Goal: Task Accomplishment & Management: Manage account settings

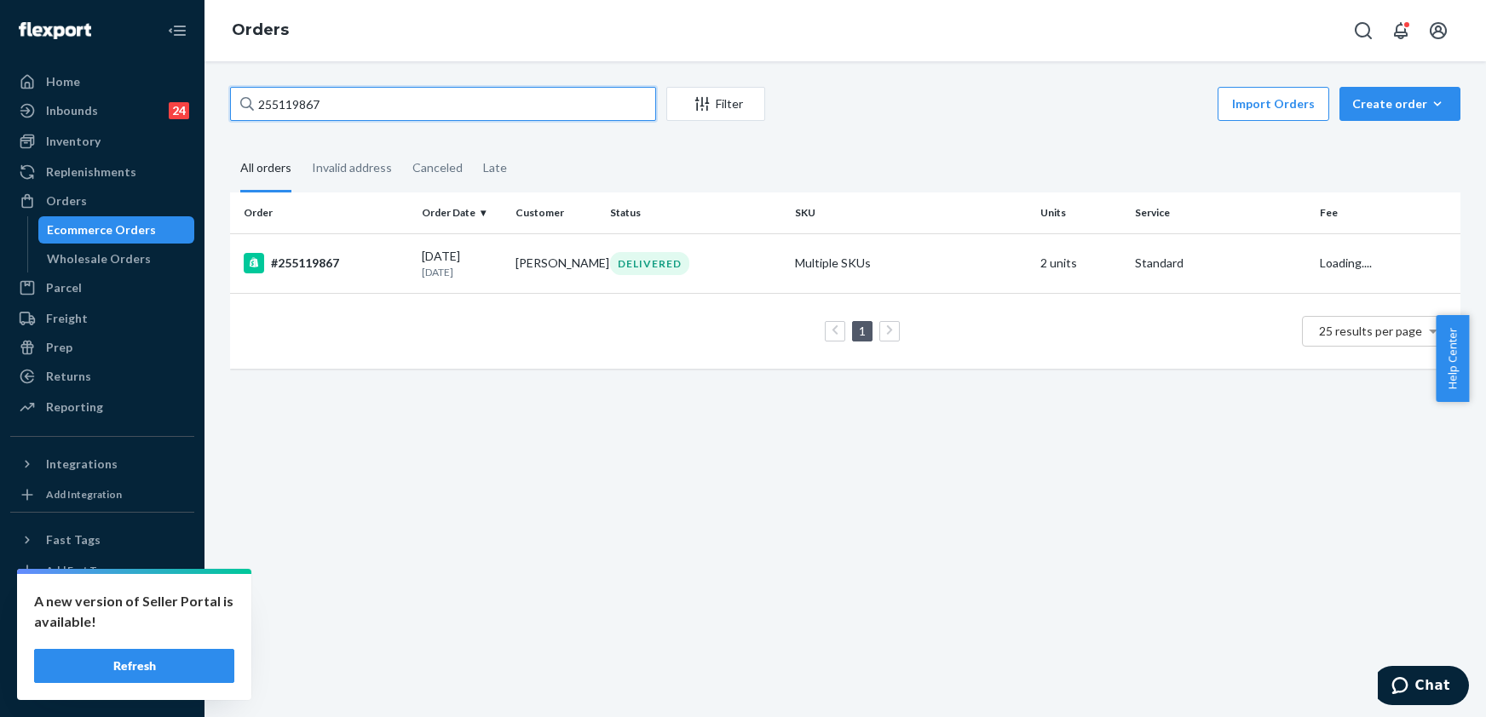
drag, startPoint x: 343, startPoint y: 107, endPoint x: 233, endPoint y: 110, distance: 109.1
click at [233, 110] on input "255119867" at bounding box center [443, 104] width 426 height 34
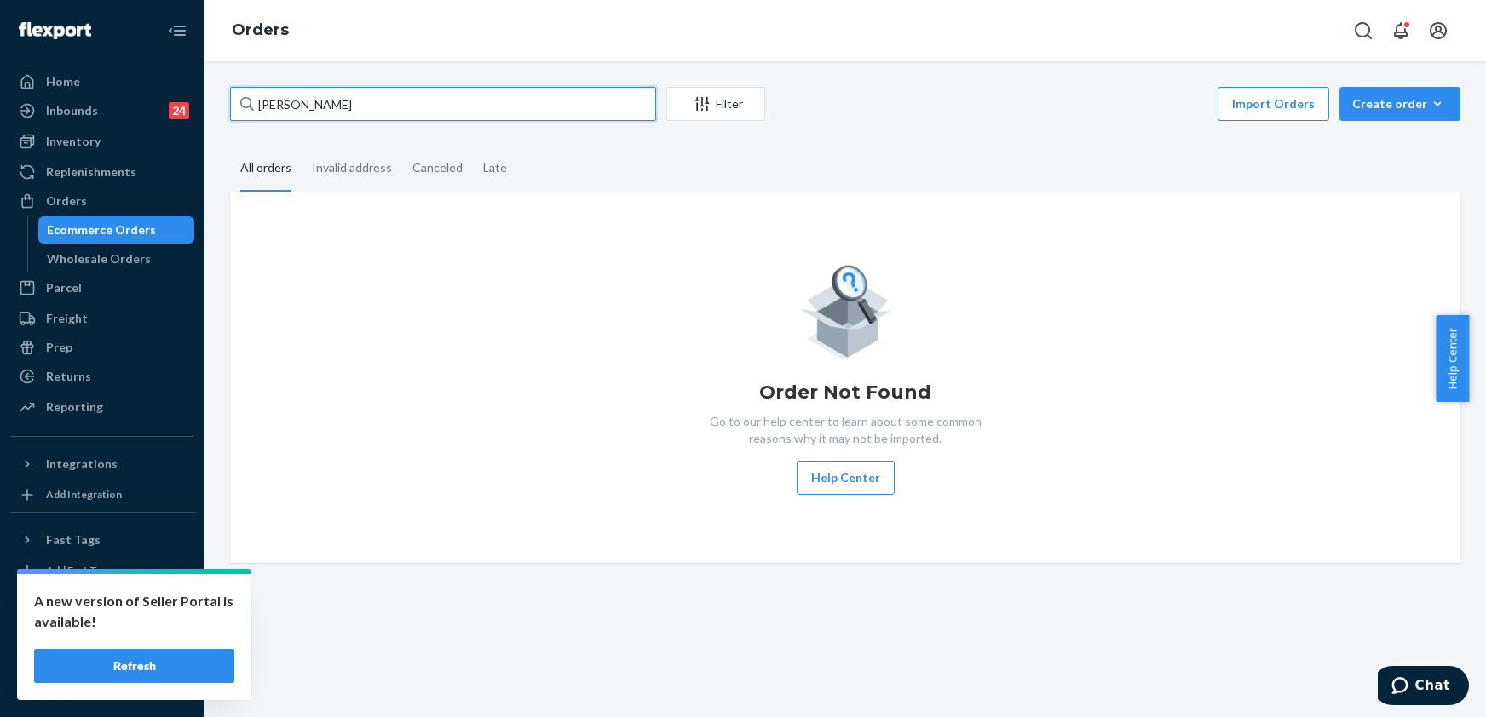
drag, startPoint x: 373, startPoint y: 106, endPoint x: 240, endPoint y: 114, distance: 133.2
click at [240, 114] on div "[PERSON_NAME]" at bounding box center [443, 104] width 426 height 34
paste input "ances"
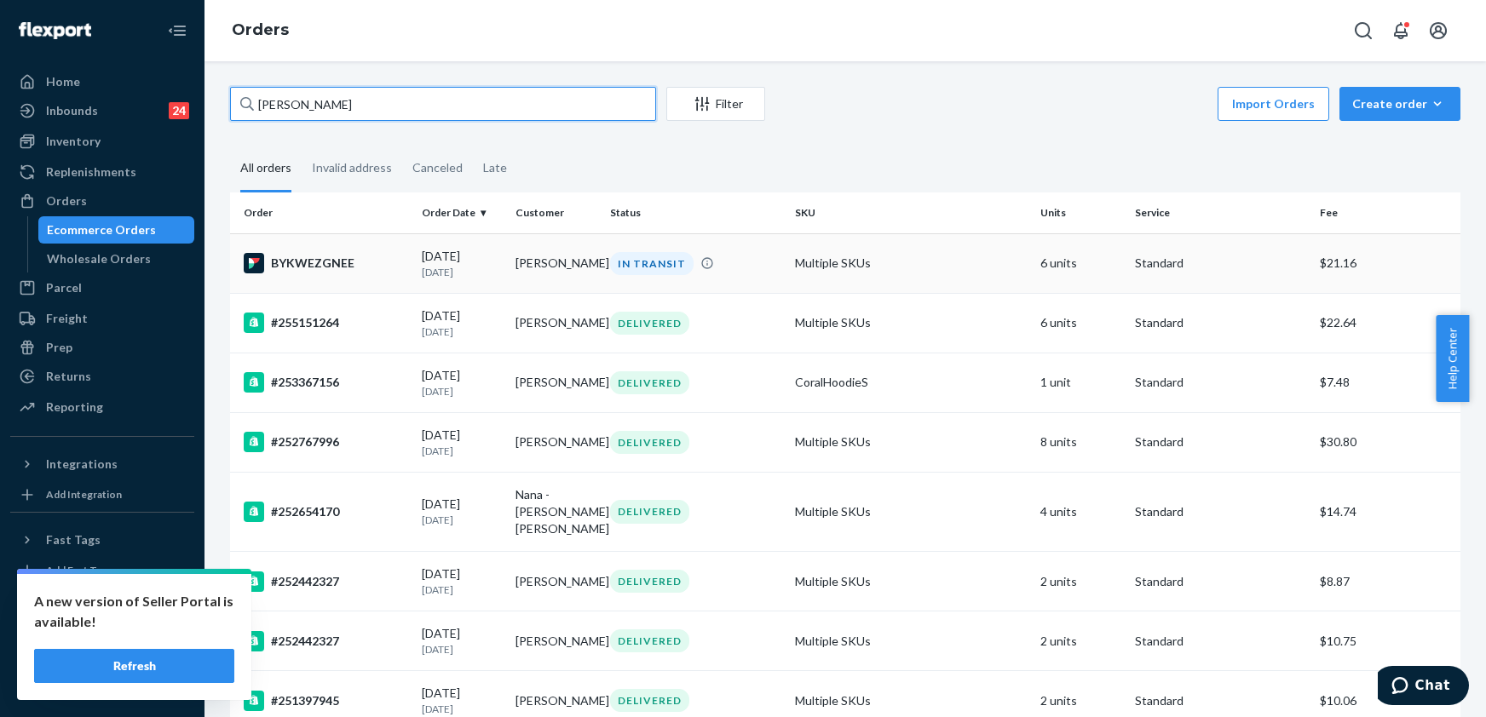
type input "[PERSON_NAME]"
click at [274, 257] on div "BYKWEZGNEE" at bounding box center [326, 263] width 164 height 20
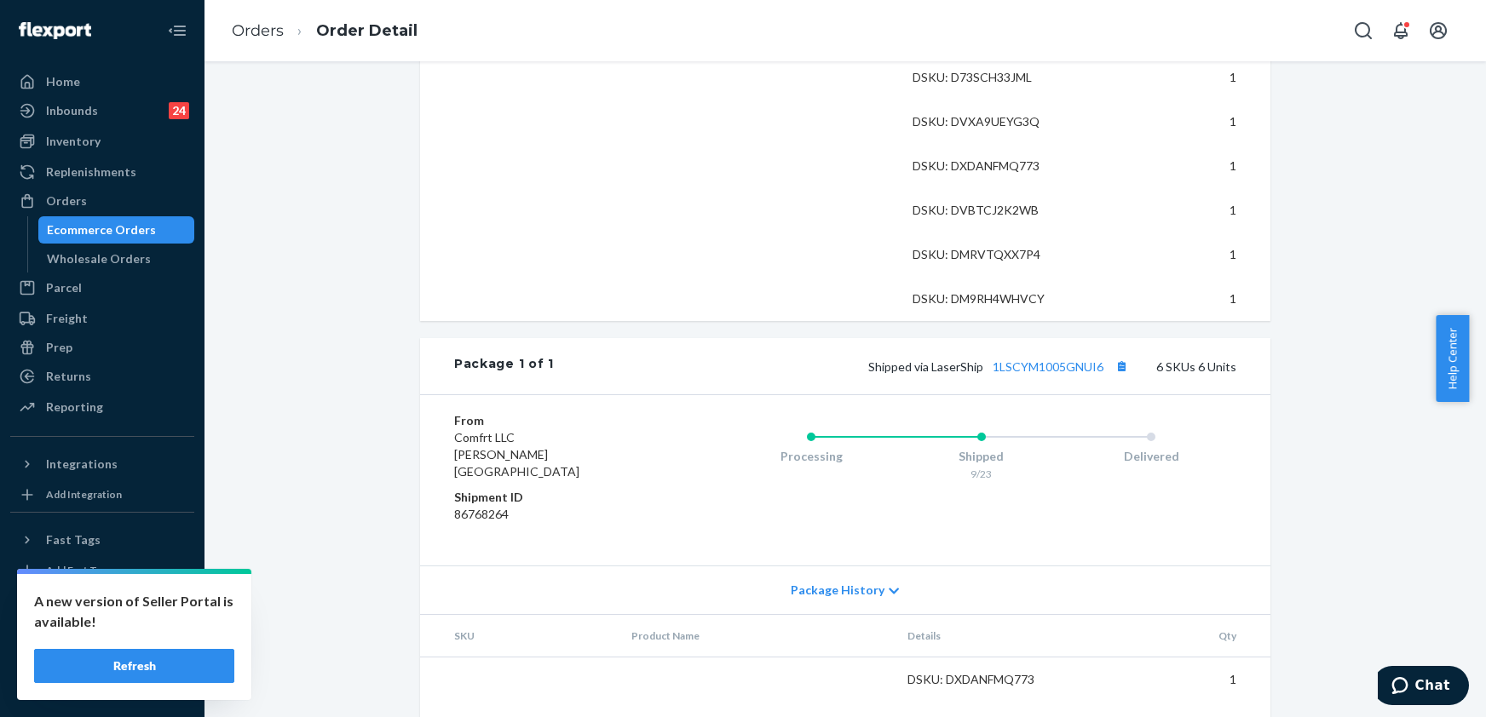
scroll to position [682, 0]
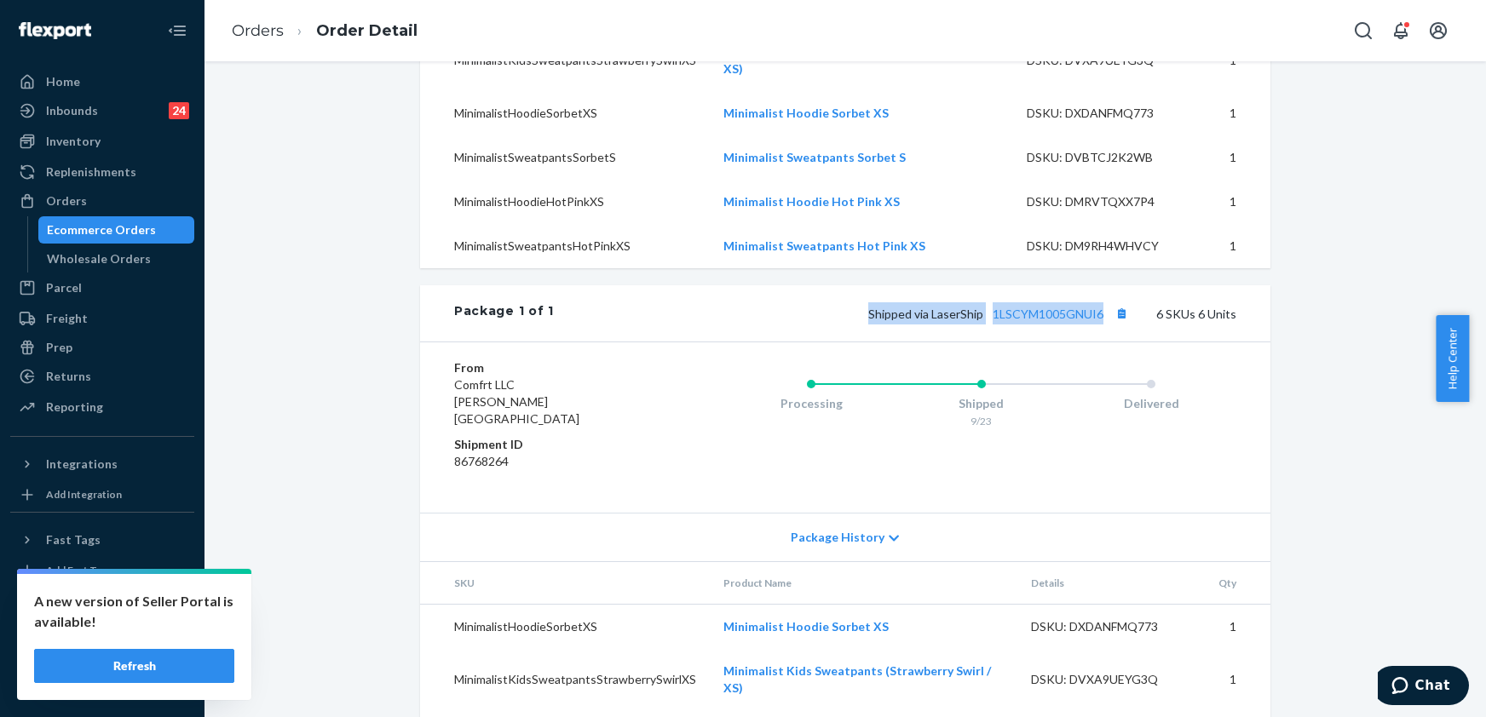
drag, startPoint x: 853, startPoint y: 332, endPoint x: 1102, endPoint y: 342, distance: 249.0
click at [1102, 325] on div "Shipped via LaserShip 1LSCYM1005GNUI6 6 SKUs 6 Units" at bounding box center [895, 314] width 683 height 22
copy span "Shipped via LaserShip 1LSCYM1005GNUI6"
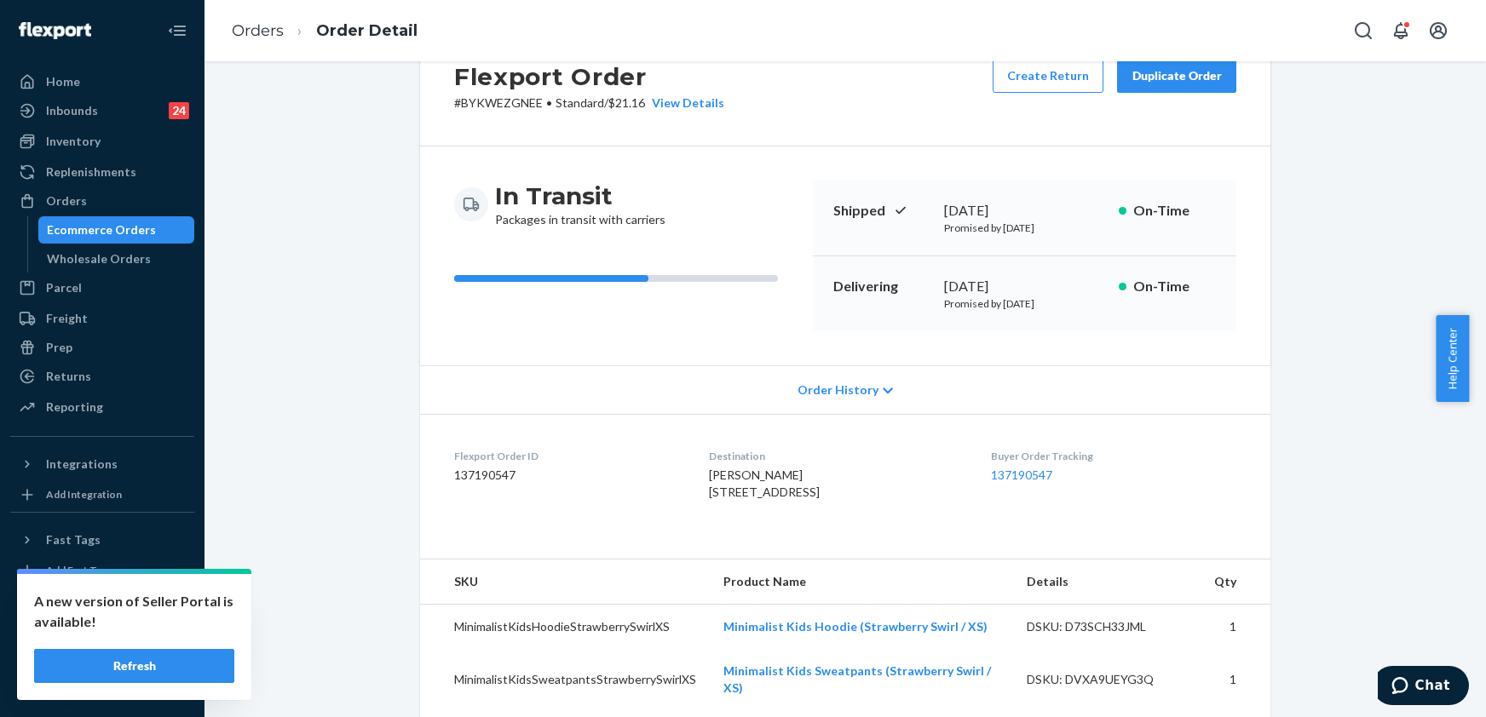
scroll to position [0, 0]
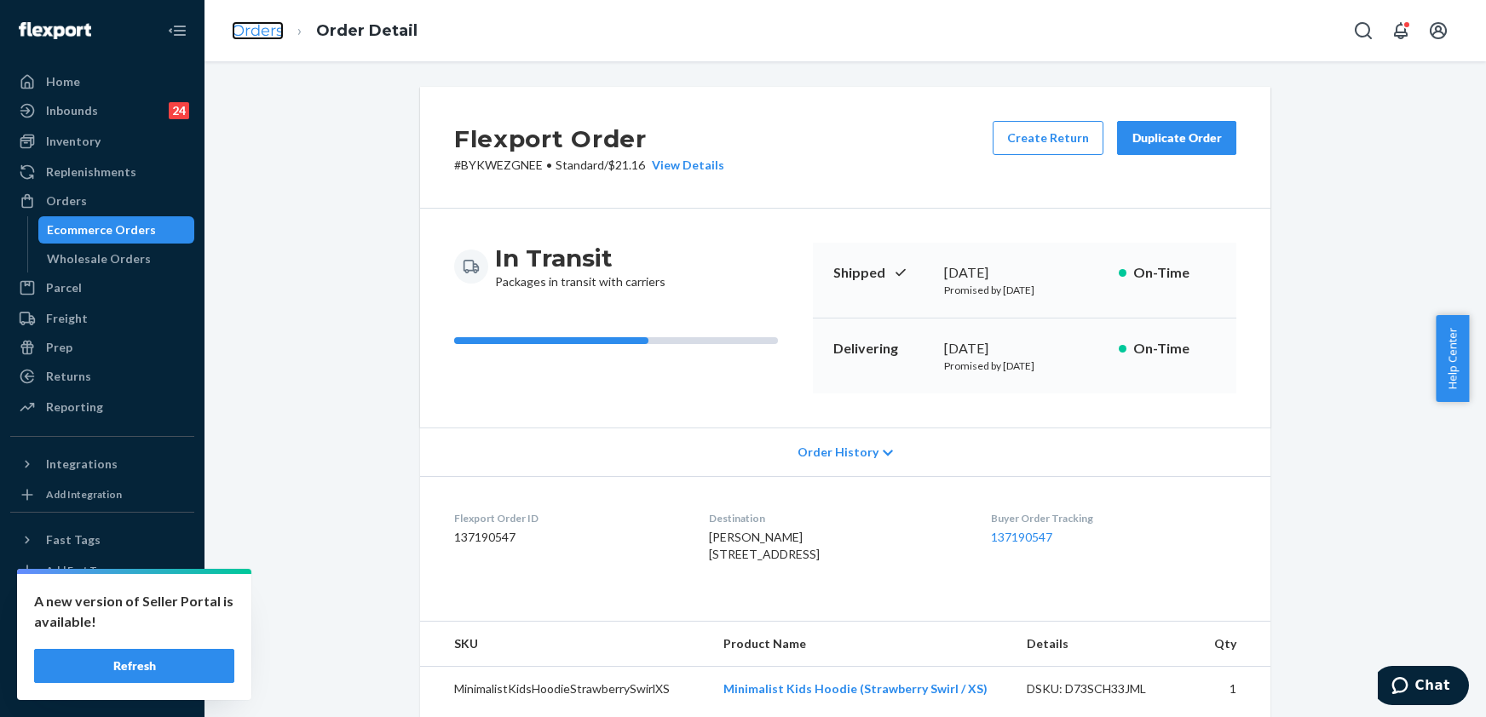
click at [259, 34] on link "Orders" at bounding box center [258, 30] width 52 height 19
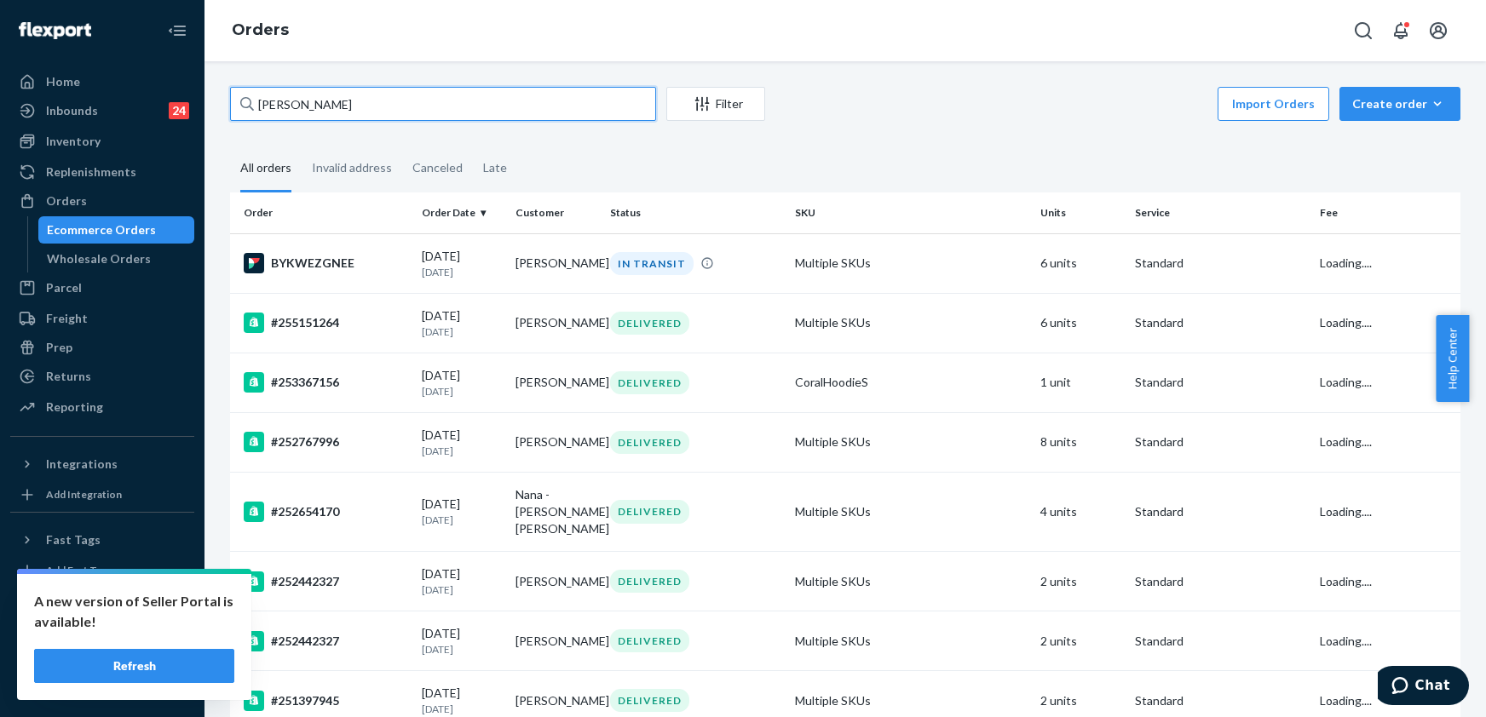
drag, startPoint x: 369, startPoint y: 109, endPoint x: 237, endPoint y: 119, distance: 132.5
click at [237, 119] on input "[PERSON_NAME]" at bounding box center [443, 104] width 426 height 34
paste input "[PERSON_NAME]"
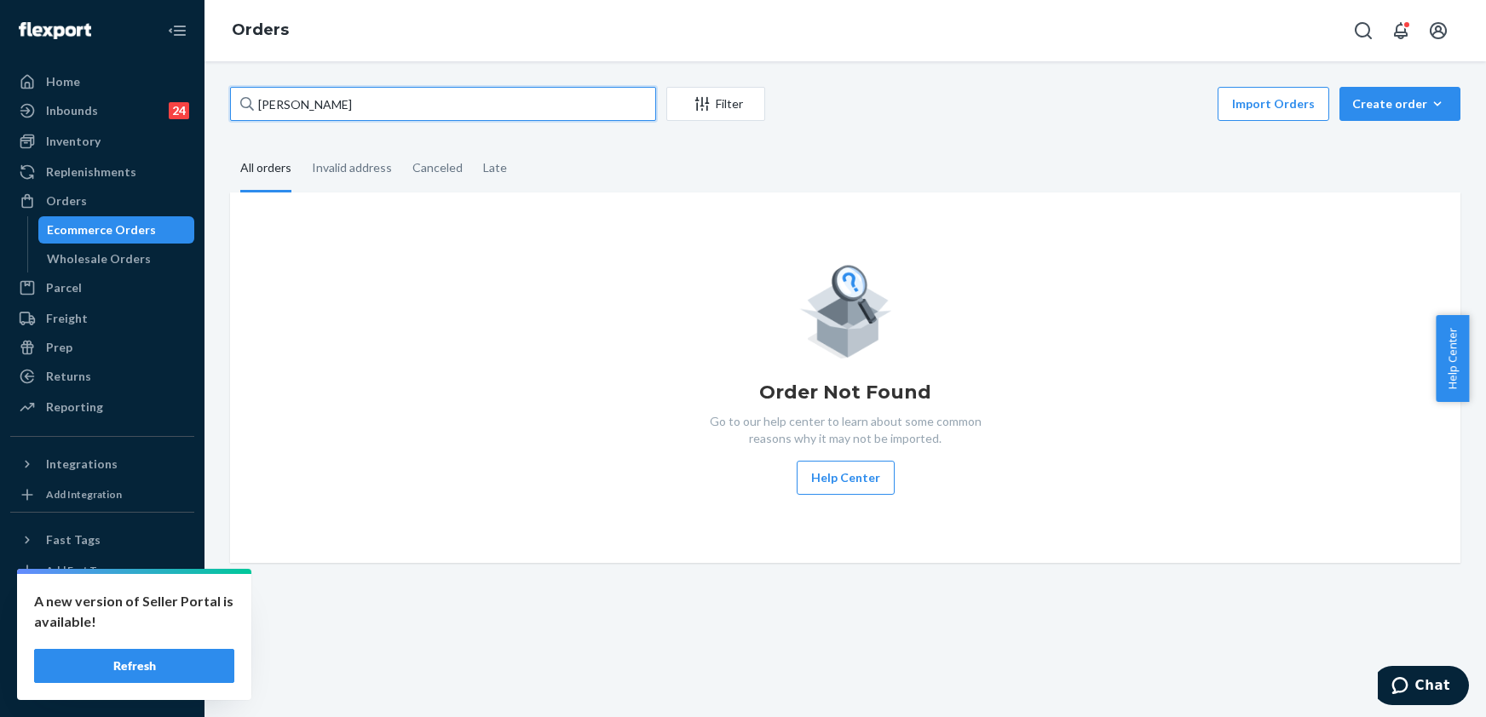
drag, startPoint x: 363, startPoint y: 107, endPoint x: 223, endPoint y: 147, distance: 145.4
click at [223, 147] on div "[PERSON_NAME] Filter Import Orders Create order Ecommerce order Removal order A…" at bounding box center [845, 325] width 1256 height 476
paste input "[PERSON_NAME]"
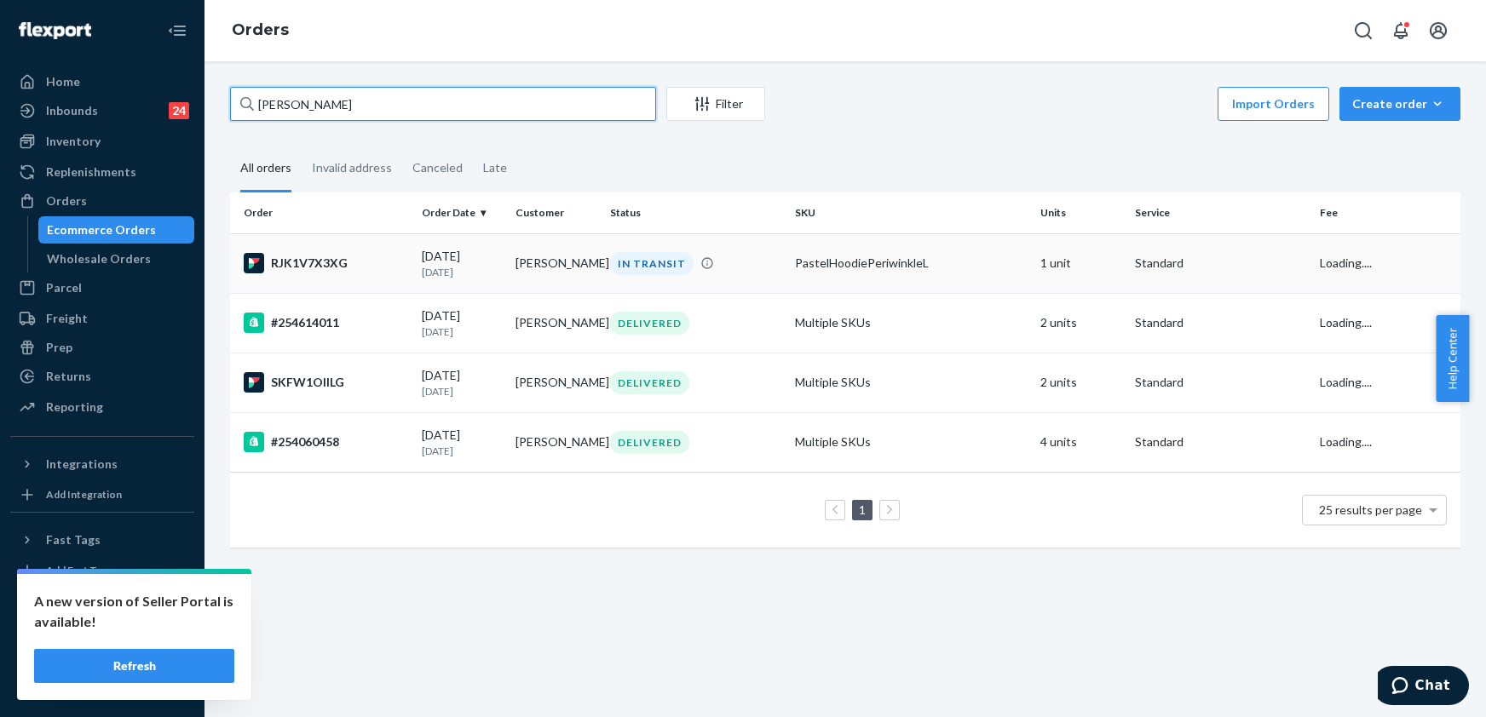
type input "[PERSON_NAME]"
click at [294, 257] on div "RJK1V7X3XG" at bounding box center [326, 263] width 164 height 20
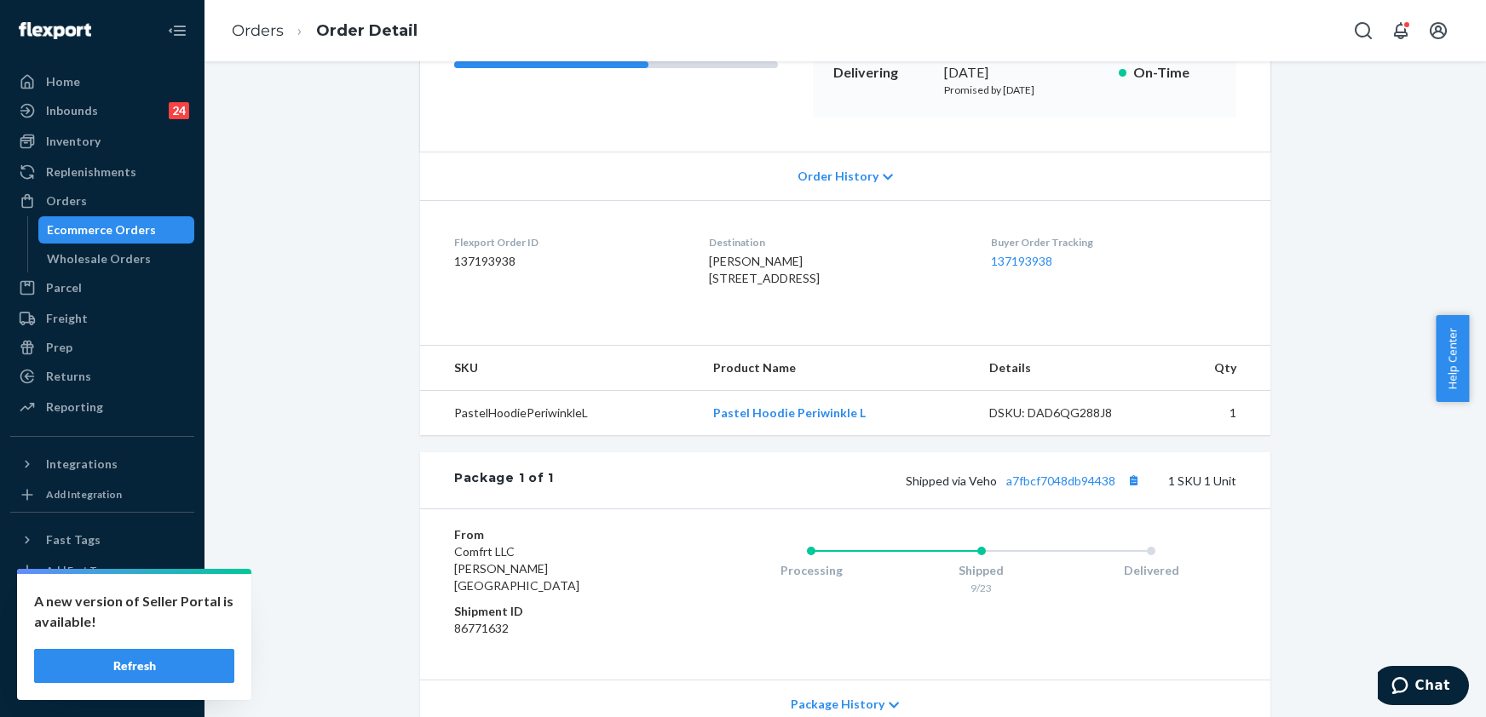
scroll to position [341, 0]
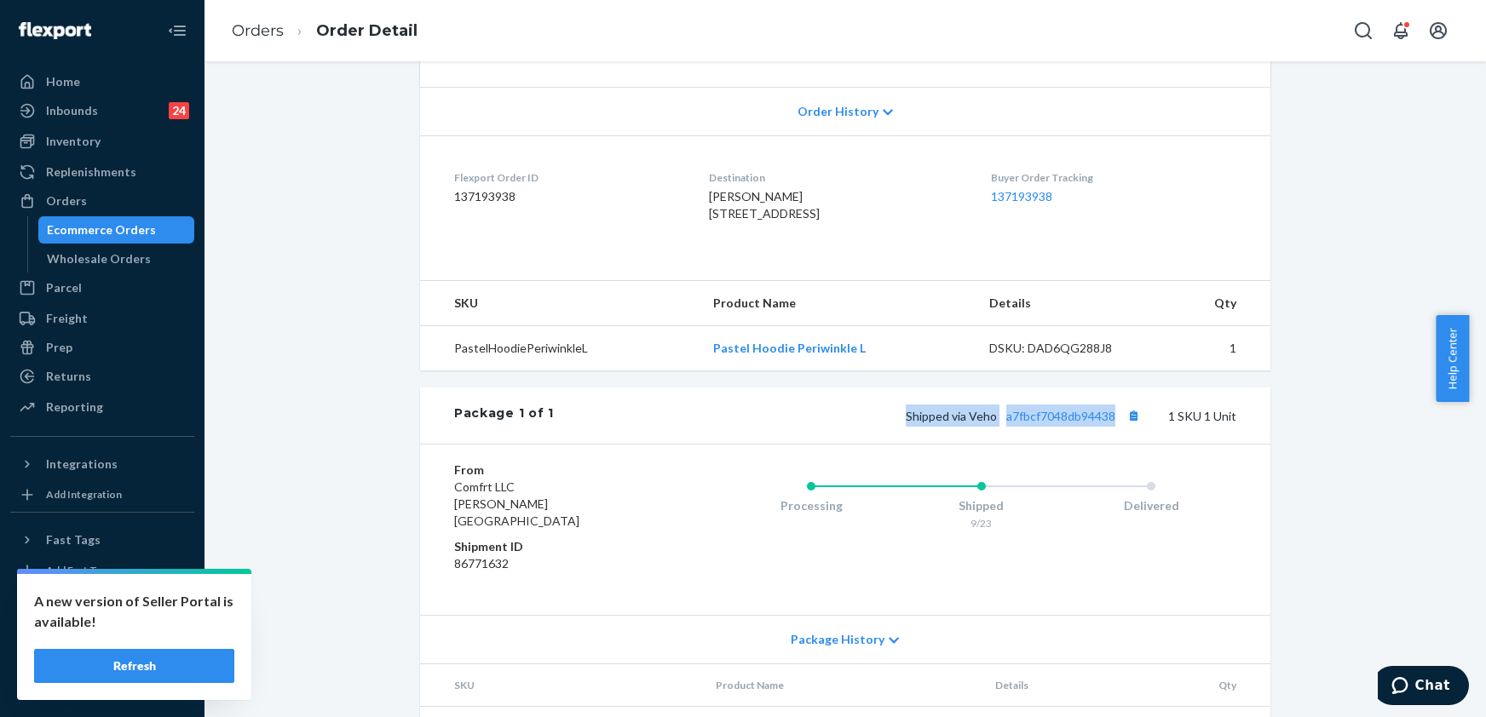
drag, startPoint x: 896, startPoint y: 453, endPoint x: 1135, endPoint y: 465, distance: 238.9
click at [1135, 444] on div "Package 1 of 1 Shipped via Veho a7fbcf7048db94438 1 SKU 1 Unit" at bounding box center [845, 416] width 850 height 56
copy span "Shipped via Veho a7fbcf7048db94438"
click at [259, 32] on link "Orders" at bounding box center [258, 30] width 52 height 19
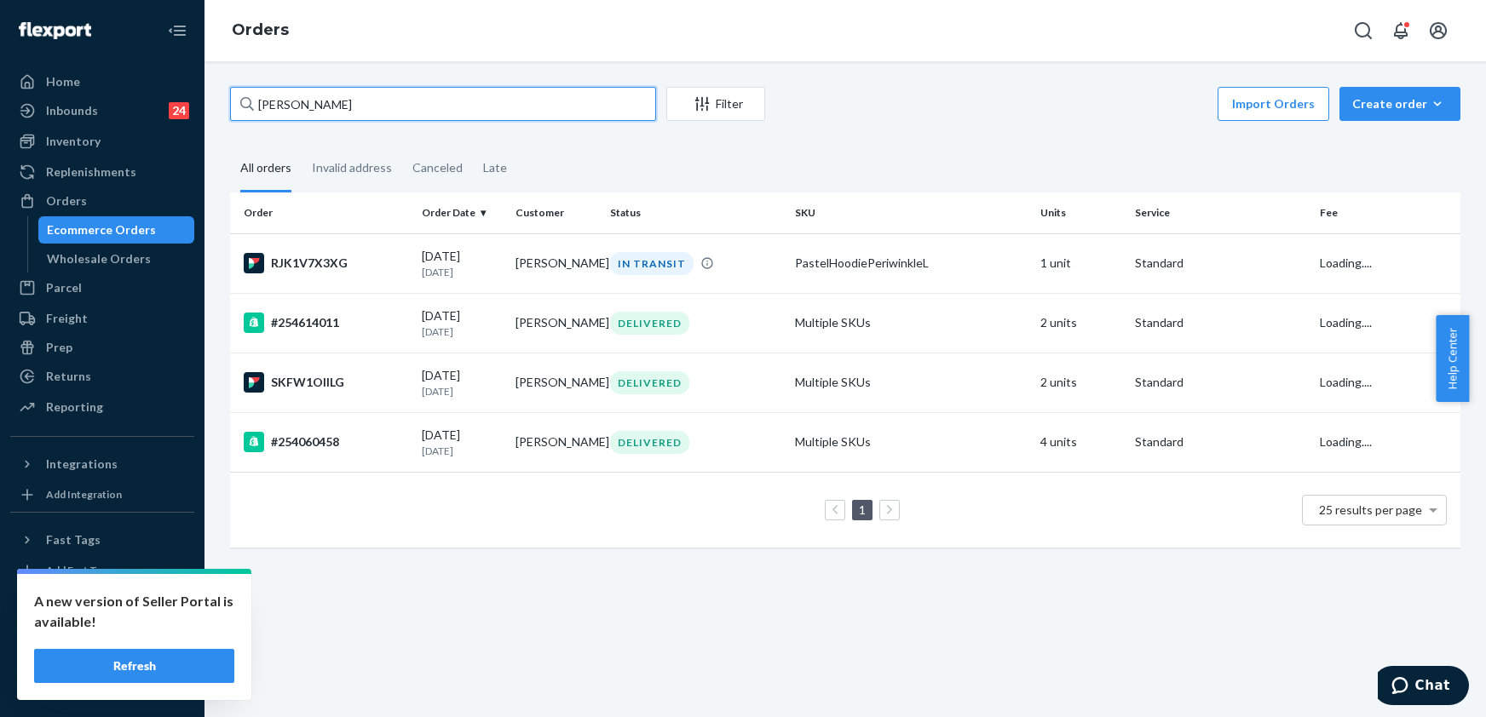
drag, startPoint x: 354, startPoint y: 106, endPoint x: 233, endPoint y: 106, distance: 121.9
click at [233, 106] on input "[PERSON_NAME]" at bounding box center [443, 104] width 426 height 34
paste input "[PERSON_NAME]"
drag, startPoint x: 369, startPoint y: 99, endPoint x: 251, endPoint y: 110, distance: 119.0
click at [251, 110] on div "[PERSON_NAME]" at bounding box center [443, 104] width 426 height 34
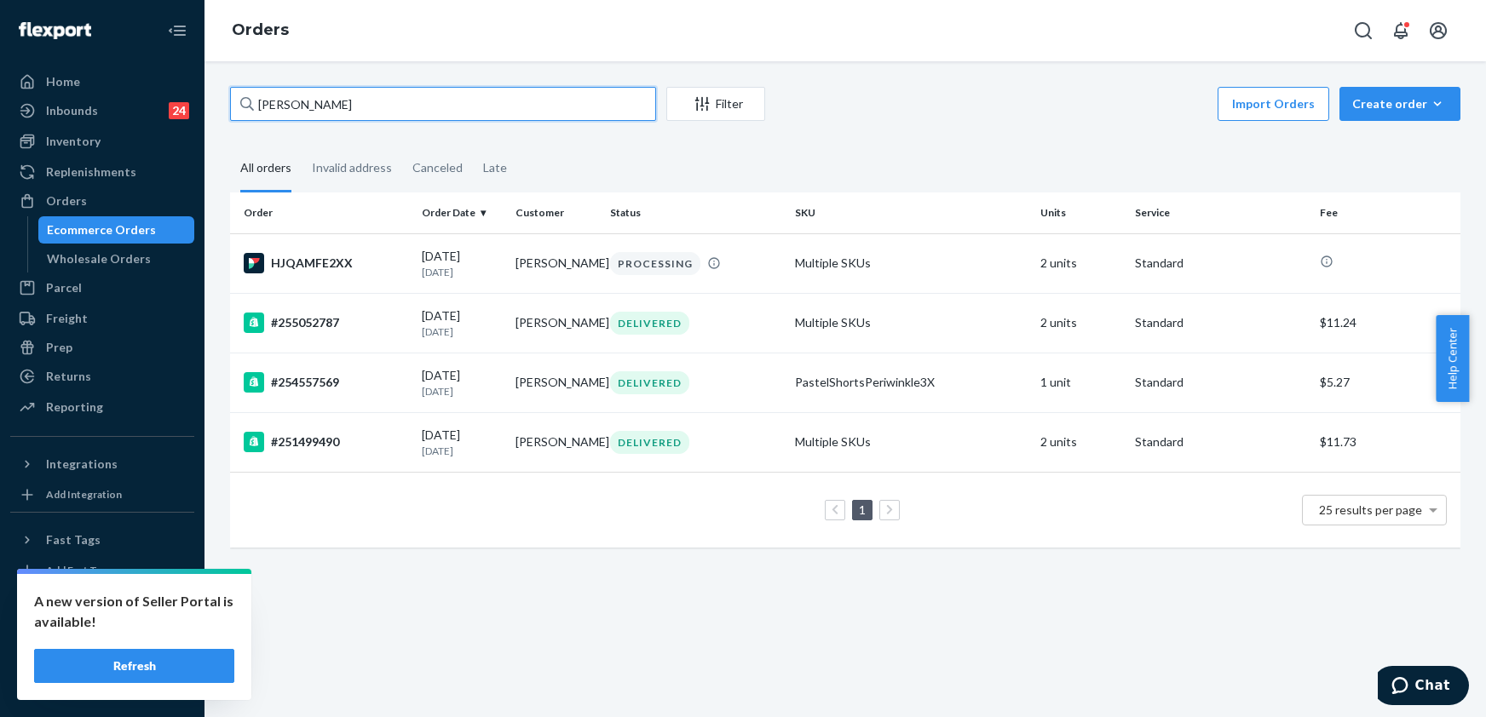
paste input "254966518"
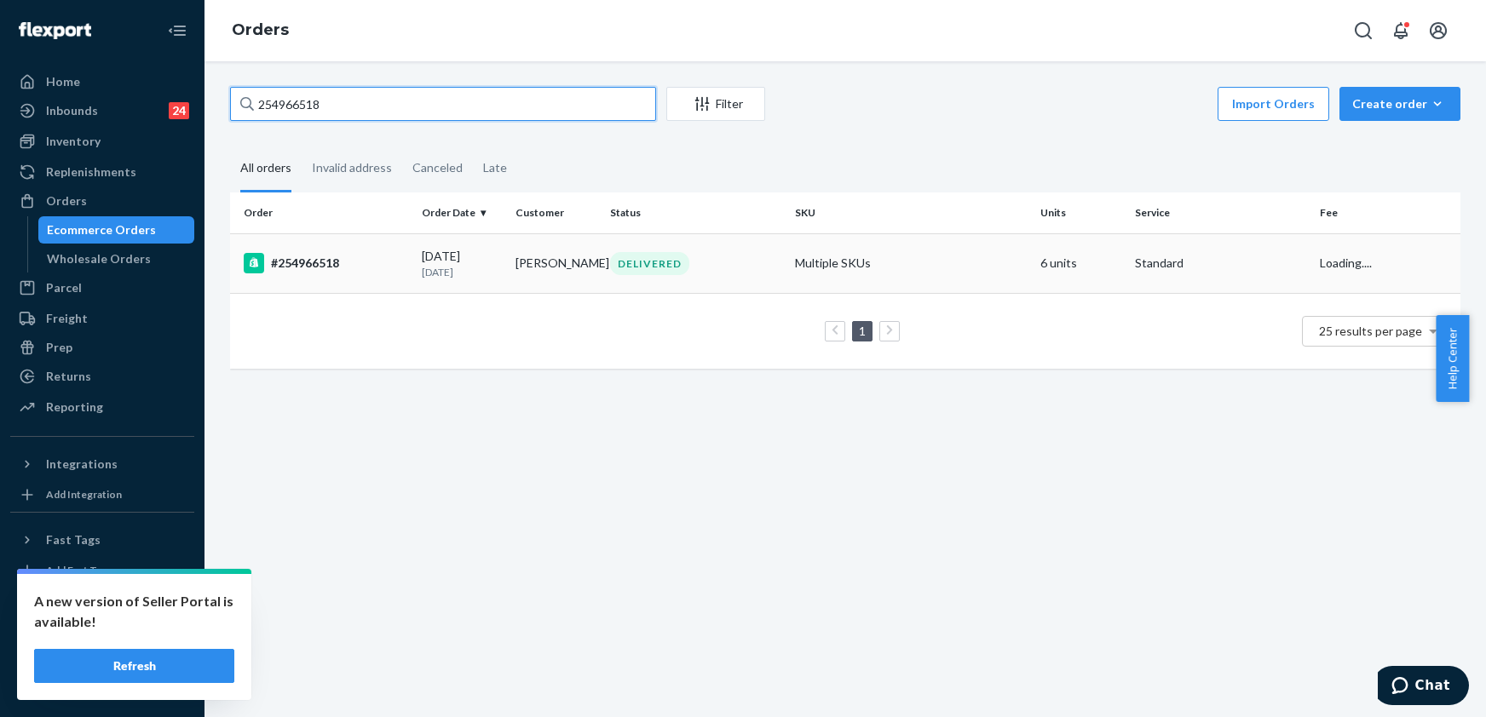
type input "254966518"
click at [307, 271] on div "#254966518" at bounding box center [326, 263] width 164 height 20
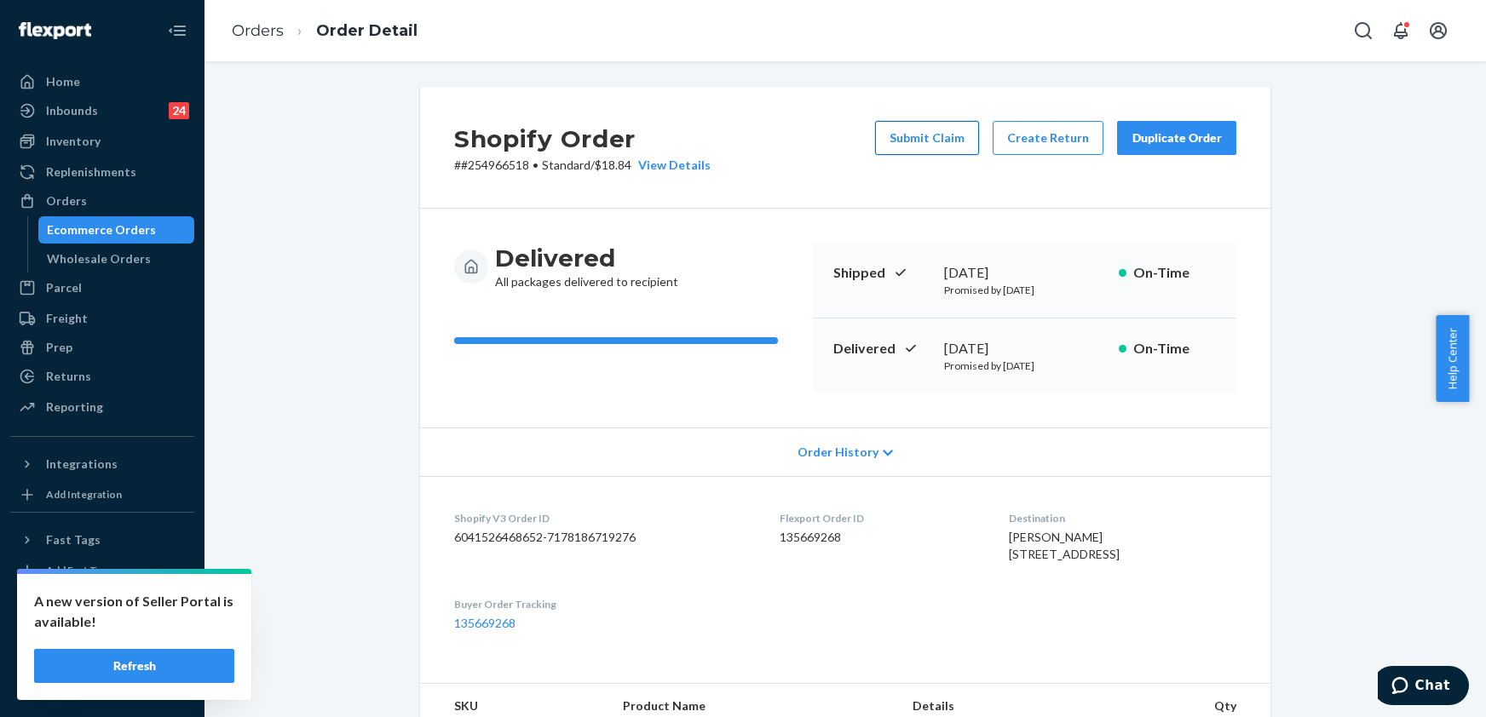
click at [931, 143] on button "Submit Claim" at bounding box center [927, 138] width 104 height 34
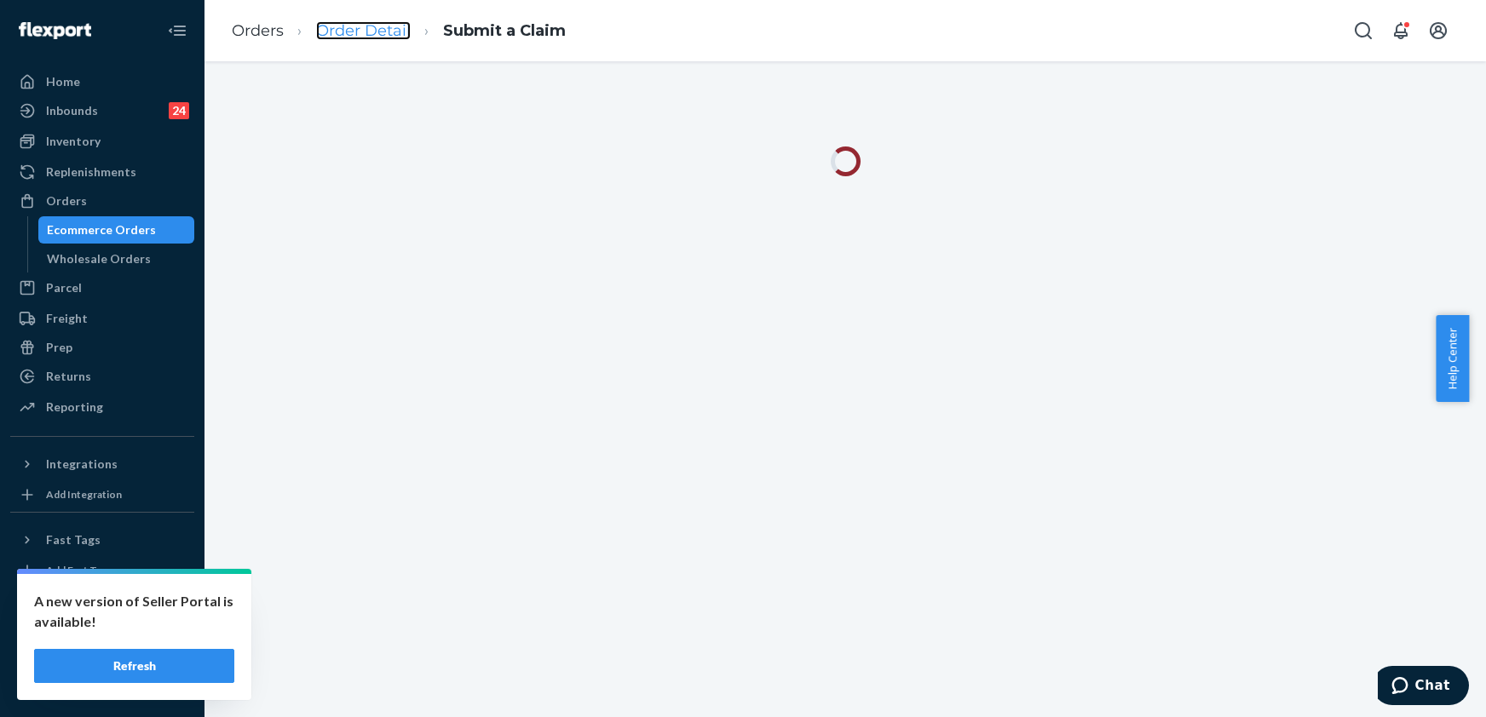
click at [359, 32] on link "Order Detail" at bounding box center [363, 30] width 95 height 19
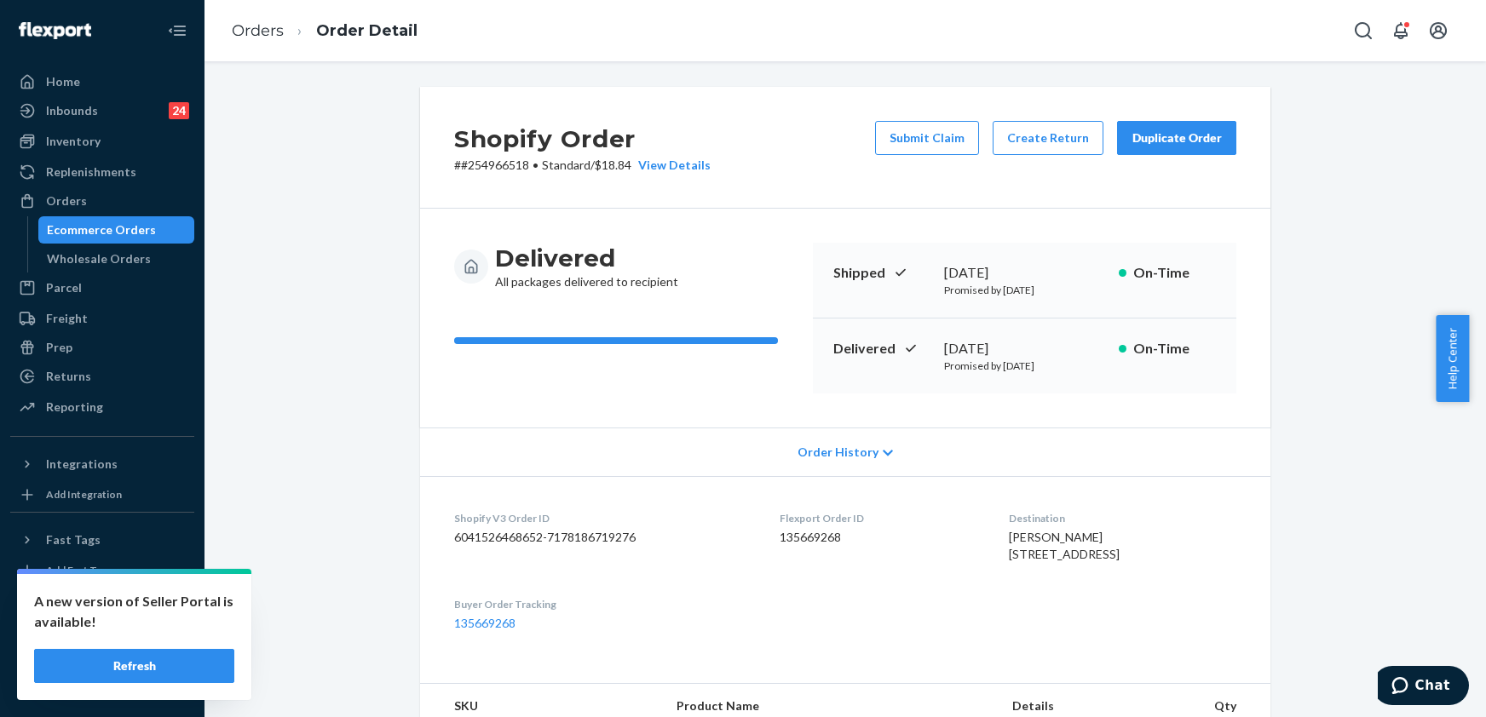
click at [1132, 133] on div "Duplicate Order" at bounding box center [1177, 138] width 90 height 17
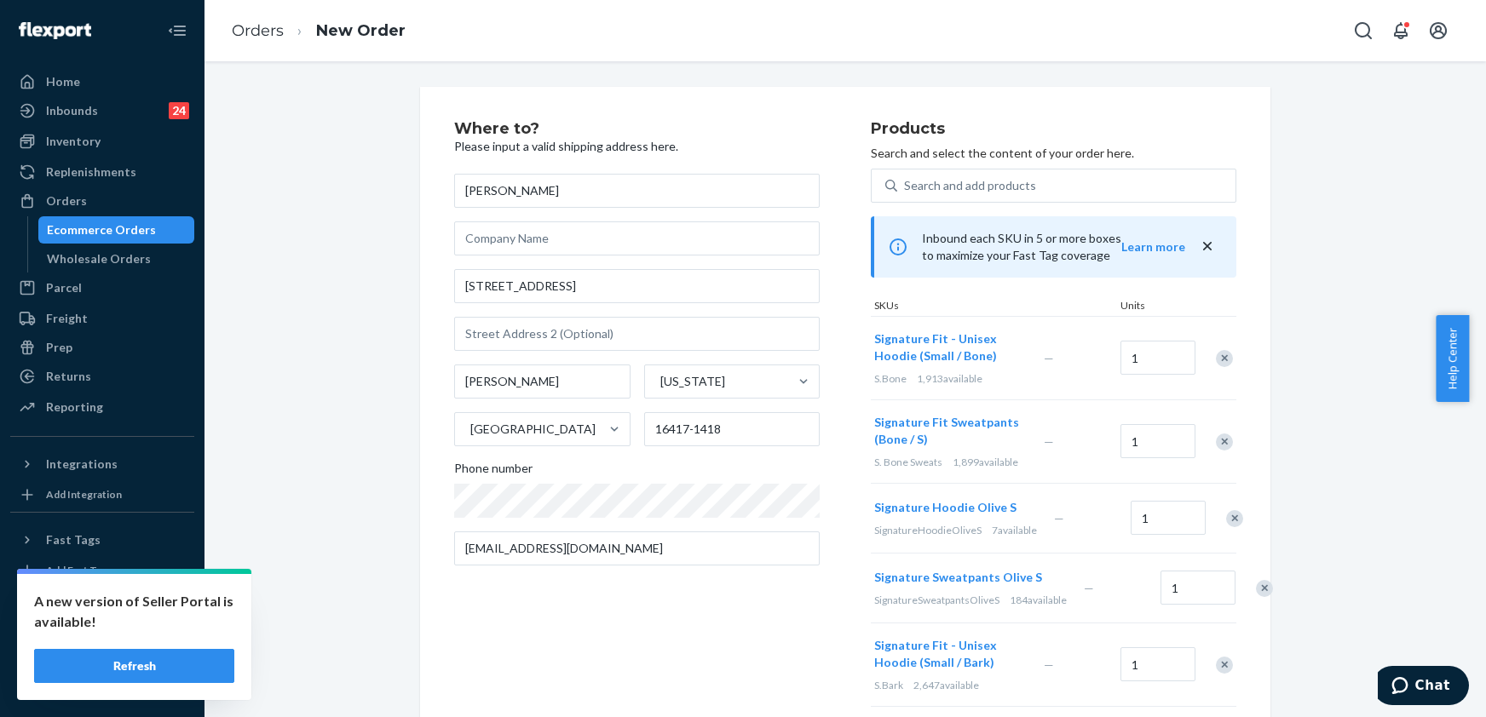
click at [1217, 350] on div "Remove Item" at bounding box center [1224, 358] width 17 height 17
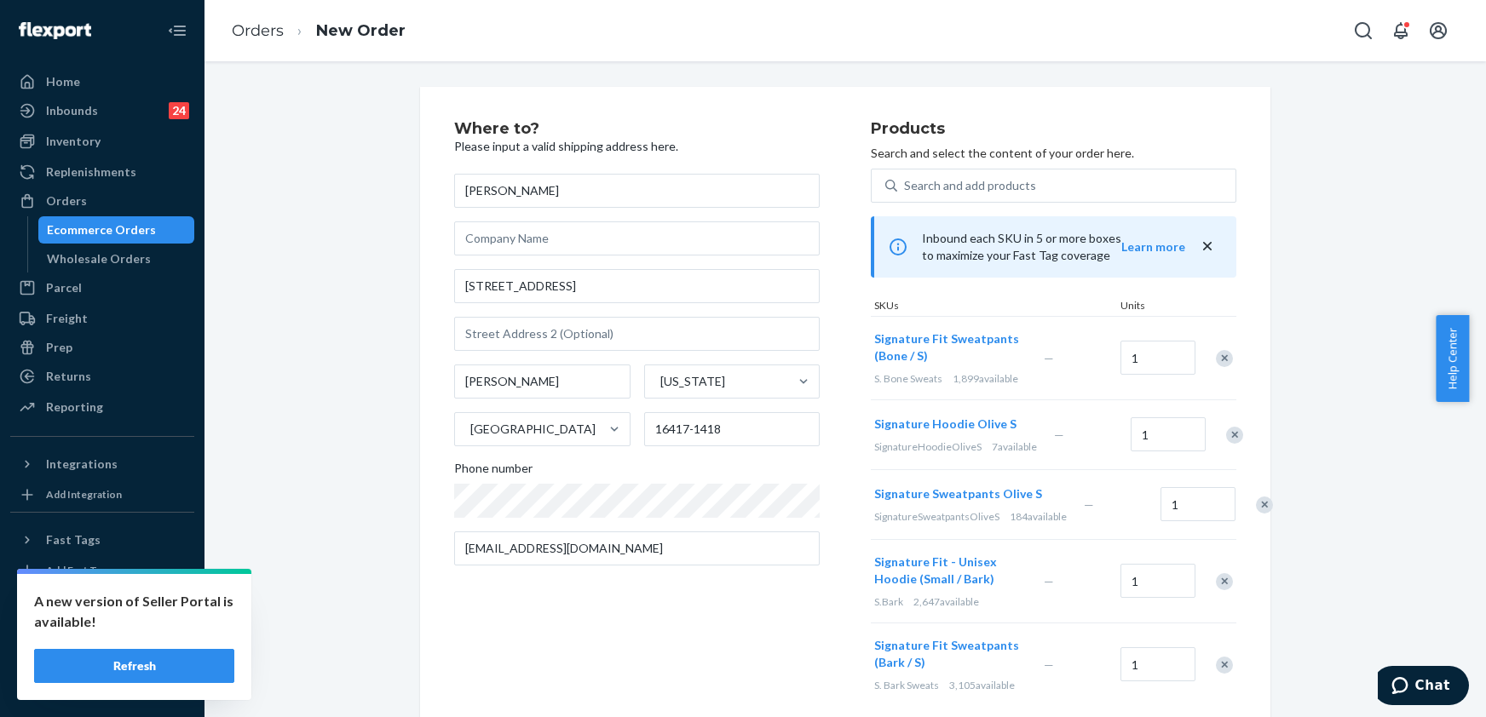
click at [1226, 444] on div "Remove Item" at bounding box center [1234, 435] width 17 height 17
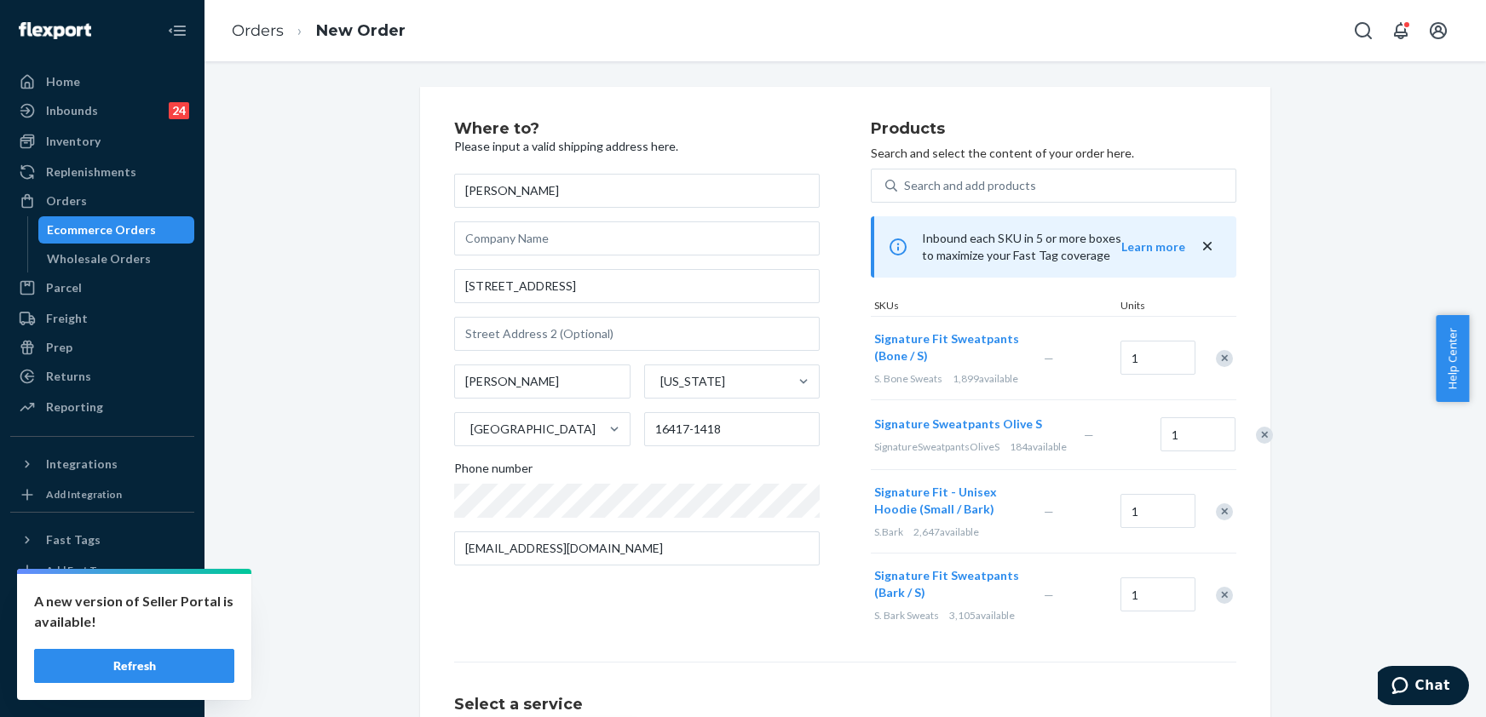
click at [1256, 444] on div "Remove Item" at bounding box center [1264, 435] width 17 height 17
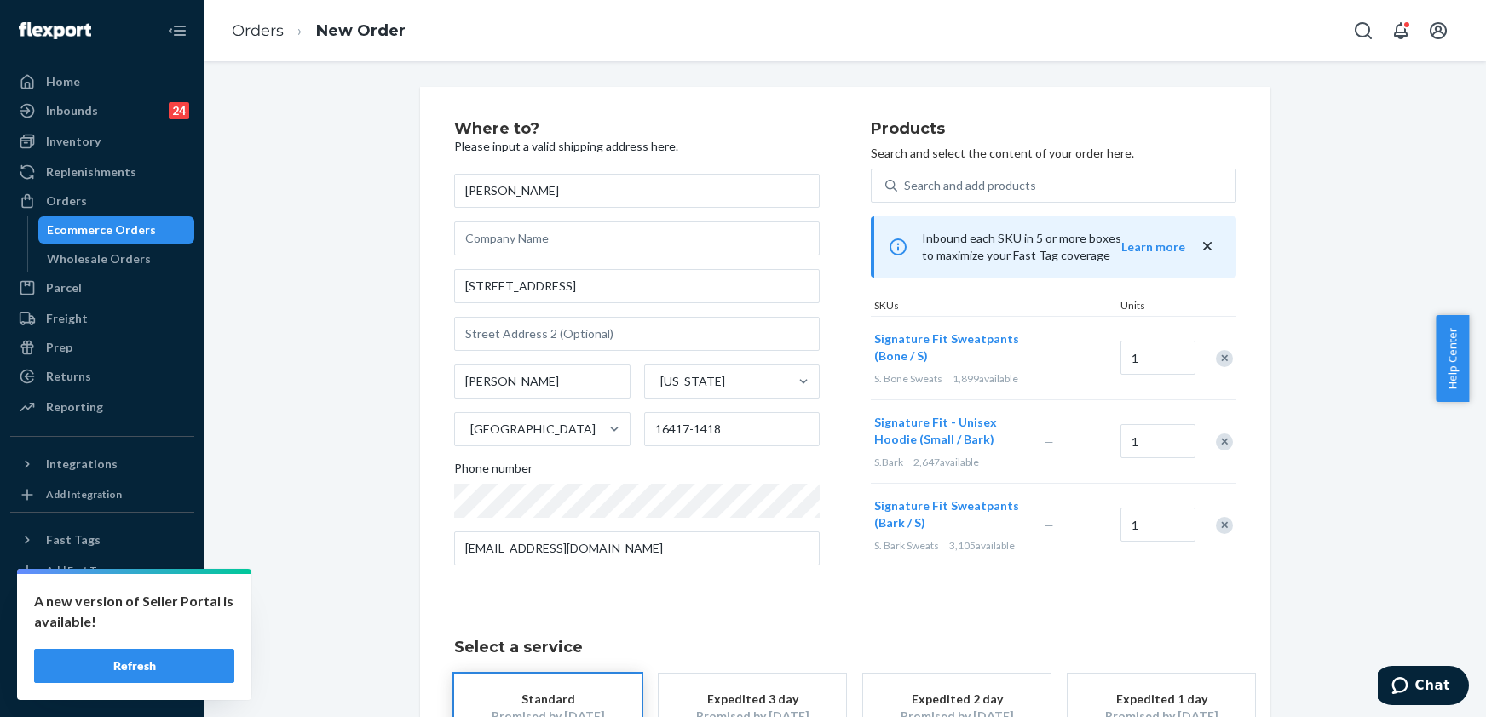
click at [1219, 444] on div "Remove Item" at bounding box center [1224, 442] width 17 height 17
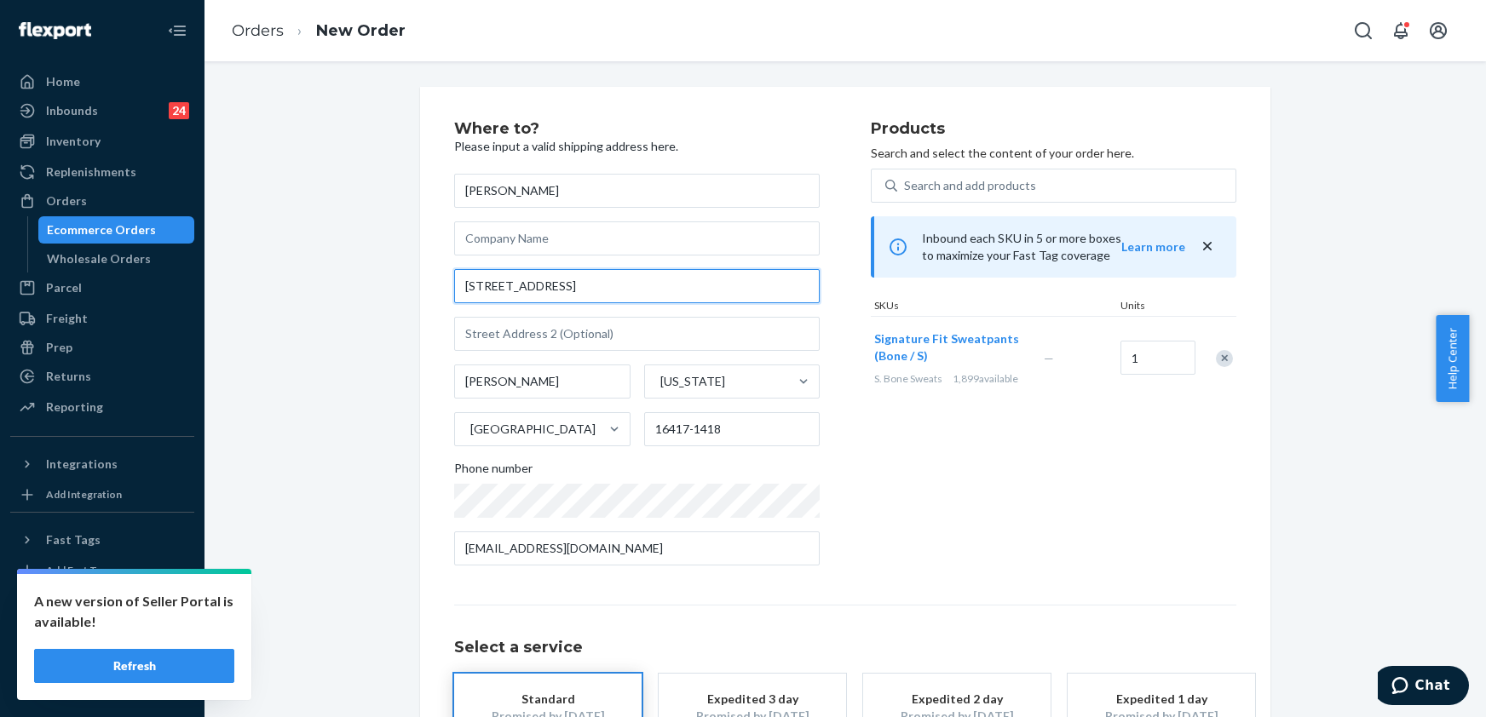
drag, startPoint x: 597, startPoint y: 290, endPoint x: 421, endPoint y: 297, distance: 176.6
click at [421, 297] on div "Where to? Please input a valid shipping address here. [PERSON_NAME] [STREET_ADD…" at bounding box center [845, 474] width 850 height 775
paste input "text"
click at [376, 322] on div "Where to? Please input a valid shipping address here. [PERSON_NAME] [STREET_ADD…" at bounding box center [845, 474] width 1256 height 775
type input "[STREET_ADDRESS]"
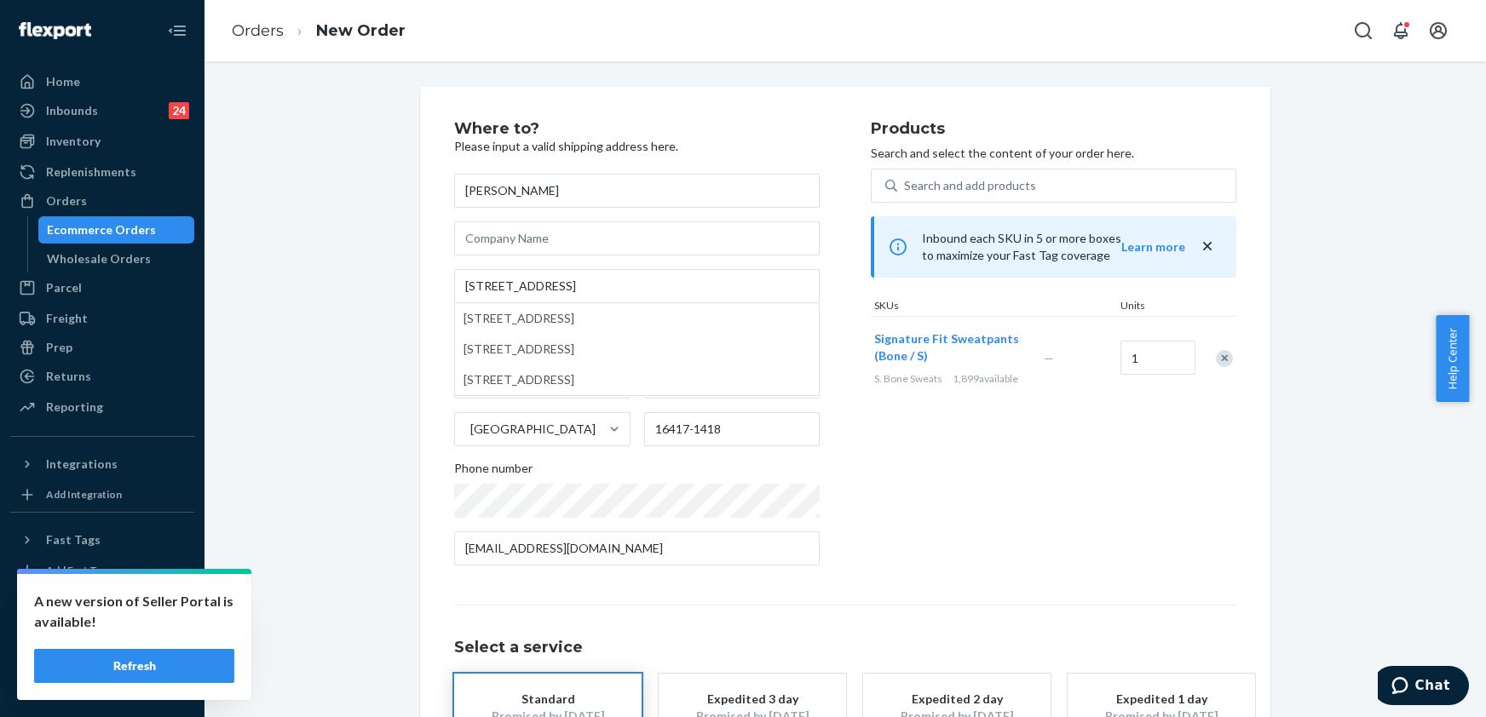
click at [942, 485] on div "Products Search and select the content of your order here. Search and add produ…" at bounding box center [1054, 350] width 366 height 458
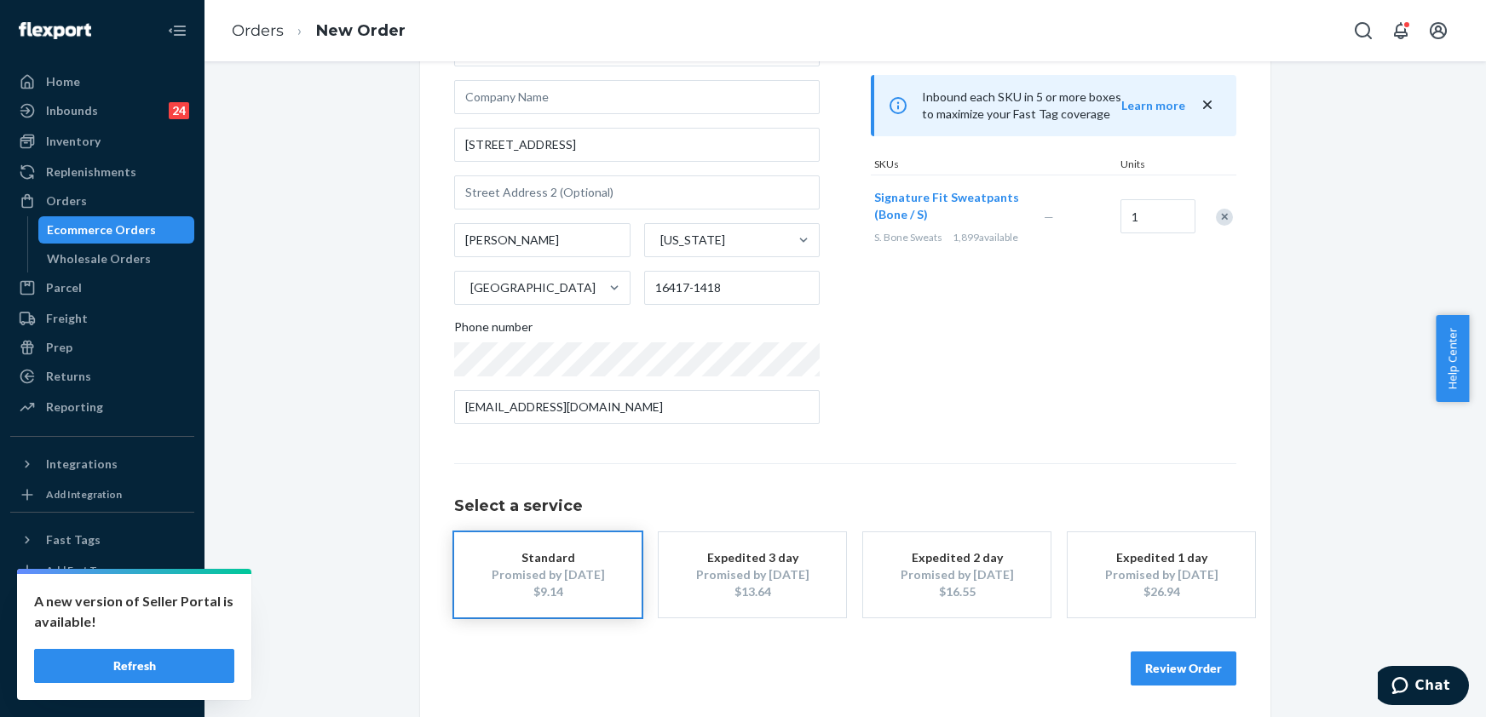
scroll to position [143, 0]
click at [1188, 662] on button "Review Order" at bounding box center [1184, 667] width 106 height 34
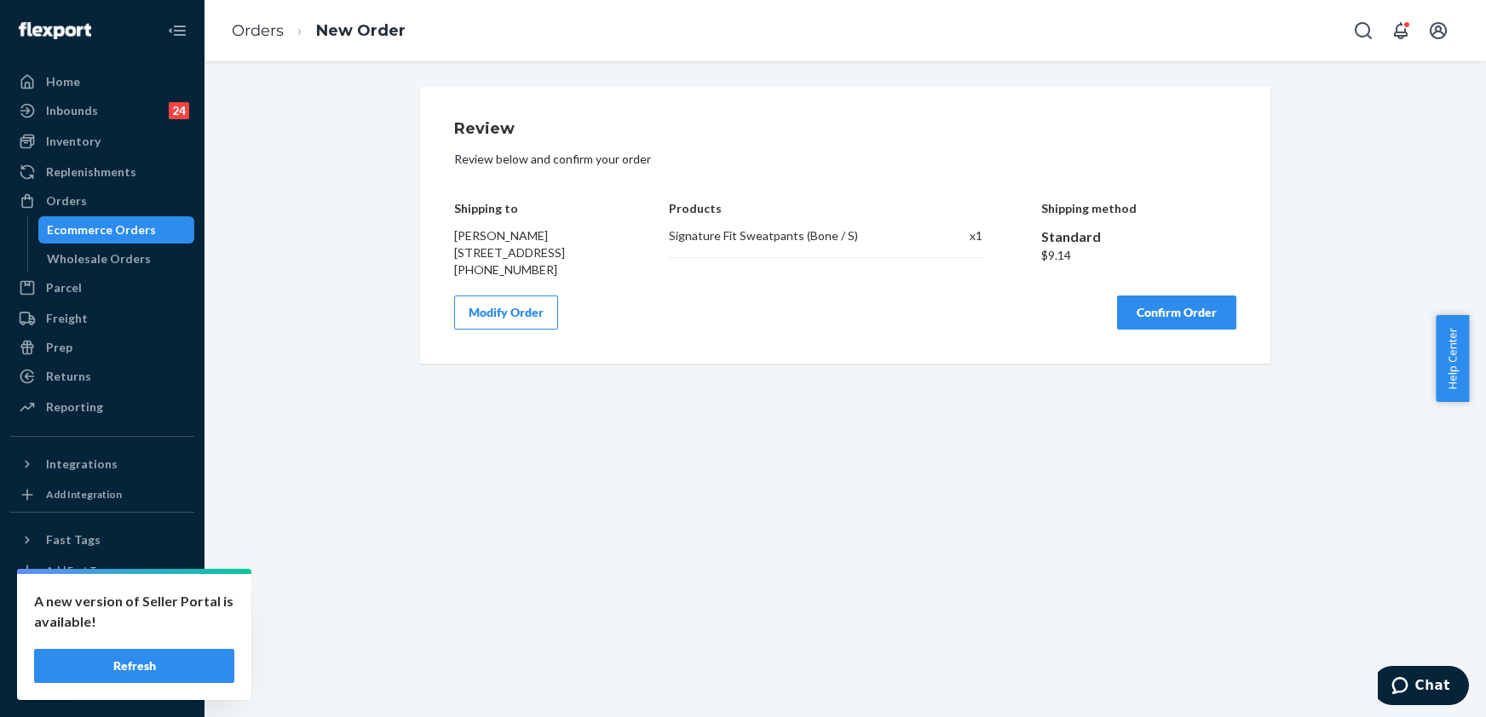
click at [1138, 317] on button "Confirm Order" at bounding box center [1176, 313] width 119 height 34
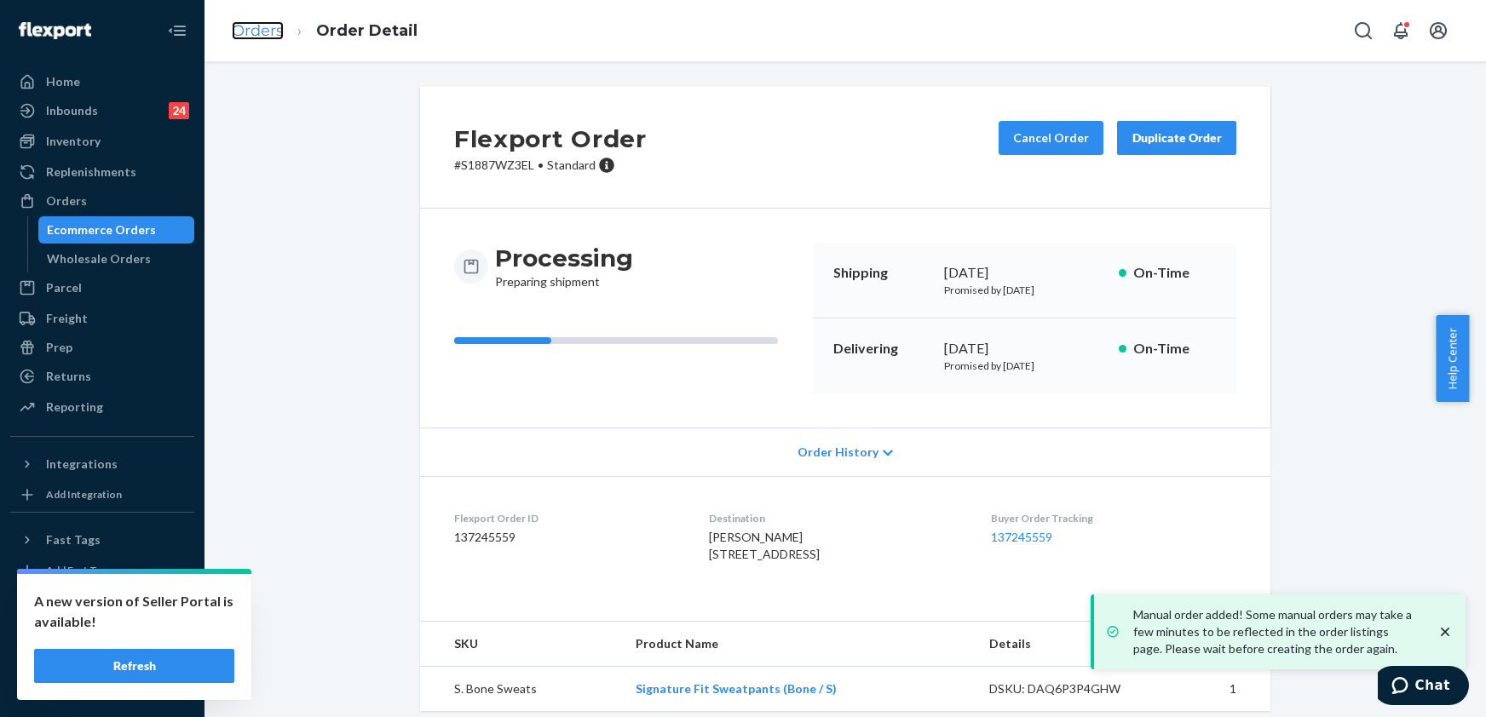
click at [264, 37] on link "Orders" at bounding box center [258, 30] width 52 height 19
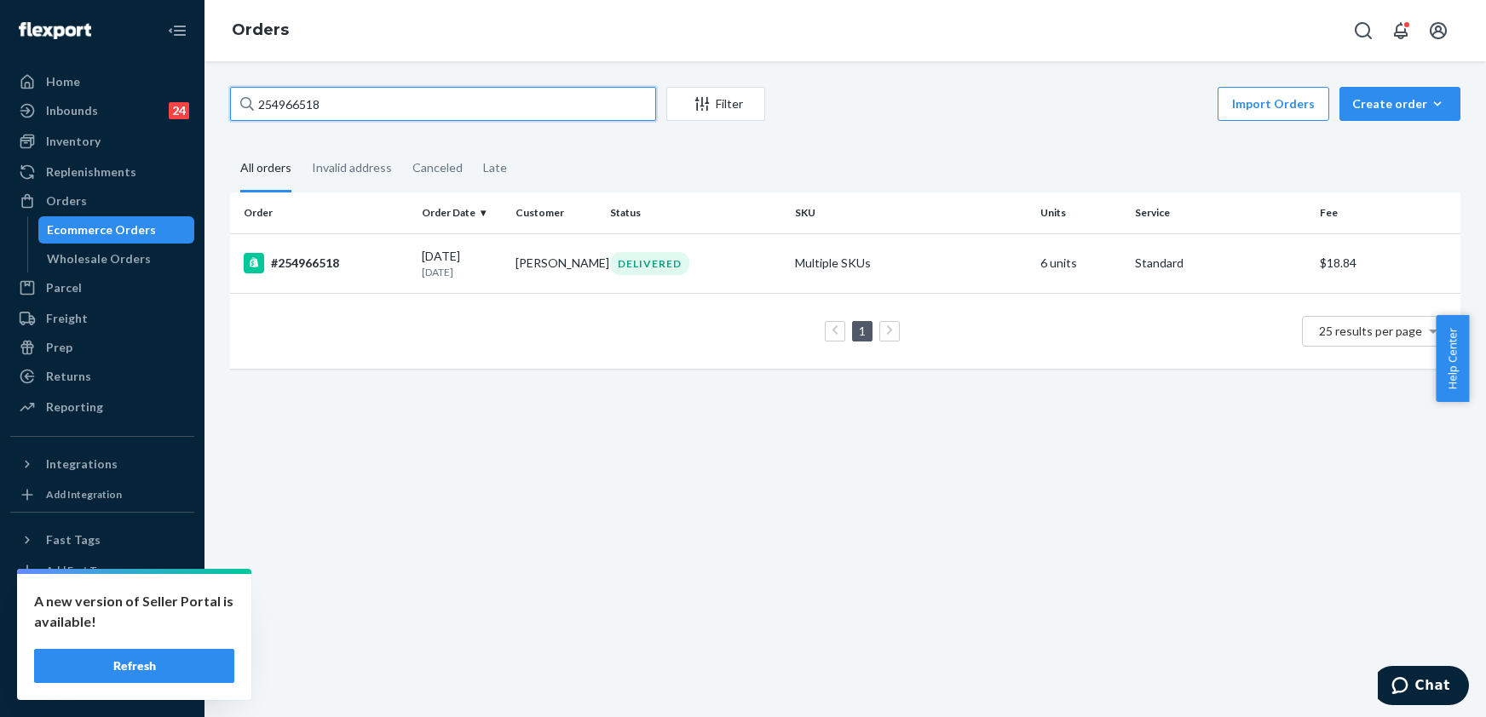
drag, startPoint x: 337, startPoint y: 111, endPoint x: 246, endPoint y: 128, distance: 92.8
click at [246, 128] on div "254966518 Filter Import Orders Create order Ecommerce order Removal order All o…" at bounding box center [845, 236] width 1256 height 299
paste input "5150609"
type input "255150609"
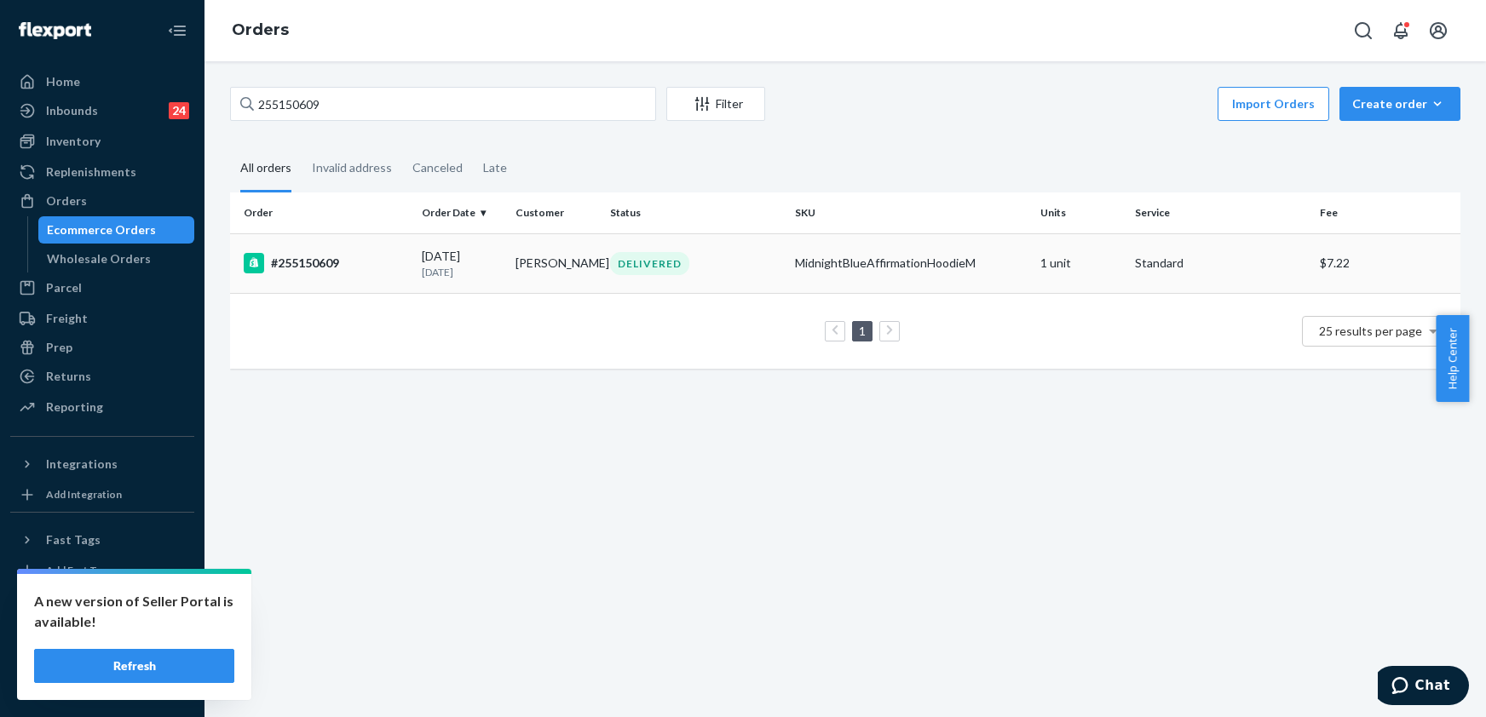
click at [297, 271] on div "#255150609" at bounding box center [326, 263] width 164 height 20
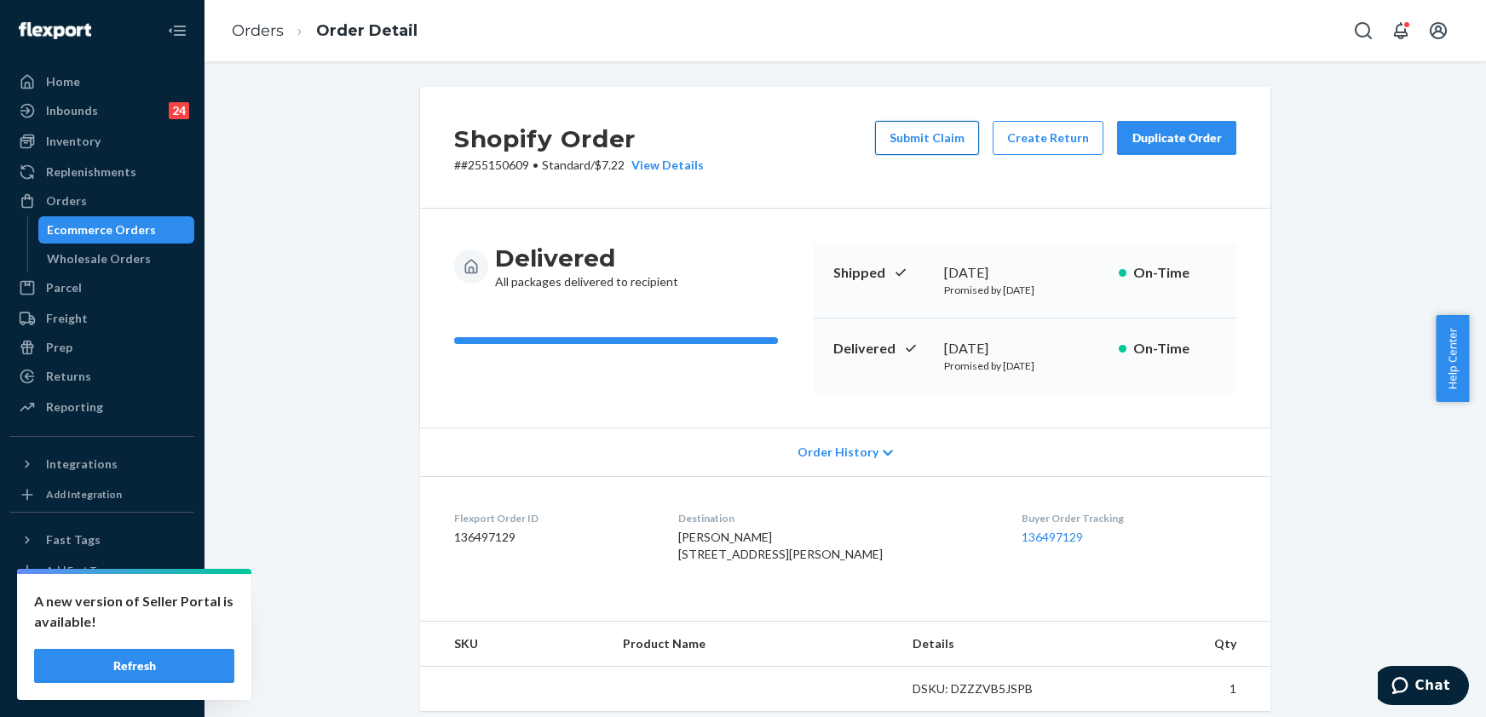
click at [895, 138] on button "Submit Claim" at bounding box center [927, 138] width 104 height 34
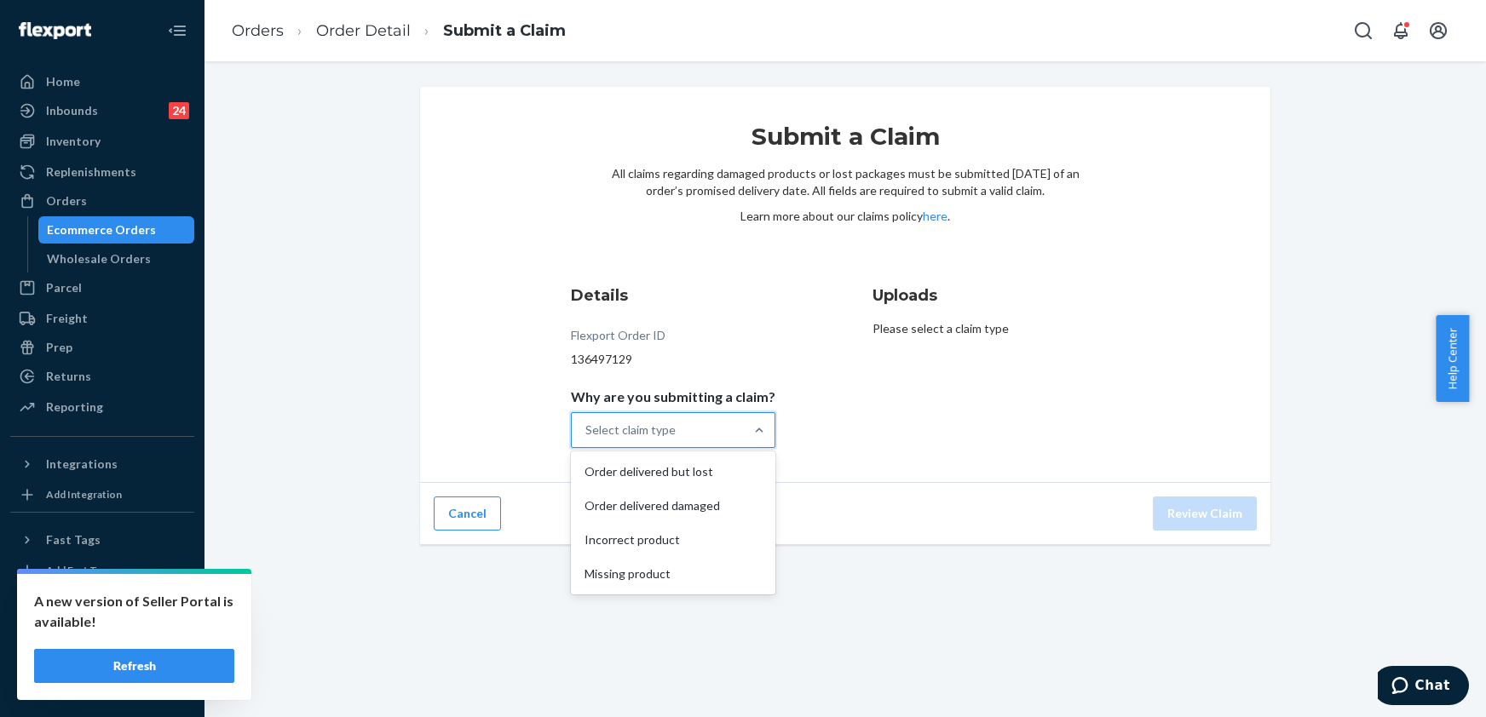
click at [634, 433] on div "Select claim type" at bounding box center [630, 430] width 90 height 17
click at [587, 433] on input "Why are you submitting a claim? option Order delivered but lost focused, 0 of 4…" at bounding box center [586, 430] width 2 height 17
click at [627, 470] on div "Order delivered but lost" at bounding box center [673, 472] width 198 height 34
click at [587, 439] on input "Why are you submitting a claim? option Order delivered but lost focused, 0 of 4…" at bounding box center [586, 430] width 2 height 17
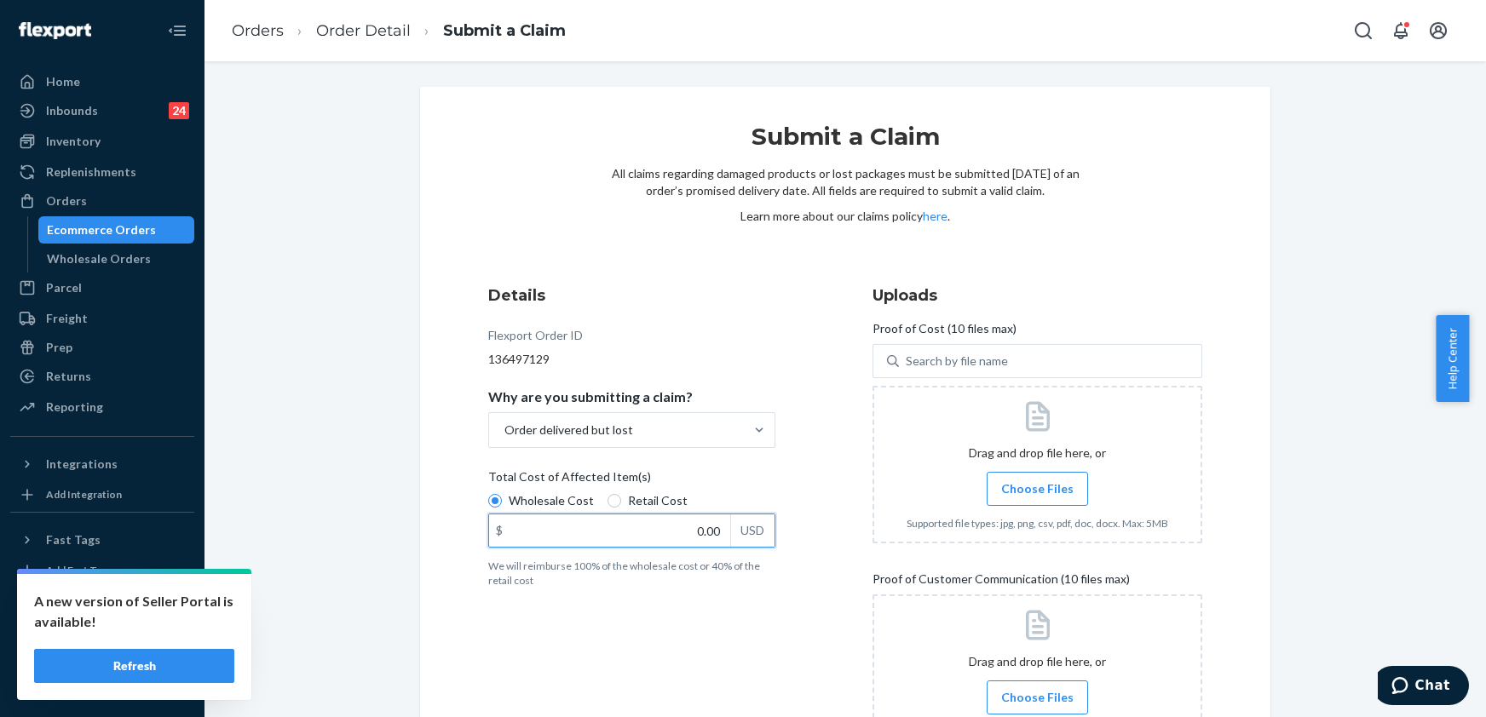
click at [699, 537] on input "0.00" at bounding box center [609, 531] width 241 height 32
type input "47.00"
click at [987, 493] on label "Choose Files" at bounding box center [1037, 489] width 101 height 34
click at [1037, 493] on input "Choose Files" at bounding box center [1037, 489] width 1 height 19
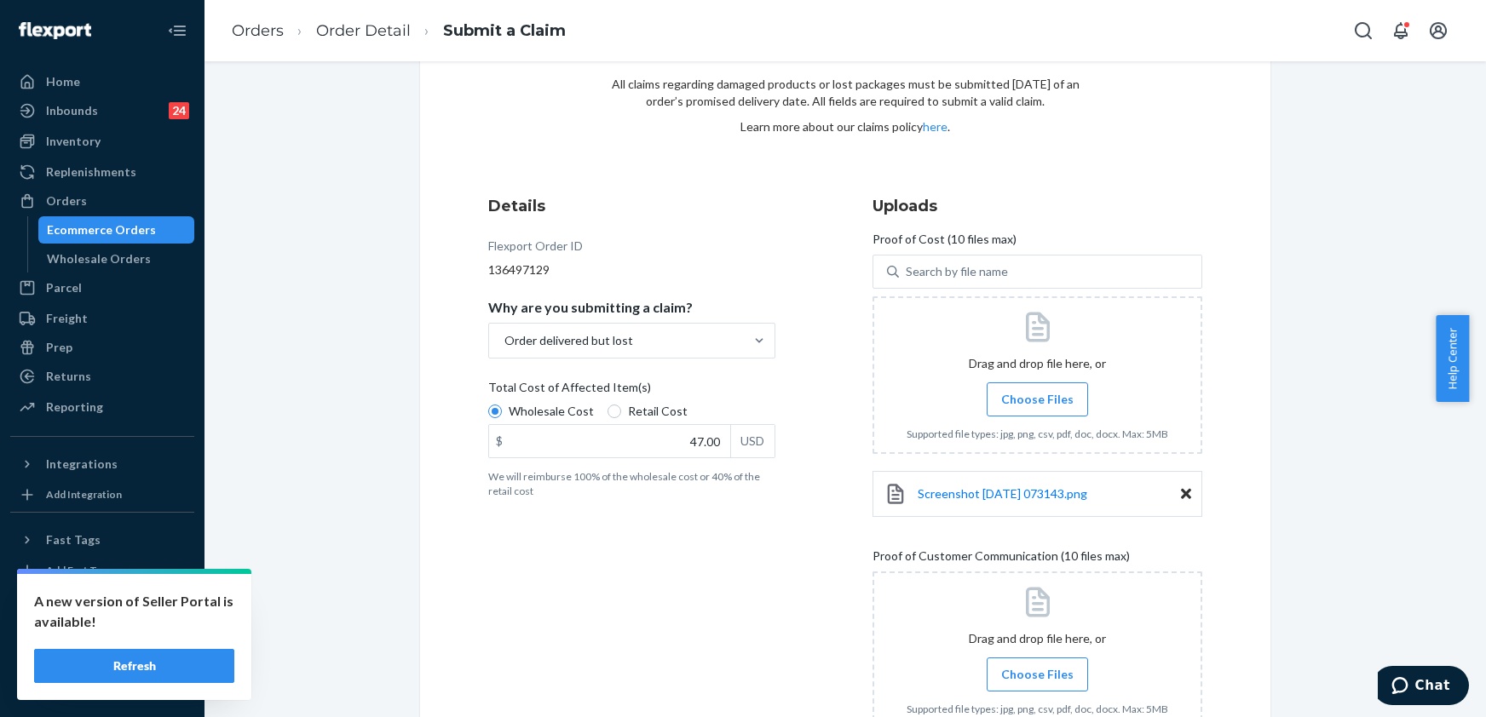
scroll to position [212, 0]
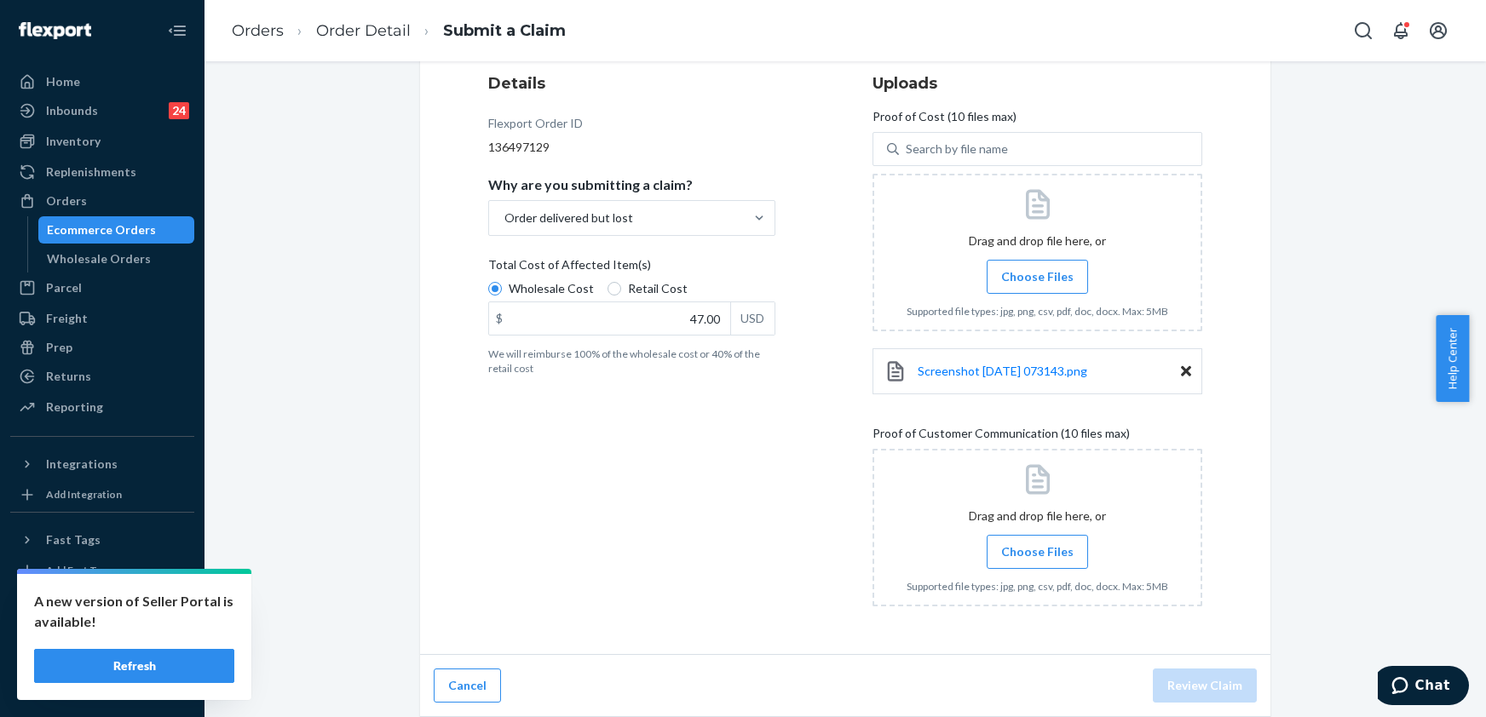
click at [1037, 544] on span "Choose Files" at bounding box center [1037, 552] width 72 height 17
click at [1037, 544] on input "Choose Files" at bounding box center [1037, 552] width 1 height 19
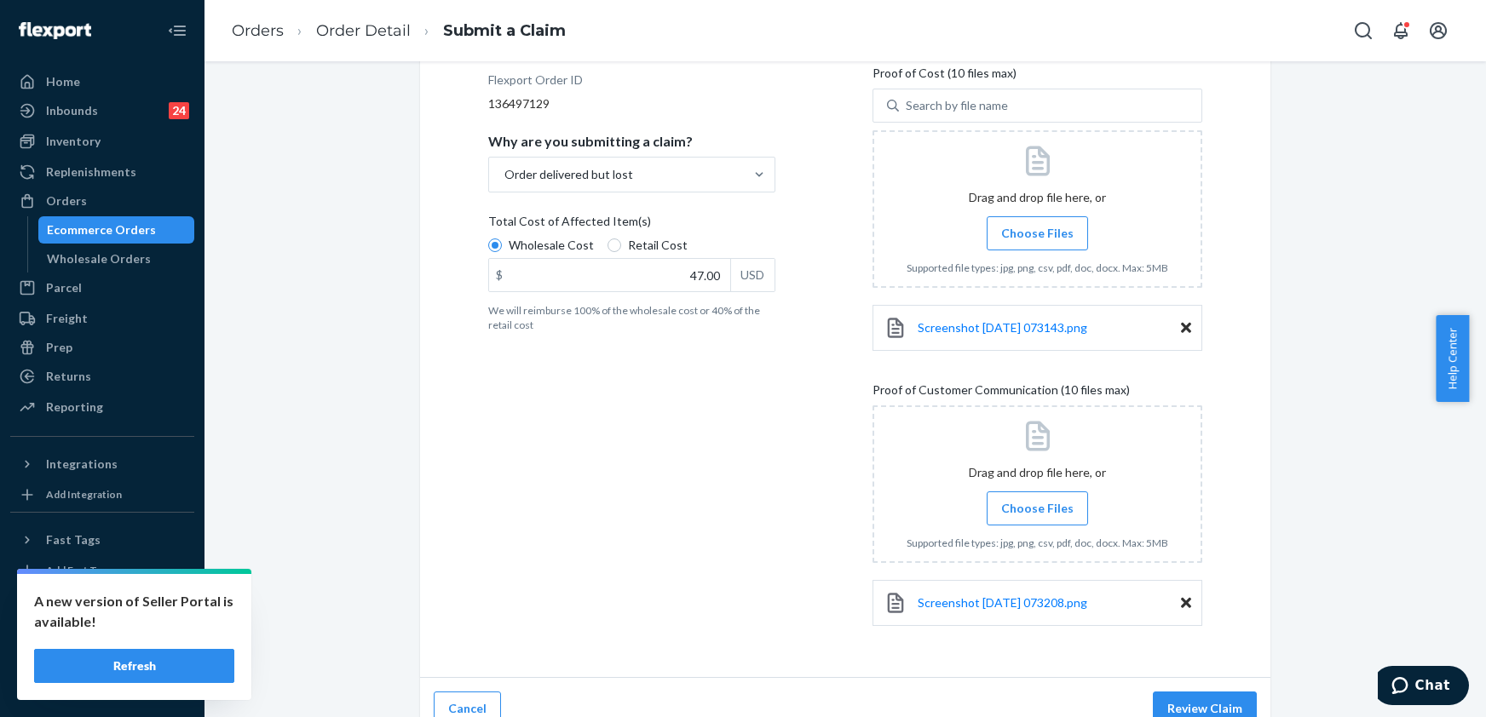
scroll to position [279, 0]
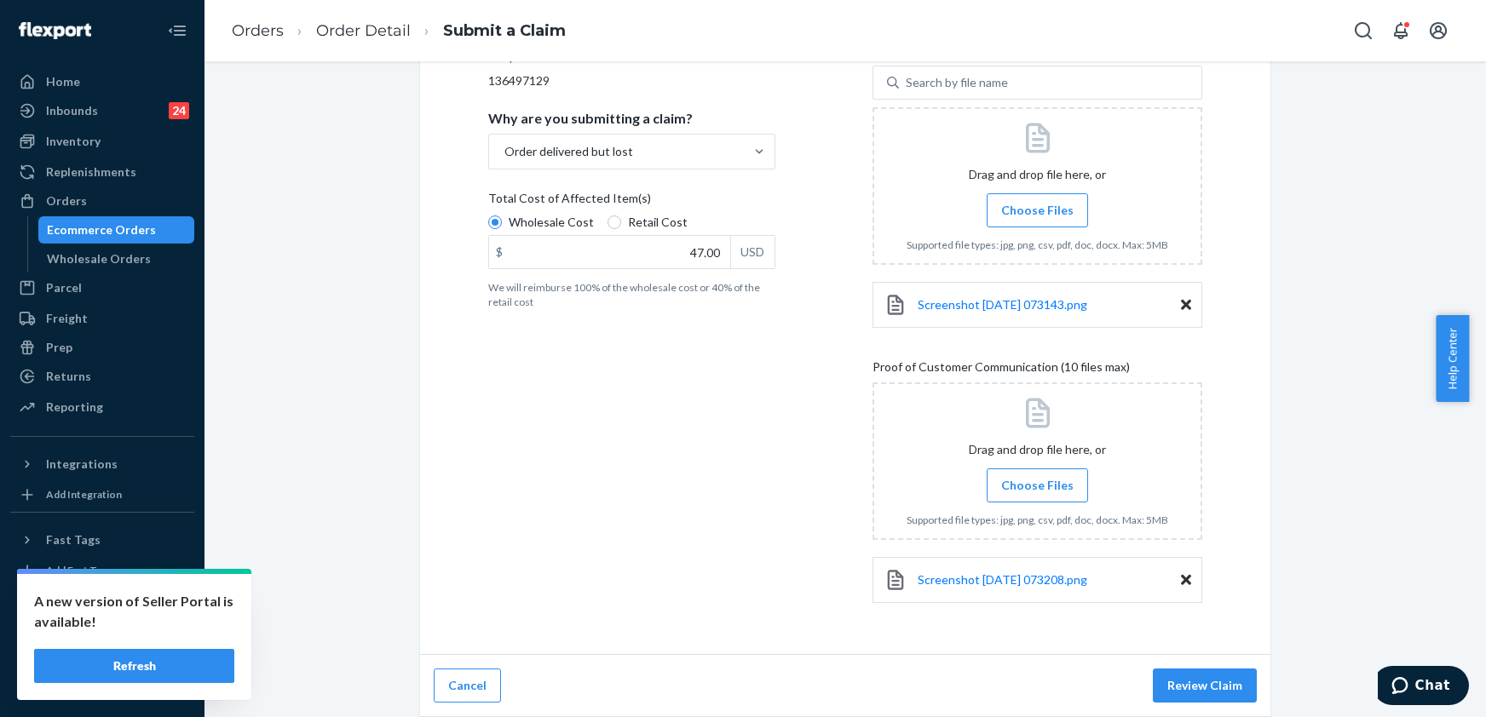
click at [1019, 474] on label "Choose Files" at bounding box center [1037, 486] width 101 height 34
click at [1037, 476] on input "Choose Files" at bounding box center [1037, 485] width 1 height 19
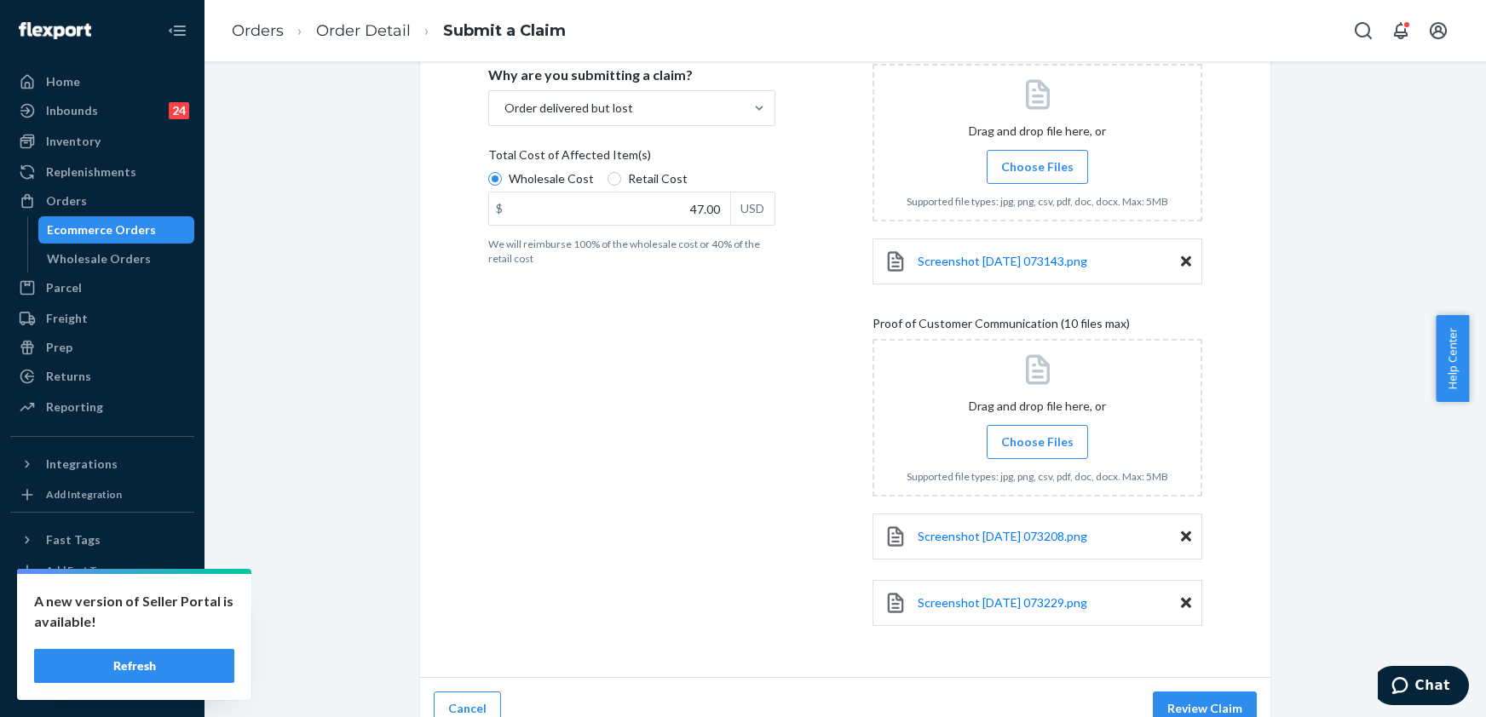
scroll to position [346, 0]
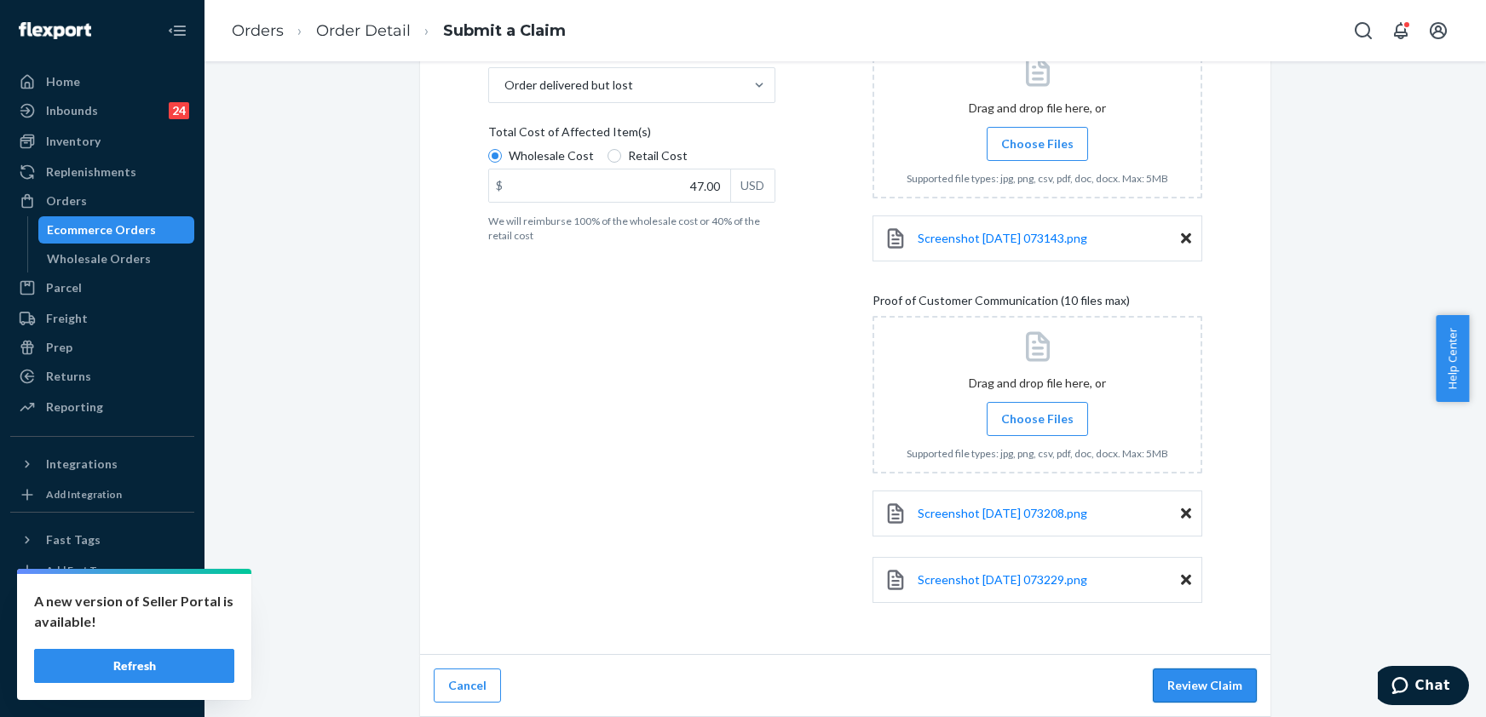
click at [1195, 676] on button "Review Claim" at bounding box center [1205, 686] width 104 height 34
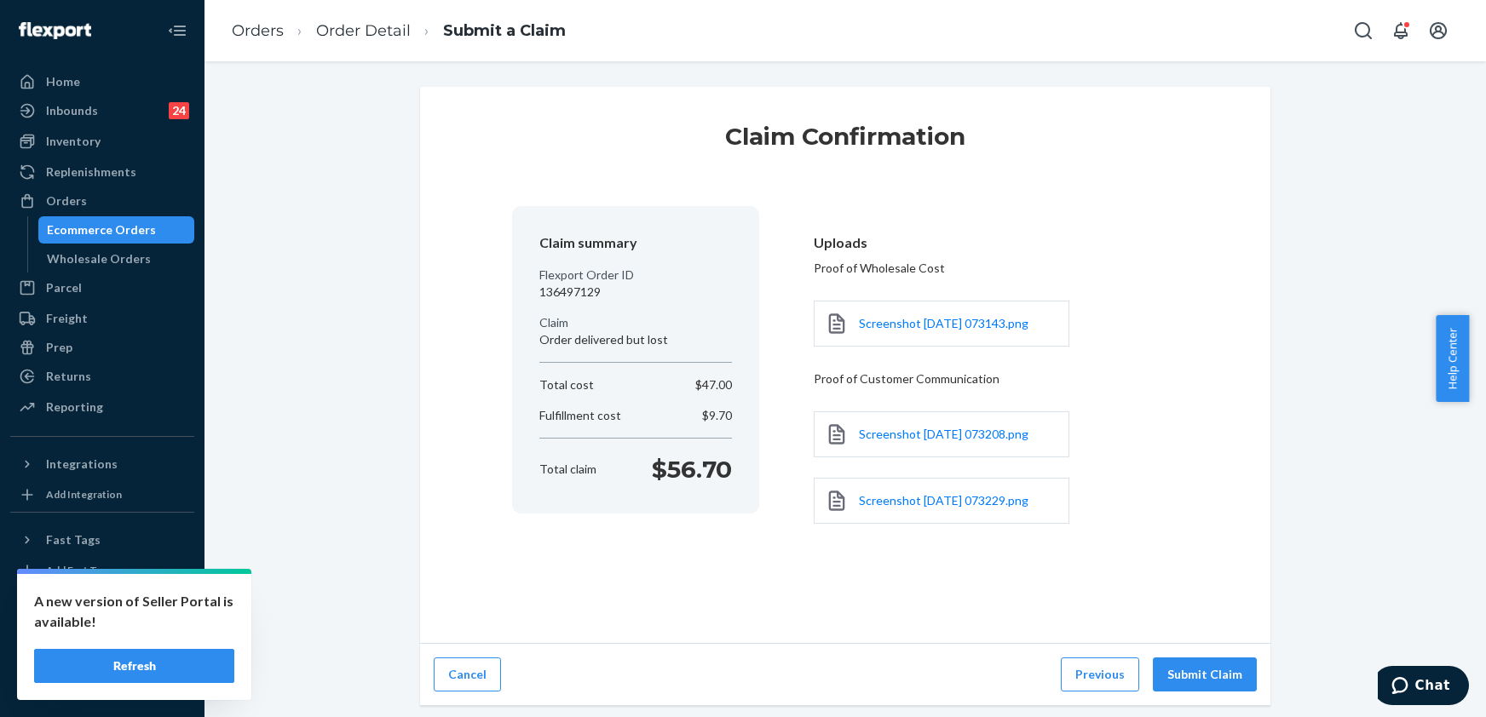
scroll to position [0, 0]
click at [1181, 671] on button "Submit Claim" at bounding box center [1205, 675] width 104 height 34
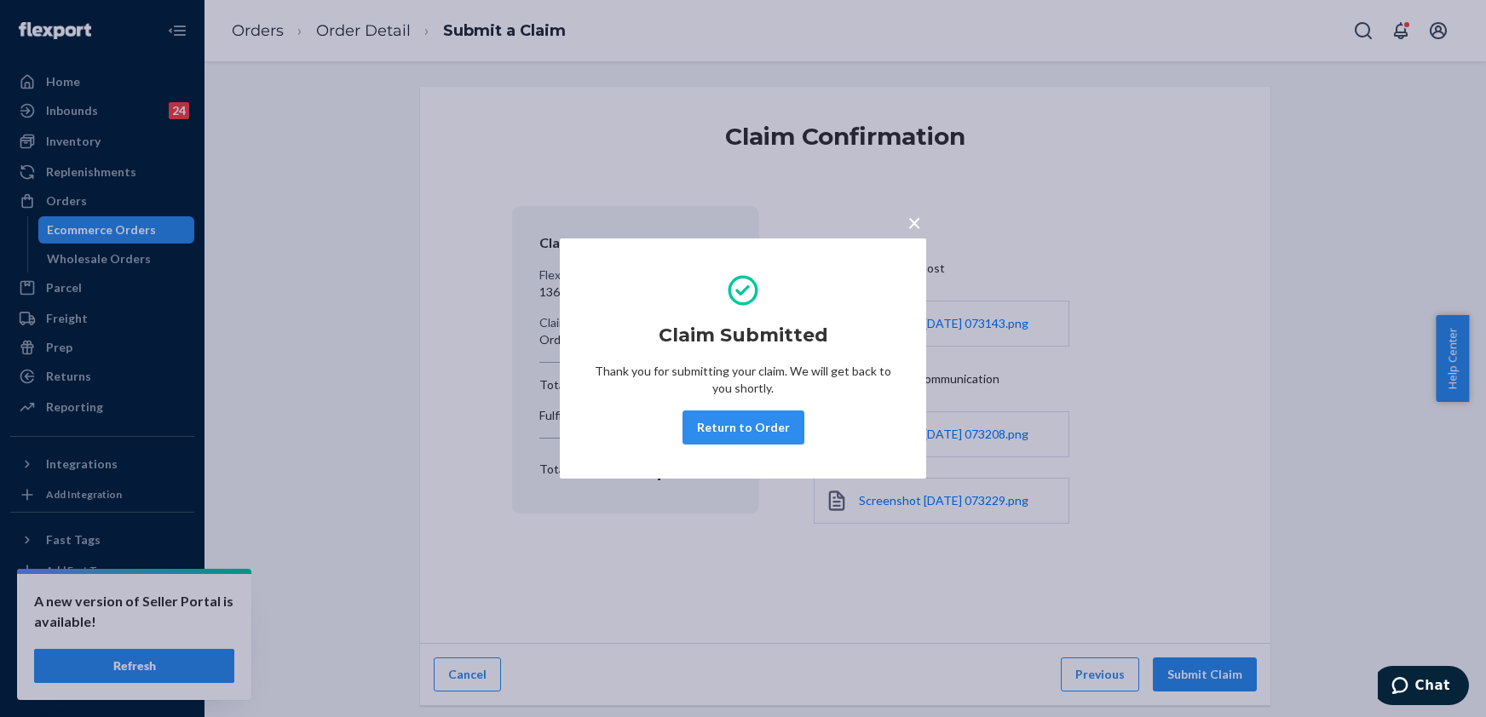
click at [763, 426] on button "Return to Order" at bounding box center [744, 428] width 122 height 34
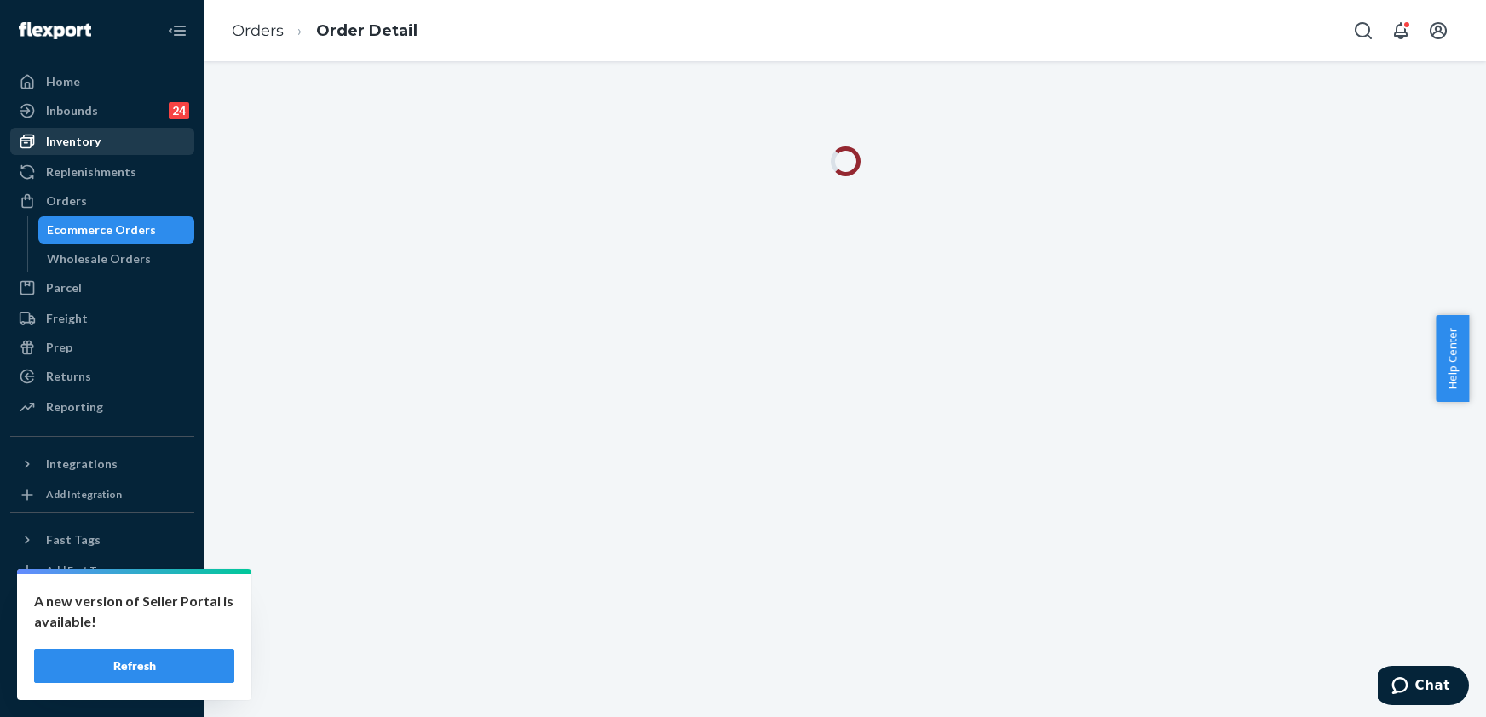
click at [66, 153] on div "Inventory" at bounding box center [102, 142] width 181 height 24
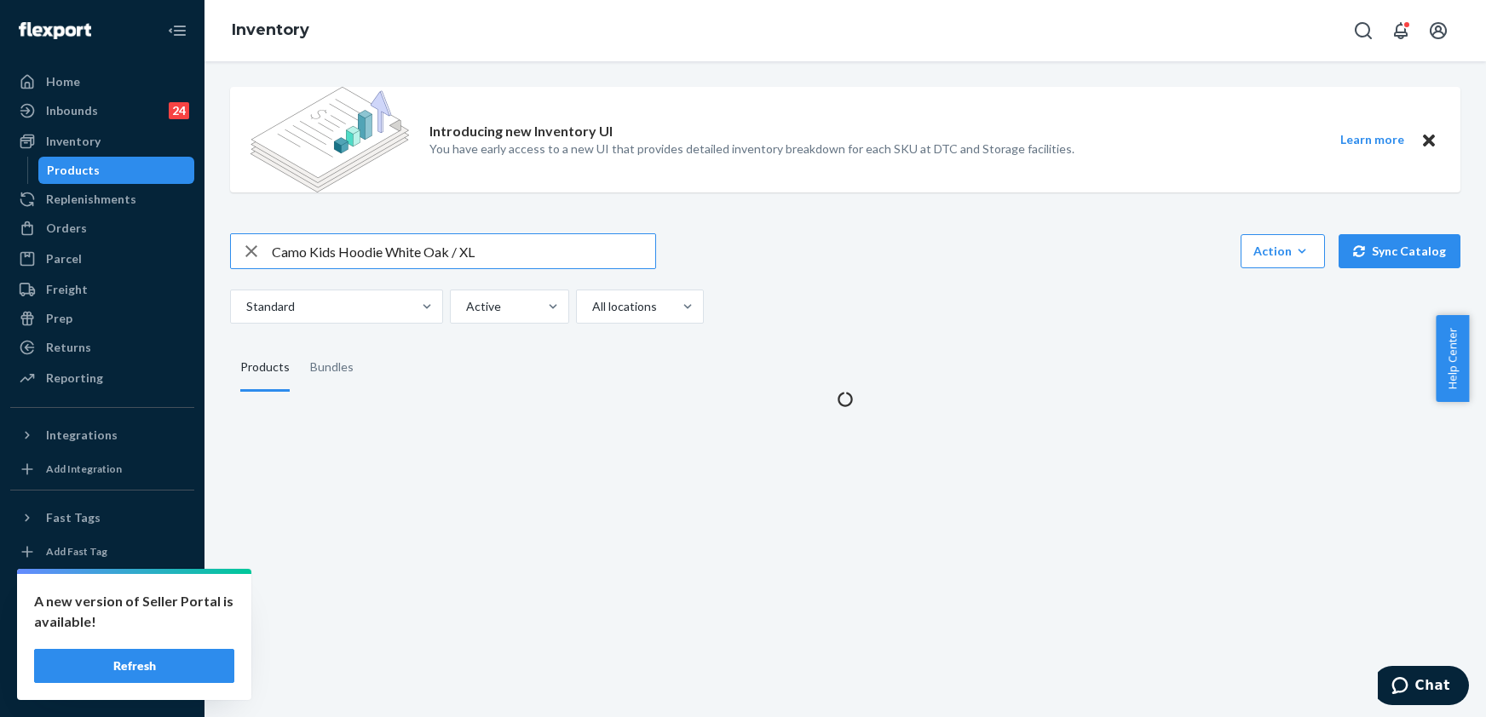
drag, startPoint x: 499, startPoint y: 251, endPoint x: 256, endPoint y: 264, distance: 243.2
click at [256, 264] on div "Camo Kids Hoodie White Oak / XL" at bounding box center [443, 251] width 424 height 34
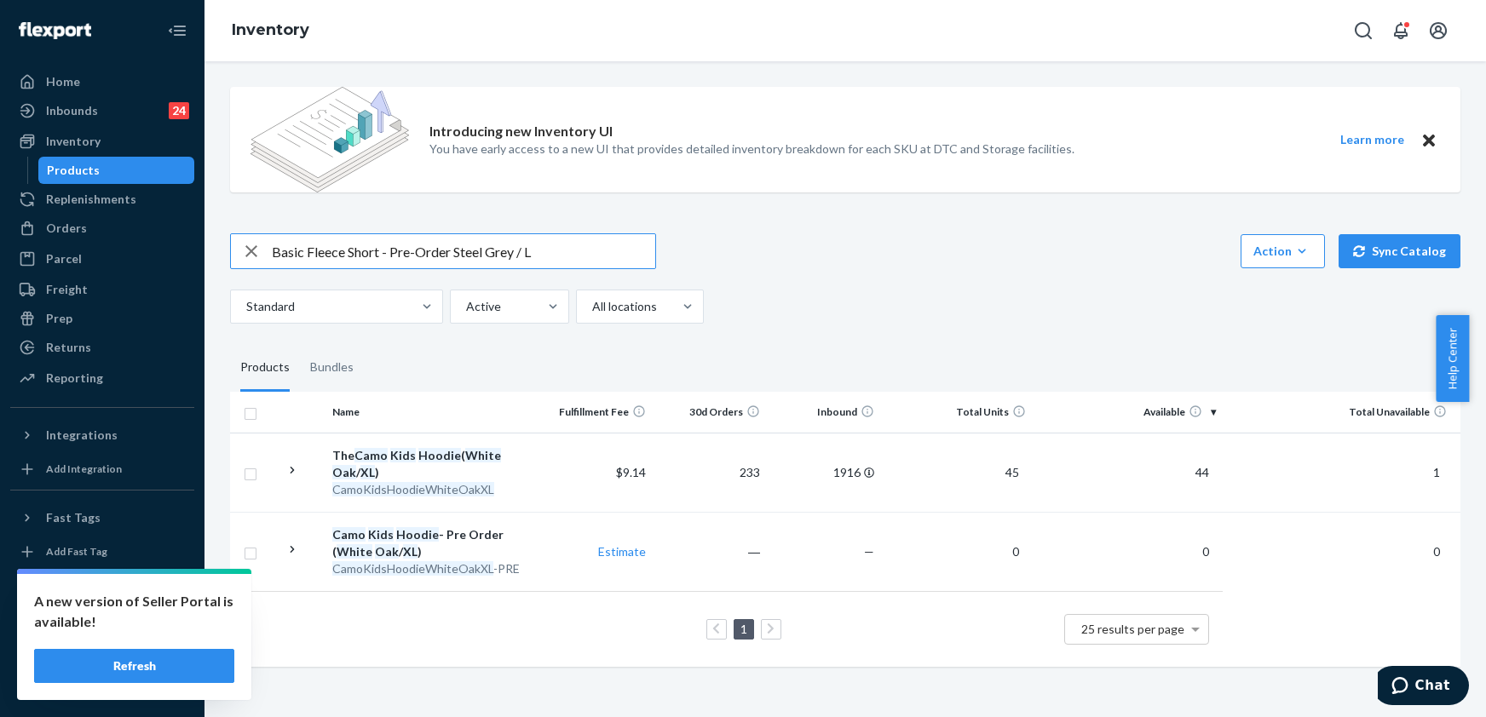
type input "Basic Fleece Short - Pre-Order Steel Grey / L"
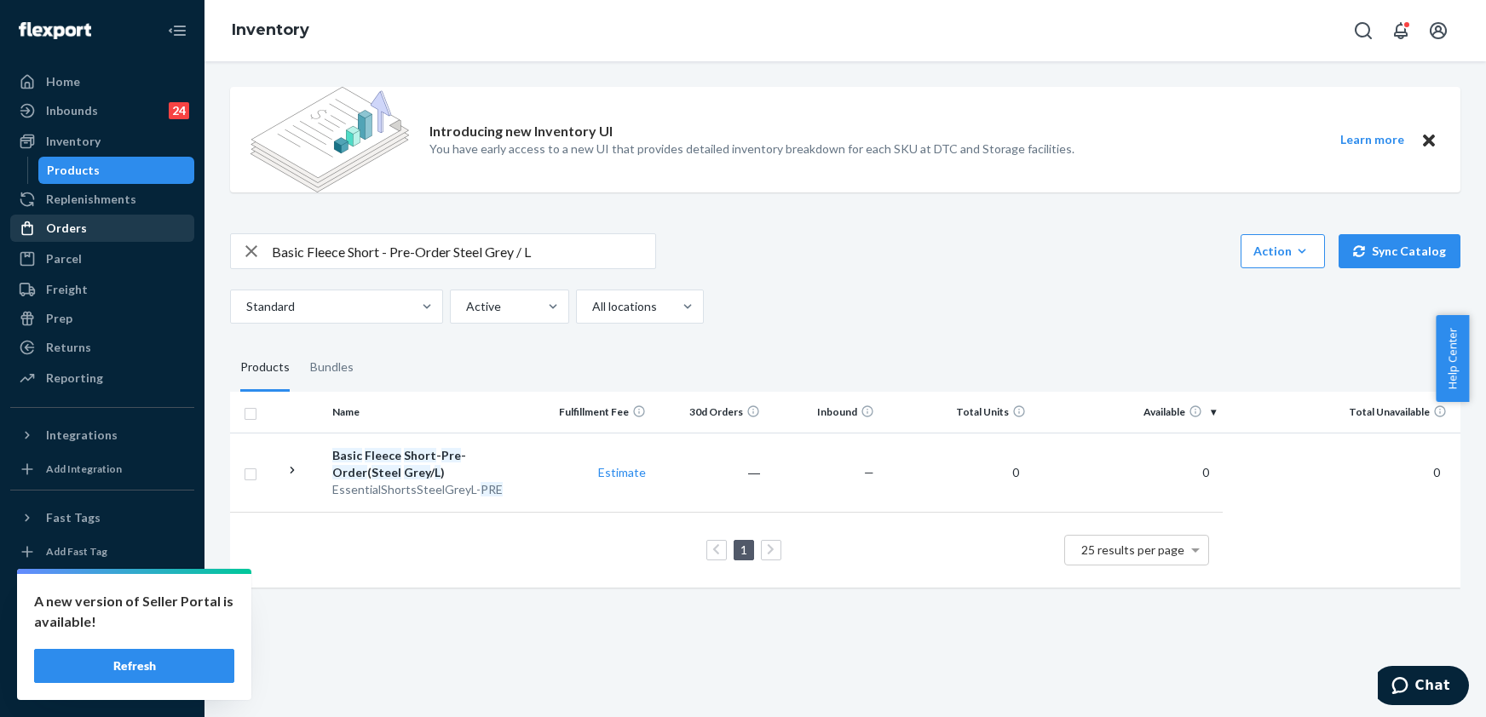
drag, startPoint x: 73, startPoint y: 230, endPoint x: 138, endPoint y: 216, distance: 66.2
click at [73, 230] on div "Orders" at bounding box center [66, 228] width 41 height 17
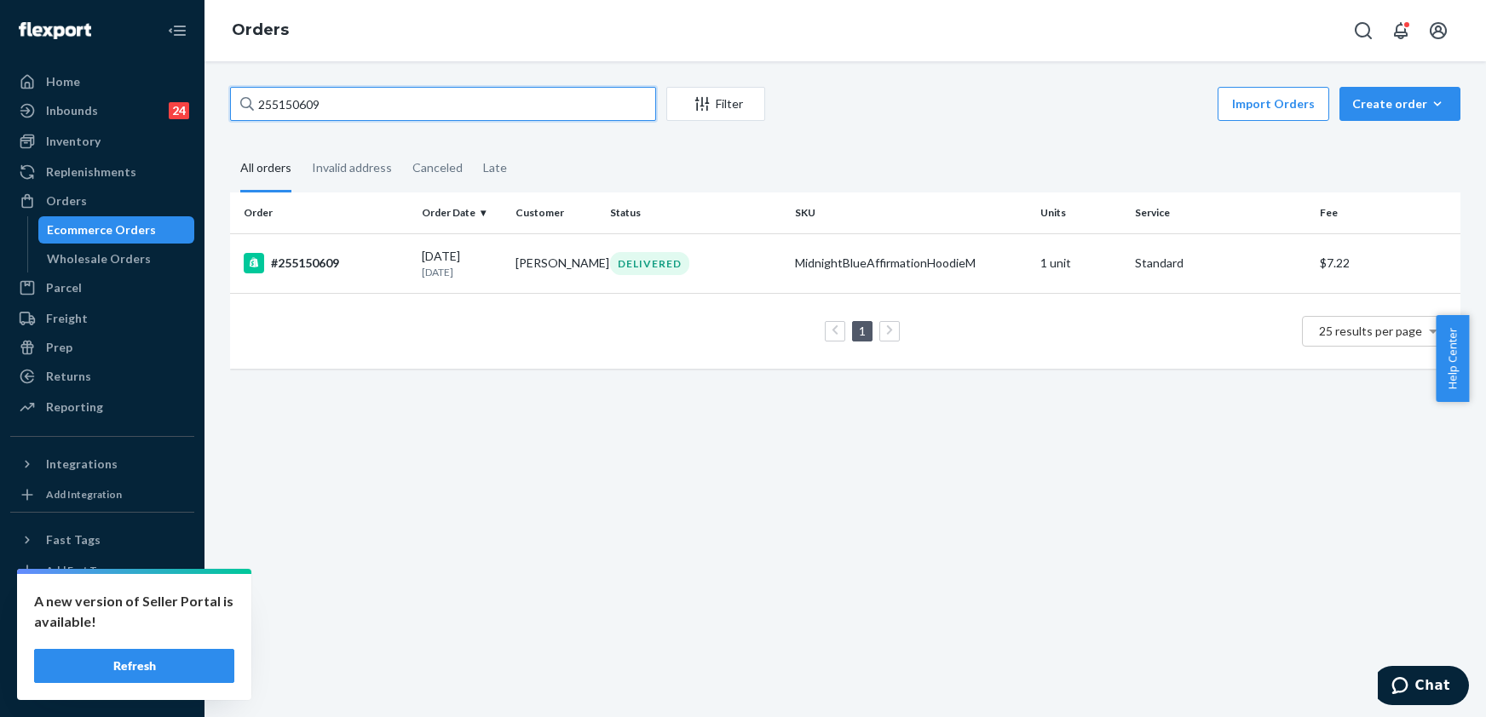
drag, startPoint x: 334, startPoint y: 100, endPoint x: 229, endPoint y: 111, distance: 105.4
click at [230, 111] on input "255150609" at bounding box center [443, 104] width 426 height 34
paste input "3930374"
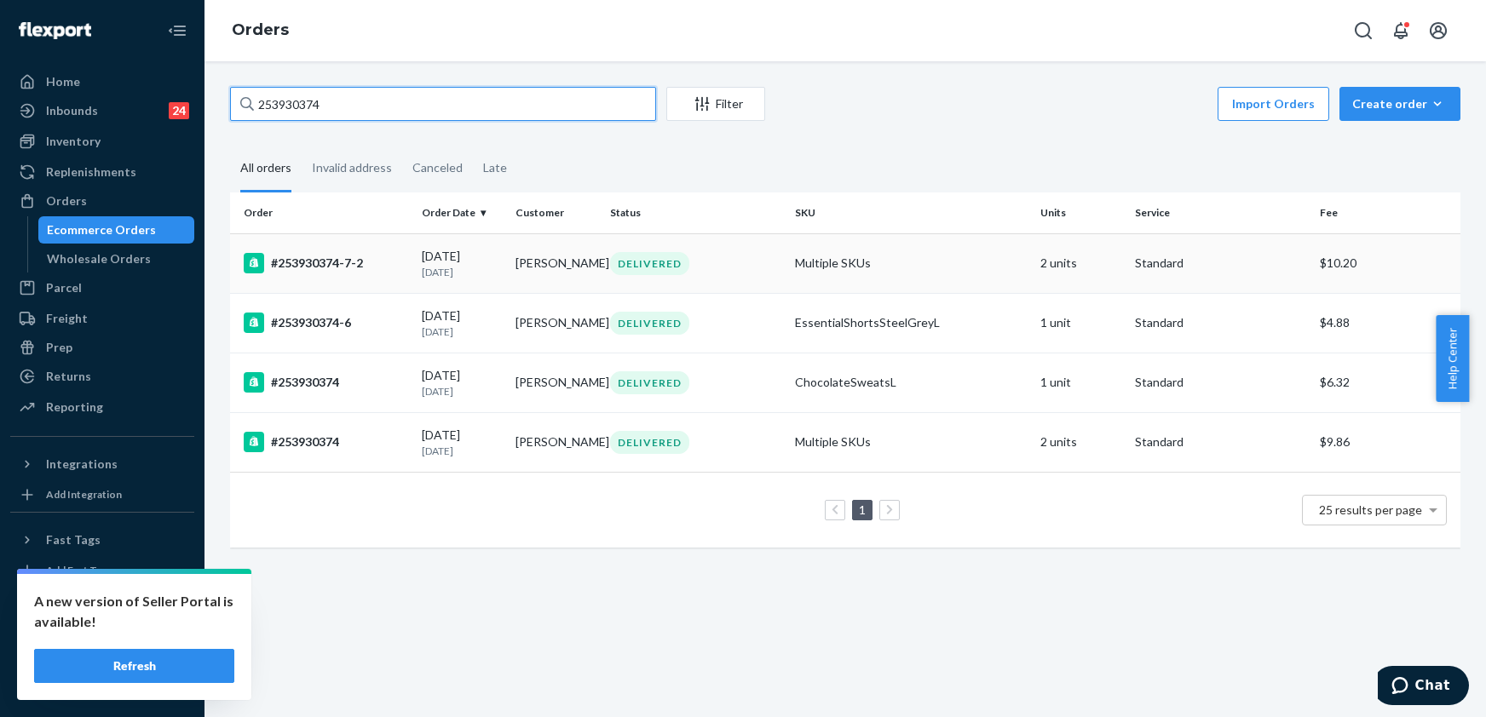
type input "253930374"
click at [324, 261] on div "#253930374-7-2" at bounding box center [326, 263] width 164 height 20
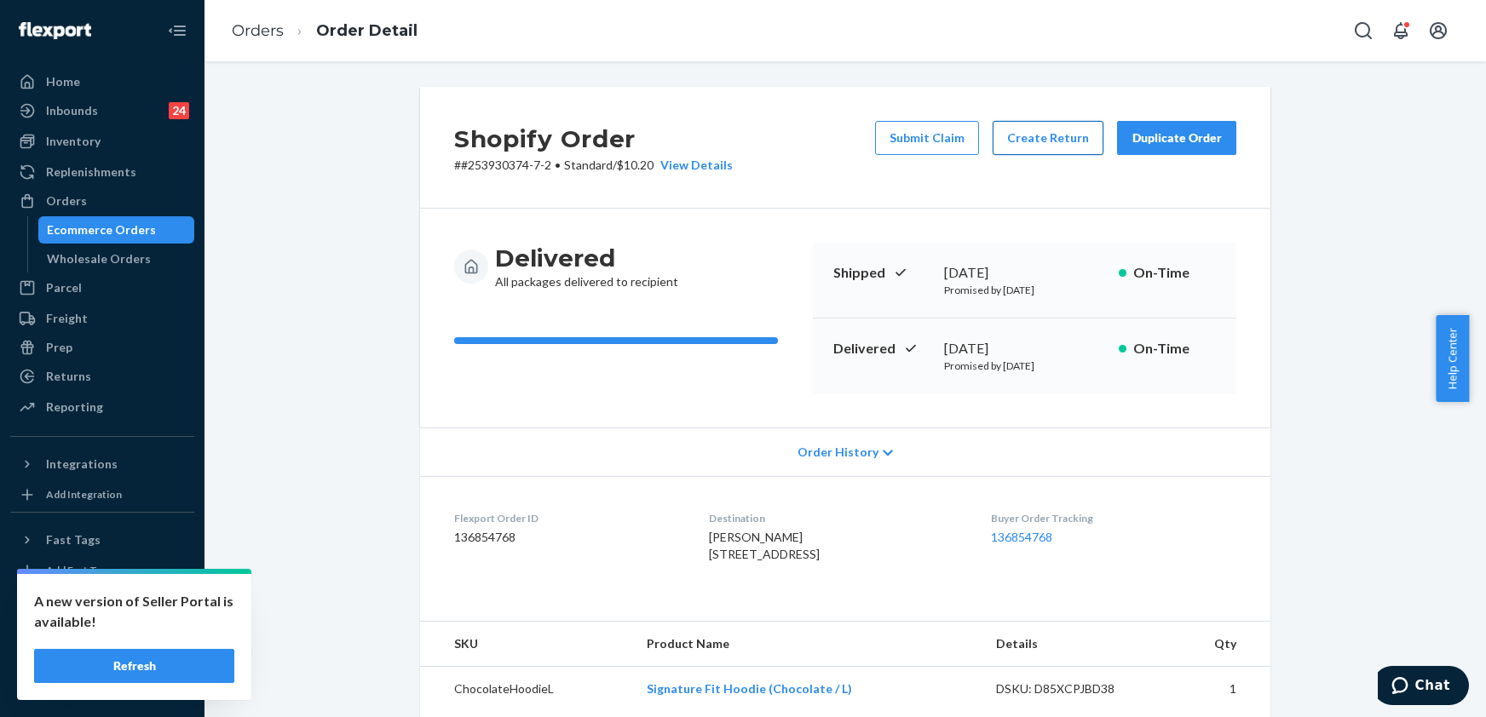
click at [1020, 137] on button "Create Return" at bounding box center [1048, 138] width 111 height 34
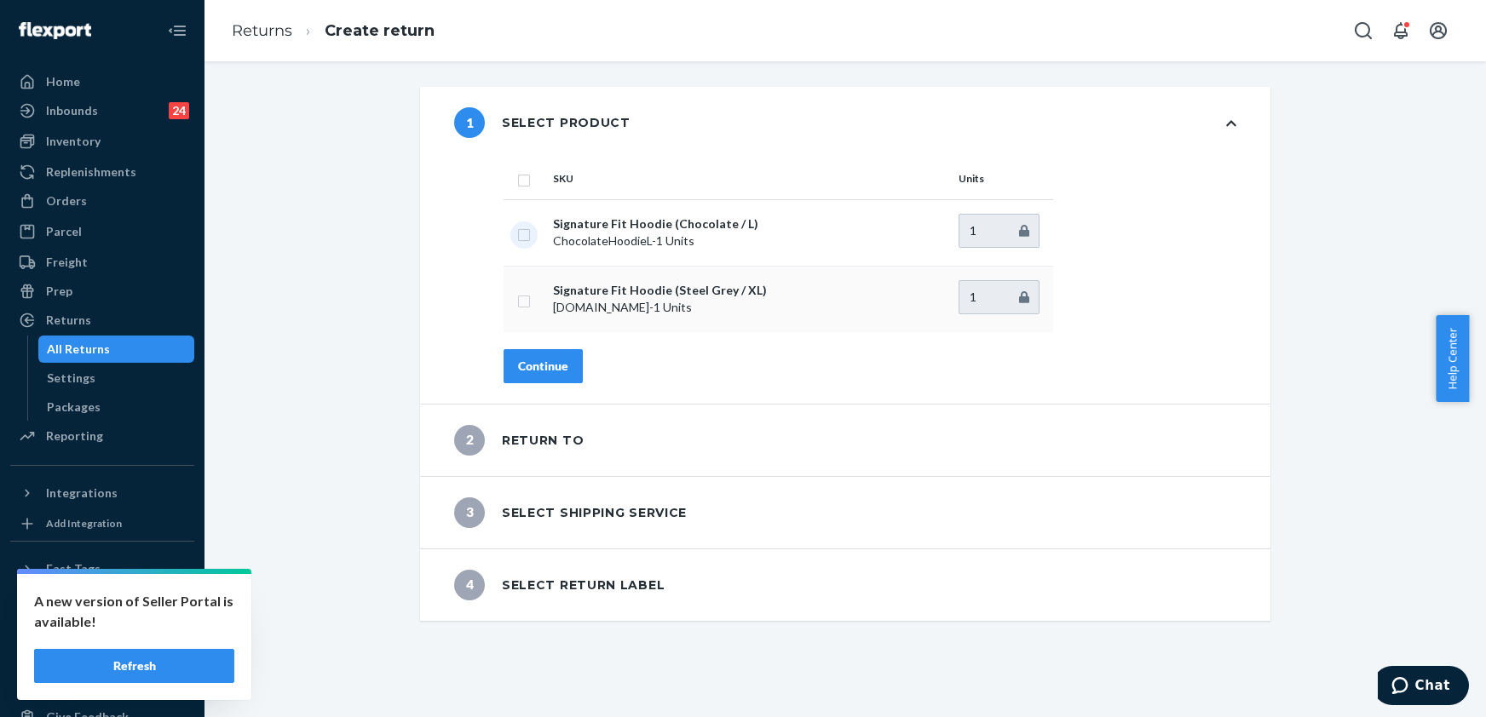
drag, startPoint x: 509, startPoint y: 235, endPoint x: 510, endPoint y: 274, distance: 38.4
click at [517, 235] on input "checkbox" at bounding box center [524, 233] width 14 height 18
checkbox input "true"
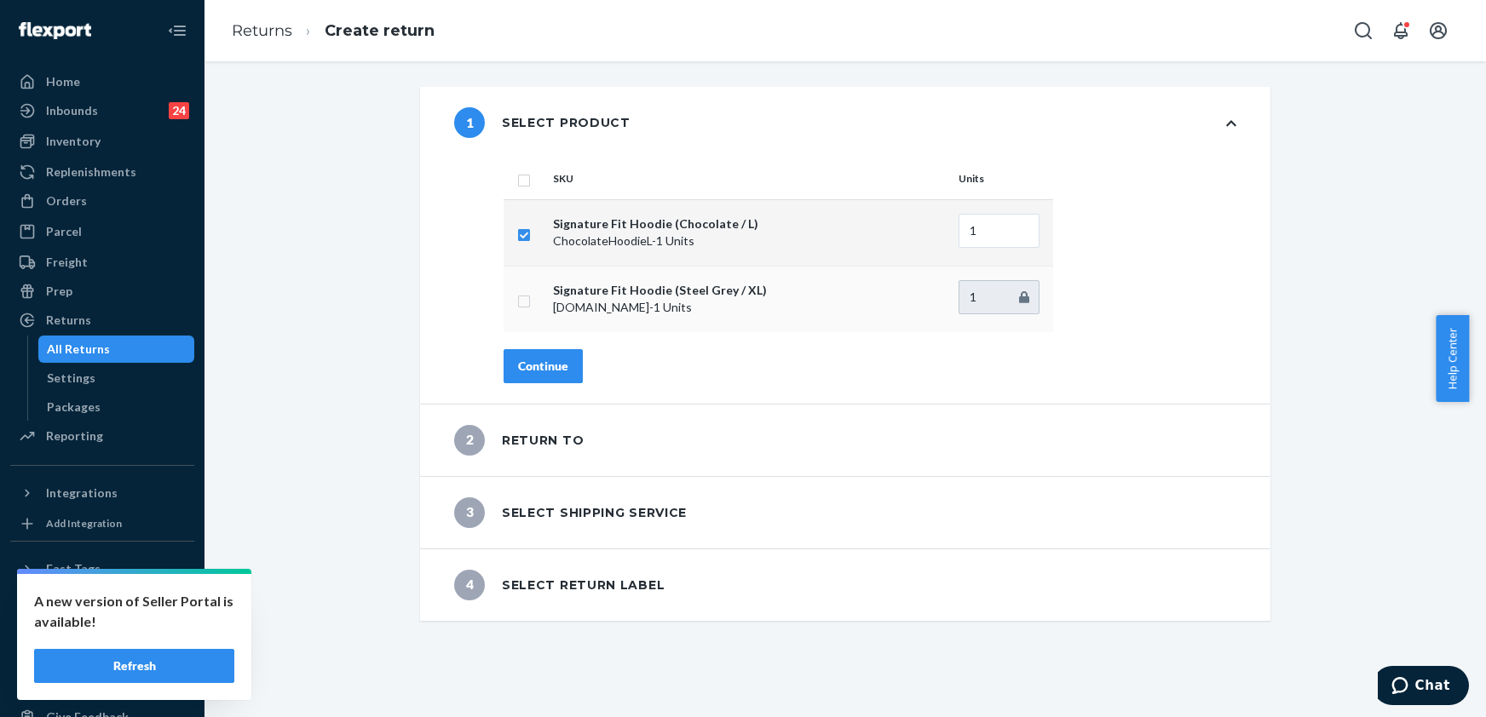
click at [517, 297] on input "checkbox" at bounding box center [524, 300] width 14 height 18
checkbox input "true"
click at [537, 370] on div "Continue" at bounding box center [543, 366] width 50 height 17
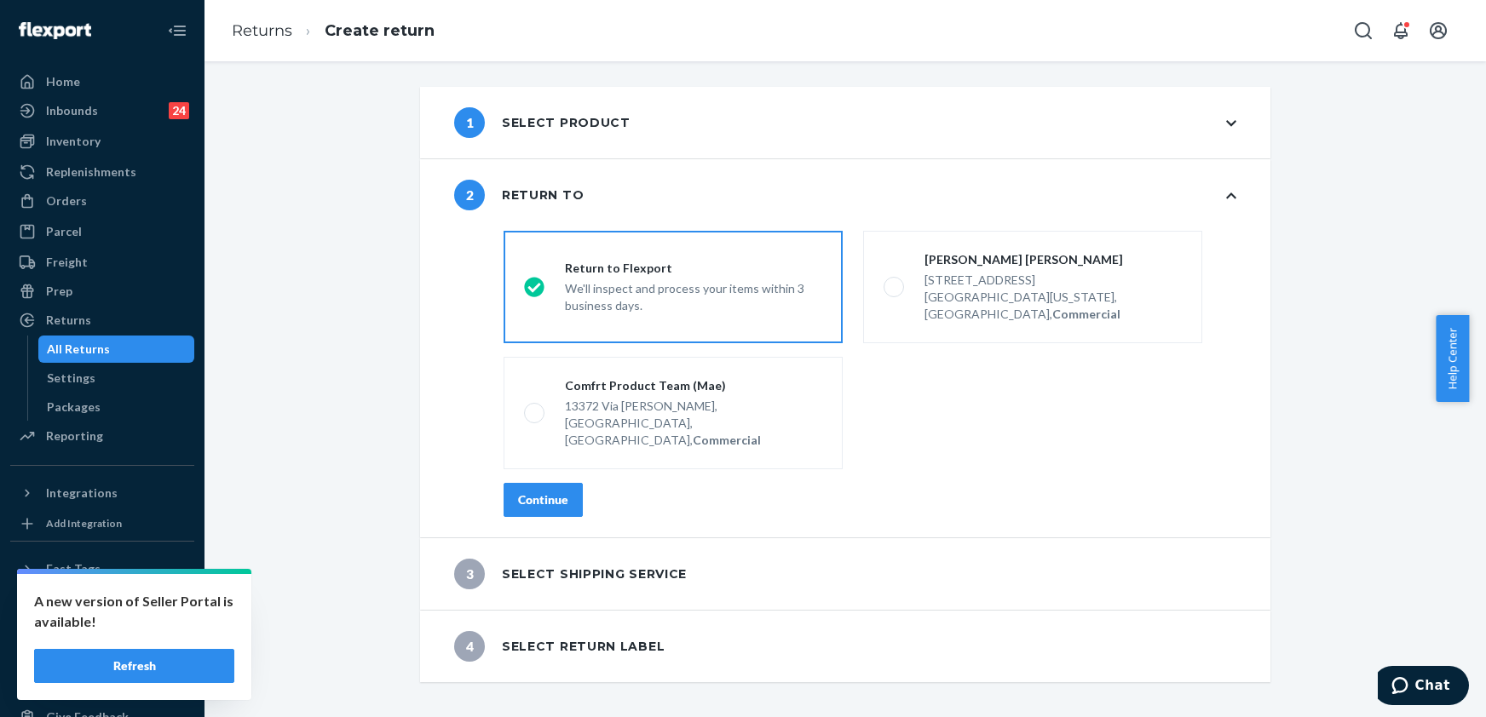
click at [504, 483] on button "Continue" at bounding box center [543, 500] width 79 height 34
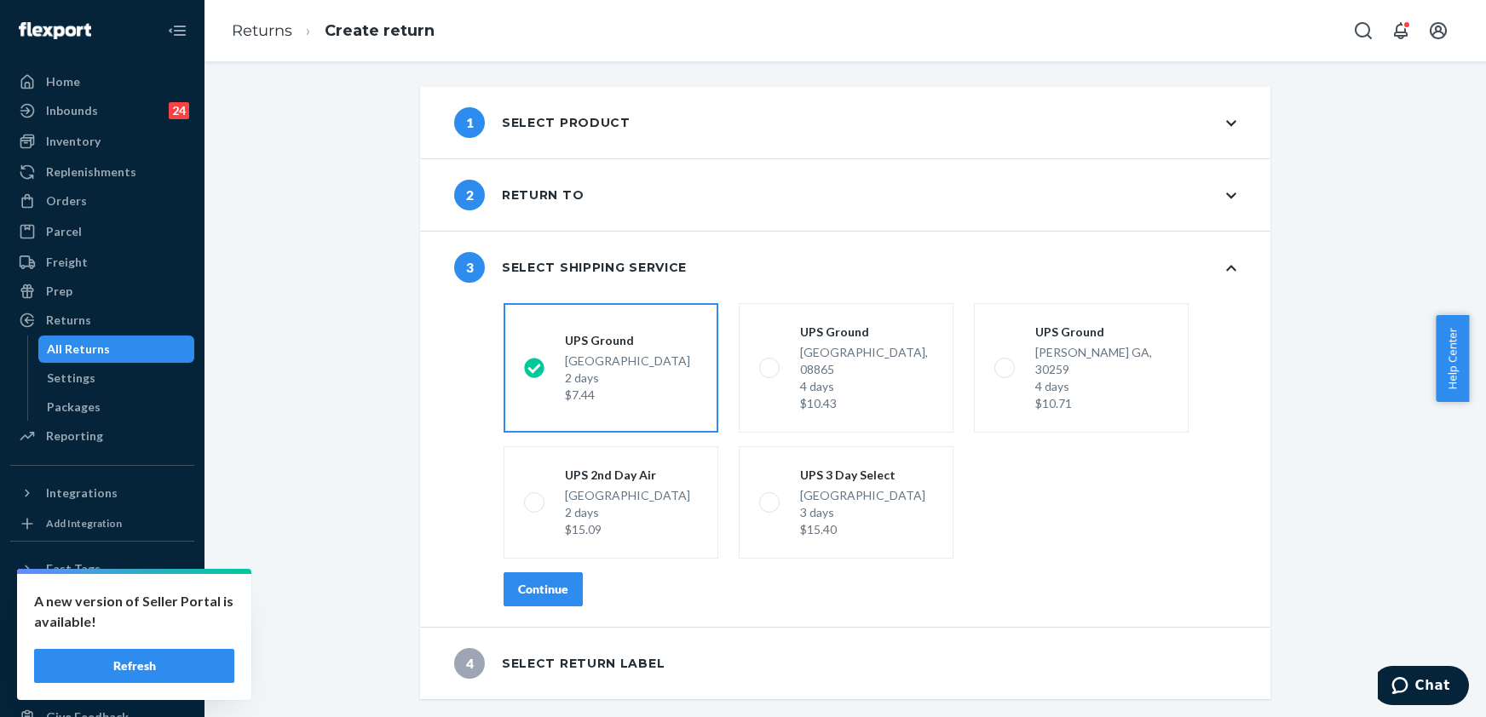
click at [532, 581] on div "Continue" at bounding box center [543, 589] width 50 height 17
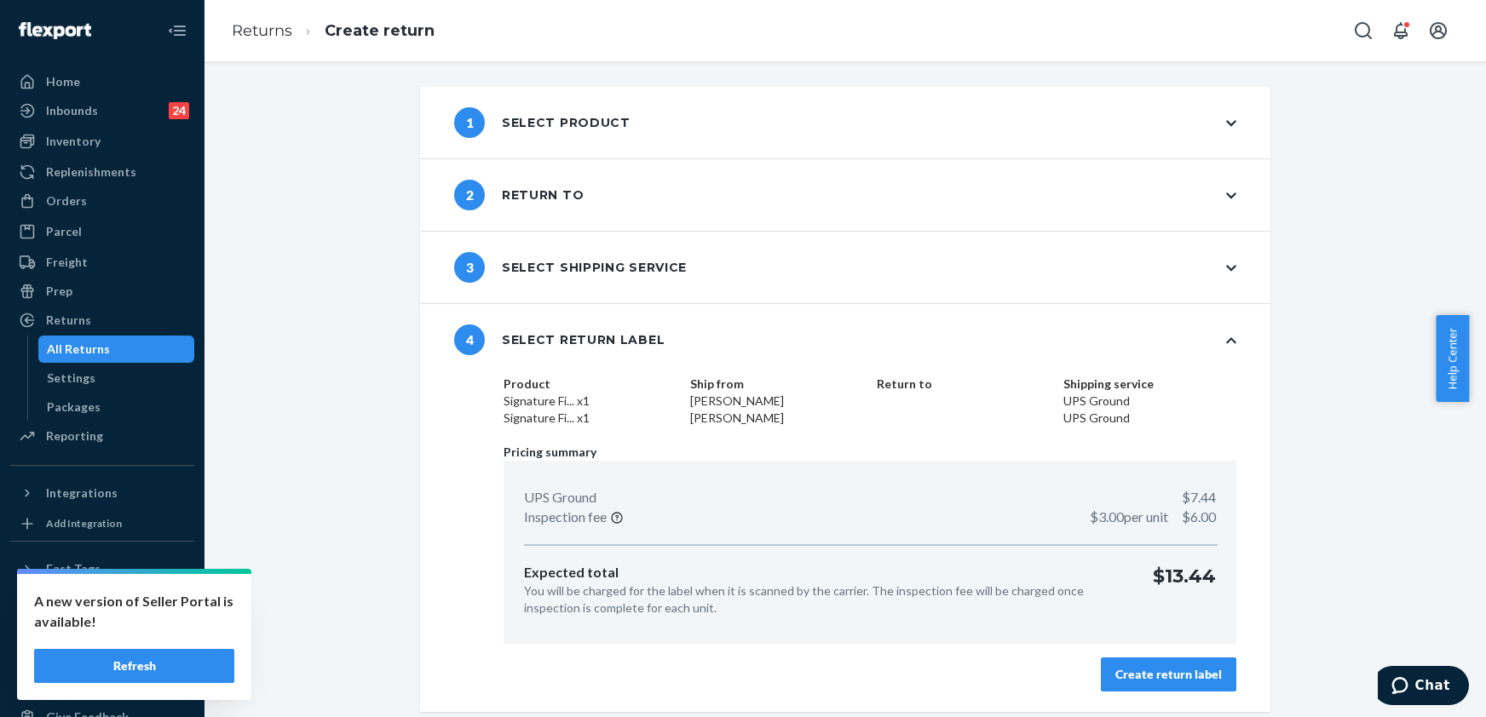
click at [1159, 666] on div "Create return label" at bounding box center [1168, 674] width 107 height 17
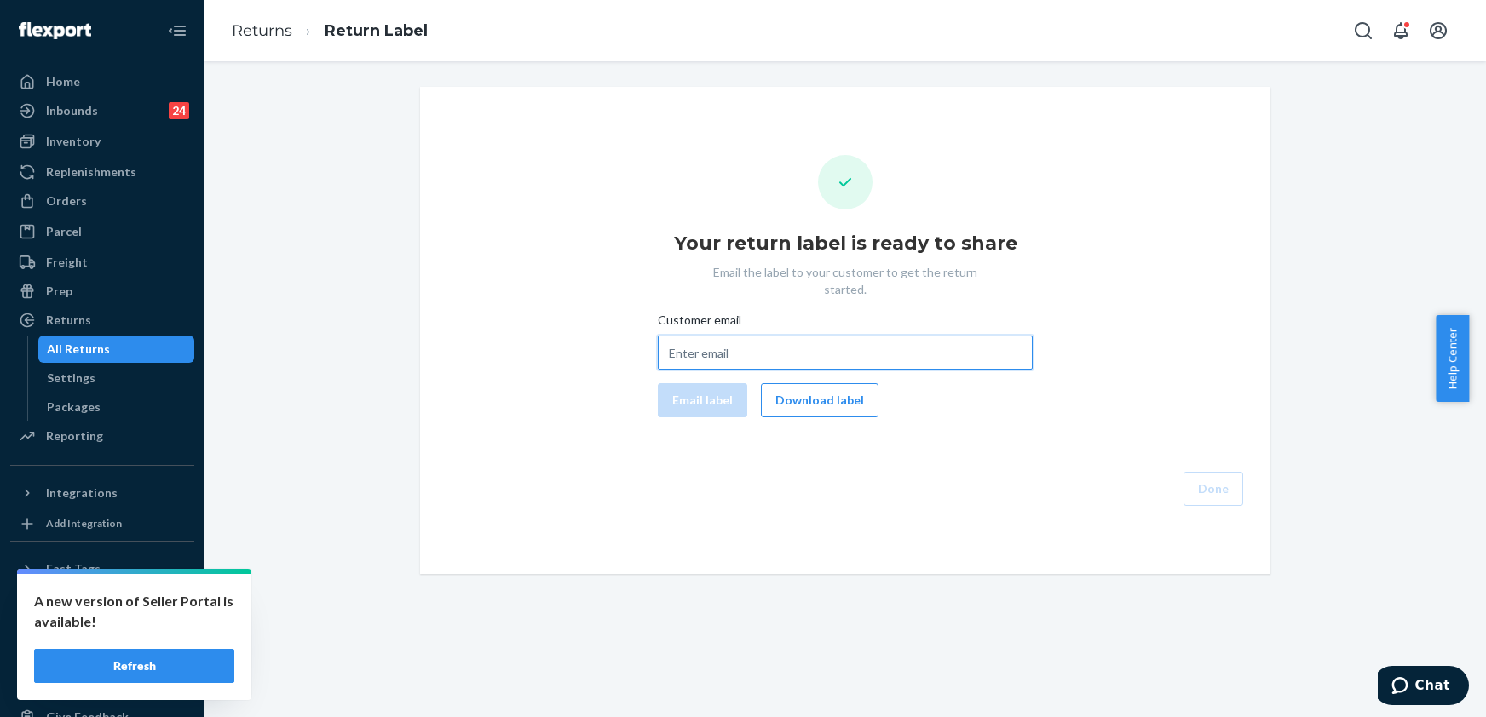
click at [700, 352] on input "Customer email" at bounding box center [845, 353] width 375 height 34
paste input "[EMAIL_ADDRESS][DOMAIN_NAME]"
type input "[EMAIL_ADDRESS][DOMAIN_NAME]"
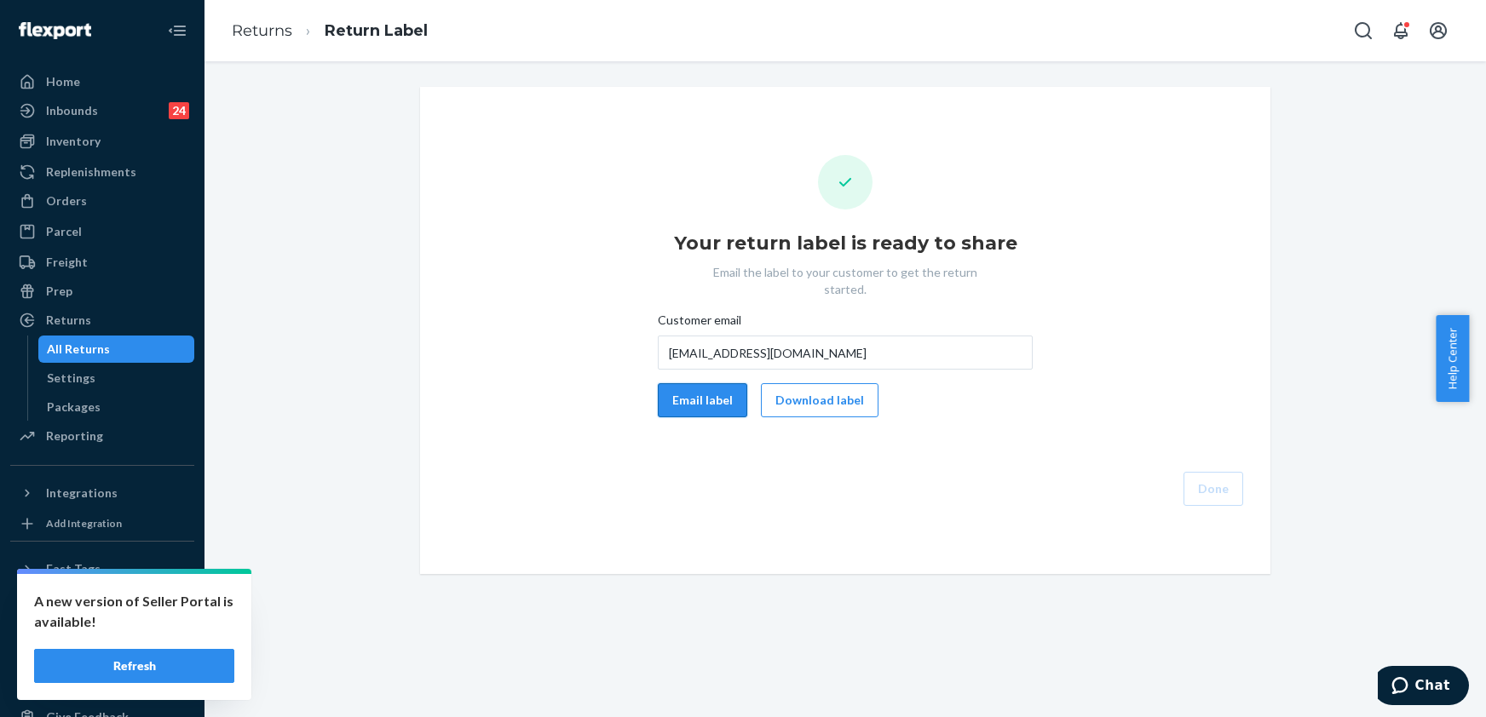
click at [699, 385] on button "Email label" at bounding box center [702, 400] width 89 height 34
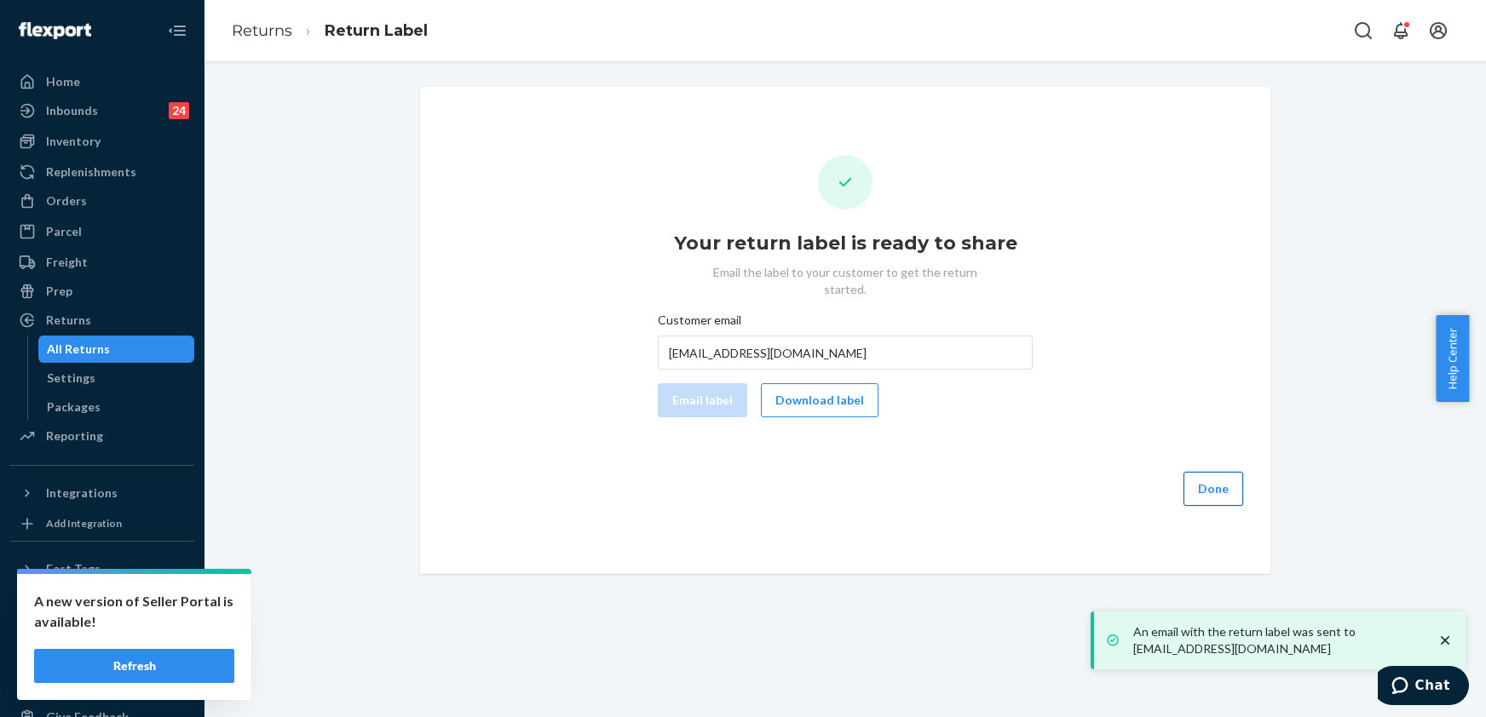
click at [1214, 475] on button "Done" at bounding box center [1214, 489] width 60 height 34
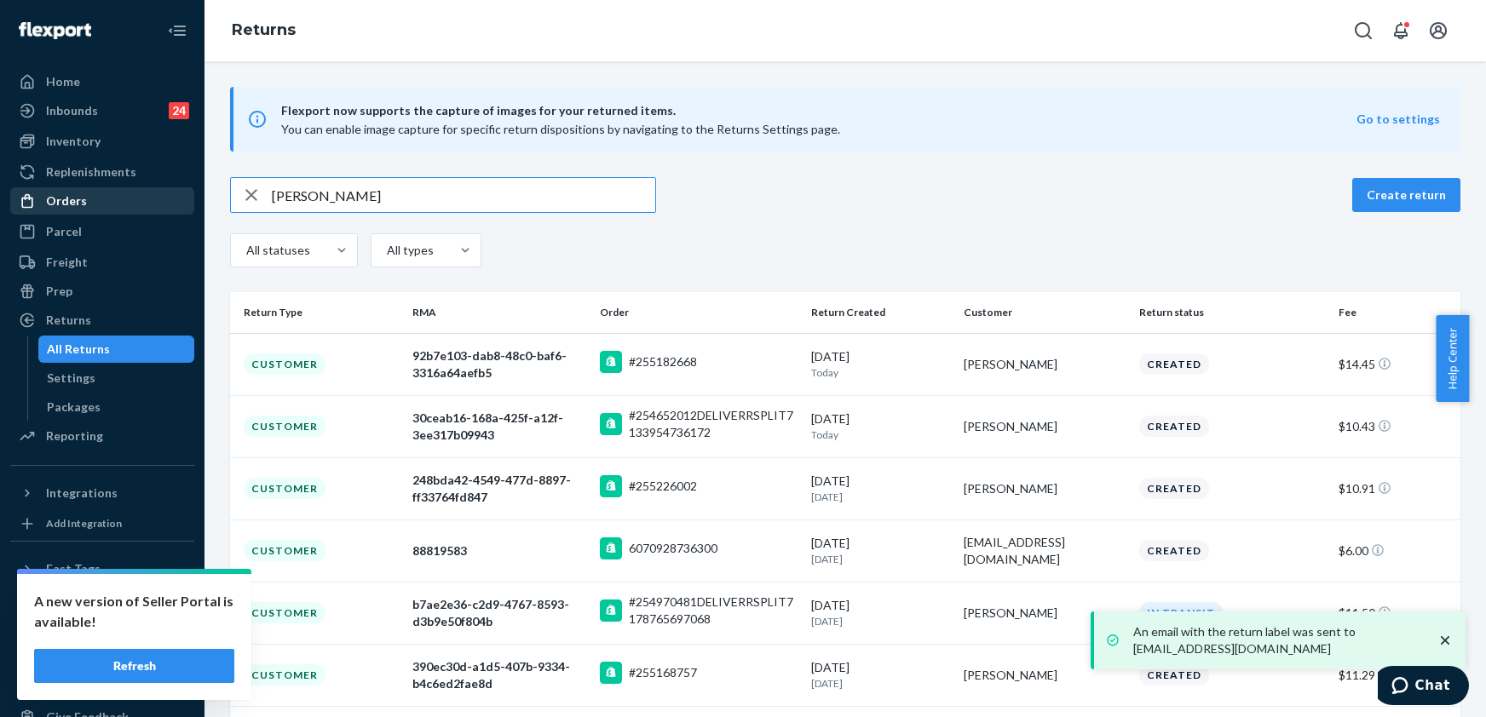
click at [86, 205] on div "Orders" at bounding box center [102, 201] width 181 height 24
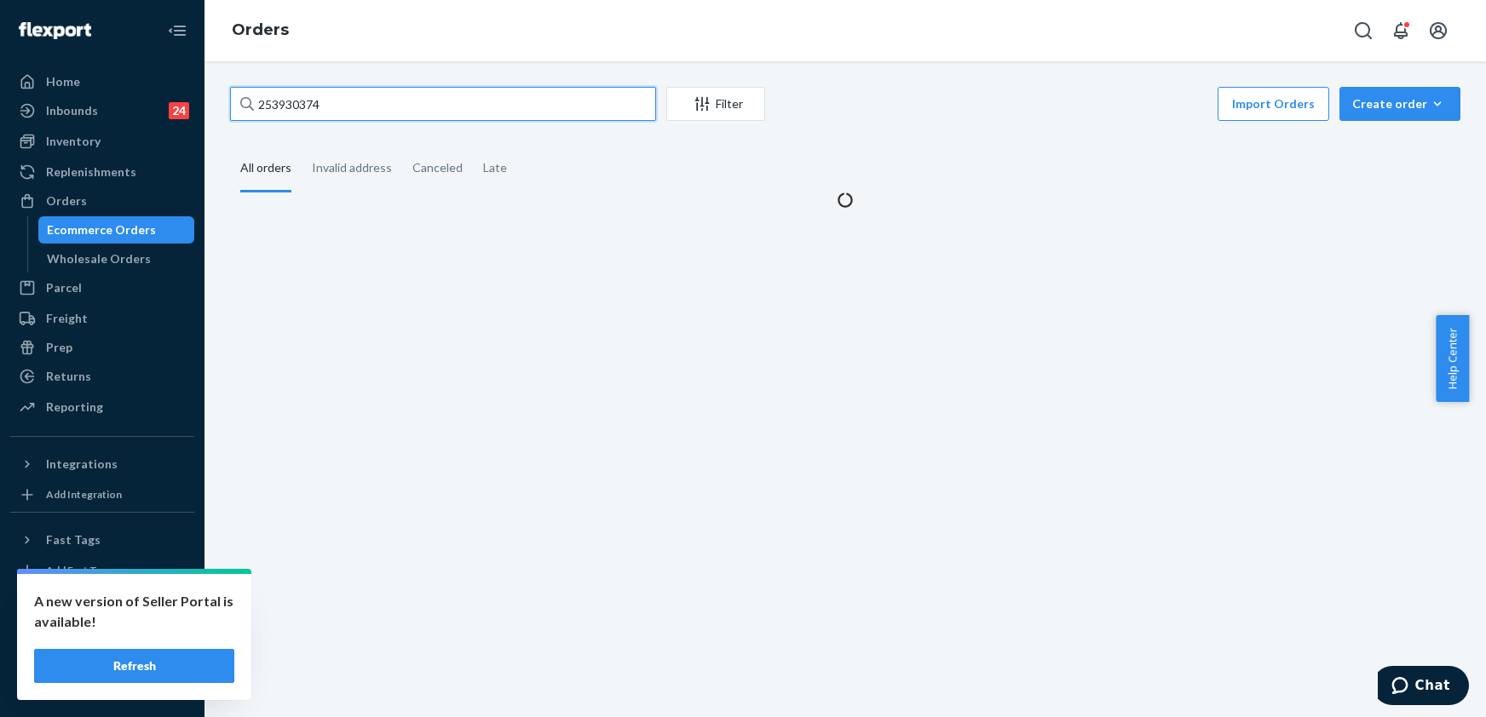
drag, startPoint x: 343, startPoint y: 111, endPoint x: 240, endPoint y: 117, distance: 102.4
click at [240, 117] on div "253930374" at bounding box center [443, 104] width 426 height 34
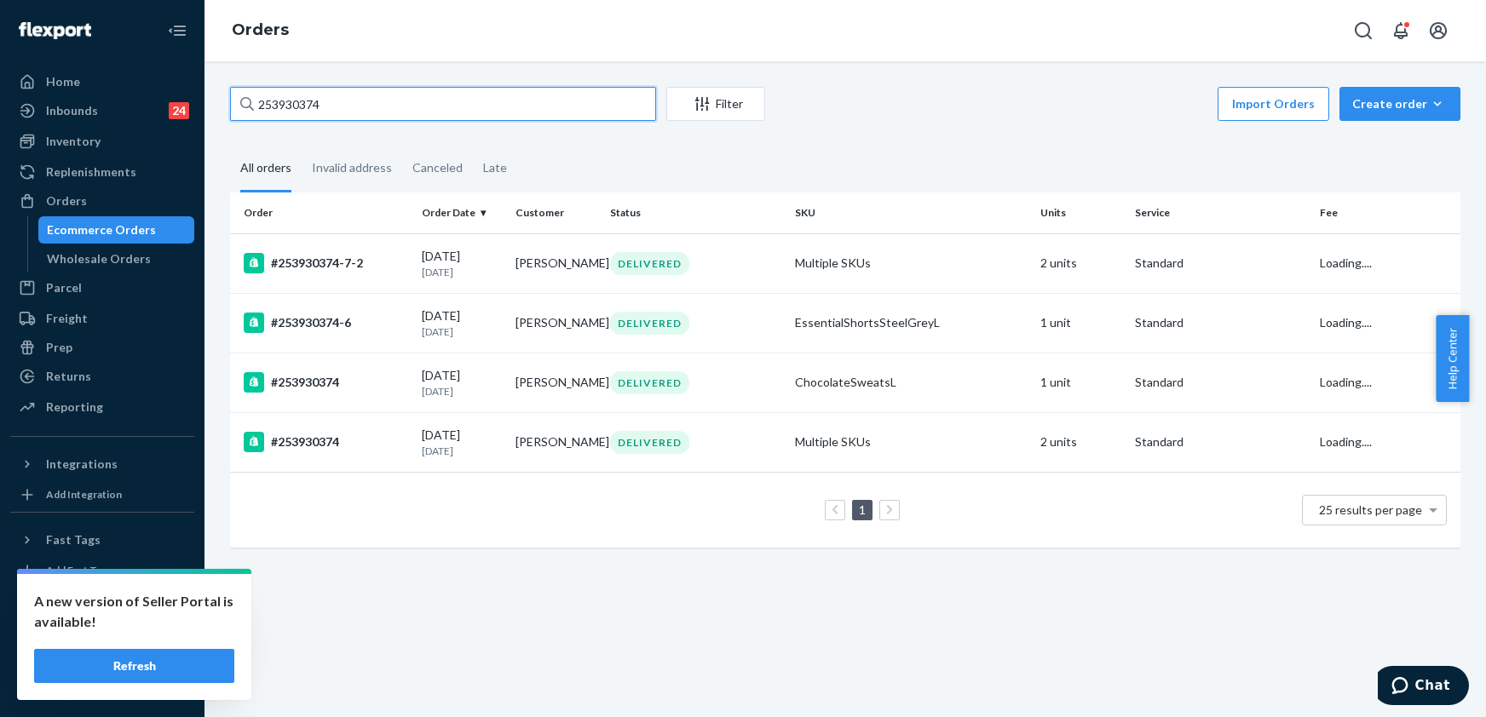
paste input "5171082"
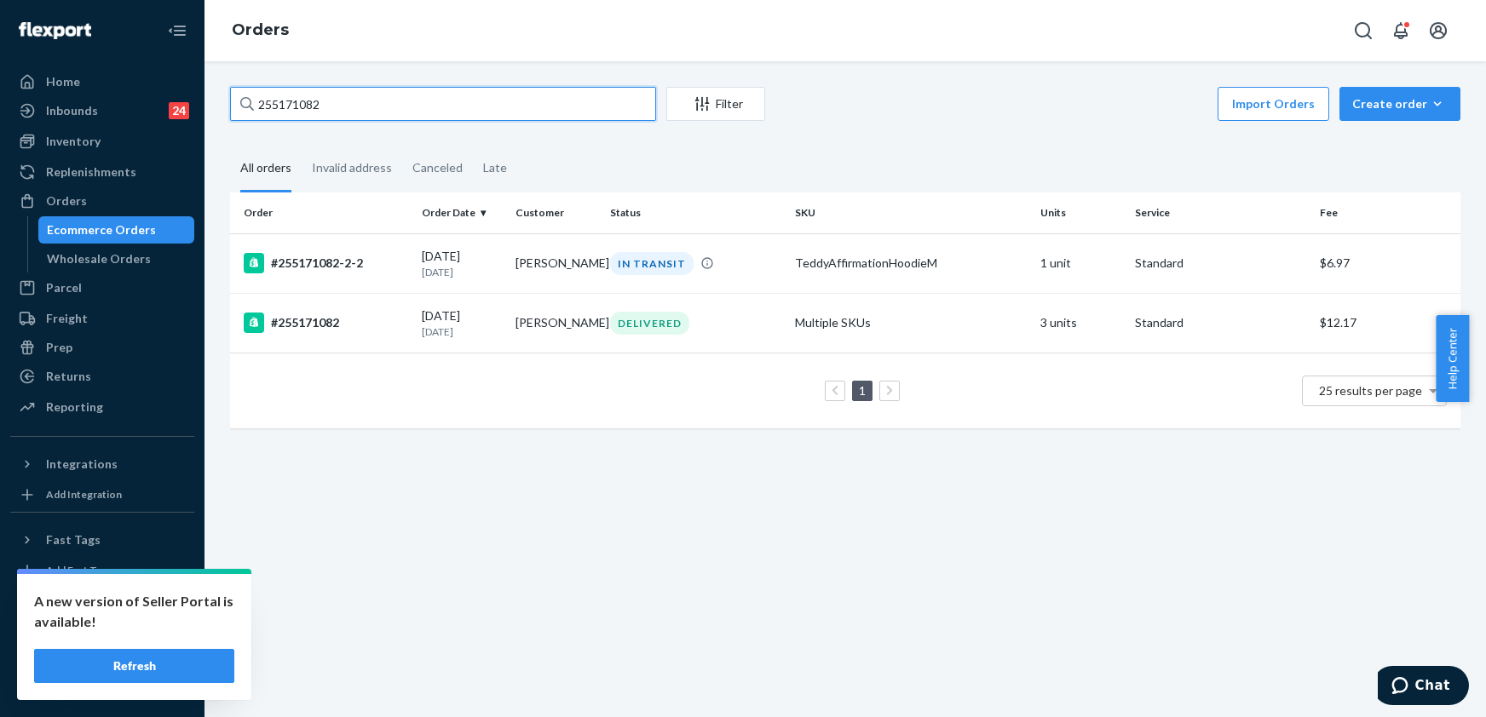
type input "255171082"
click at [305, 321] on div "#255171082" at bounding box center [326, 323] width 164 height 20
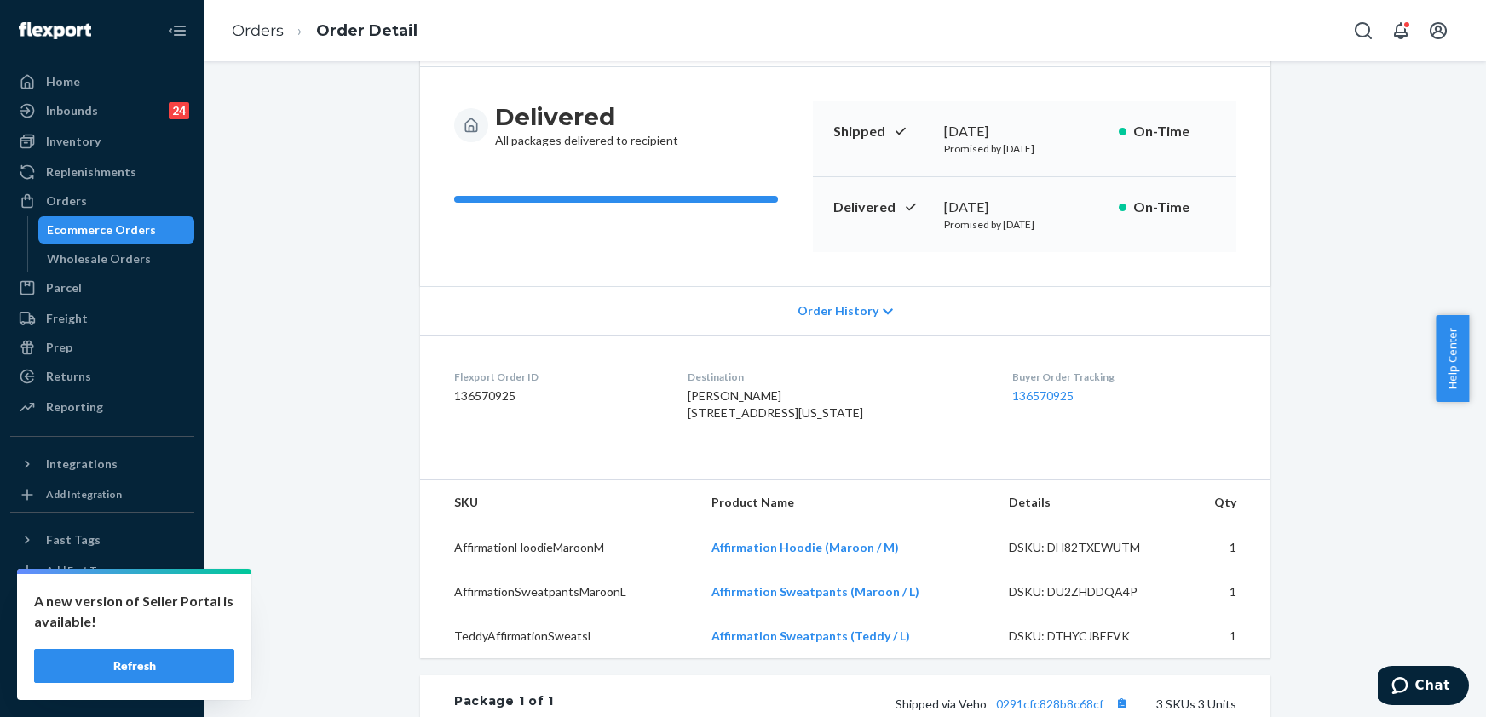
scroll to position [341, 0]
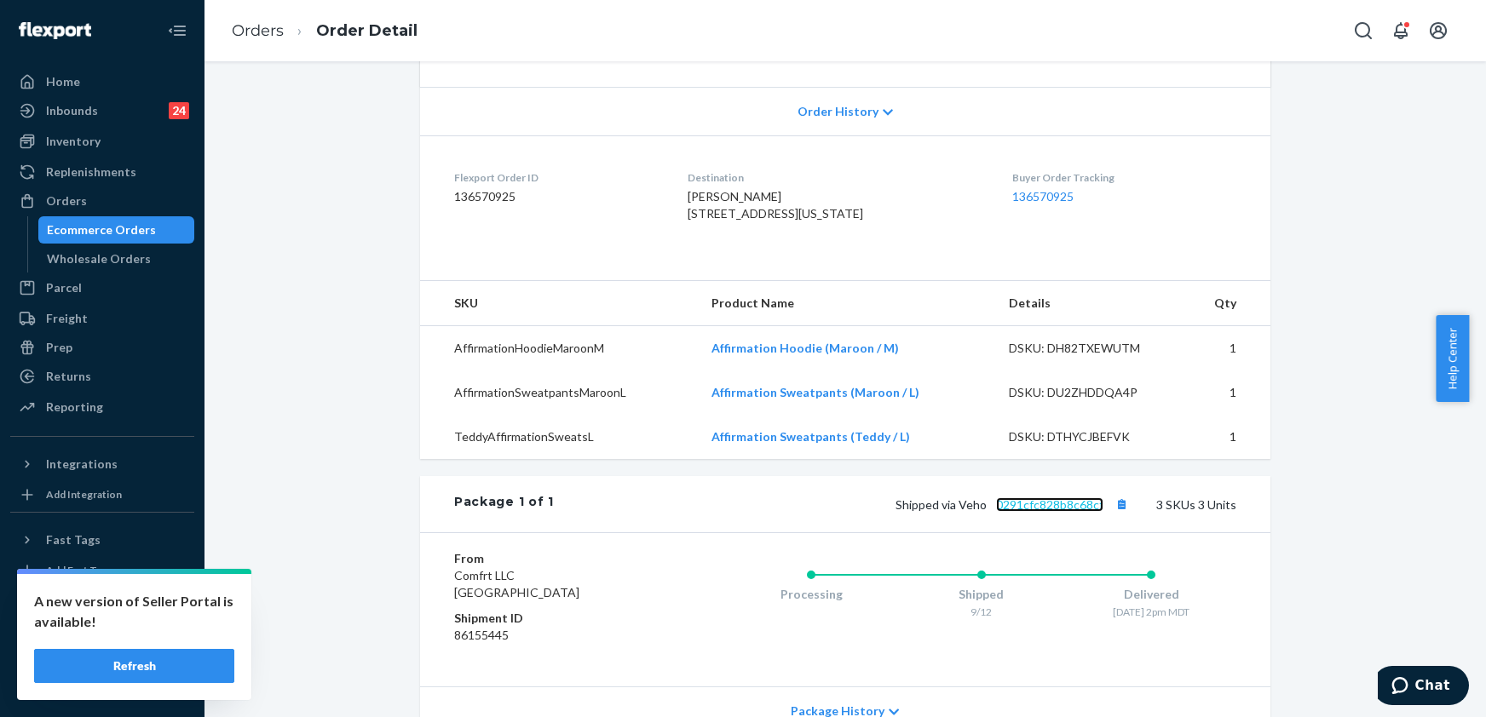
click at [1020, 512] on link "0291cfc828b8c68cf" at bounding box center [1049, 505] width 107 height 14
click at [1115, 516] on button "Copy tracking number" at bounding box center [1121, 504] width 22 height 22
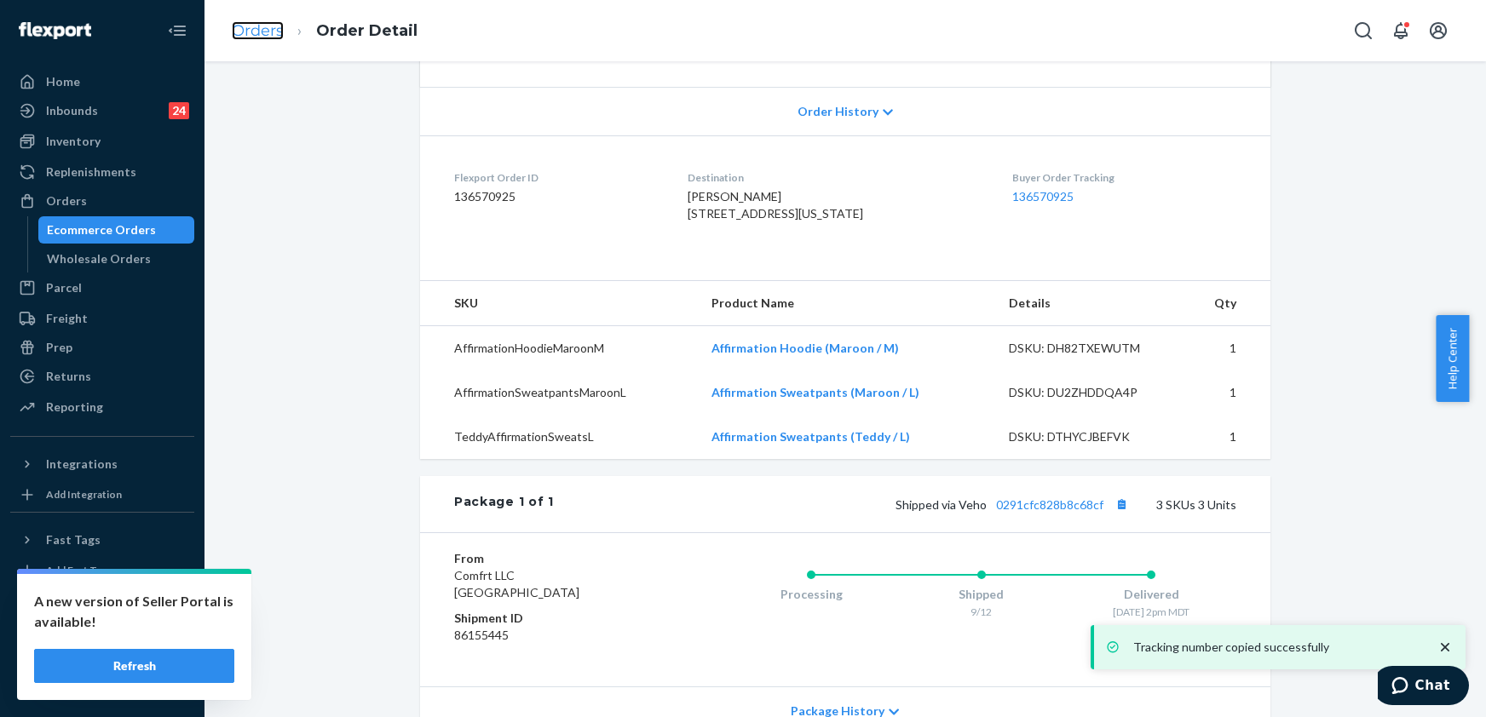
click at [257, 26] on link "Orders" at bounding box center [258, 30] width 52 height 19
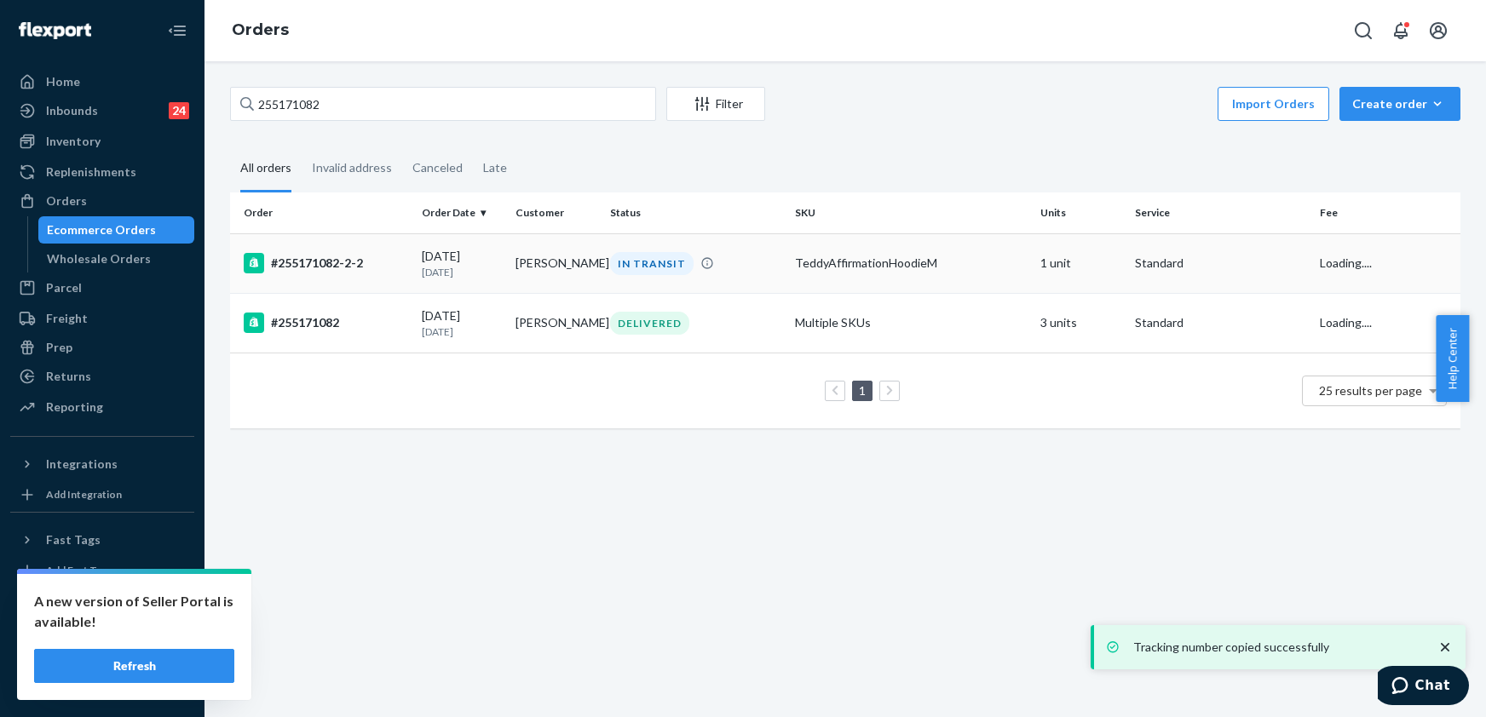
click at [349, 266] on div "#255171082-2-2" at bounding box center [326, 263] width 164 height 20
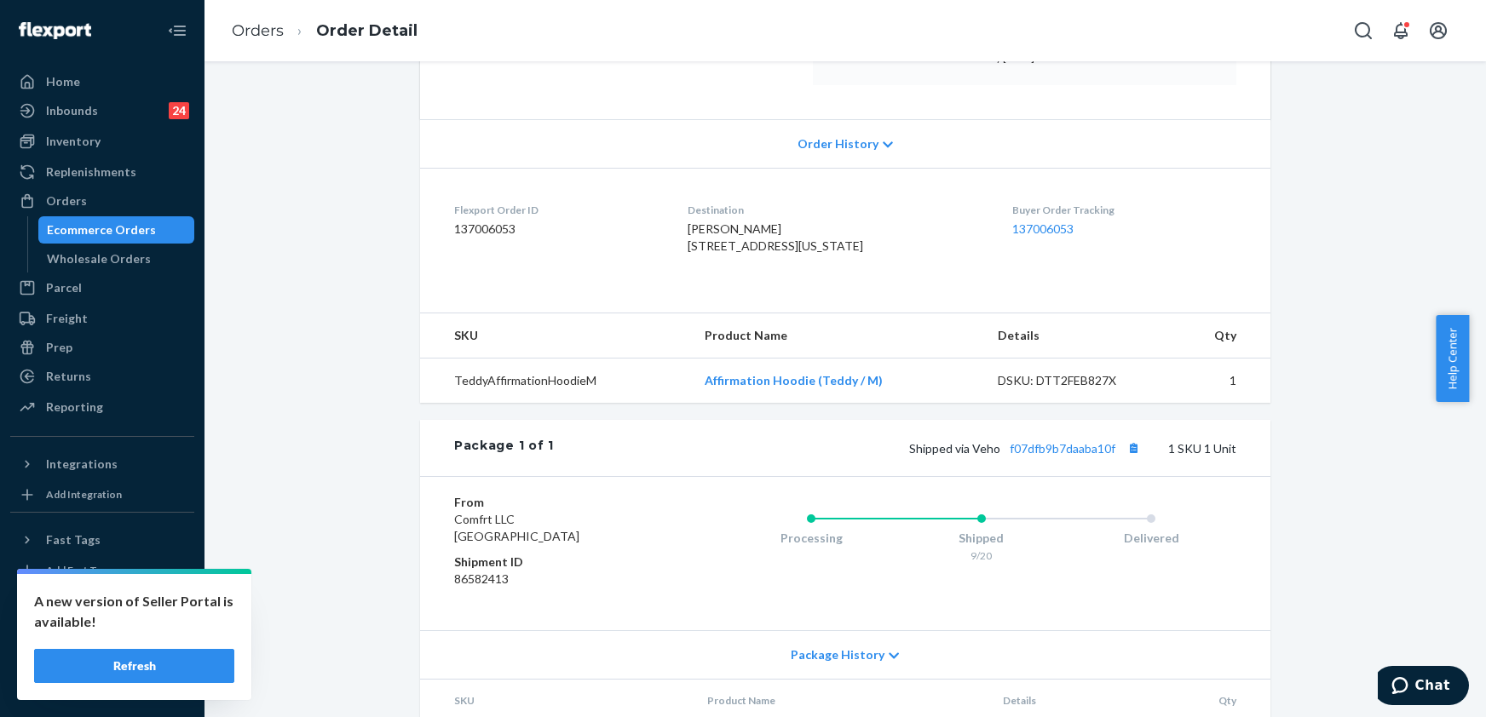
scroll to position [341, 0]
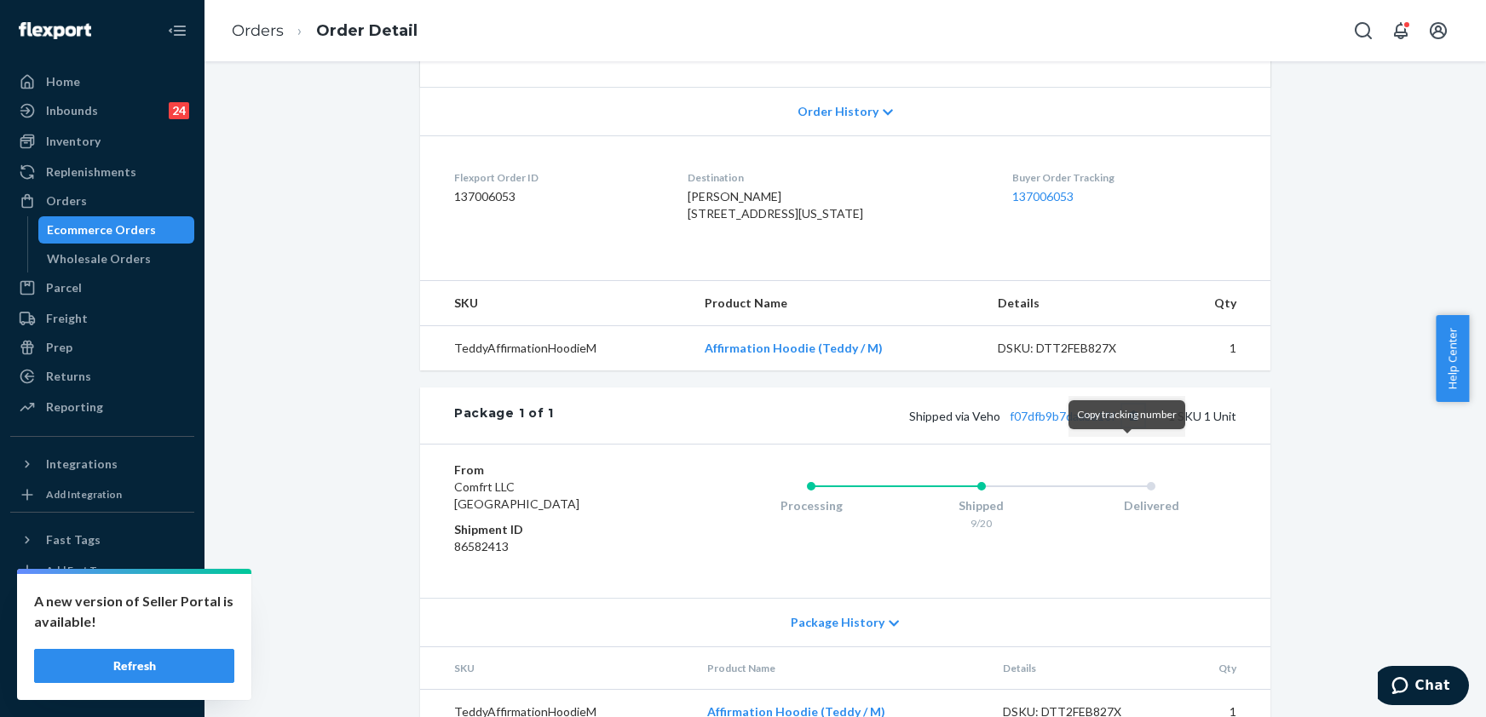
click at [1125, 427] on button "Copy tracking number" at bounding box center [1133, 416] width 22 height 22
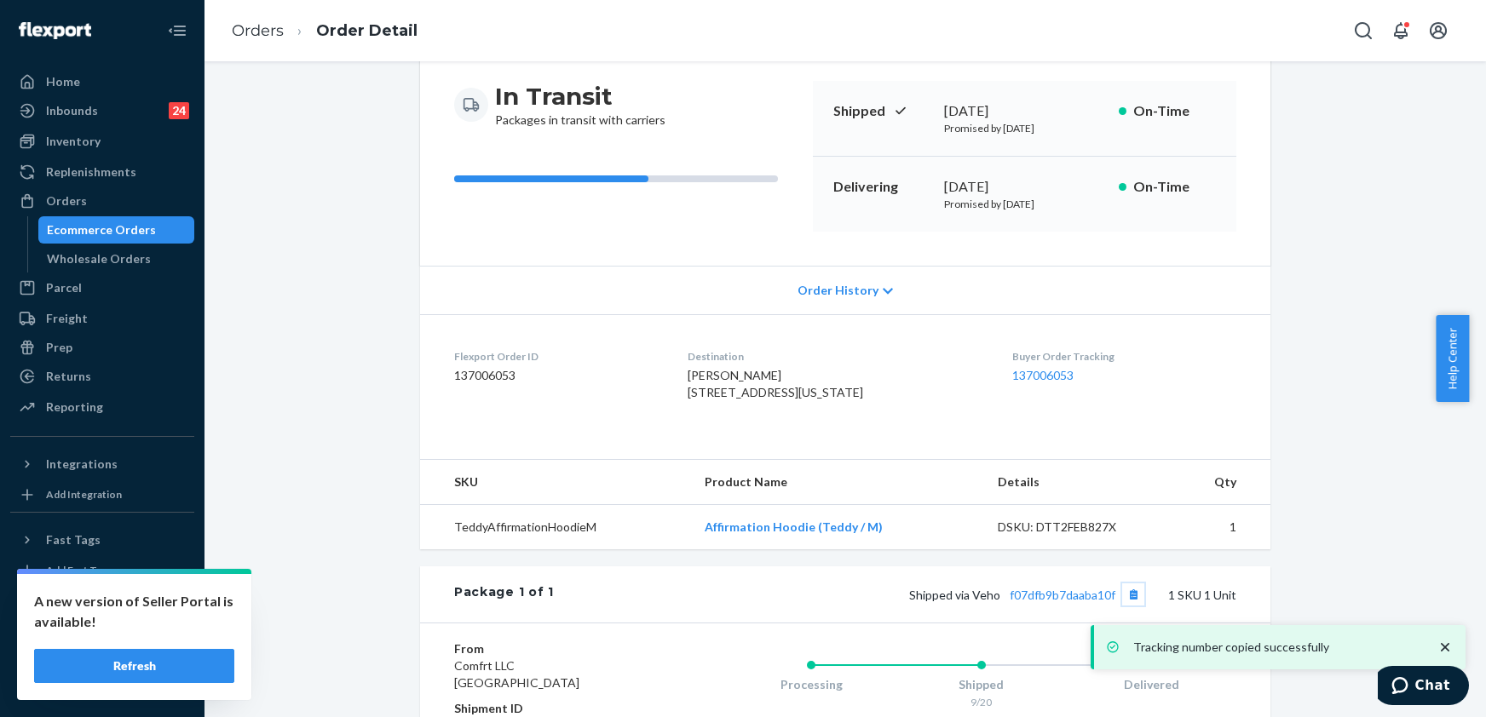
scroll to position [0, 0]
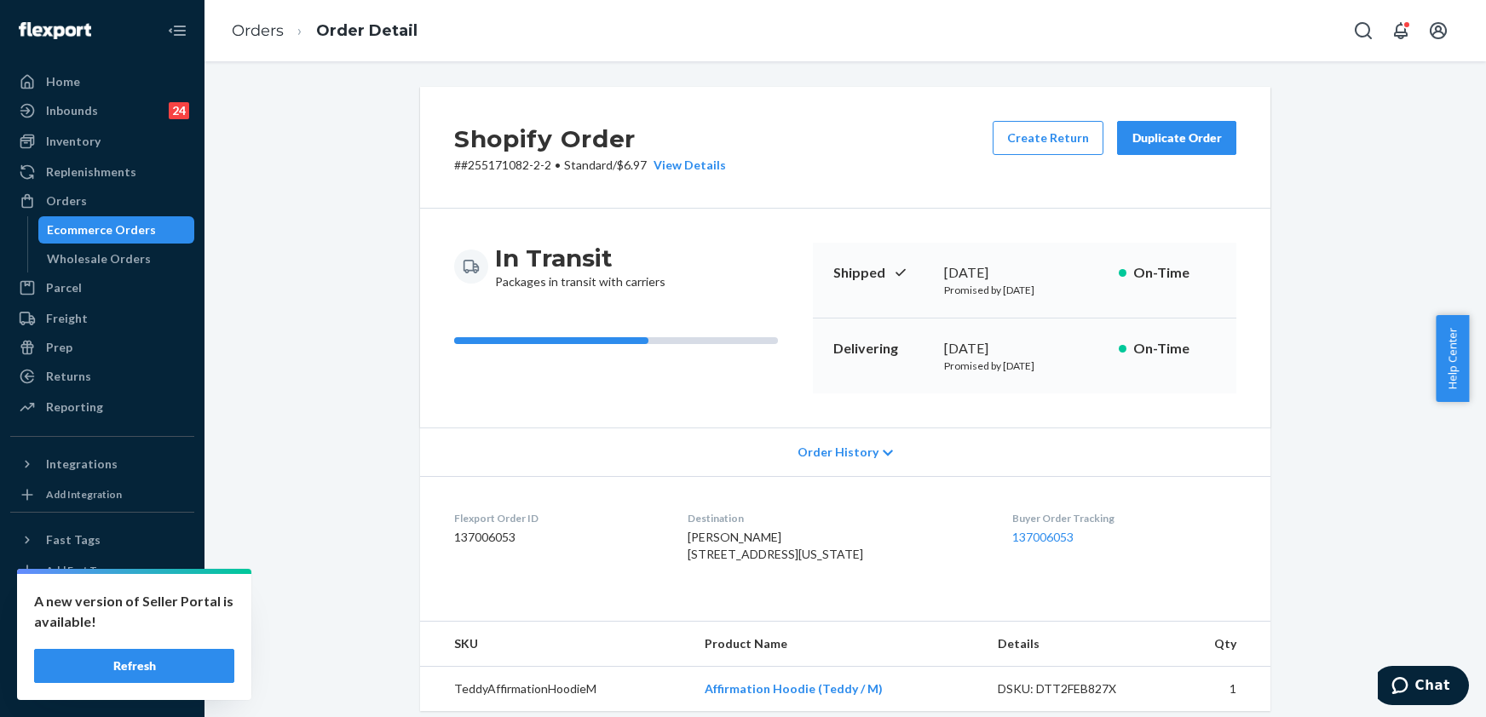
drag, startPoint x: 86, startPoint y: 147, endPoint x: 199, endPoint y: 112, distance: 118.6
click at [86, 148] on div "Inventory" at bounding box center [73, 141] width 55 height 17
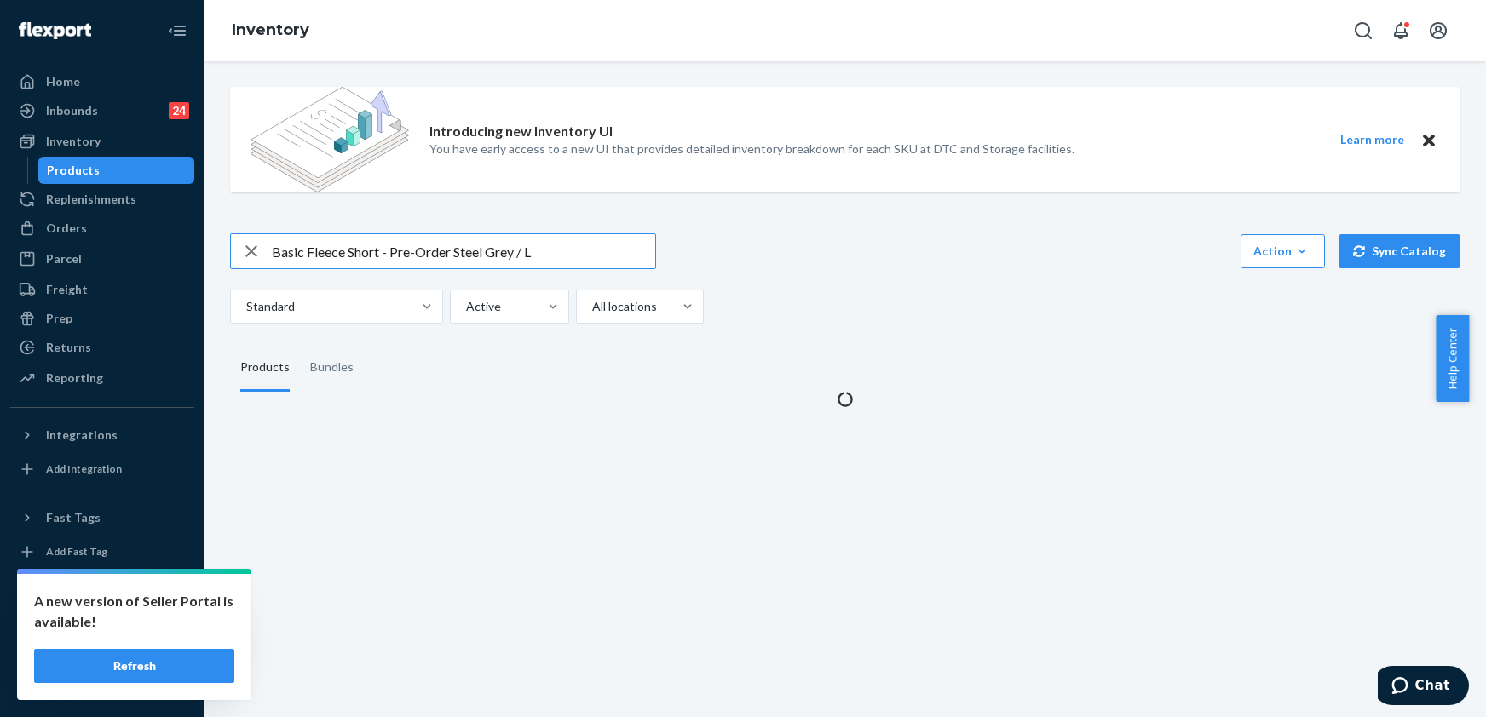
drag, startPoint x: 563, startPoint y: 249, endPoint x: 263, endPoint y: 257, distance: 300.1
click at [263, 257] on div "Basic Fleece Short - Pre-Order Steel Grey / L" at bounding box center [443, 251] width 424 height 34
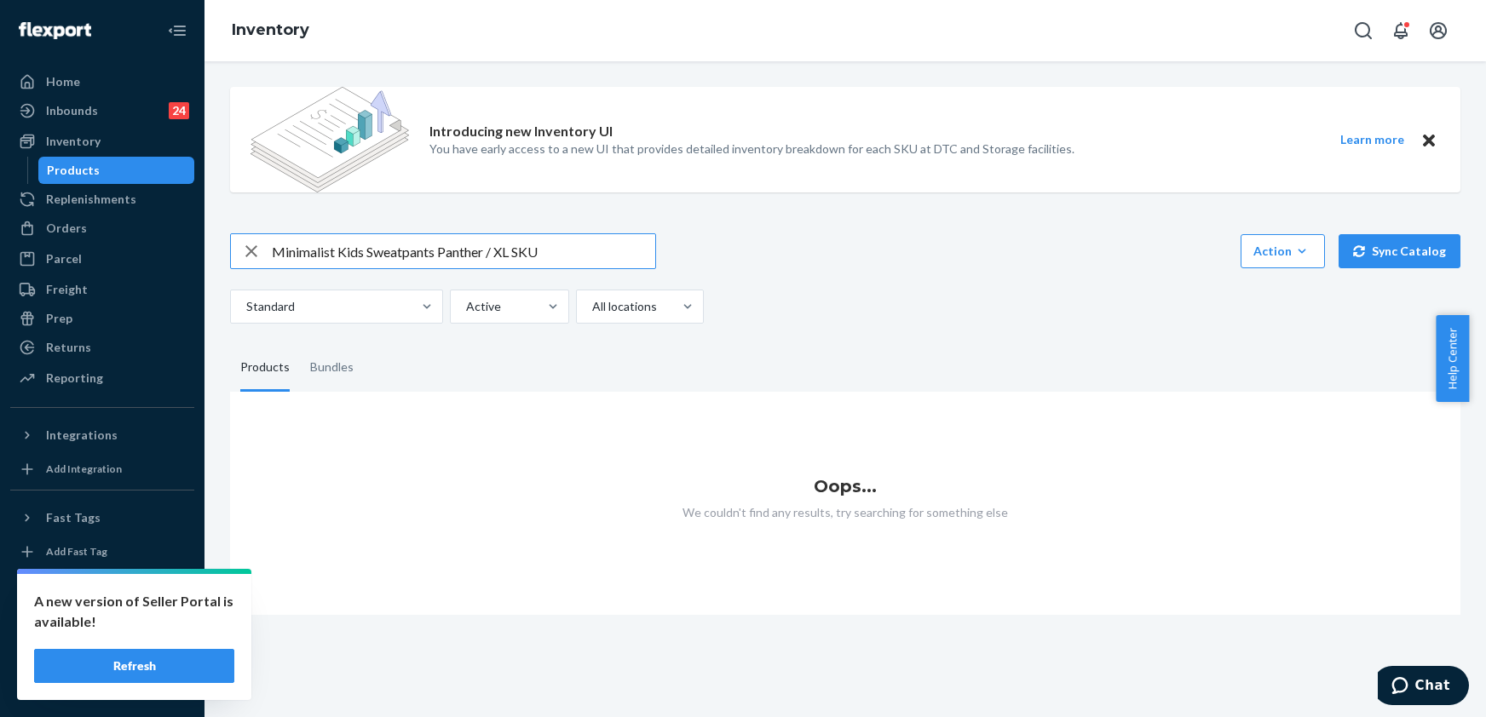
drag, startPoint x: 545, startPoint y: 257, endPoint x: 250, endPoint y: 262, distance: 295.7
click at [250, 262] on div "Minimalist Kids Sweatpants Panther / XL SKU" at bounding box center [443, 251] width 424 height 34
paste input "Hoodie Panther / XL"
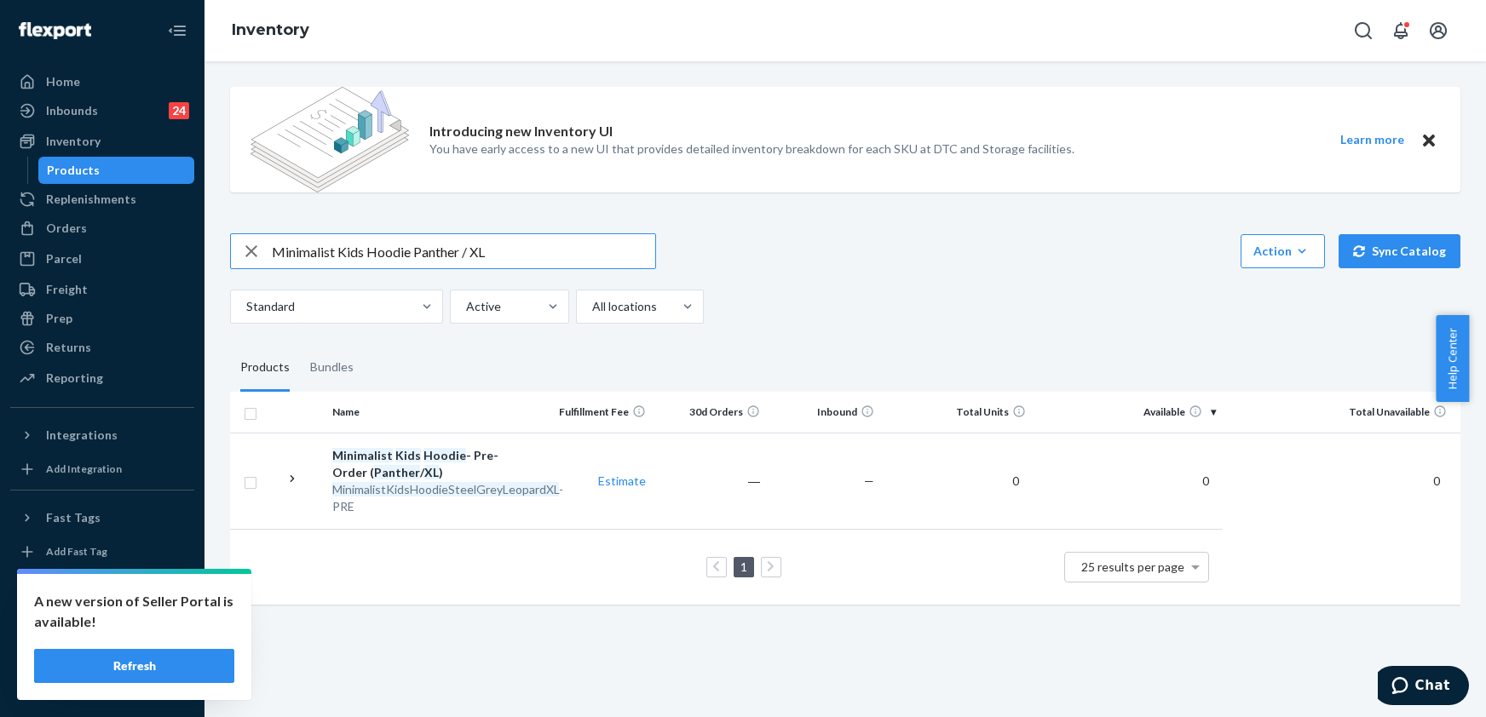
drag, startPoint x: 503, startPoint y: 249, endPoint x: 250, endPoint y: 254, distance: 253.1
click at [250, 254] on div "Minimalist Kids Hoodie Panther / XL" at bounding box center [443, 251] width 424 height 34
paste input "Tranquil Sweatpants Obsidian / S"
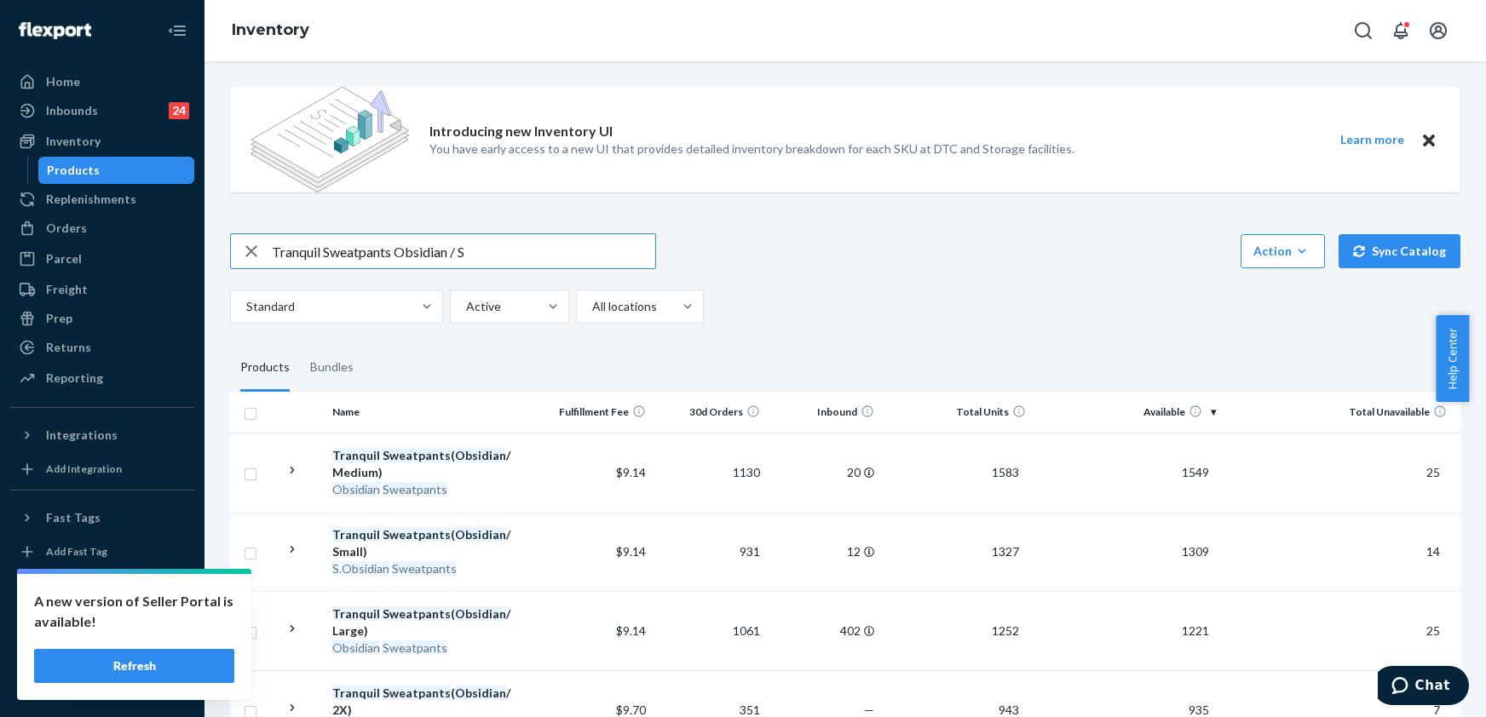
drag, startPoint x: 486, startPoint y: 256, endPoint x: 244, endPoint y: 271, distance: 242.5
click at [244, 271] on div "Tranquil Sweatpants Obsidian / S Action Create product Create bundle Bulk creat…" at bounding box center [845, 278] width 1230 height 90
paste input "Hoodie"
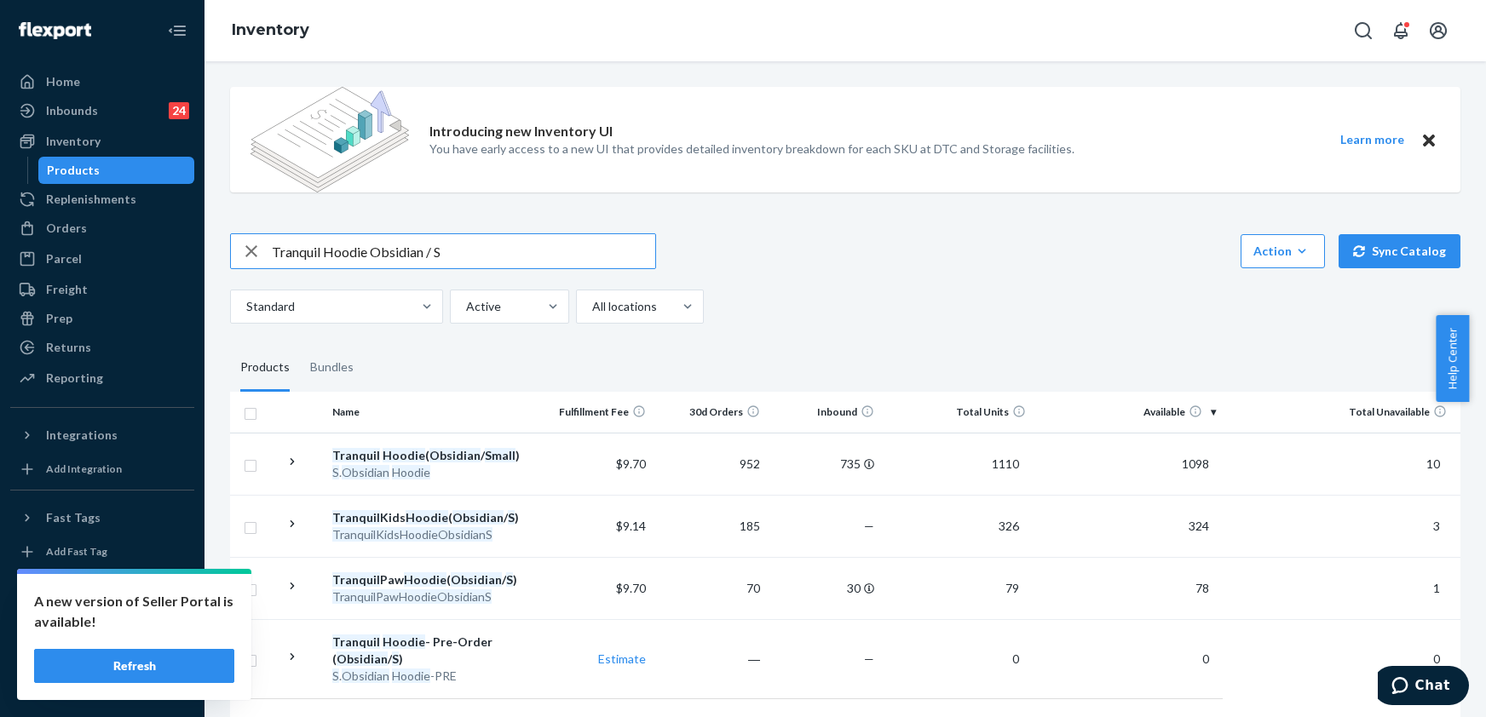
drag, startPoint x: 444, startPoint y: 252, endPoint x: 233, endPoint y: 262, distance: 210.7
click at [233, 262] on div "Tranquil Hoodie Obsidian / S" at bounding box center [443, 251] width 424 height 34
paste input "Camo Sweatpants Silver Birch / M"
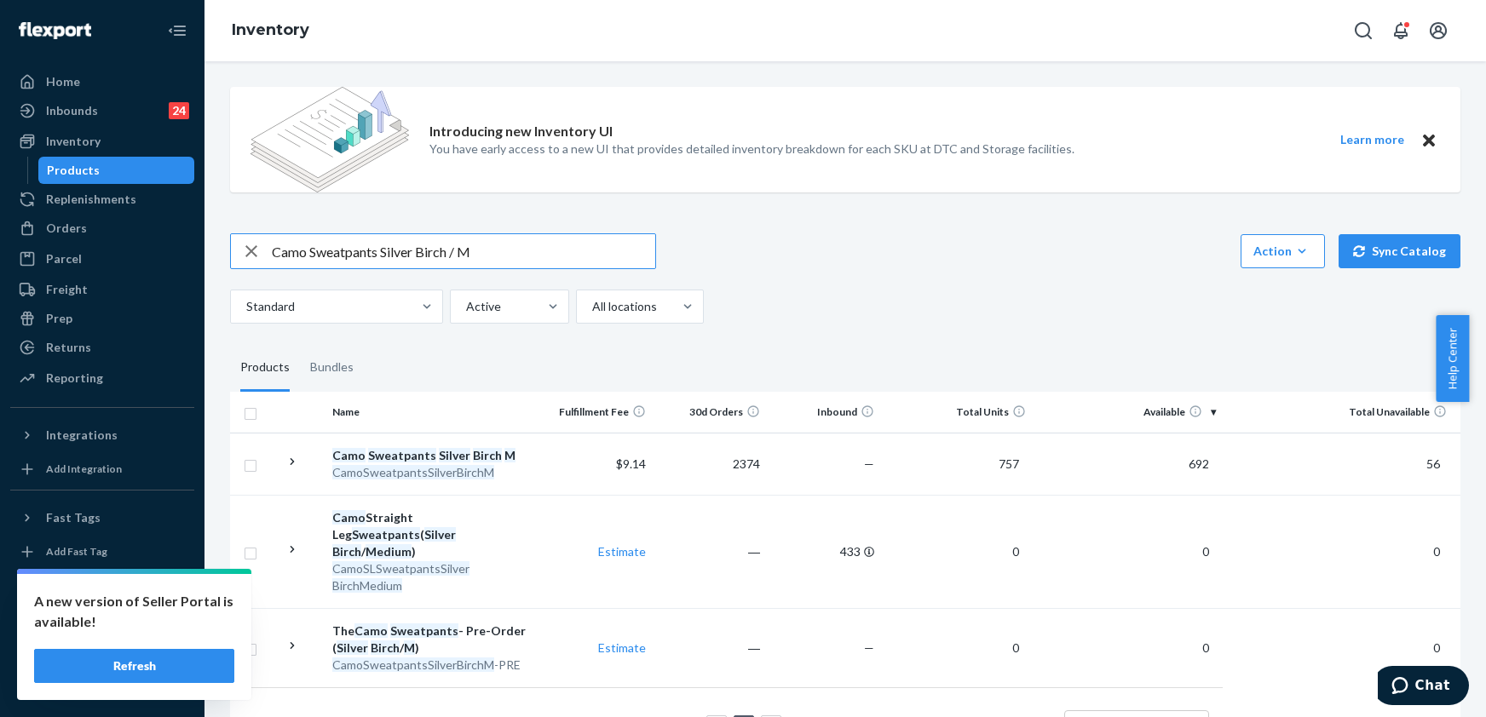
drag, startPoint x: 472, startPoint y: 252, endPoint x: 260, endPoint y: 261, distance: 212.3
click at [260, 261] on div "Camo Sweatpants Silver Birch / M" at bounding box center [443, 251] width 424 height 34
paste input "Hoodie"
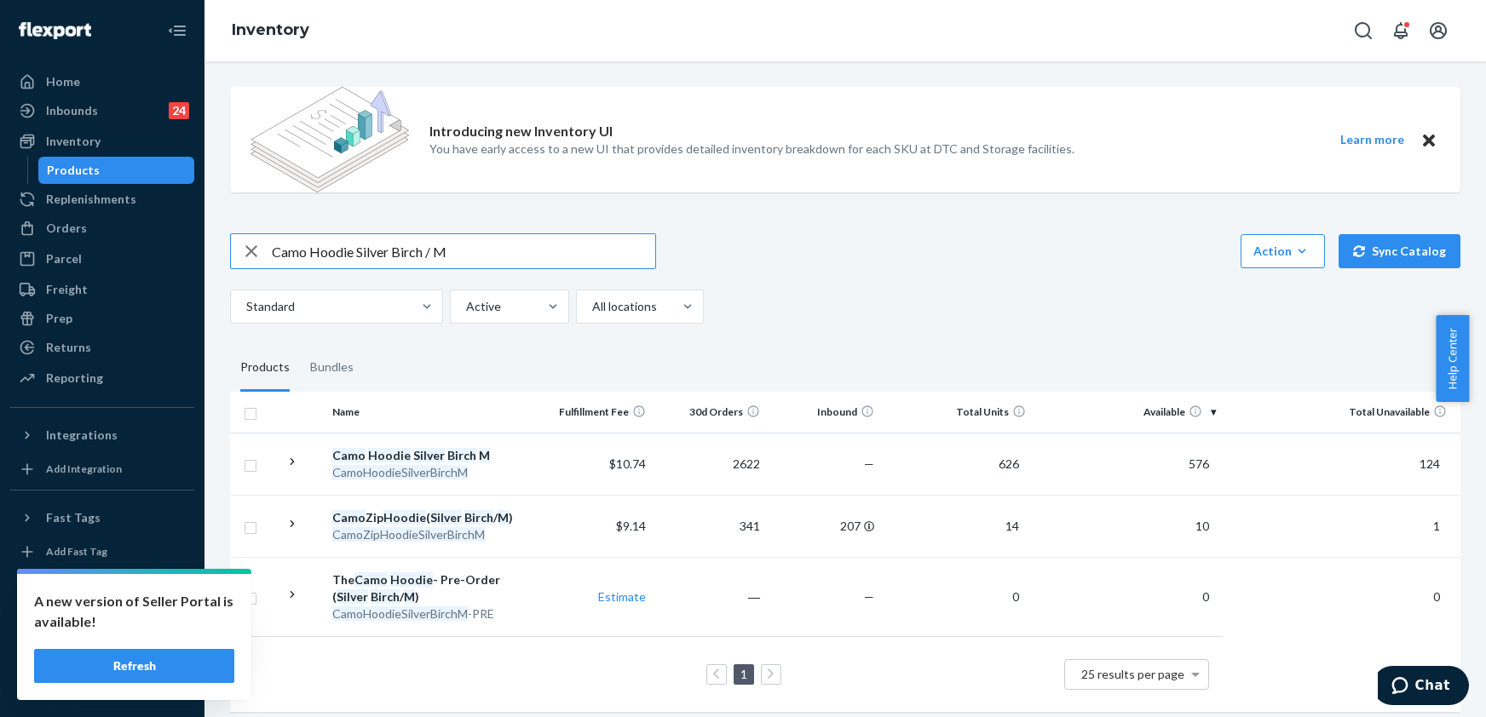
drag, startPoint x: 472, startPoint y: 253, endPoint x: 259, endPoint y: 264, distance: 213.3
click at [259, 264] on div "Camo Hoodie Silver Birch / M" at bounding box center [443, 251] width 424 height 34
paste input "Signature Sweatpants Teal / 2X"
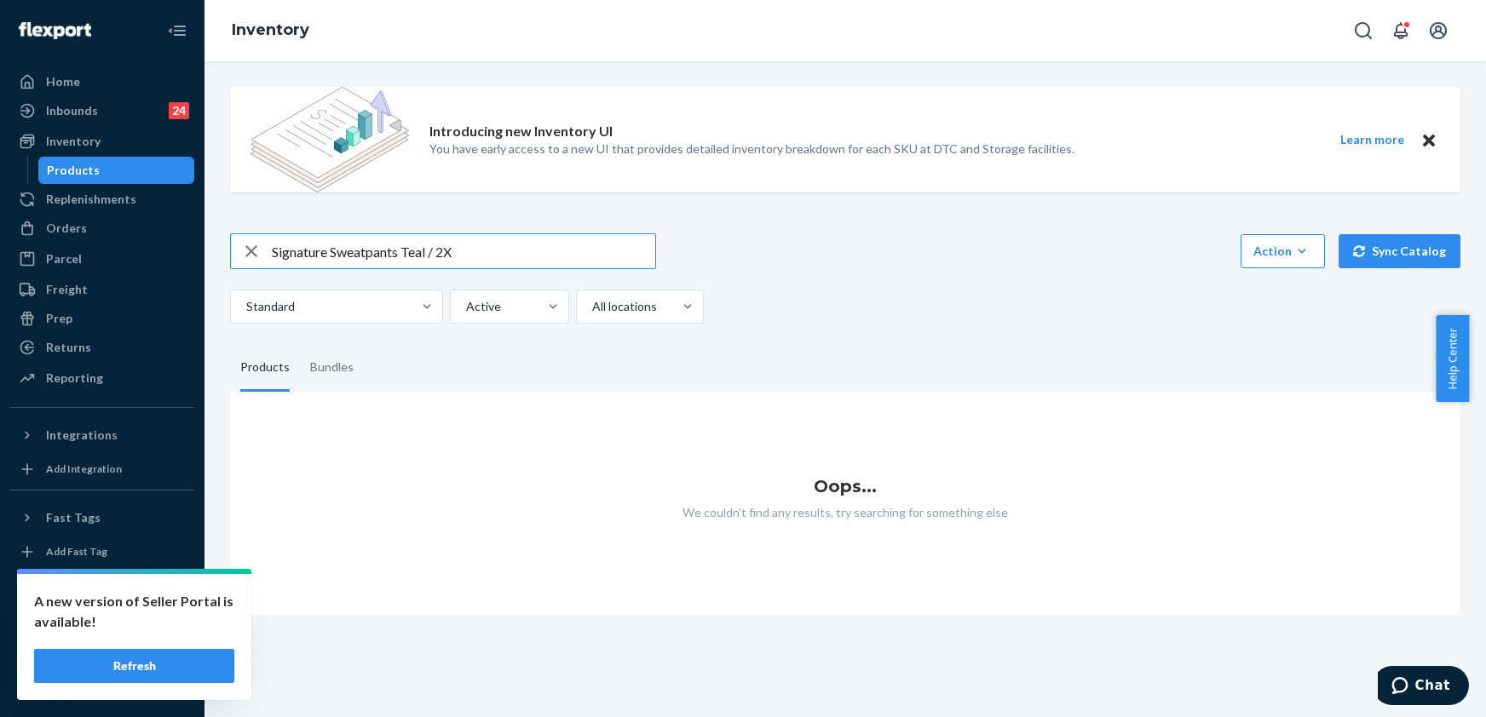
drag, startPoint x: 428, startPoint y: 254, endPoint x: 406, endPoint y: 253, distance: 22.2
click at [406, 253] on input "Signature Sweatpants Teal / 2X" at bounding box center [463, 251] width 383 height 34
type input "Signature Sweatpants Indigo / 2X"
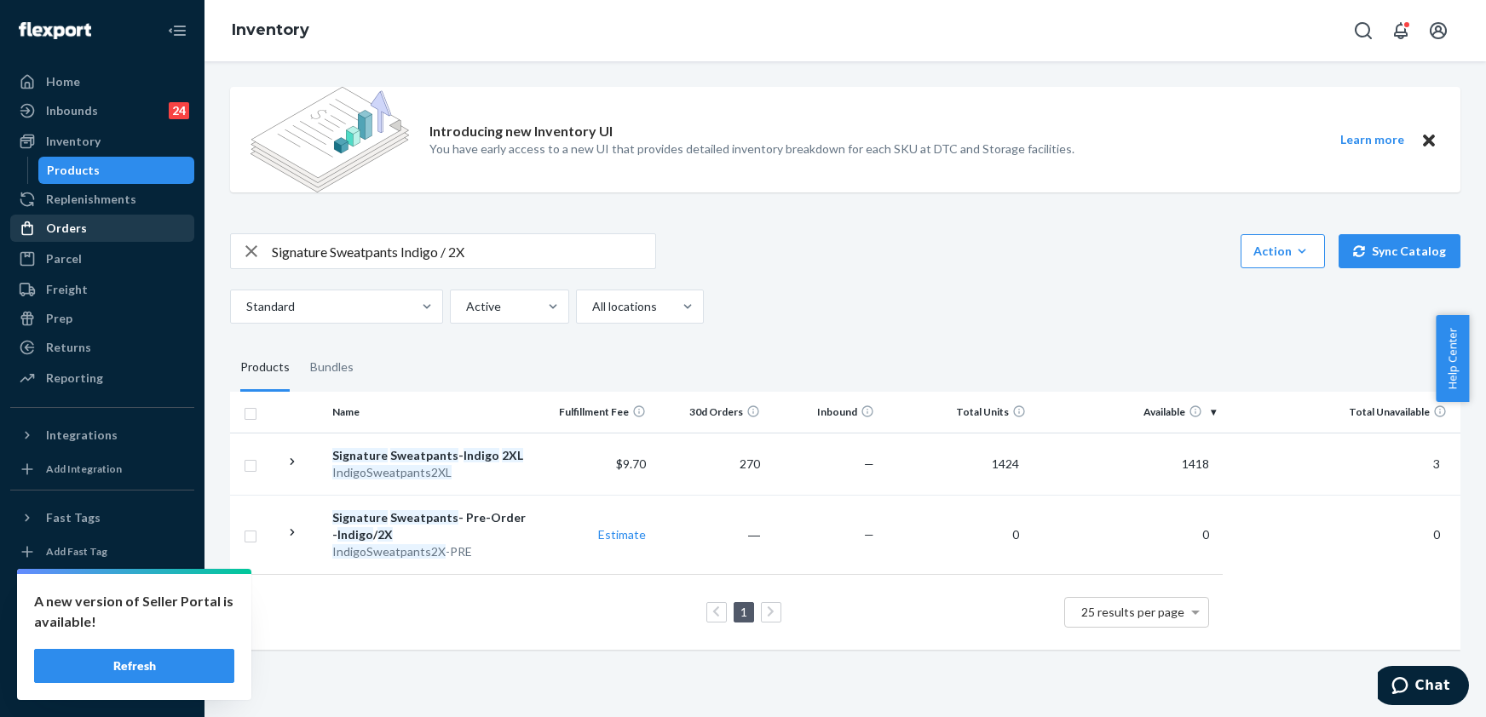
click at [75, 230] on div "Orders" at bounding box center [66, 228] width 41 height 17
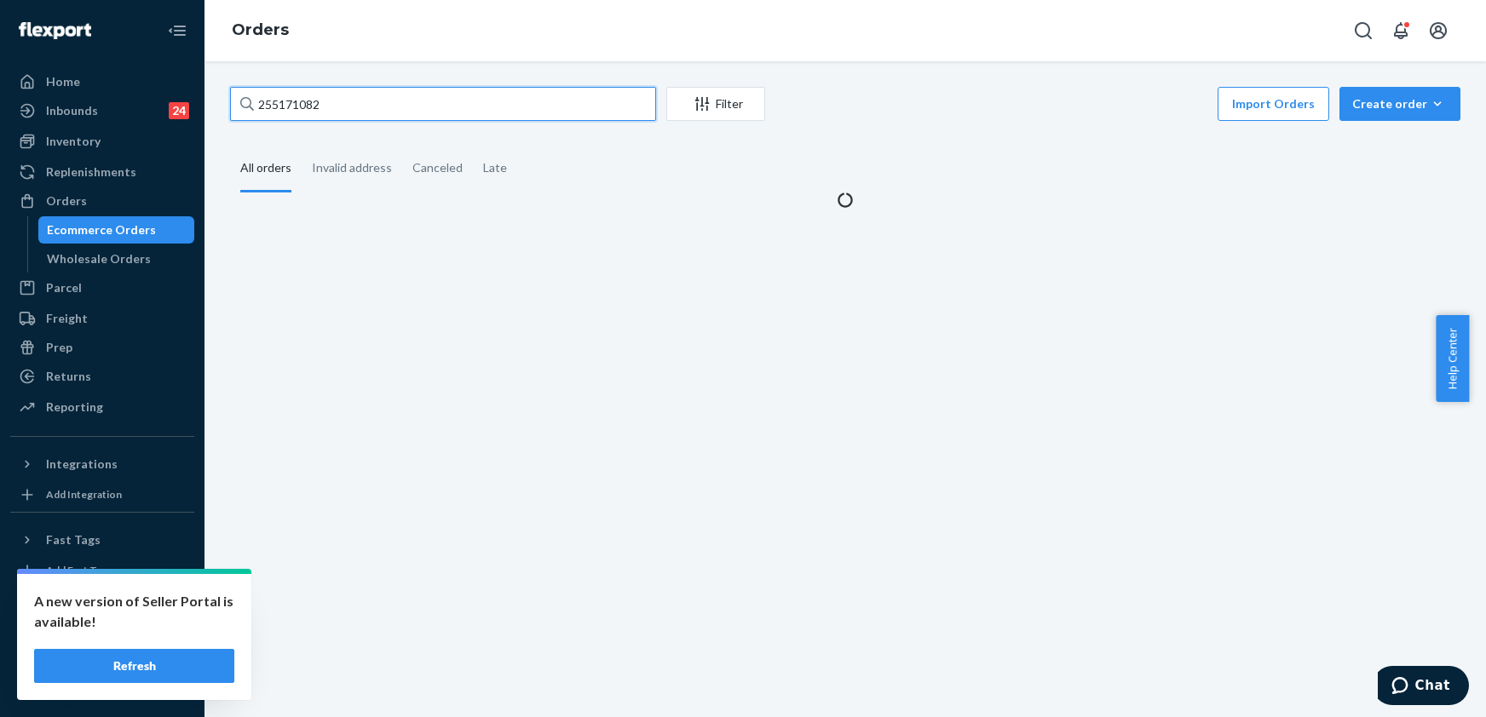
drag, startPoint x: 360, startPoint y: 111, endPoint x: 236, endPoint y: 113, distance: 123.6
click at [236, 113] on input "255171082" at bounding box center [443, 104] width 426 height 34
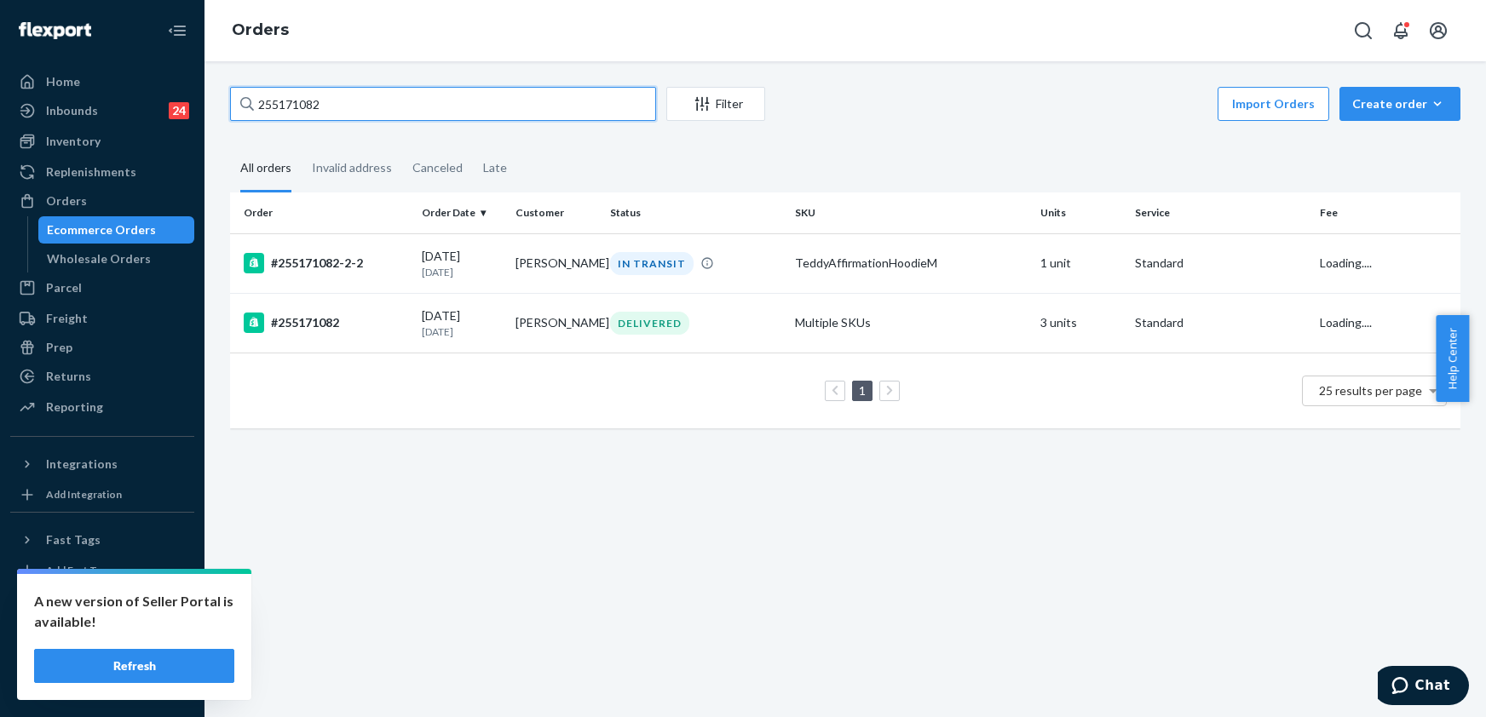
paste input "4953744"
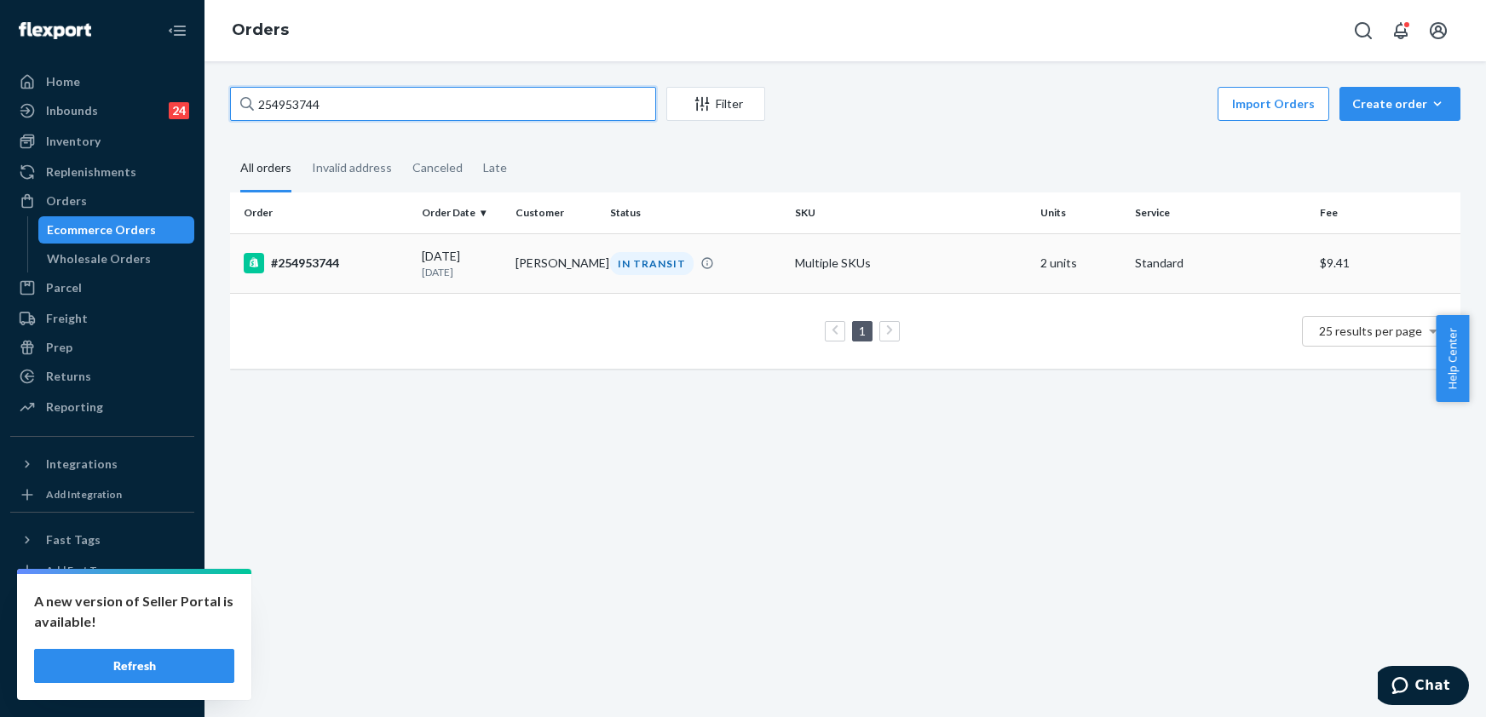
type input "254953744"
click at [324, 254] on div "#254953744" at bounding box center [326, 263] width 164 height 20
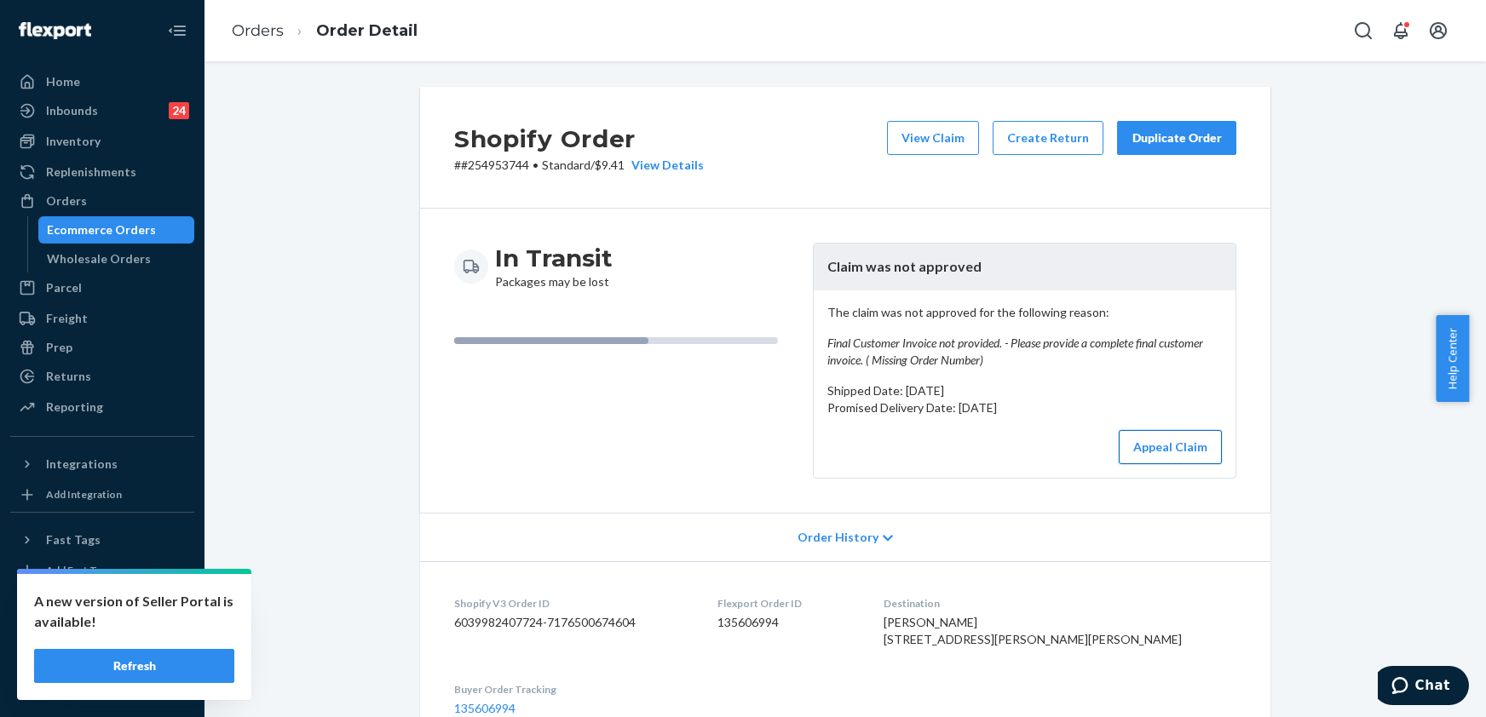
click at [1160, 450] on button "Appeal Claim" at bounding box center [1170, 447] width 103 height 34
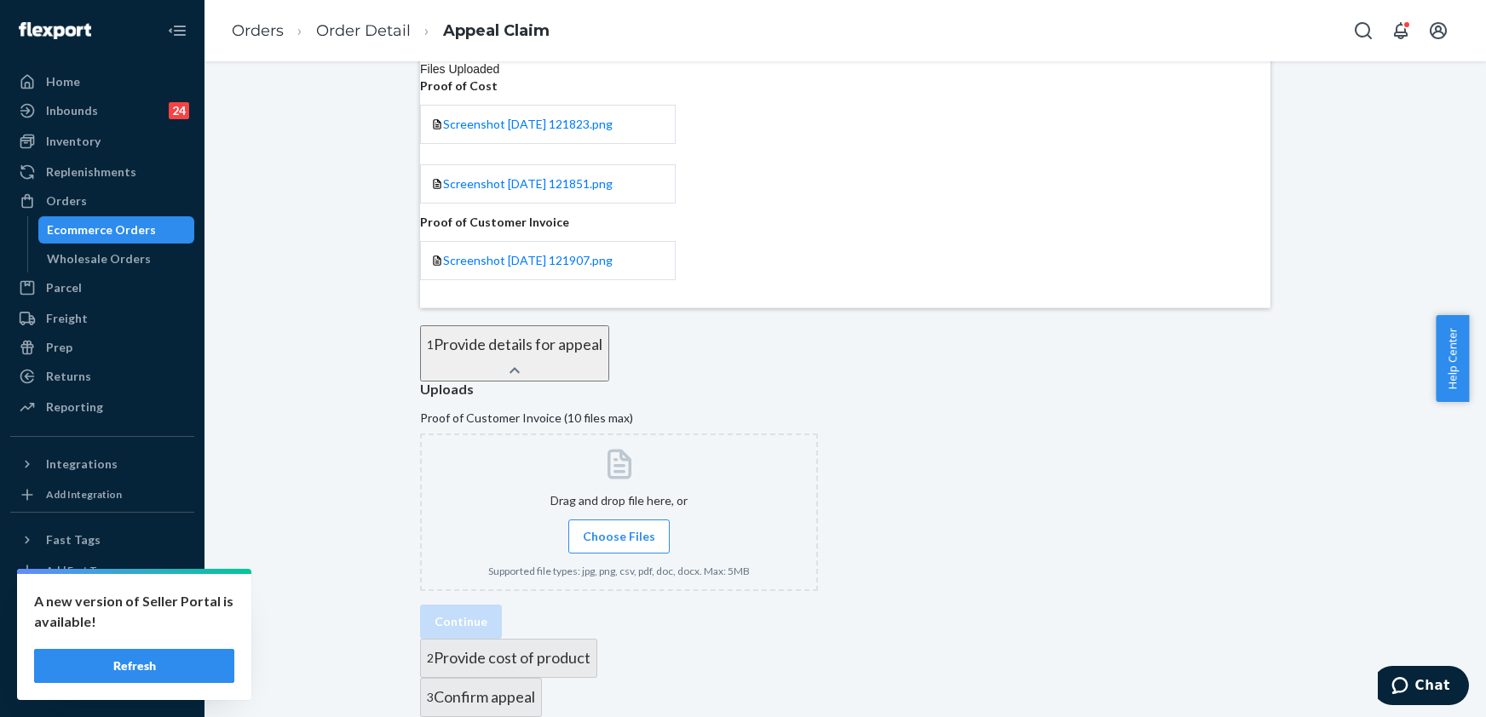
scroll to position [338, 0]
click at [639, 528] on span "Choose Files" at bounding box center [619, 536] width 72 height 17
click at [619, 527] on input "Choose Files" at bounding box center [619, 536] width 1 height 19
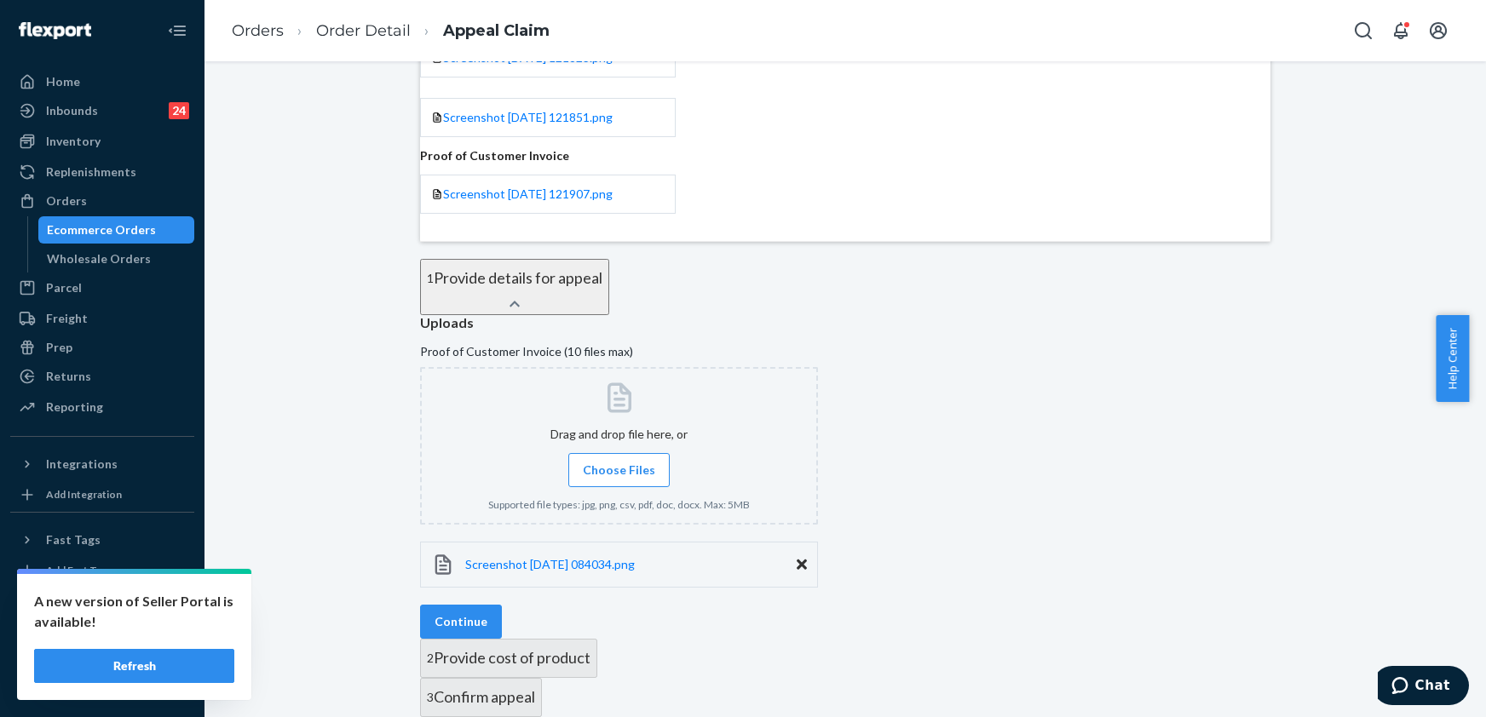
scroll to position [406, 0]
click at [625, 462] on span "Choose Files" at bounding box center [619, 470] width 72 height 17
click at [619, 461] on input "Choose Files" at bounding box center [619, 470] width 1 height 19
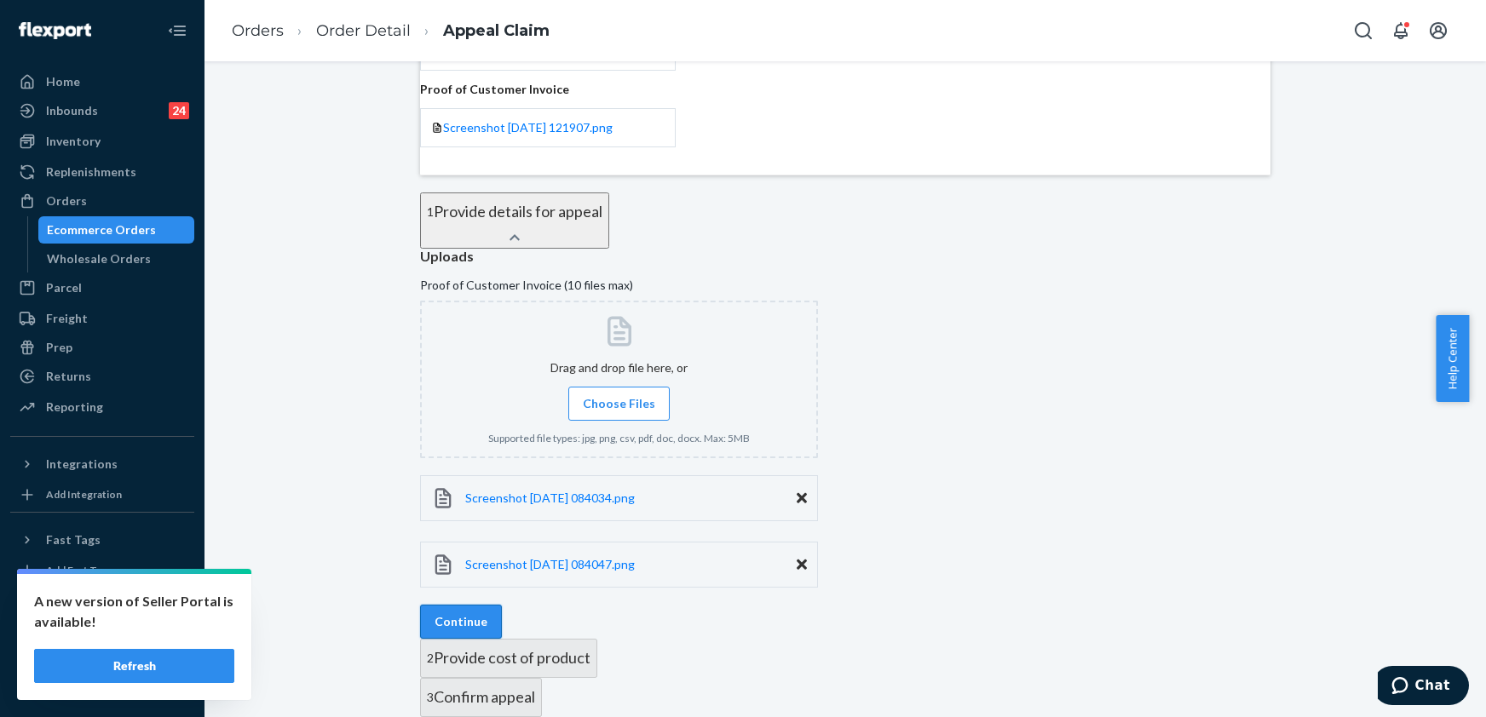
click at [502, 605] on button "Continue" at bounding box center [461, 622] width 82 height 34
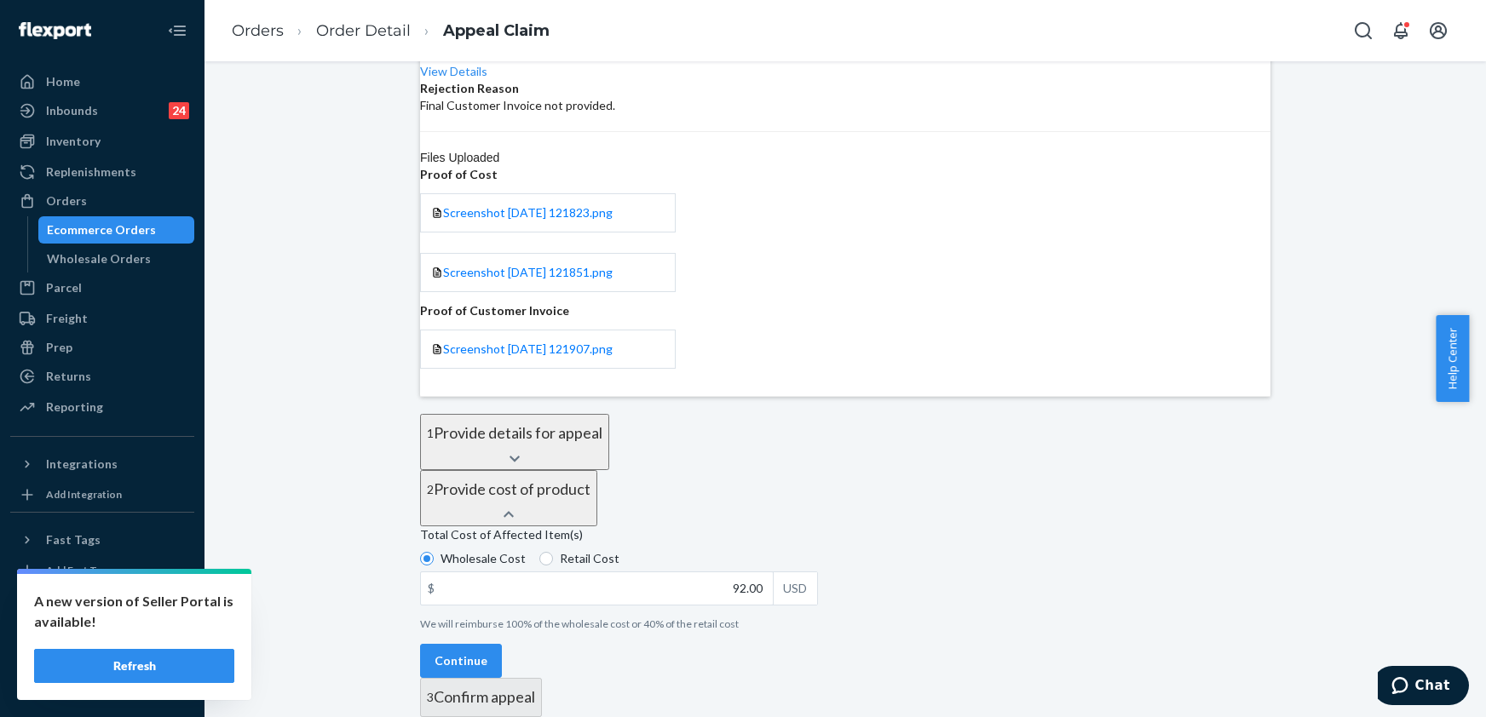
scroll to position [232, 0]
click at [502, 644] on button "Continue" at bounding box center [461, 661] width 82 height 34
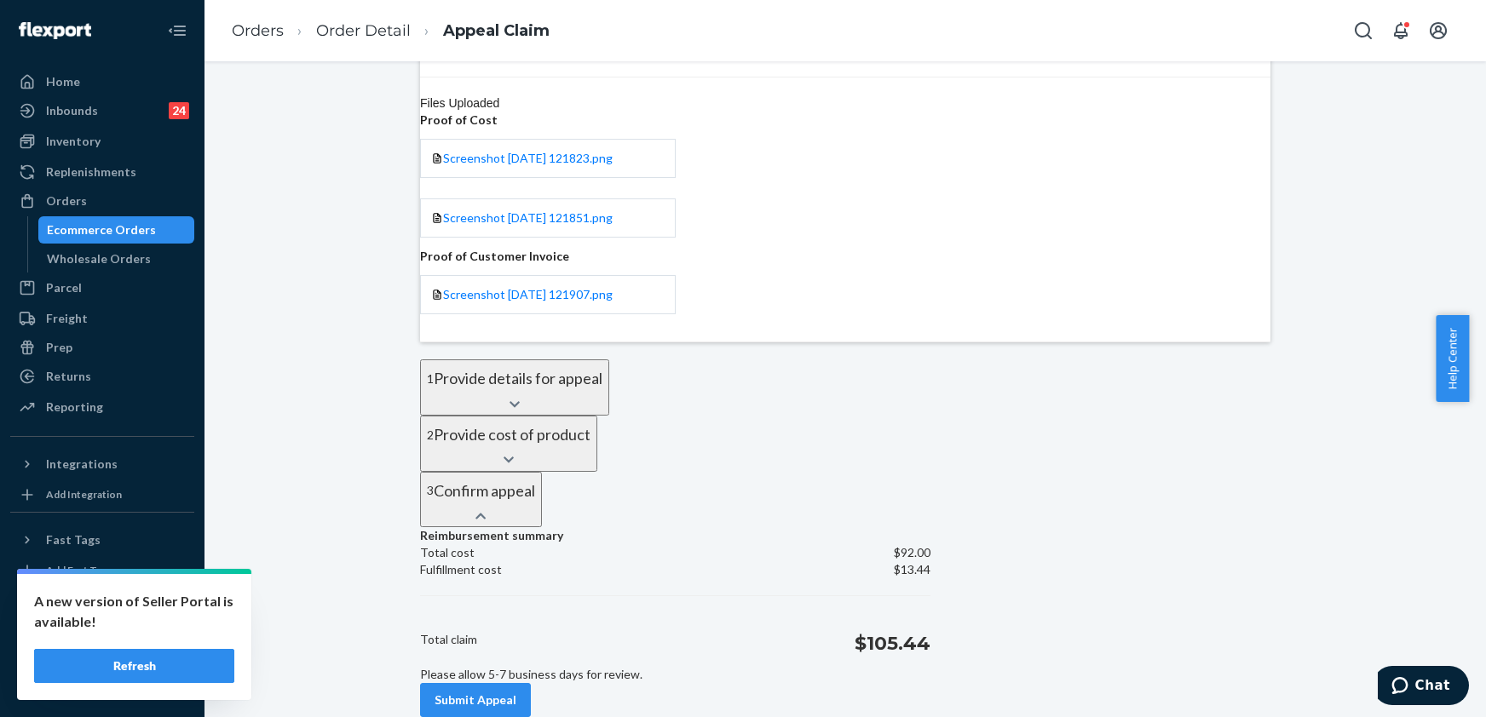
scroll to position [355, 0]
click at [531, 683] on button "Submit Appeal" at bounding box center [475, 700] width 111 height 34
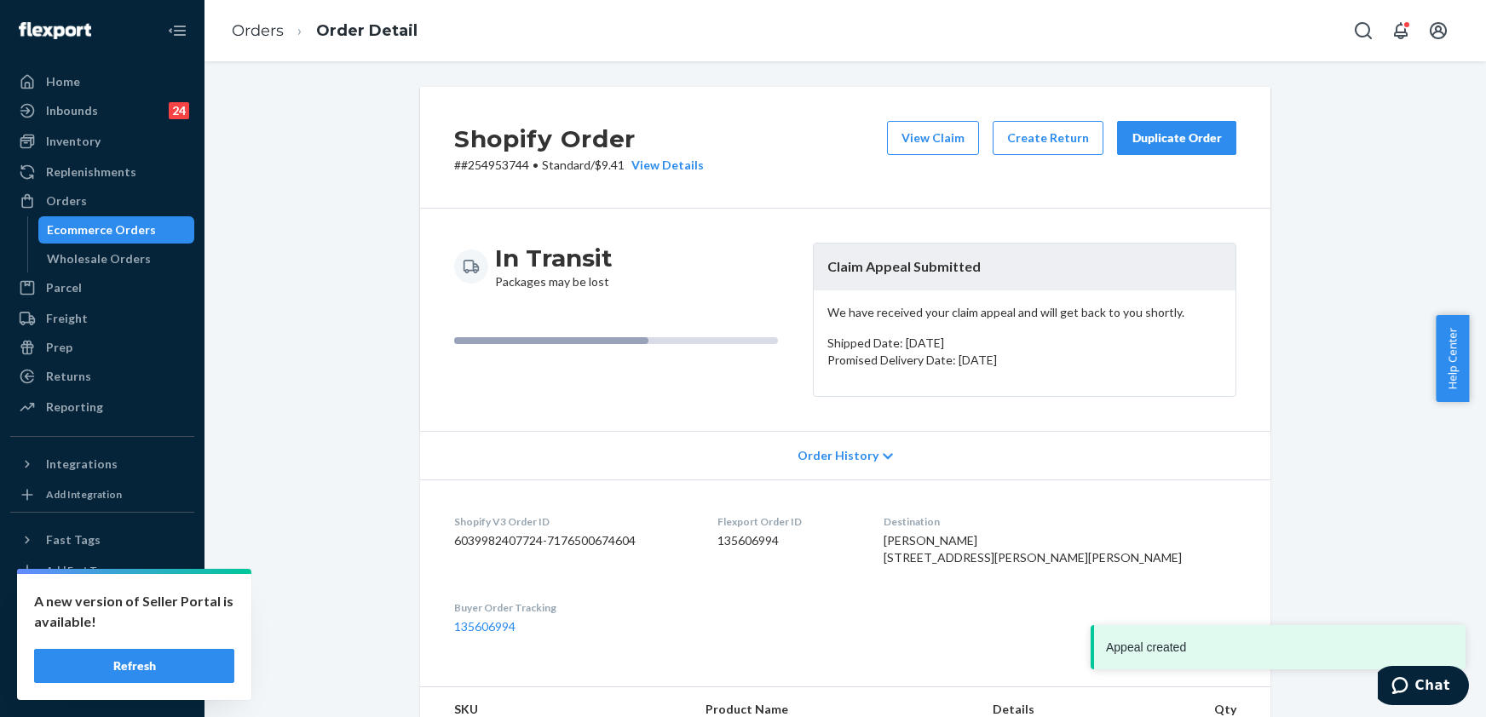
click at [1176, 144] on div "Duplicate Order" at bounding box center [1177, 138] width 90 height 17
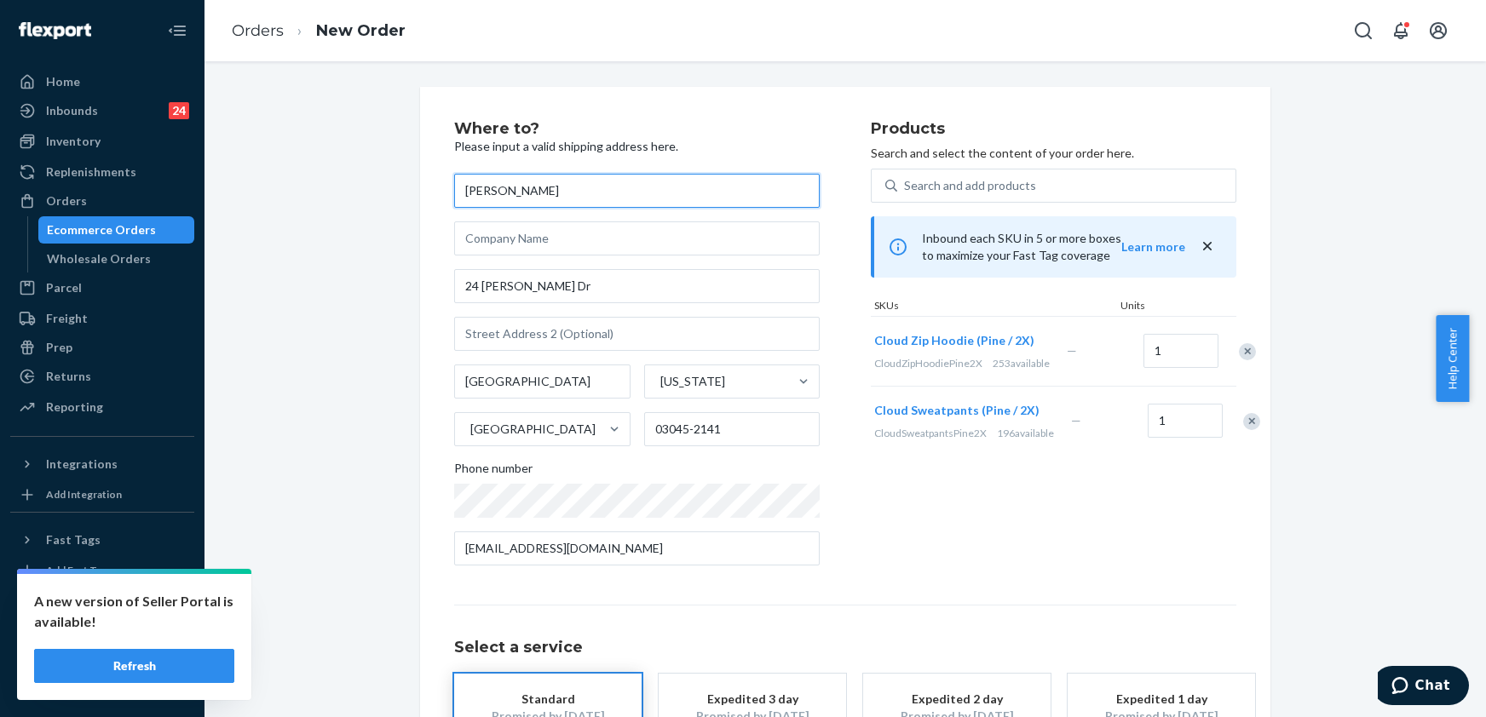
click at [461, 189] on input "[PERSON_NAME]" at bounding box center [637, 191] width 366 height 34
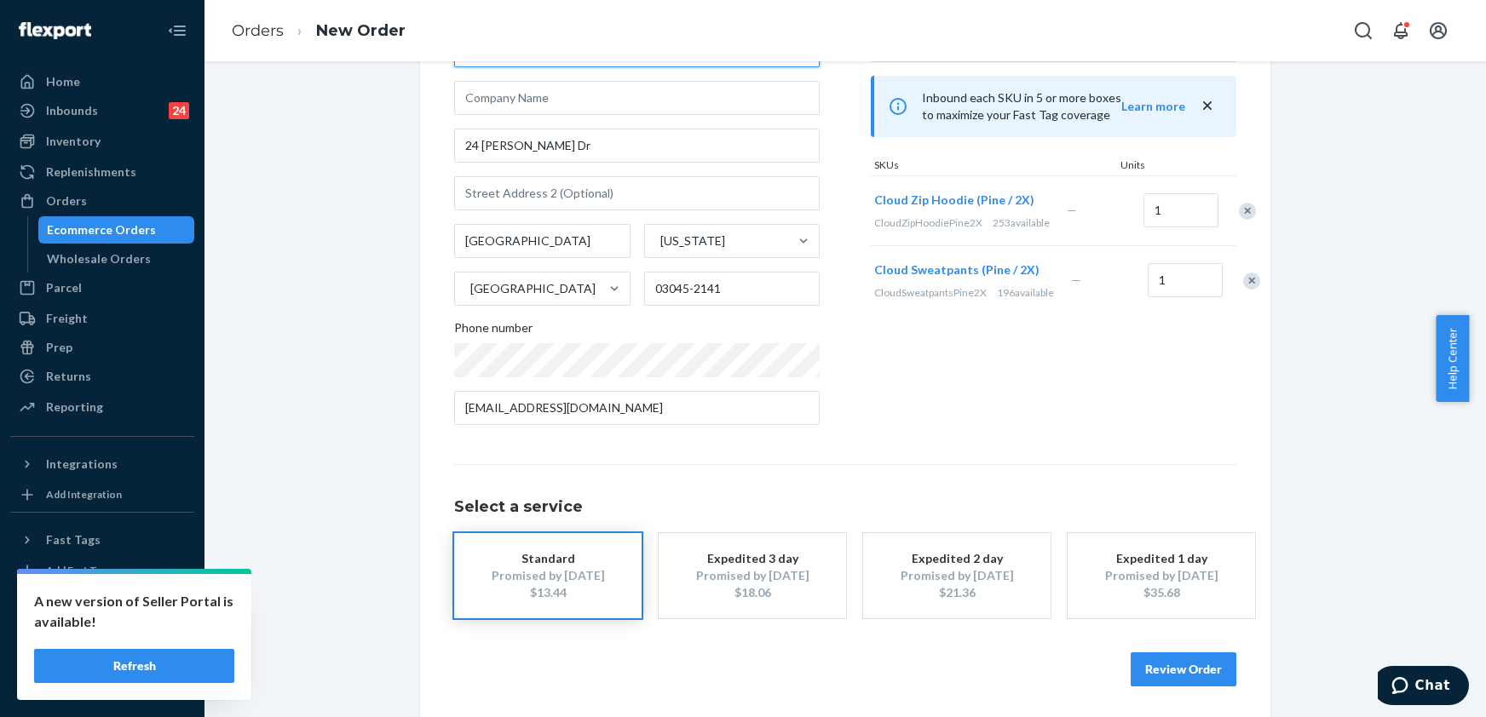
scroll to position [143, 0]
type input "[PERSON_NAME]"
click at [1166, 673] on button "Review Order" at bounding box center [1184, 667] width 106 height 34
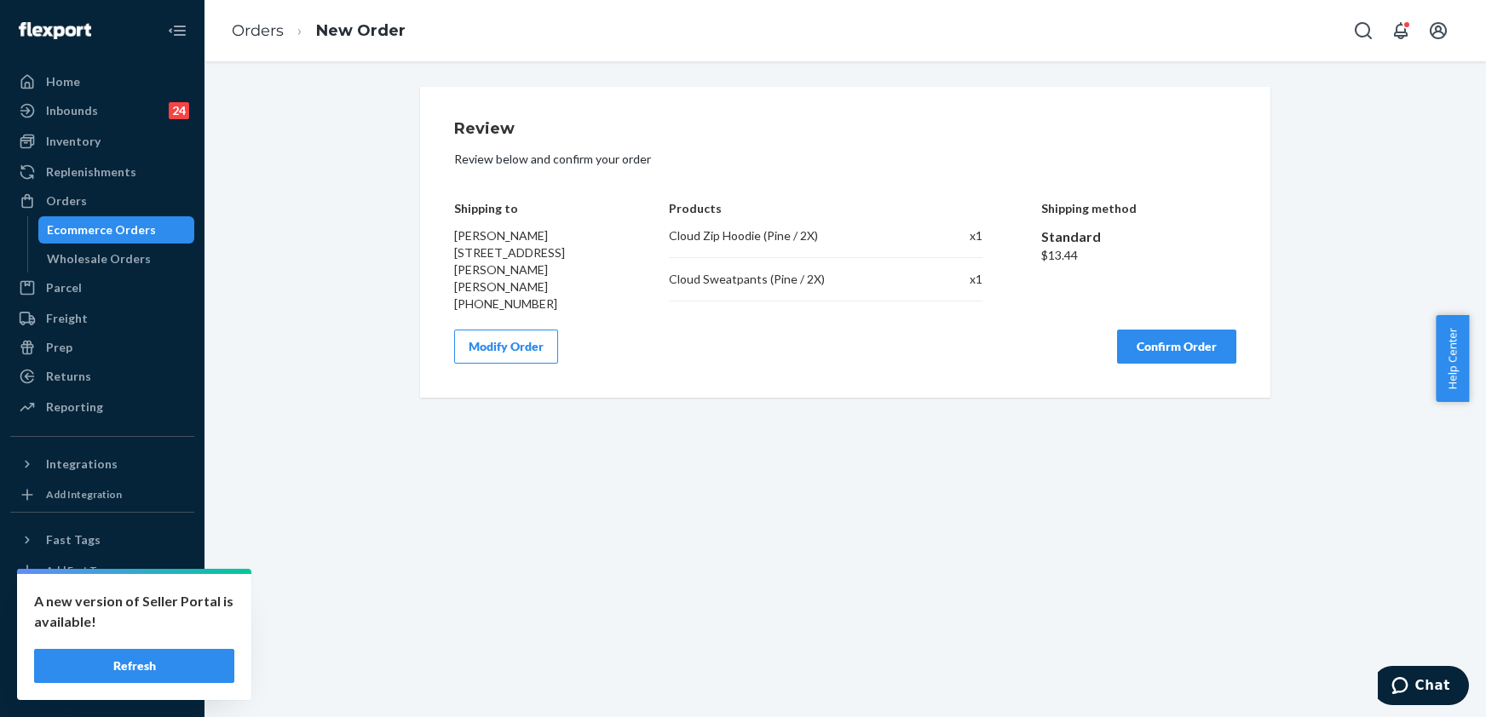
click at [1152, 337] on button "Confirm Order" at bounding box center [1176, 347] width 119 height 34
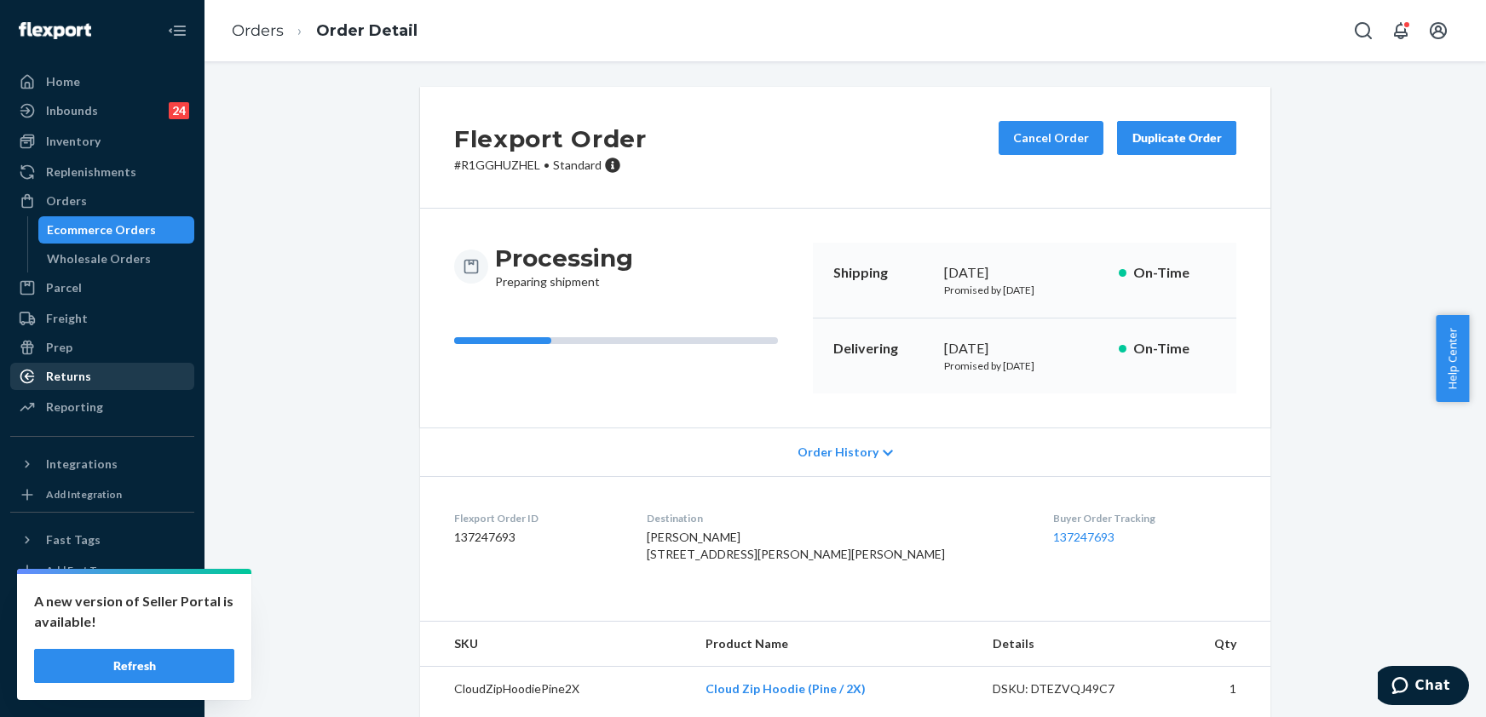
click at [83, 368] on div "Returns" at bounding box center [68, 376] width 45 height 17
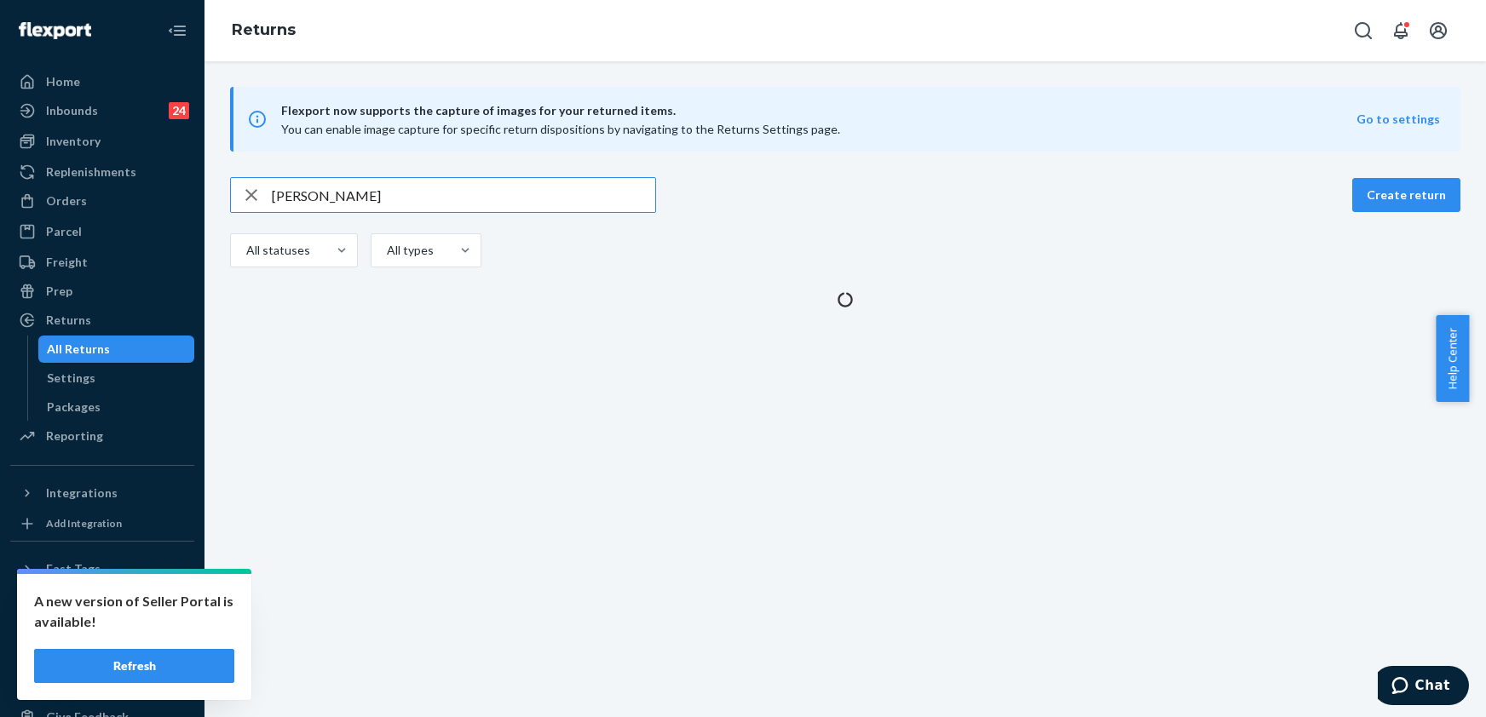
drag, startPoint x: 382, startPoint y: 194, endPoint x: 254, endPoint y: 196, distance: 127.8
click at [254, 198] on div "[PERSON_NAME]" at bounding box center [443, 195] width 424 height 34
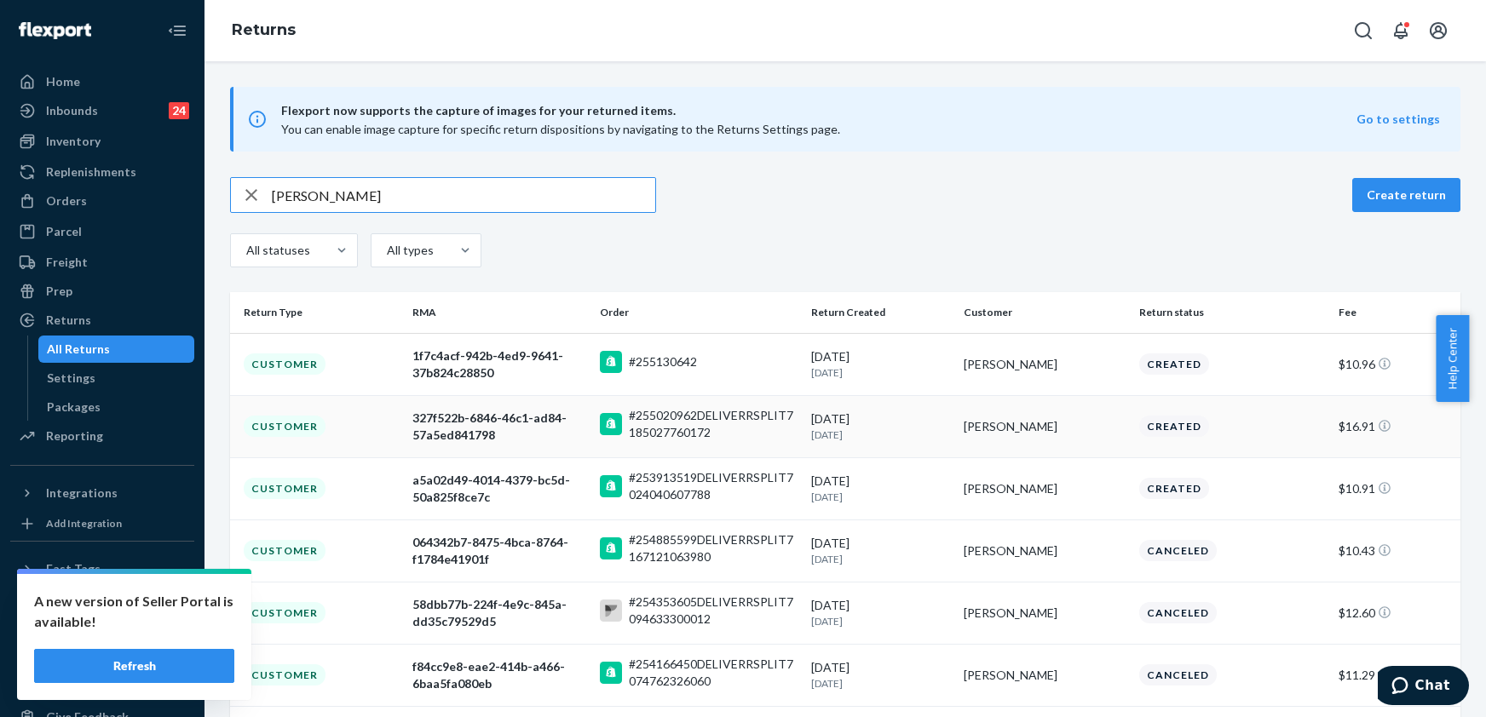
type input "[PERSON_NAME]"
click at [457, 423] on div "327f522b-6846-46c1-ad84-57a5ed841798" at bounding box center [499, 427] width 174 height 34
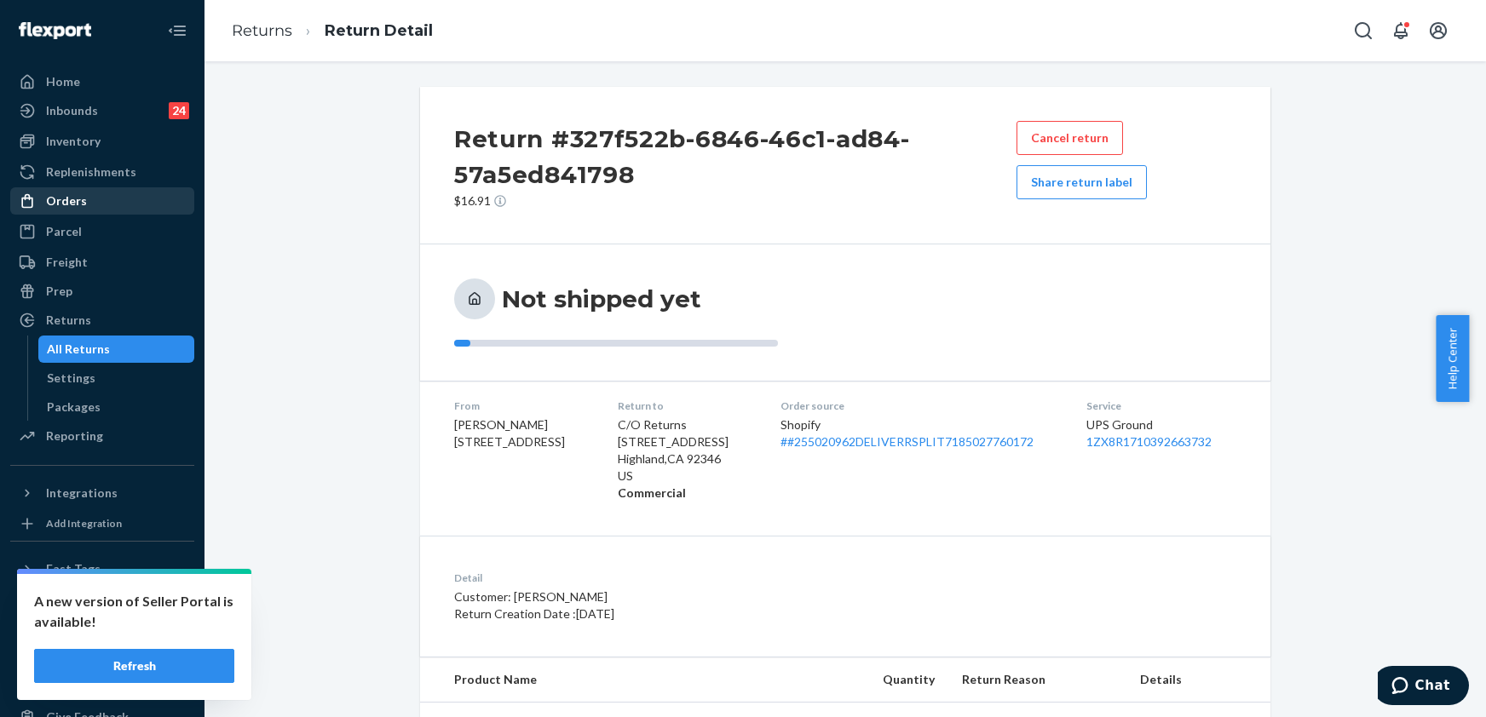
click at [65, 199] on div "Orders" at bounding box center [66, 201] width 41 height 17
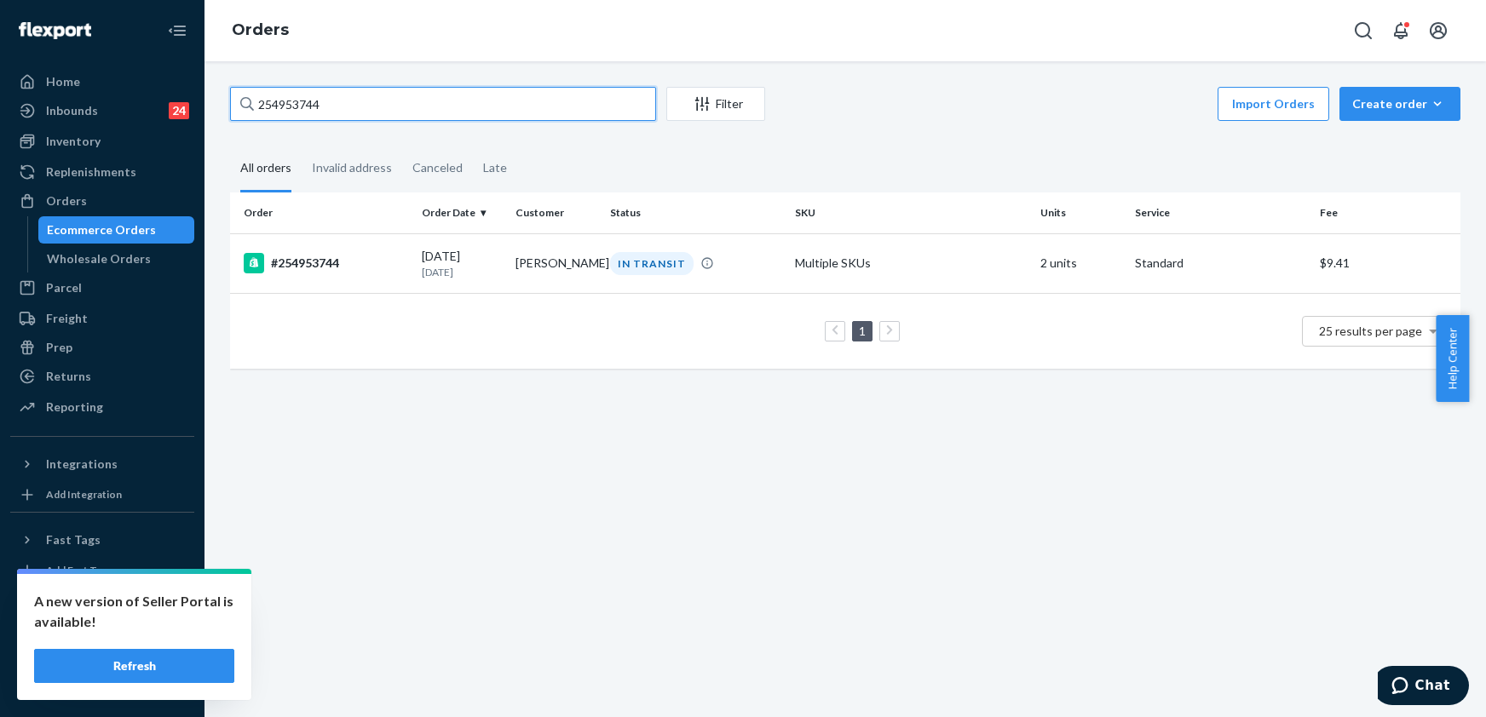
drag, startPoint x: 344, startPoint y: 107, endPoint x: 220, endPoint y: 107, distance: 124.4
click at [220, 107] on div "254953744 Filter Import Orders Create order Ecommerce order Removal order All o…" at bounding box center [845, 236] width 1256 height 299
paste input "5150128"
type input "255150128"
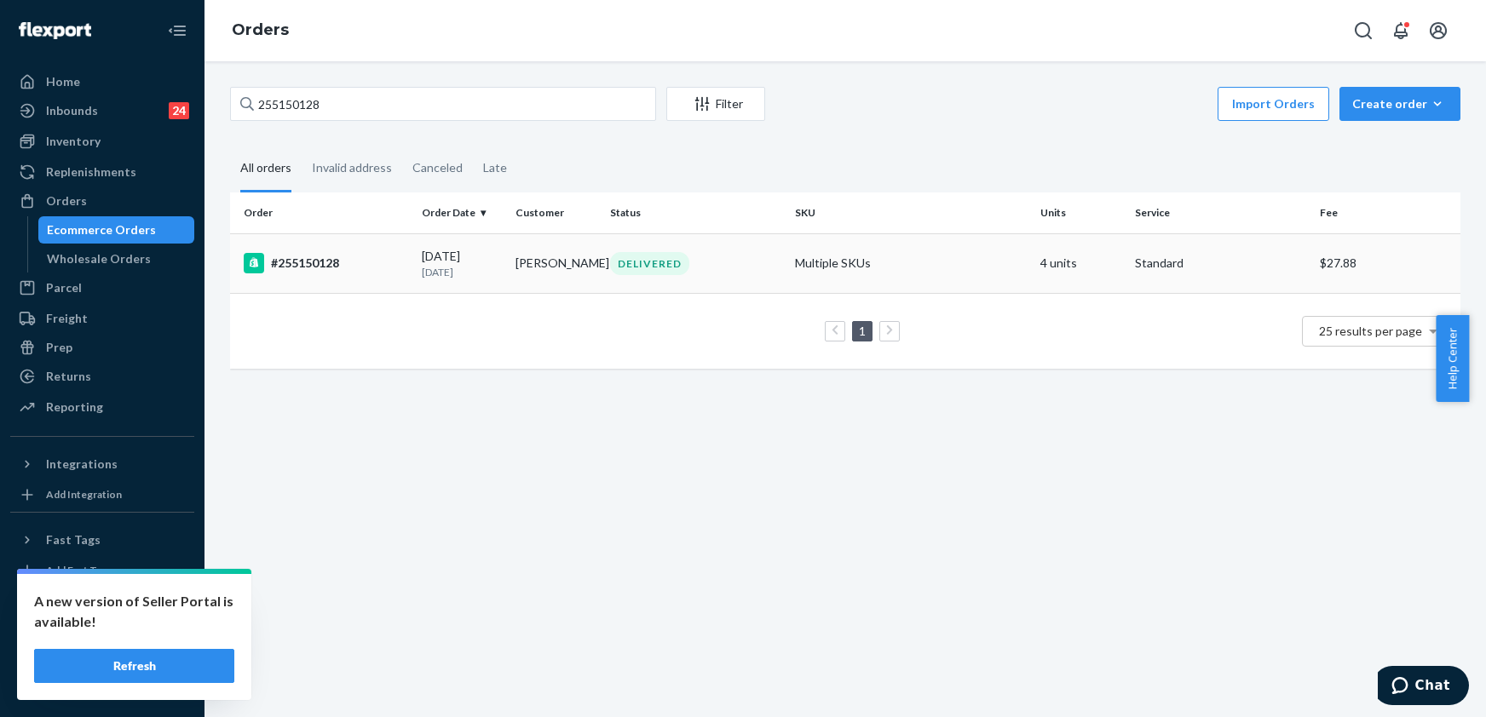
click at [320, 257] on div "#255150128" at bounding box center [326, 263] width 164 height 20
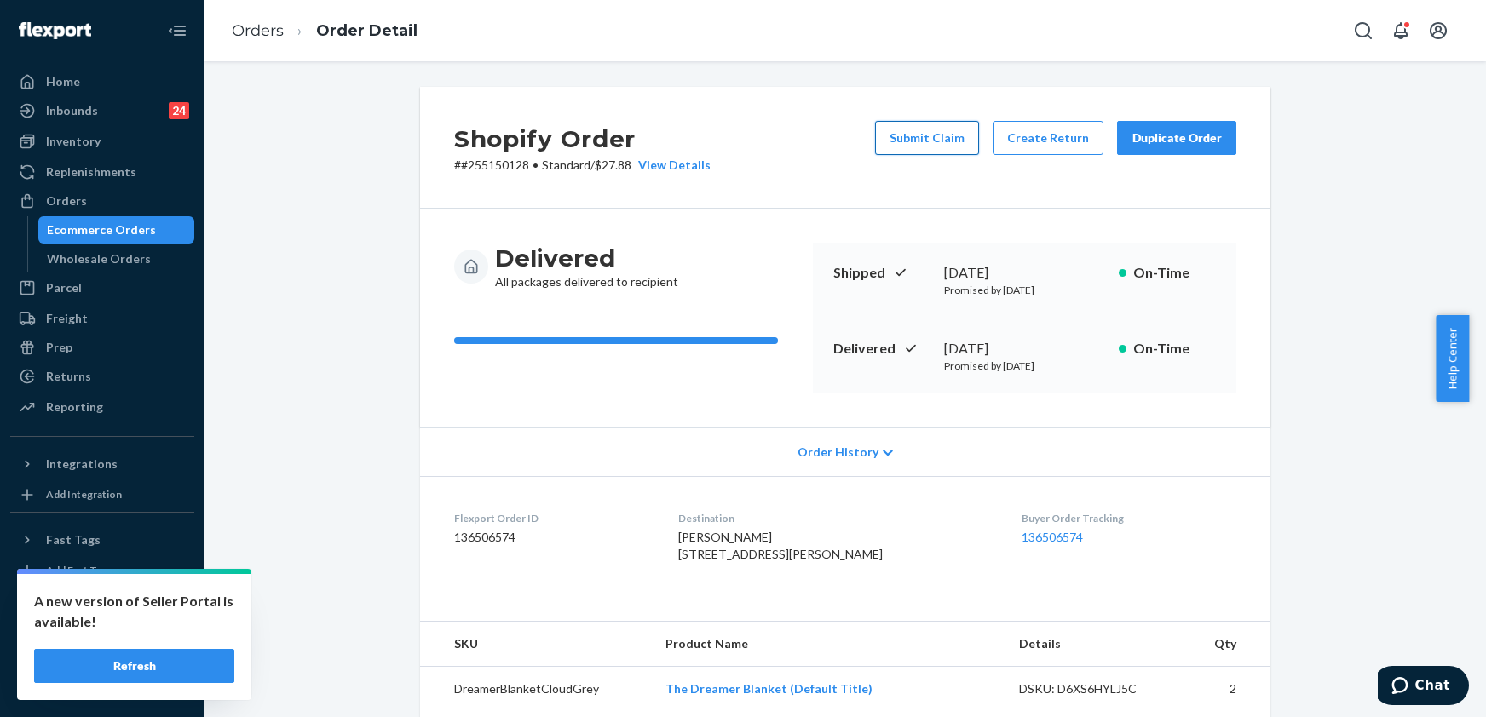
click at [920, 137] on button "Submit Claim" at bounding box center [927, 138] width 104 height 34
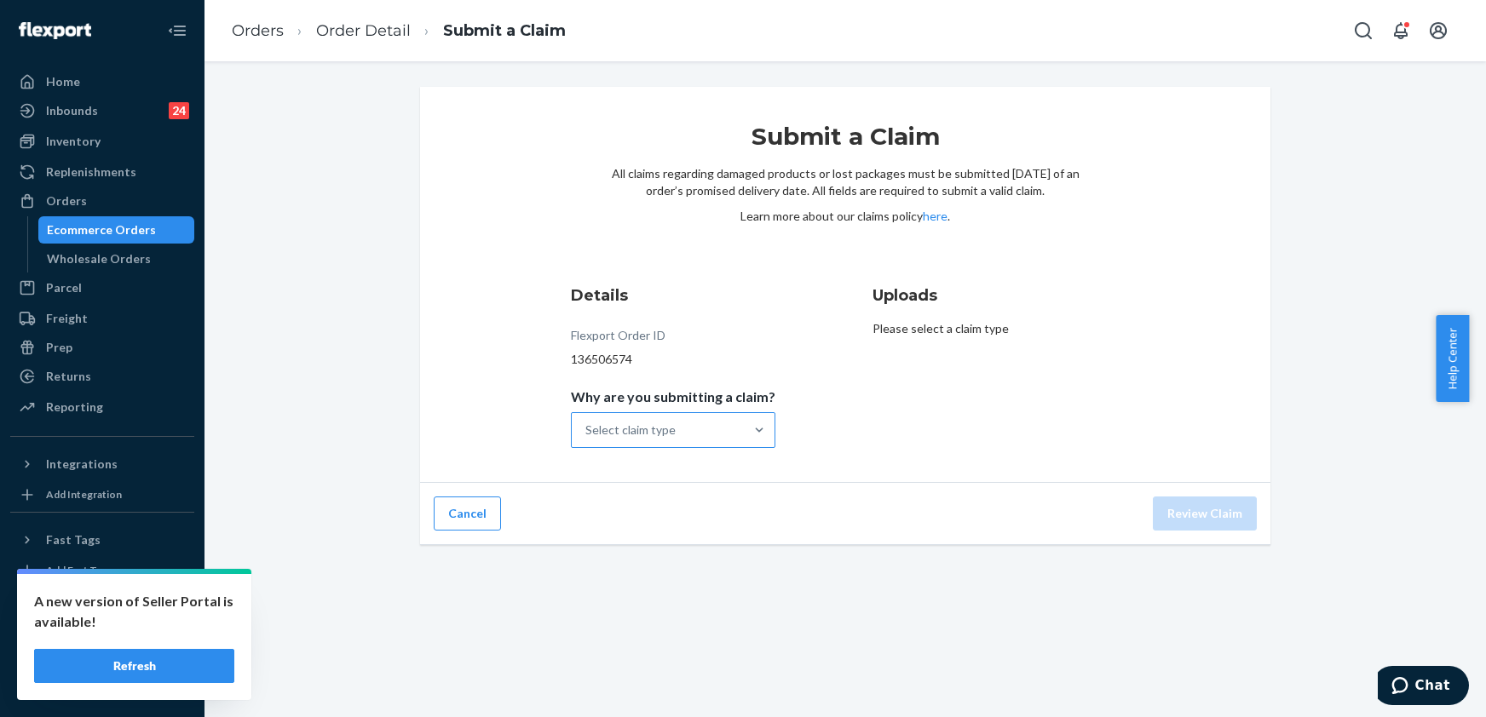
click at [651, 427] on div "Select claim type" at bounding box center [630, 430] width 90 height 17
click at [587, 427] on input "Why are you submitting a claim? Select claim type" at bounding box center [586, 430] width 2 height 17
click at [604, 540] on div "Incorrect product" at bounding box center [673, 540] width 198 height 34
click at [587, 439] on input "Why are you submitting a claim? option Incorrect product focused, 3 of 4. 4 res…" at bounding box center [586, 430] width 2 height 17
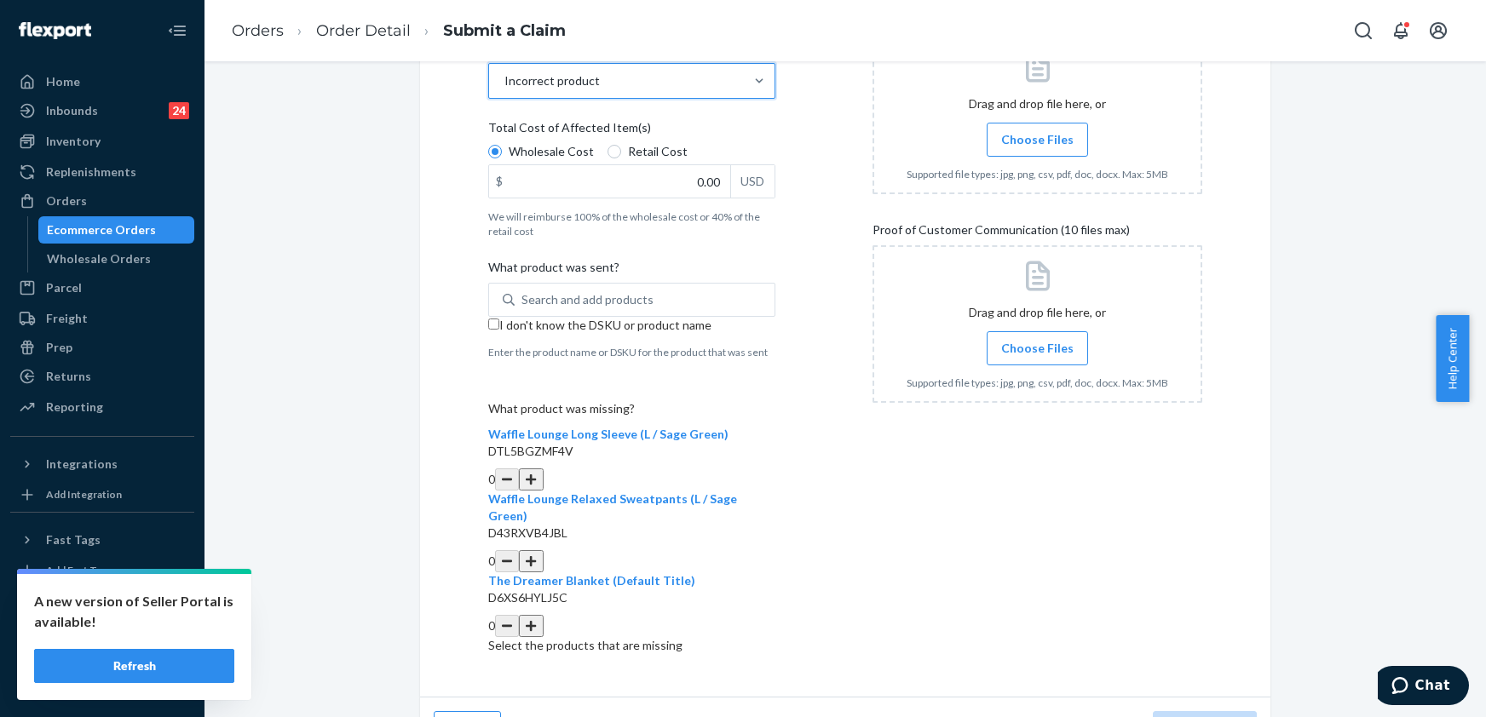
scroll to position [352, 0]
click at [543, 466] on button "button" at bounding box center [531, 477] width 24 height 22
click at [539, 290] on div "Search and add products" at bounding box center [587, 297] width 132 height 17
click at [523, 290] on input "Search and add products" at bounding box center [522, 297] width 2 height 17
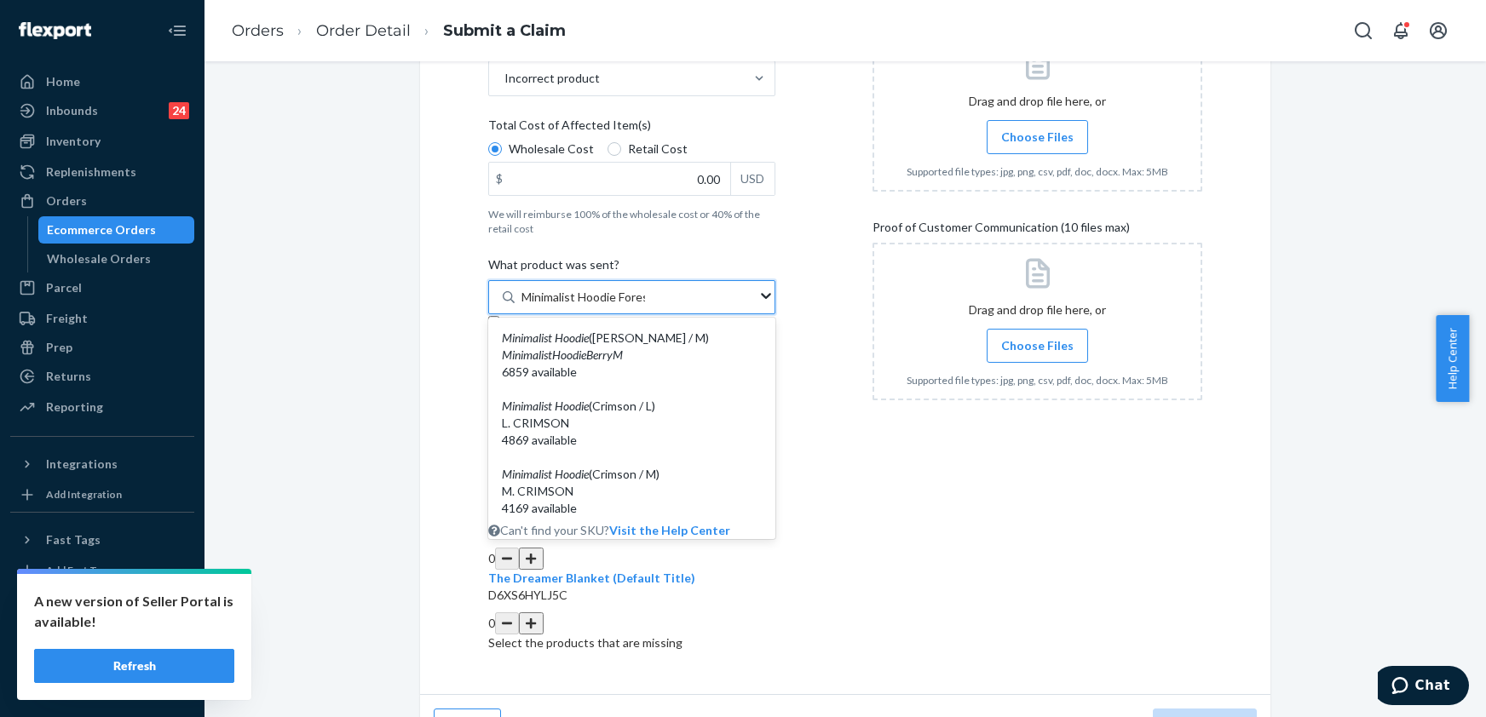
type input "Minimalist Hoodie Forest"
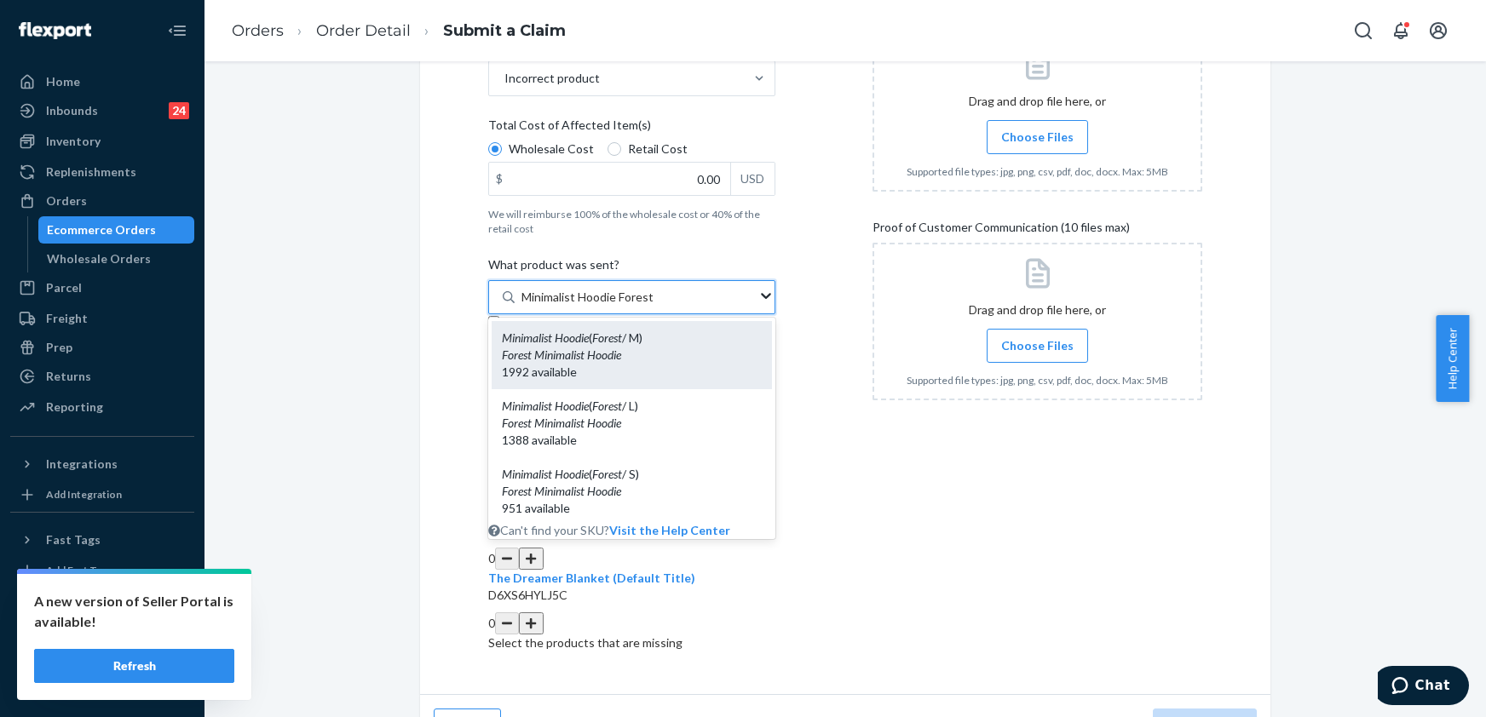
click at [622, 341] on em "Forest" at bounding box center [607, 338] width 30 height 14
click at [624, 306] on input "Minimalist Hoodie Forest" at bounding box center [588, 297] width 134 height 17
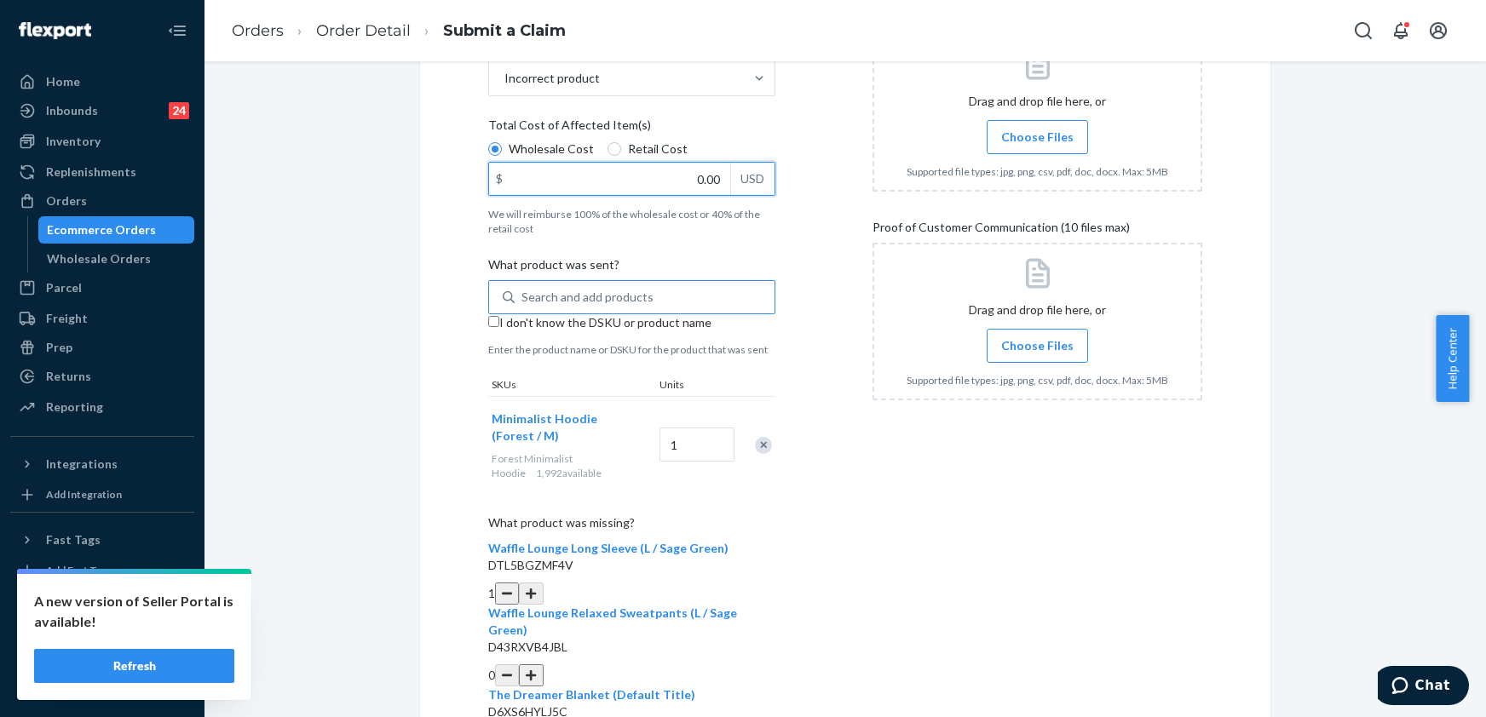
click at [689, 179] on input "0.00" at bounding box center [609, 179] width 241 height 32
type input "37.00"
click at [1021, 131] on span "Choose Files" at bounding box center [1037, 137] width 72 height 17
click at [1037, 131] on input "Choose Files" at bounding box center [1037, 137] width 1 height 19
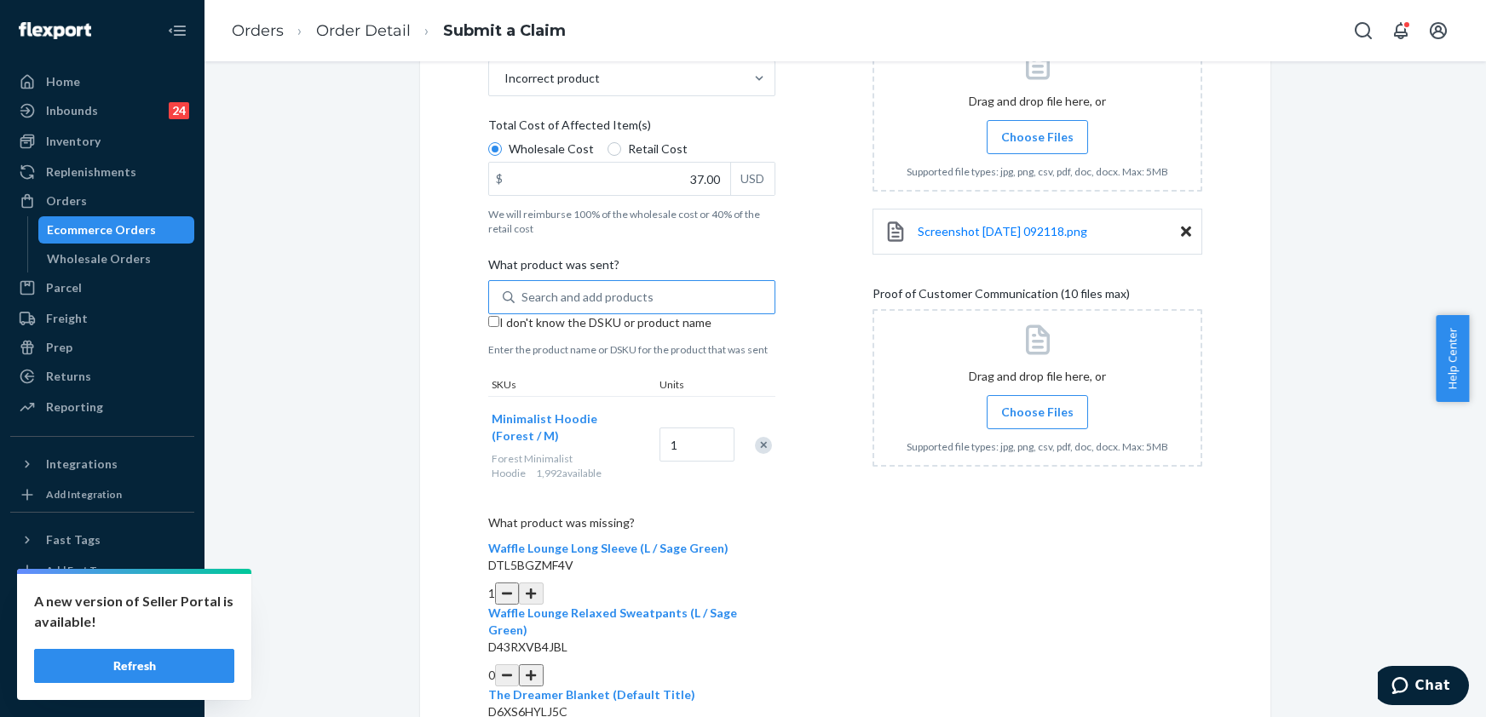
click at [1050, 400] on label "Choose Files" at bounding box center [1037, 412] width 101 height 34
click at [1038, 403] on input "Choose Files" at bounding box center [1037, 412] width 1 height 19
click at [1061, 397] on label "Choose Files" at bounding box center [1037, 412] width 101 height 34
click at [1038, 403] on input "Choose Files" at bounding box center [1037, 412] width 1 height 19
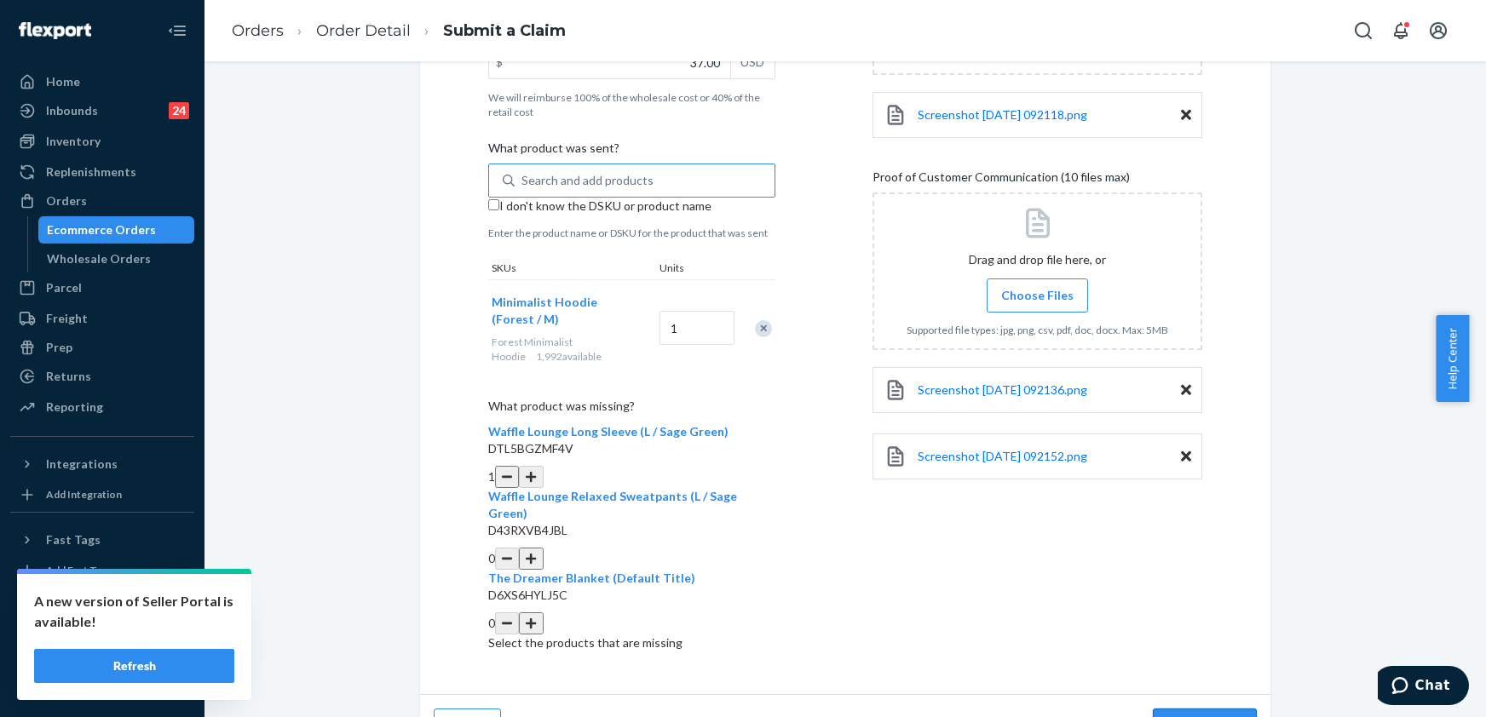
click at [1201, 709] on button "Review Claim" at bounding box center [1205, 726] width 104 height 34
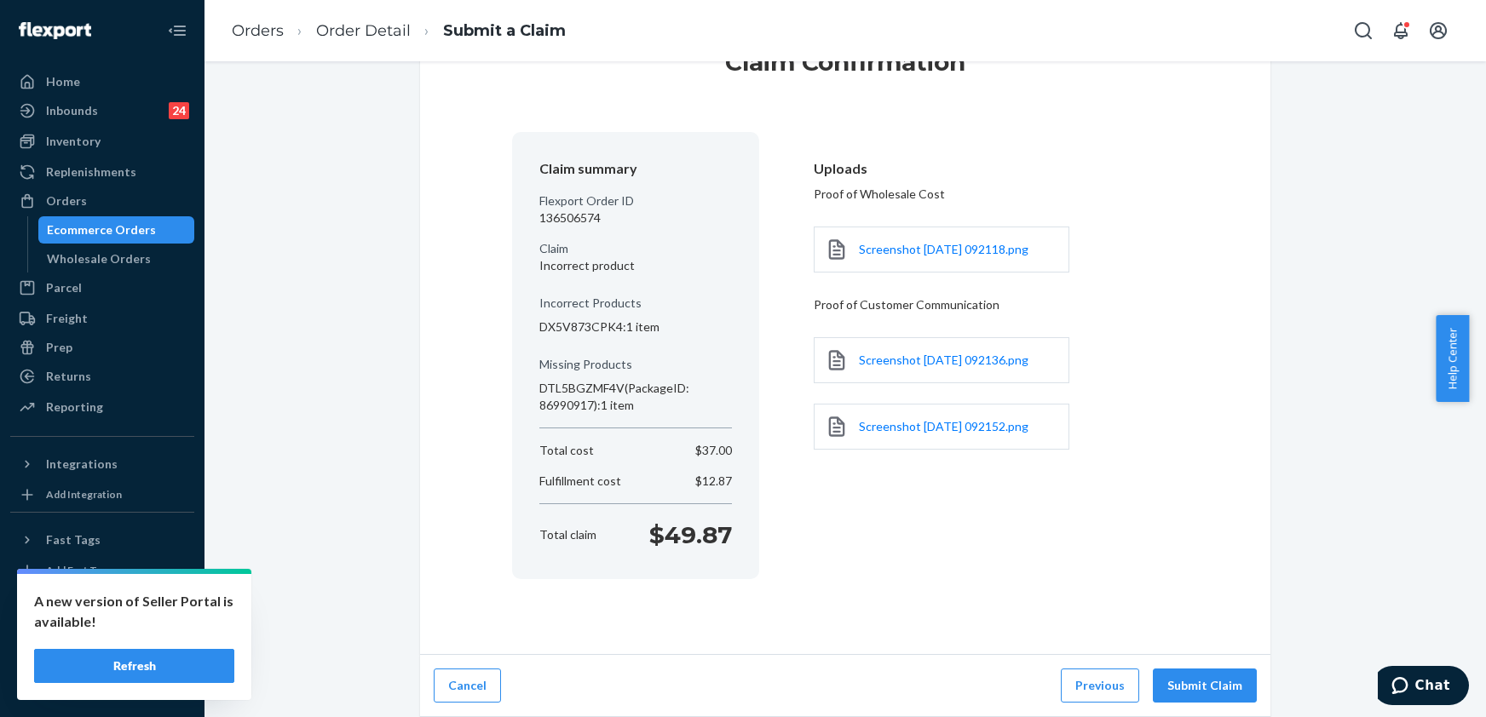
scroll to position [75, 0]
click at [1171, 673] on button "Submit Claim" at bounding box center [1205, 686] width 104 height 34
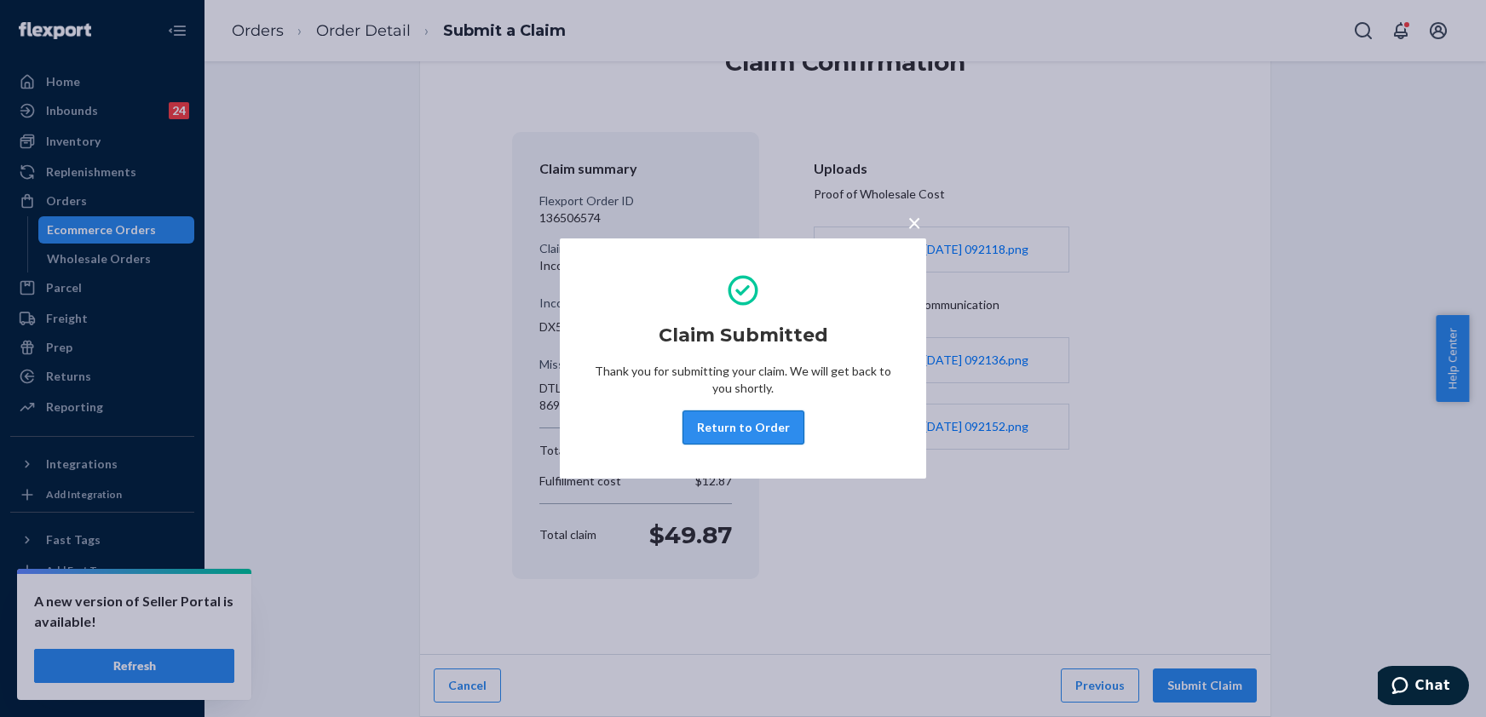
click at [727, 423] on button "Return to Order" at bounding box center [744, 428] width 122 height 34
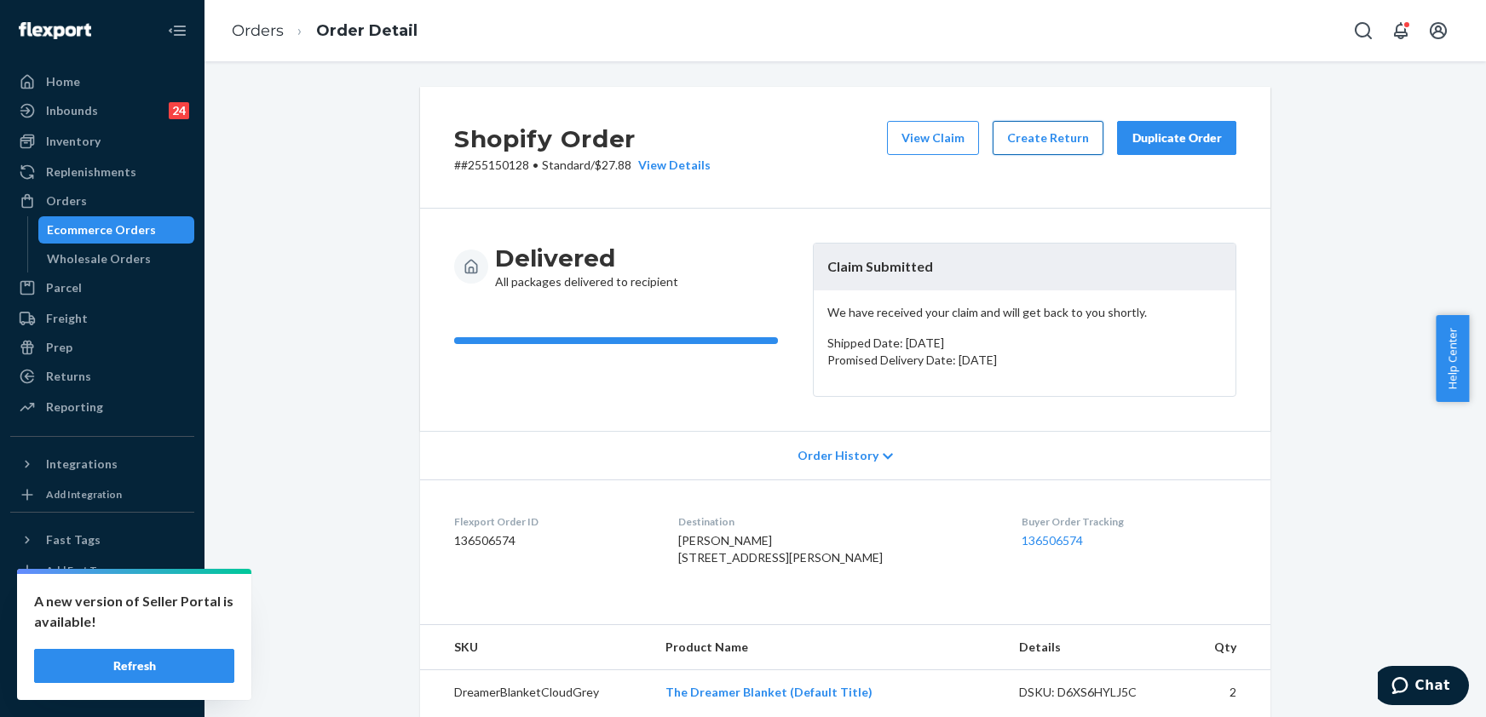
click at [1024, 128] on button "Create Return" at bounding box center [1048, 138] width 111 height 34
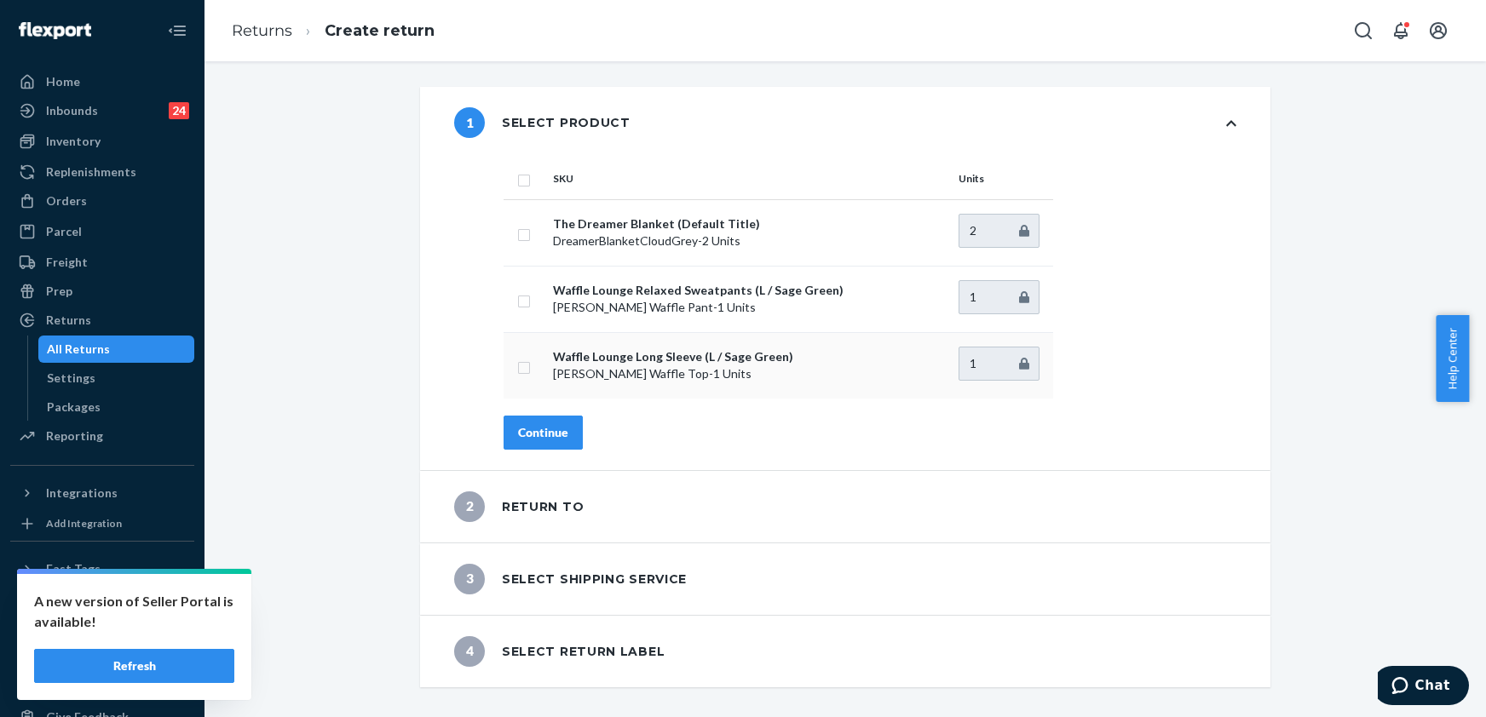
click at [517, 368] on input "checkbox" at bounding box center [524, 366] width 14 height 18
checkbox input "true"
click at [559, 437] on div "Continue" at bounding box center [543, 432] width 50 height 17
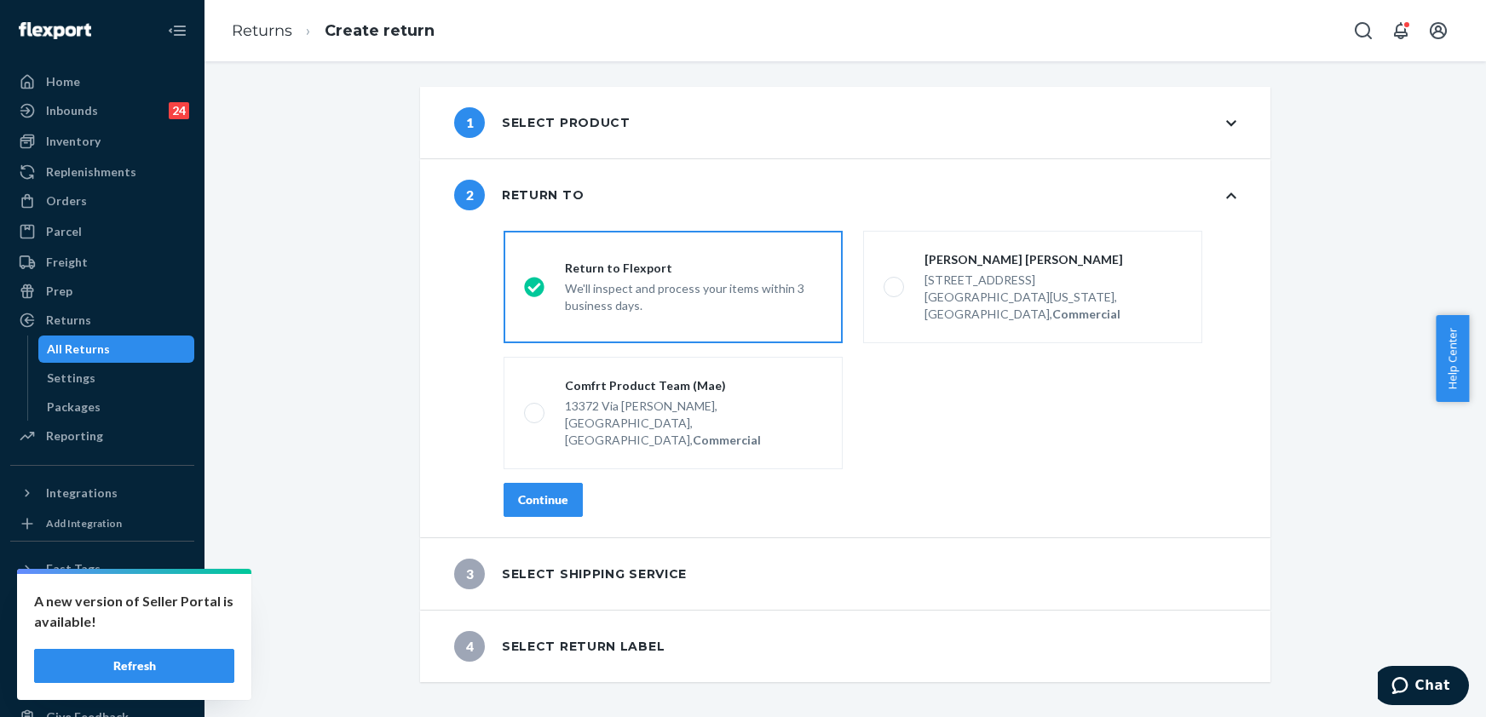
click at [533, 483] on button "Continue" at bounding box center [543, 500] width 79 height 34
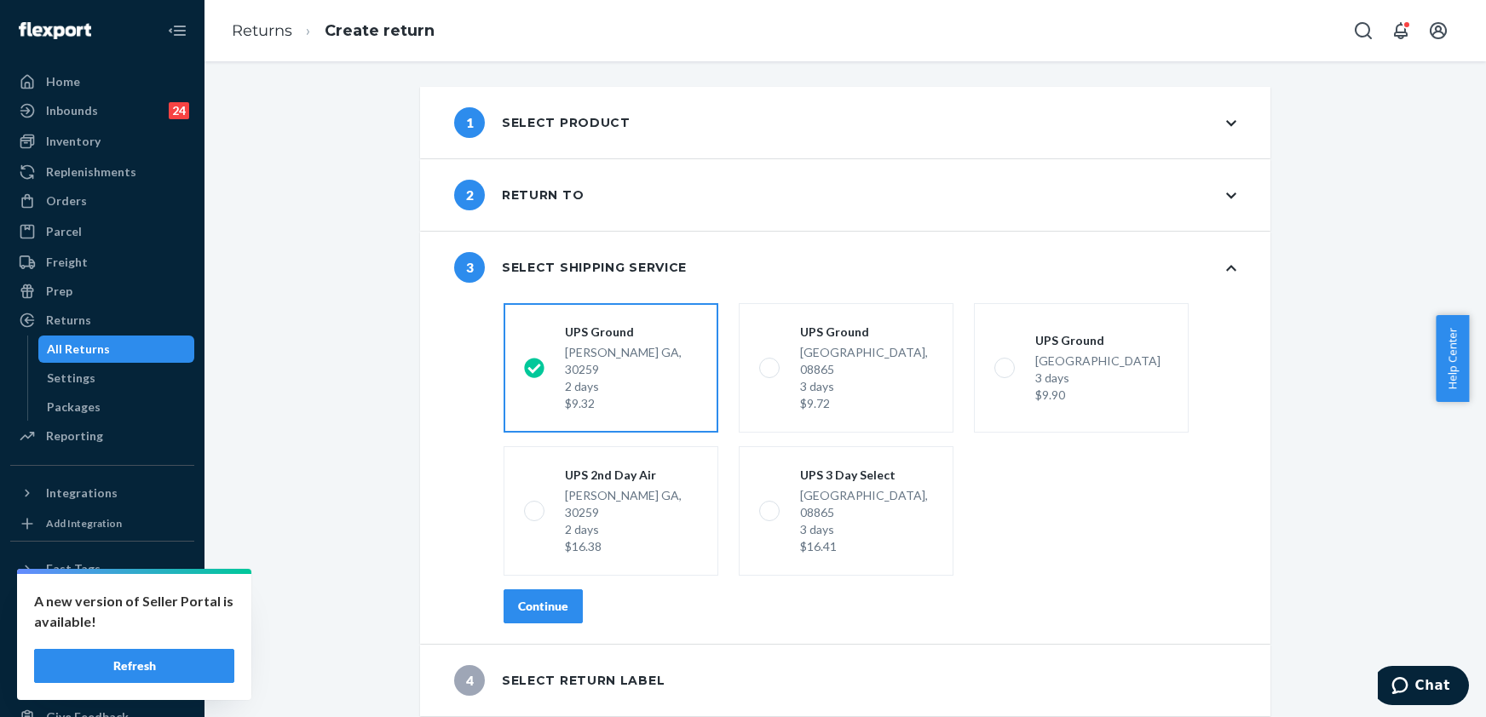
click at [547, 598] on div "Continue" at bounding box center [543, 606] width 50 height 17
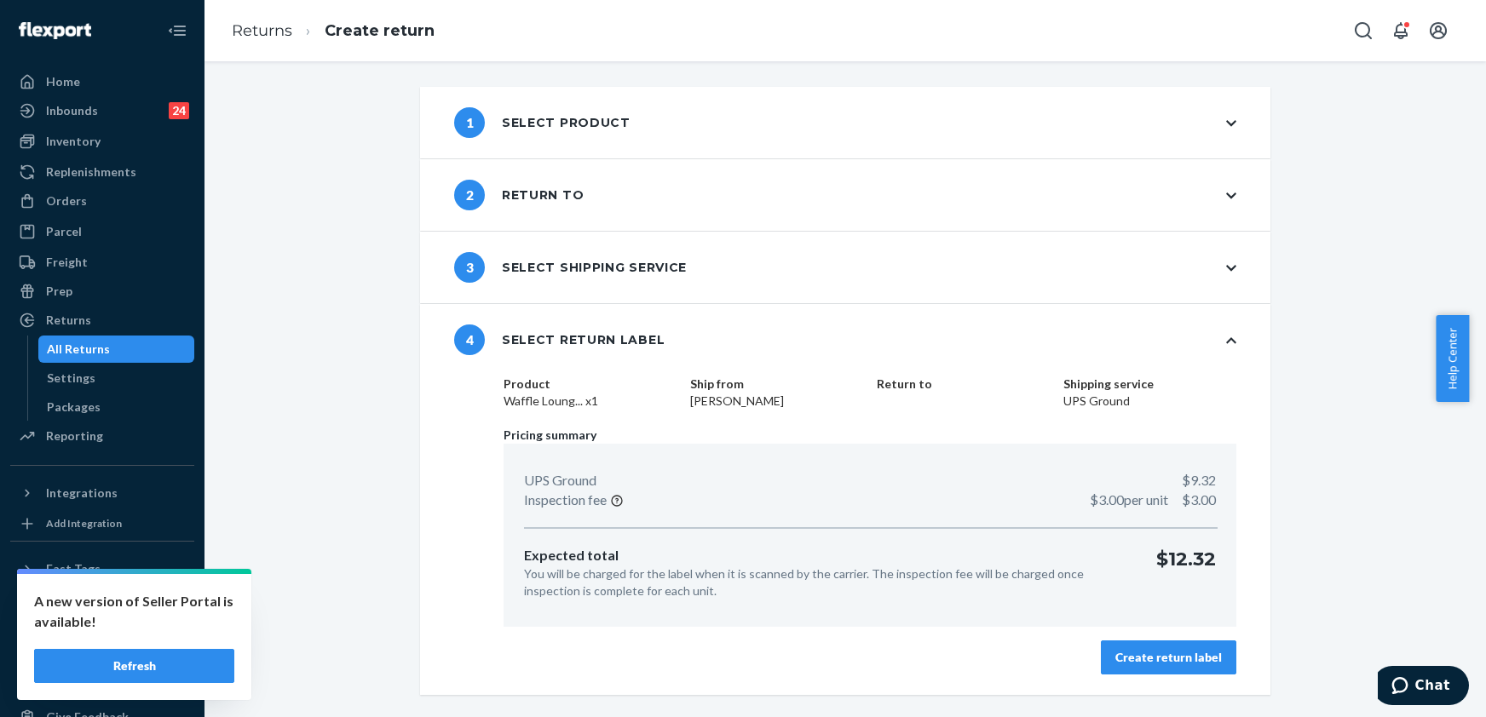
click at [1143, 658] on div "Create return label" at bounding box center [1168, 657] width 107 height 17
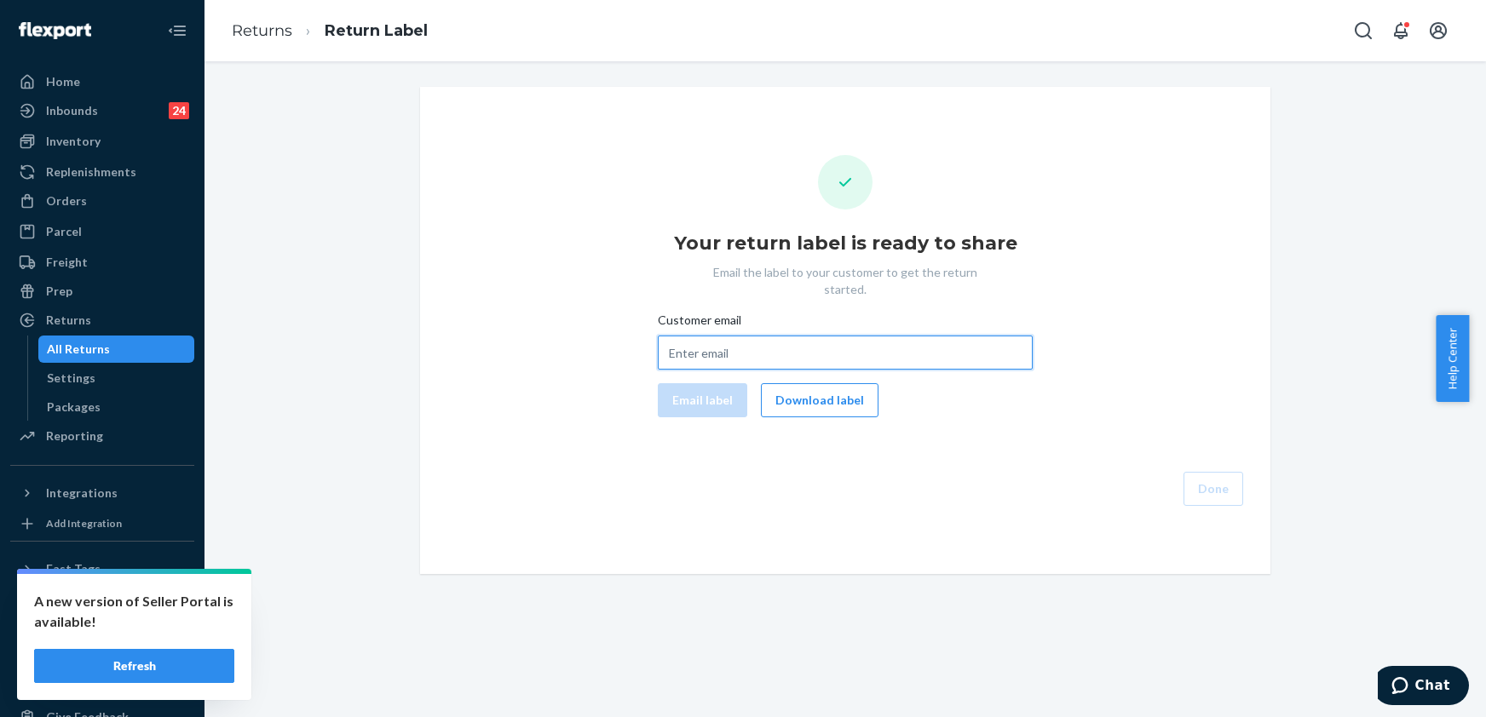
click at [717, 336] on input "Customer email" at bounding box center [845, 353] width 375 height 34
paste input "[EMAIL_ADDRESS][DOMAIN_NAME]"
type input "[EMAIL_ADDRESS][DOMAIN_NAME]"
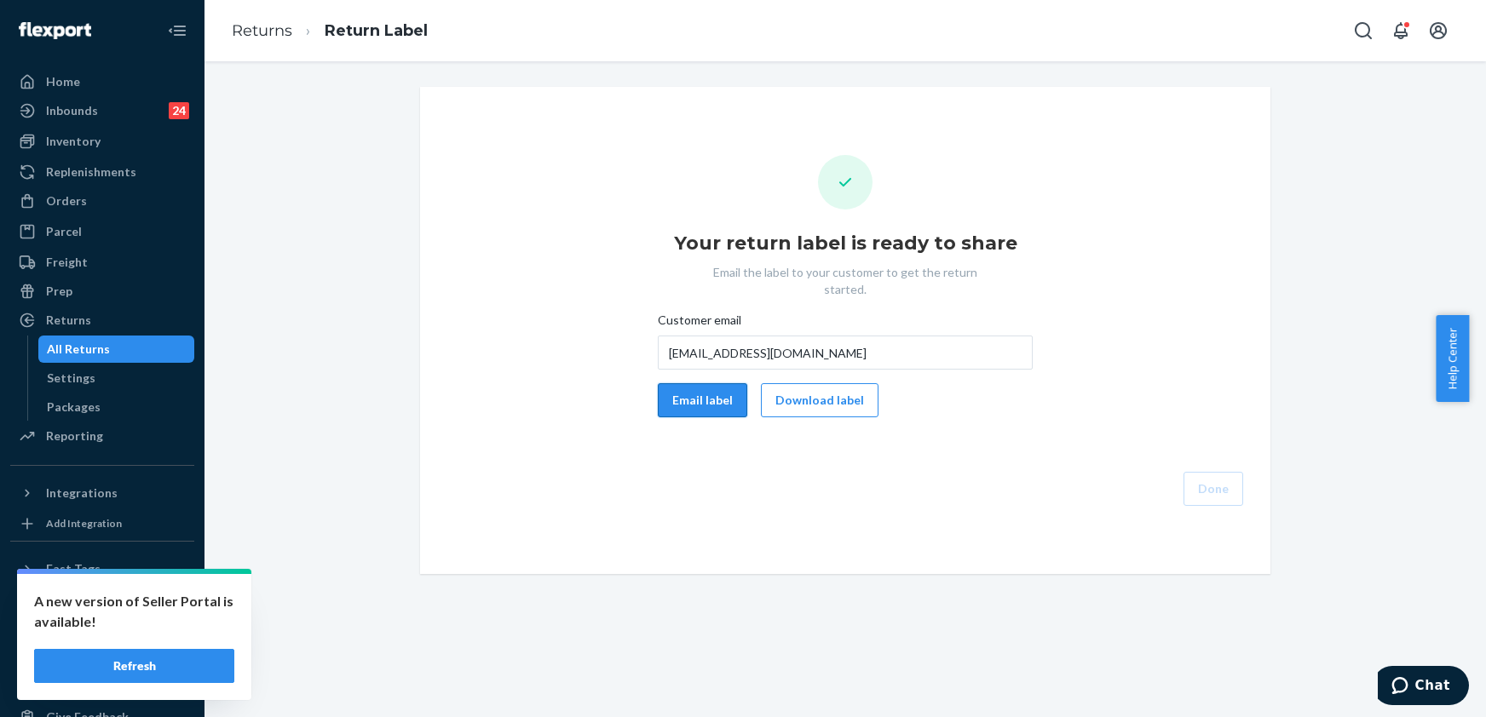
click at [723, 383] on button "Email label" at bounding box center [702, 400] width 89 height 34
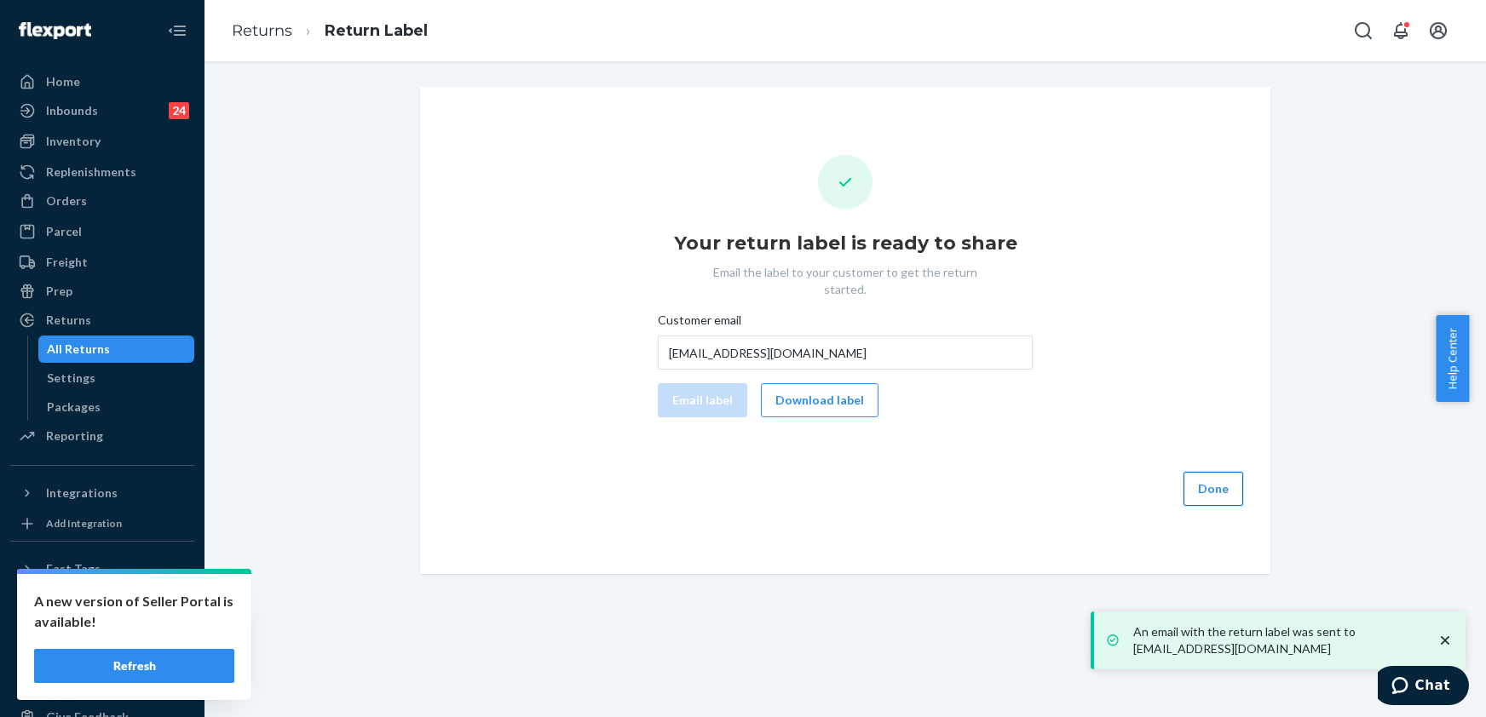
click at [1224, 472] on button "Done" at bounding box center [1214, 489] width 60 height 34
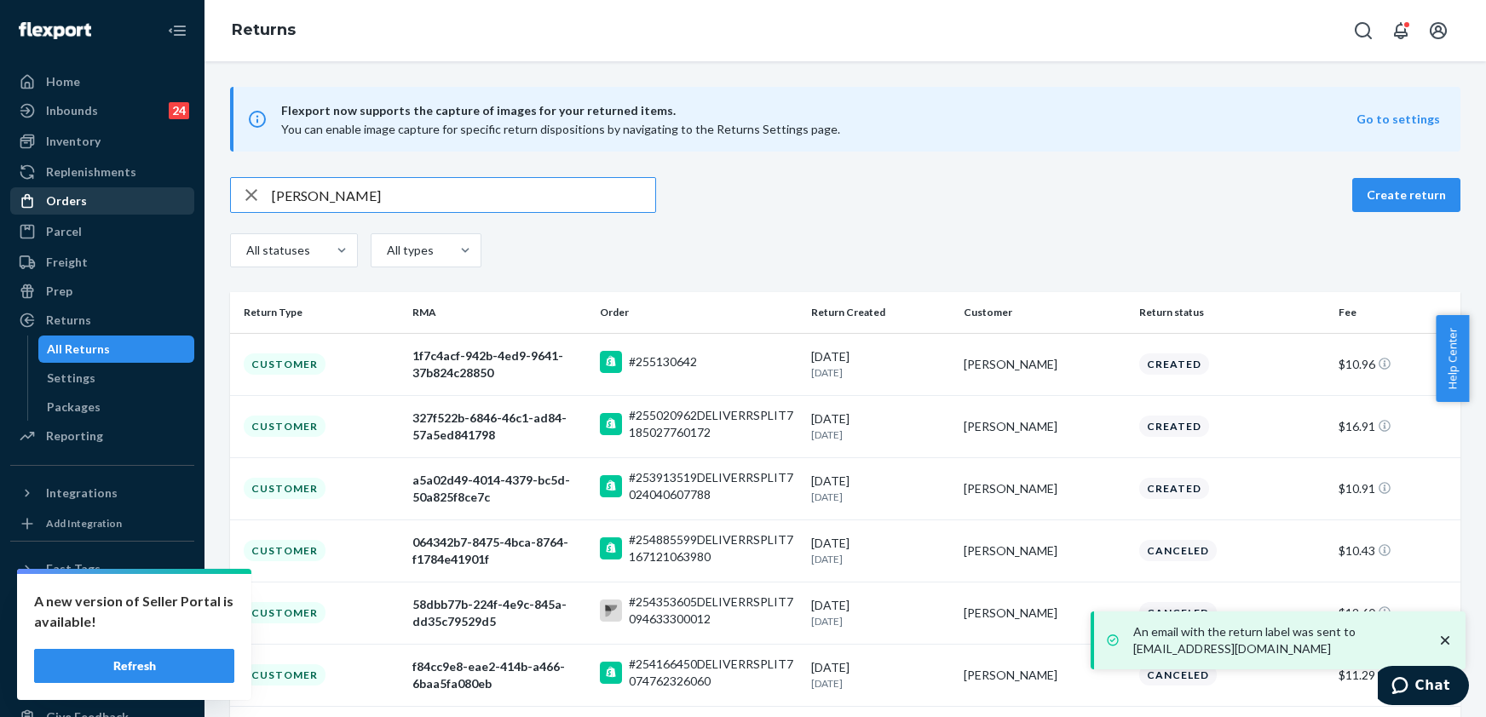
click at [97, 194] on div "Orders" at bounding box center [102, 201] width 181 height 24
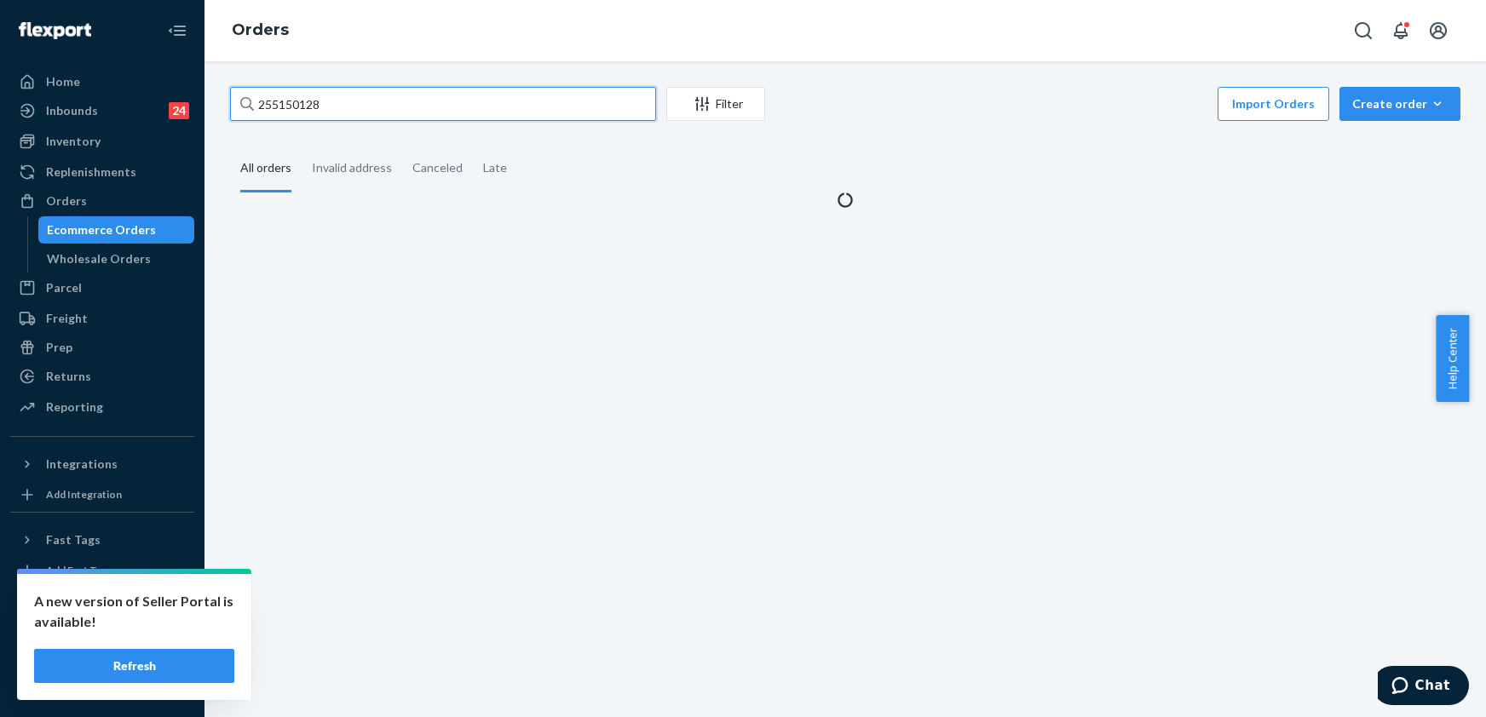
drag, startPoint x: 337, startPoint y: 99, endPoint x: 245, endPoint y: 107, distance: 92.4
click at [245, 107] on div "255150128" at bounding box center [443, 104] width 426 height 34
paste input "15412"
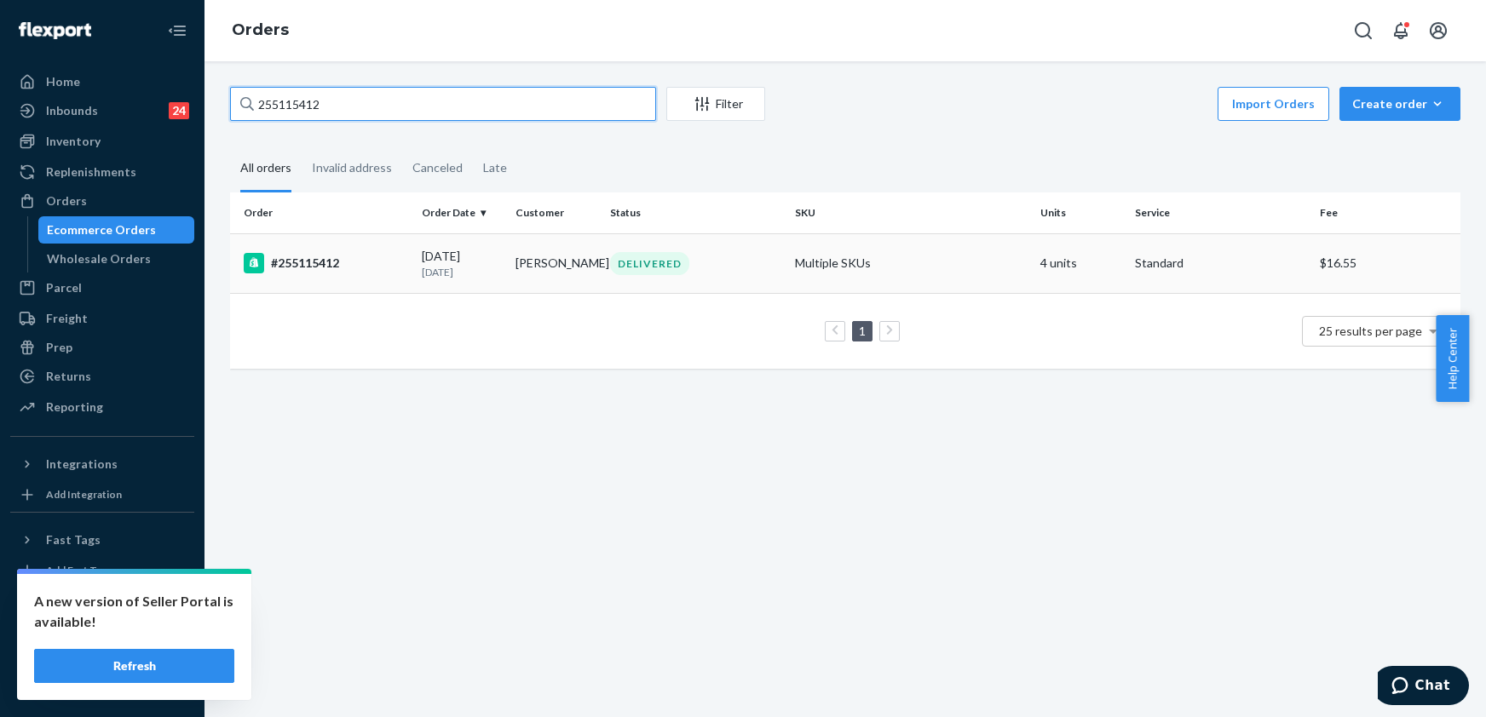
type input "255115412"
click at [337, 267] on div "#255115412" at bounding box center [326, 263] width 164 height 20
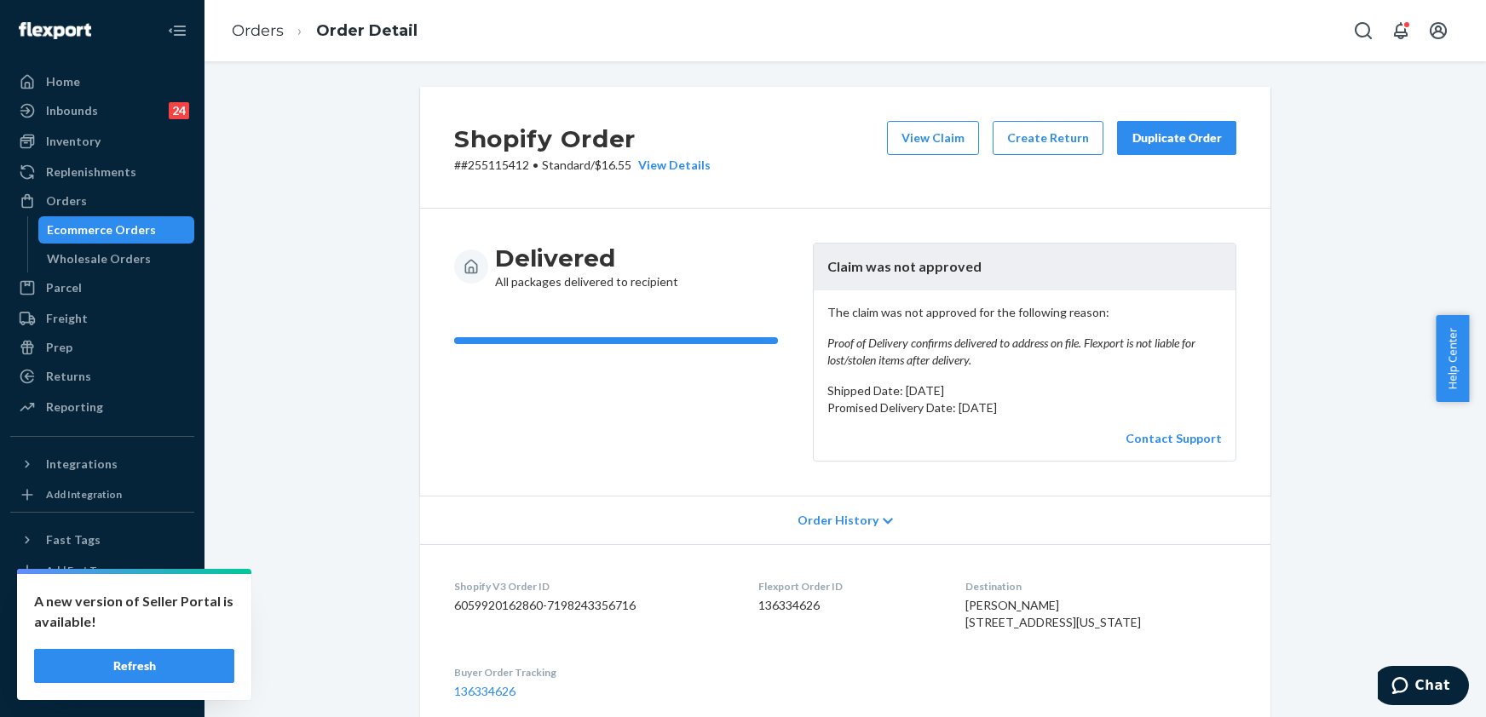
click at [1145, 140] on div "Duplicate Order" at bounding box center [1177, 138] width 90 height 17
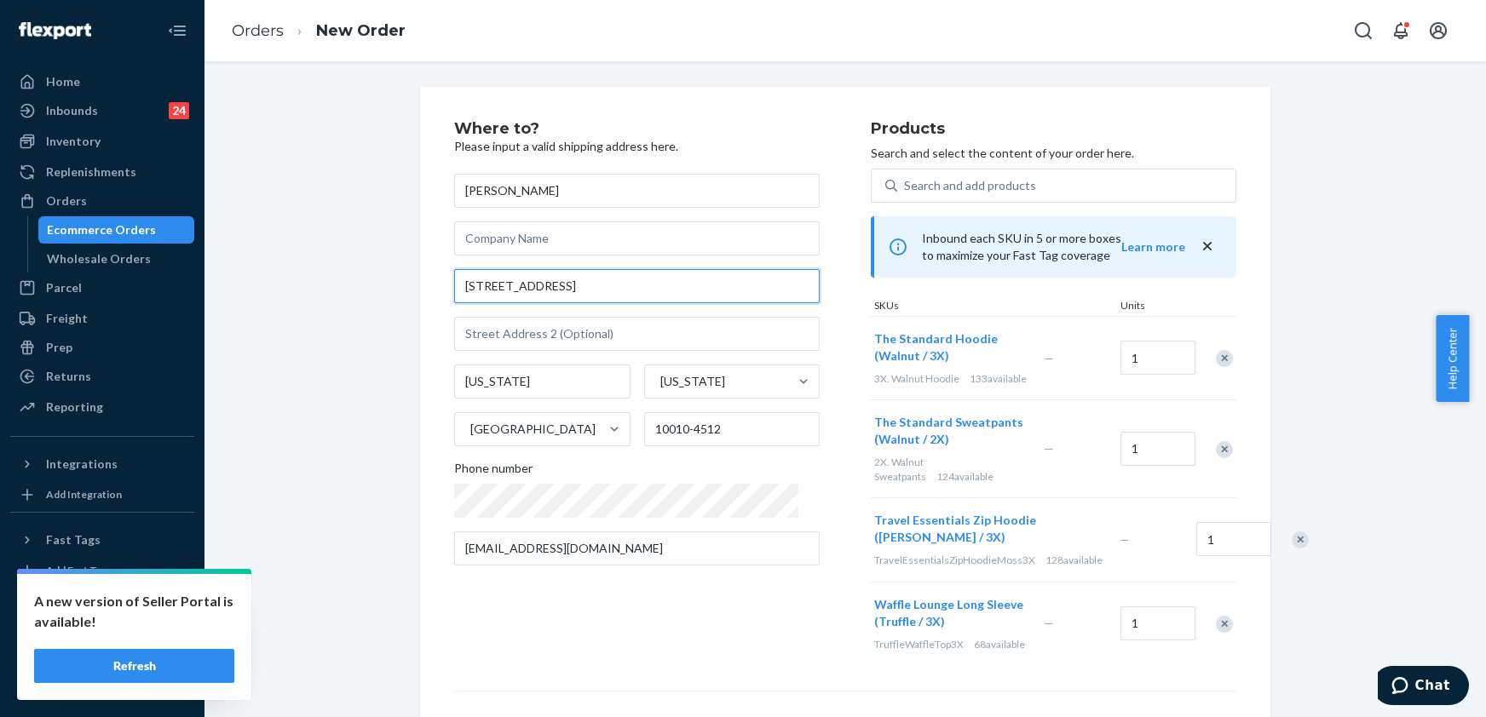
drag, startPoint x: 597, startPoint y: 281, endPoint x: 437, endPoint y: 281, distance: 160.2
click at [437, 281] on div "Where to? Please input a valid shipping address here. [PERSON_NAME] [STREET_ADD…" at bounding box center [845, 517] width 850 height 860
paste input "[STREET_ADDRESS]"
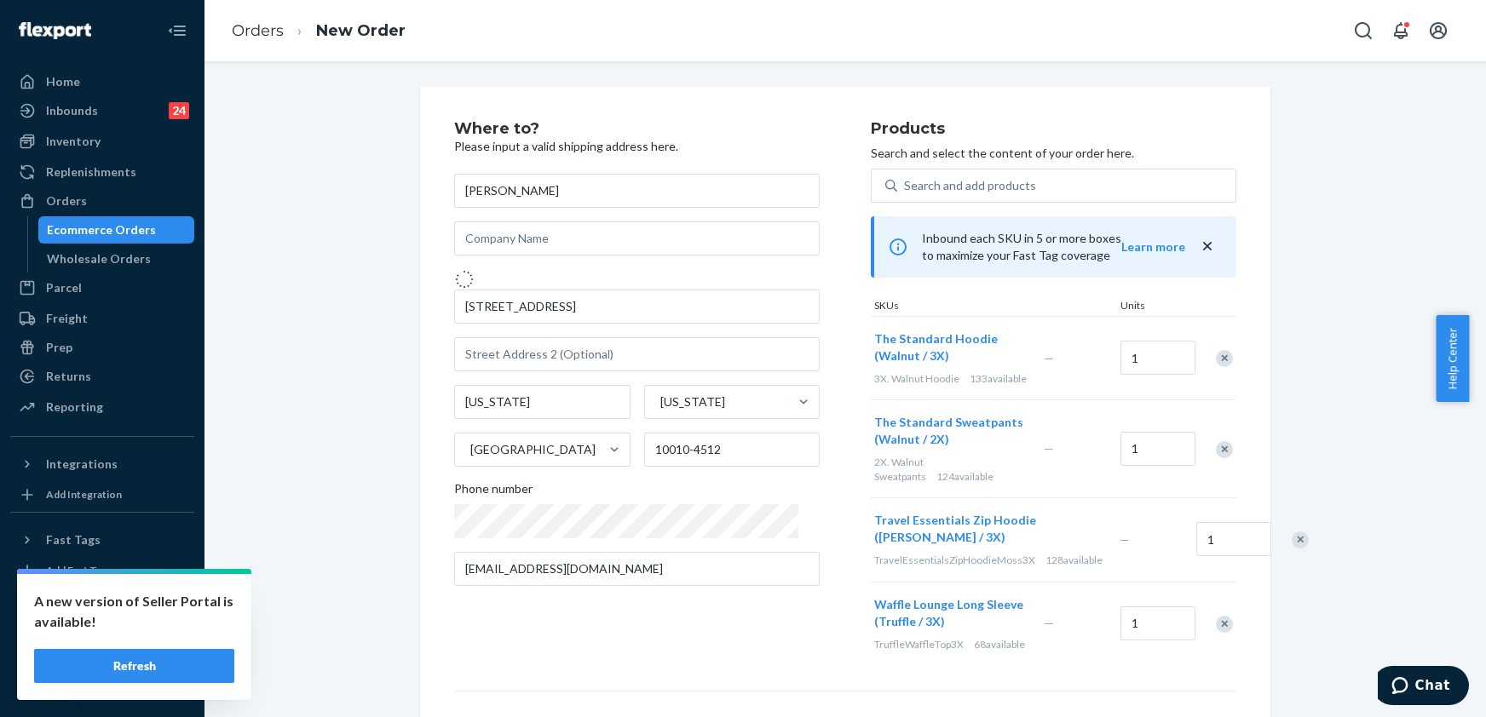
type input "44 Sealy Dr"
type input "[PERSON_NAME]"
type input "11559"
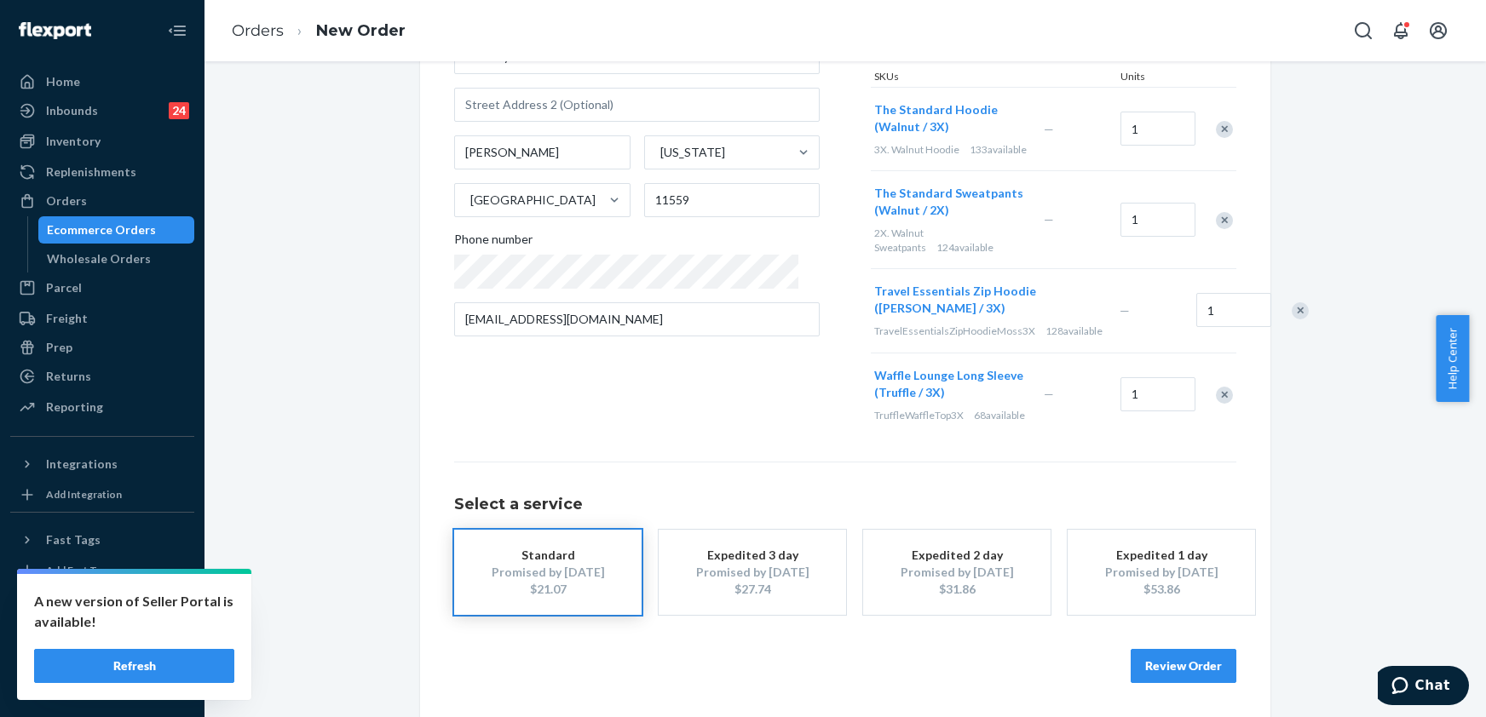
scroll to position [245, 0]
click at [1149, 665] on button "Review Order" at bounding box center [1184, 666] width 106 height 34
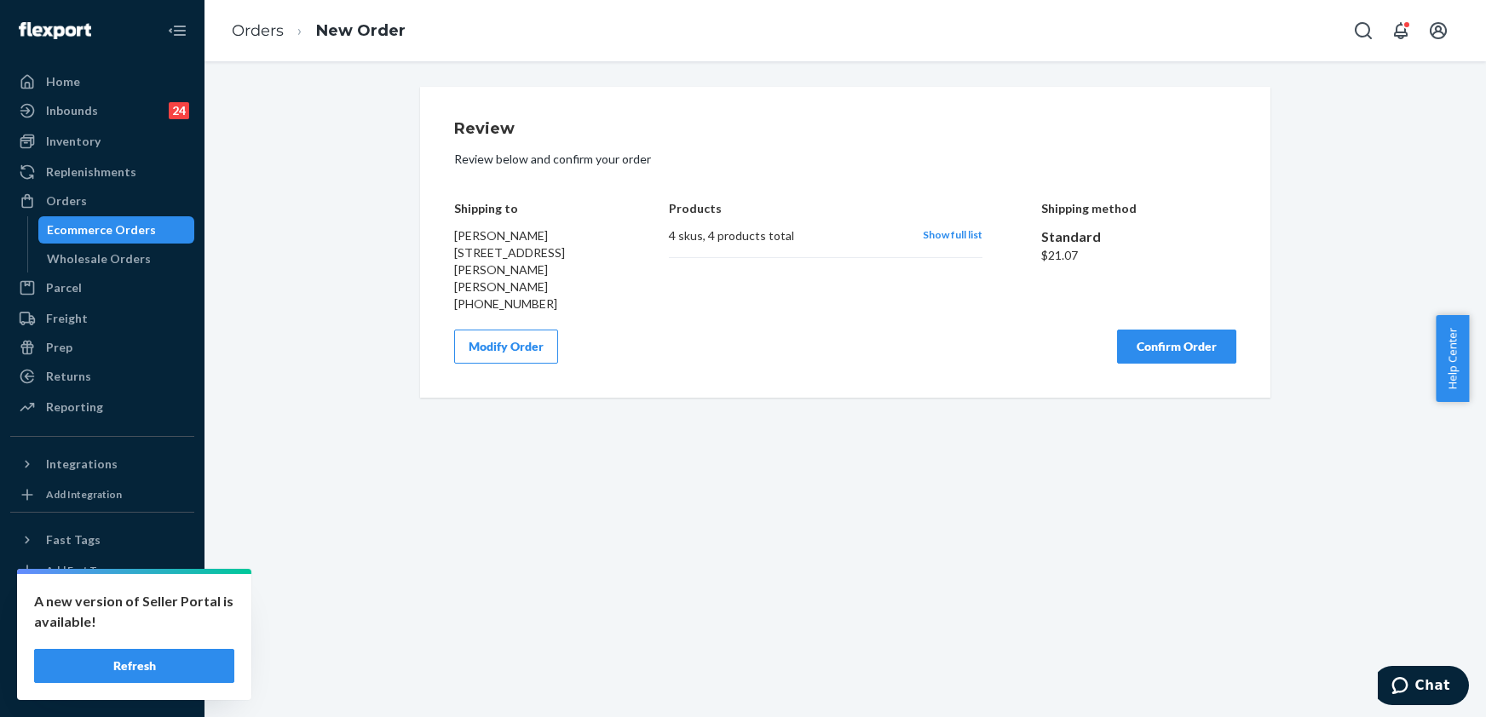
click at [1136, 330] on button "Confirm Order" at bounding box center [1176, 347] width 119 height 34
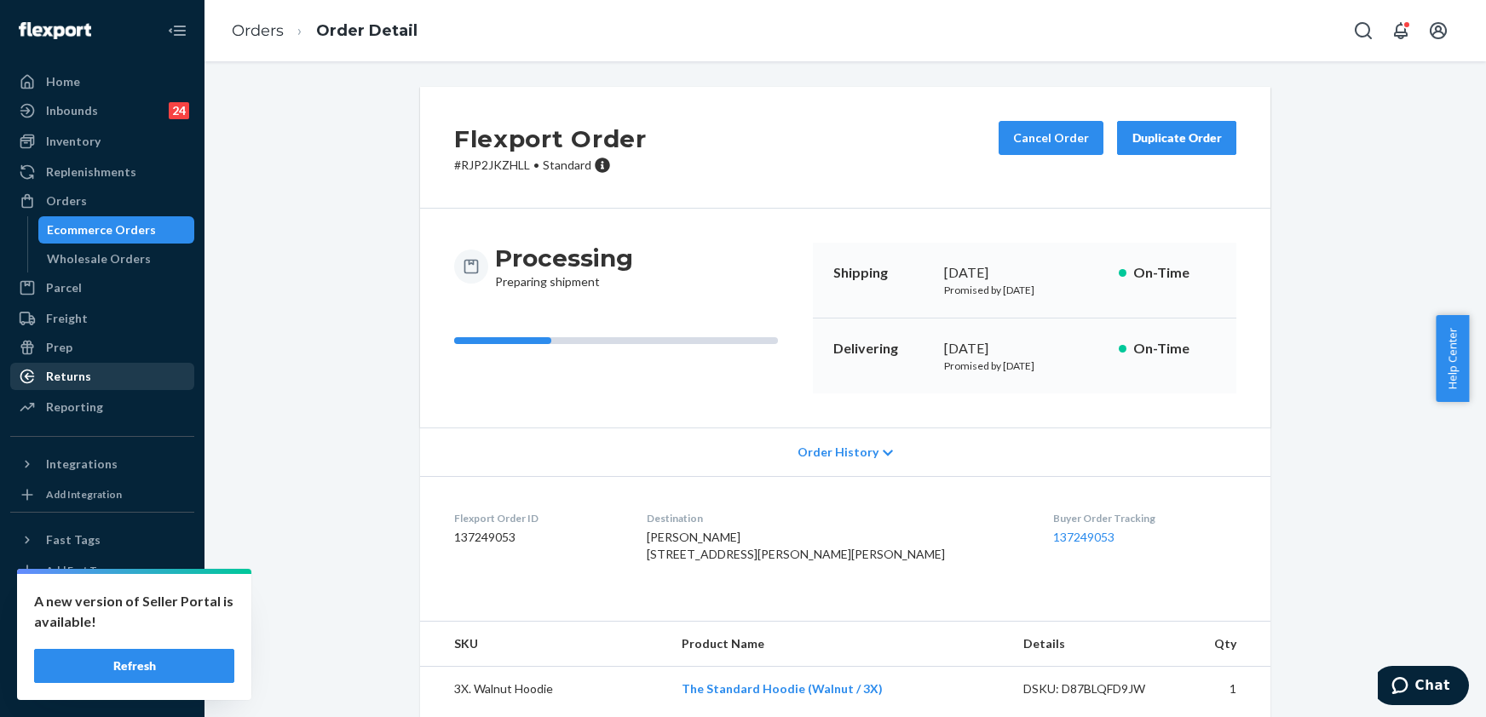
click at [78, 375] on div "Returns" at bounding box center [68, 376] width 45 height 17
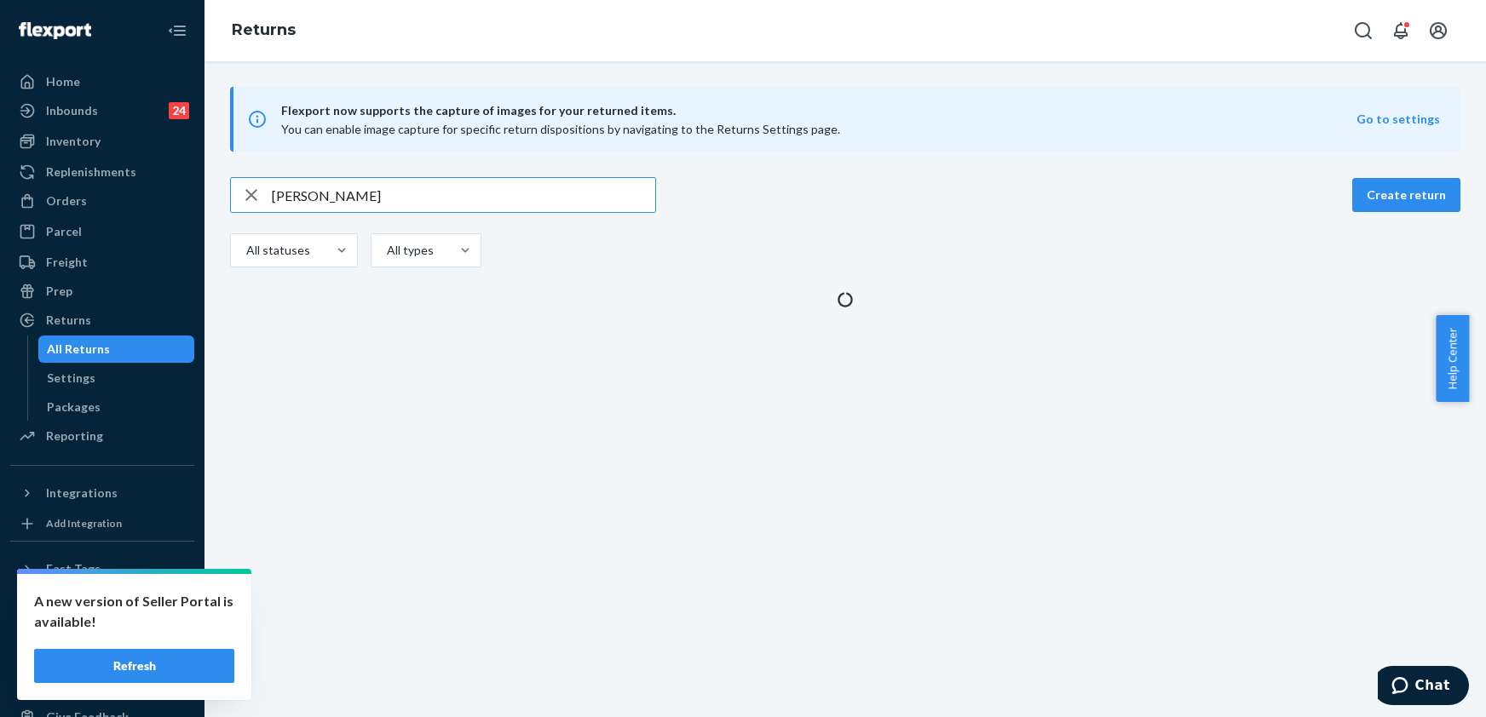
drag, startPoint x: 402, startPoint y: 202, endPoint x: 266, endPoint y: 203, distance: 136.3
click at [266, 203] on div "[PERSON_NAME]" at bounding box center [443, 195] width 424 height 34
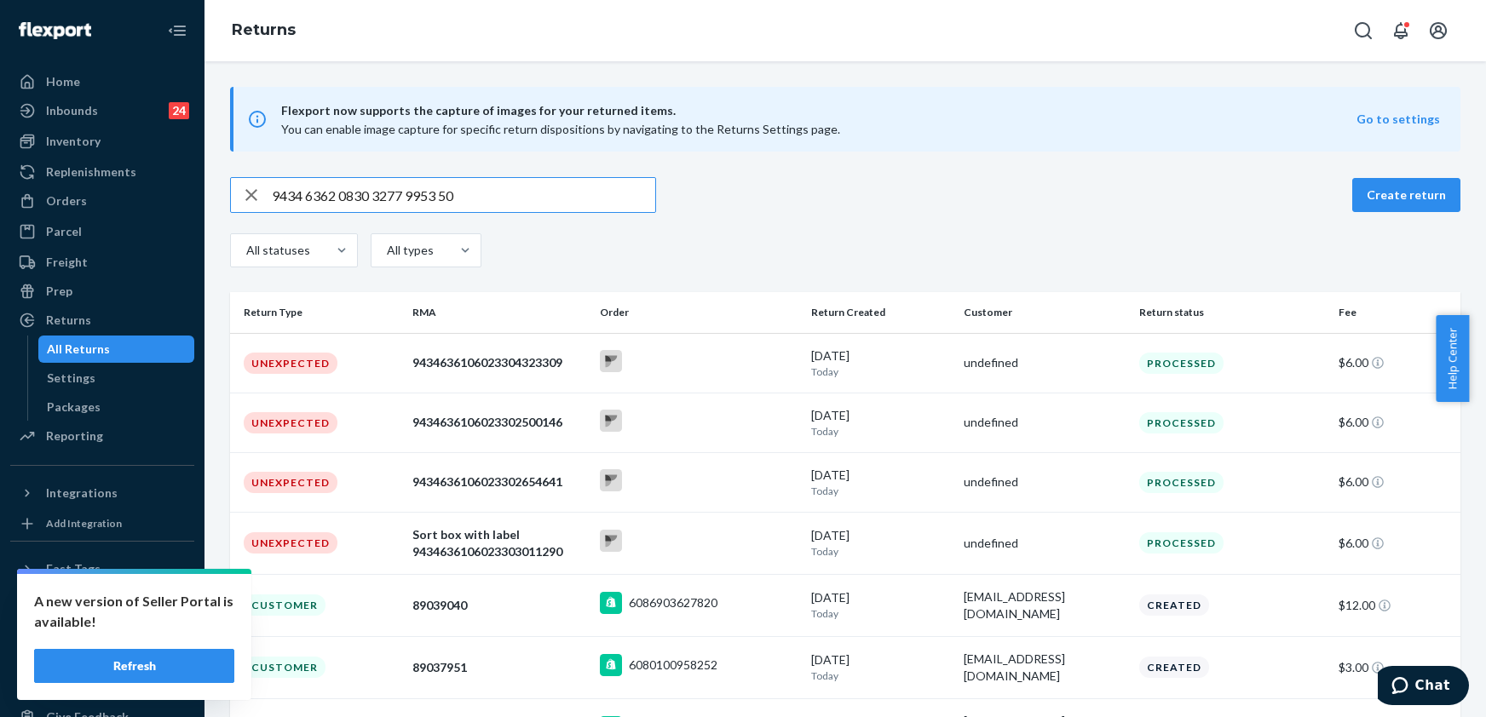
click at [305, 202] on input "9434 6362 0830 3277 9953 50" at bounding box center [463, 195] width 383 height 34
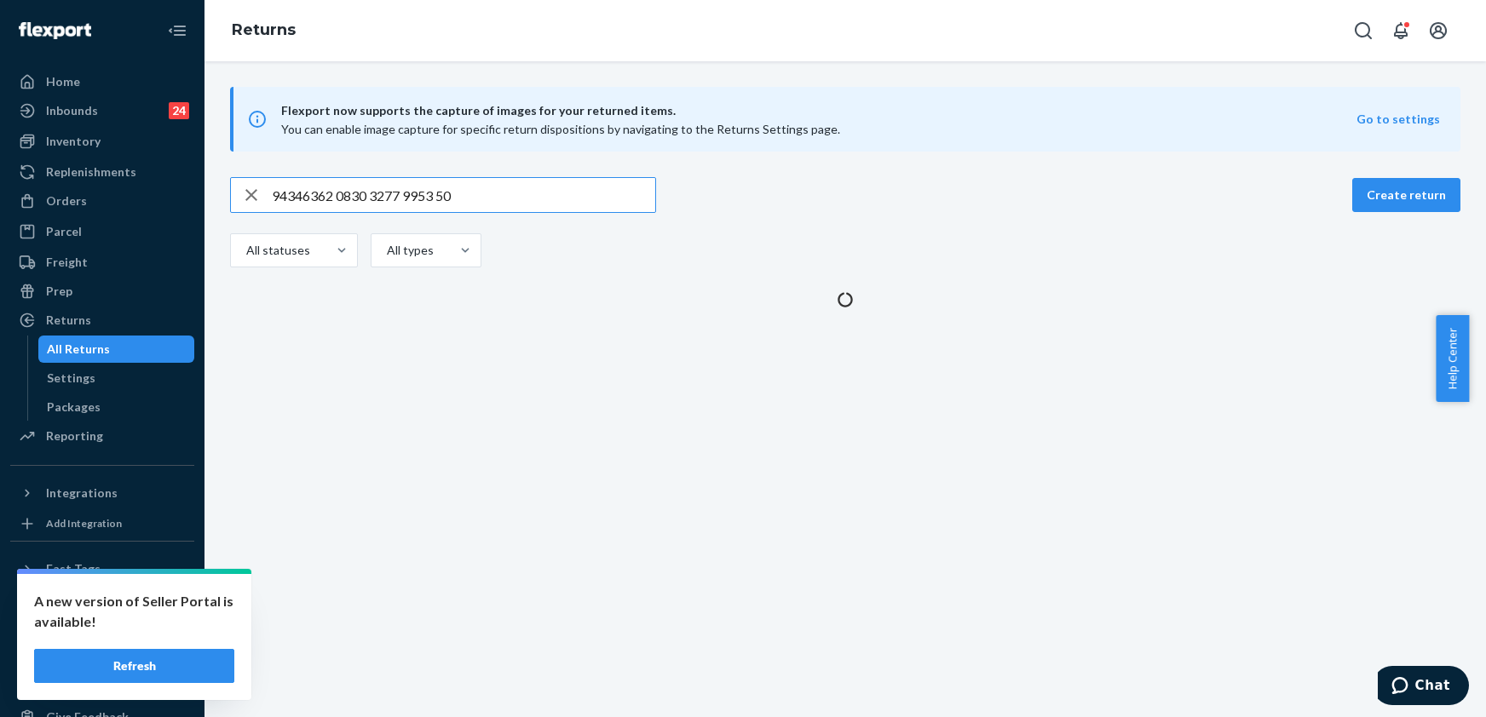
click at [339, 199] on input "94346362 0830 3277 9953 50" at bounding box center [463, 195] width 383 height 34
click at [372, 192] on input "943463620830 3277 9953 50" at bounding box center [463, 195] width 383 height 34
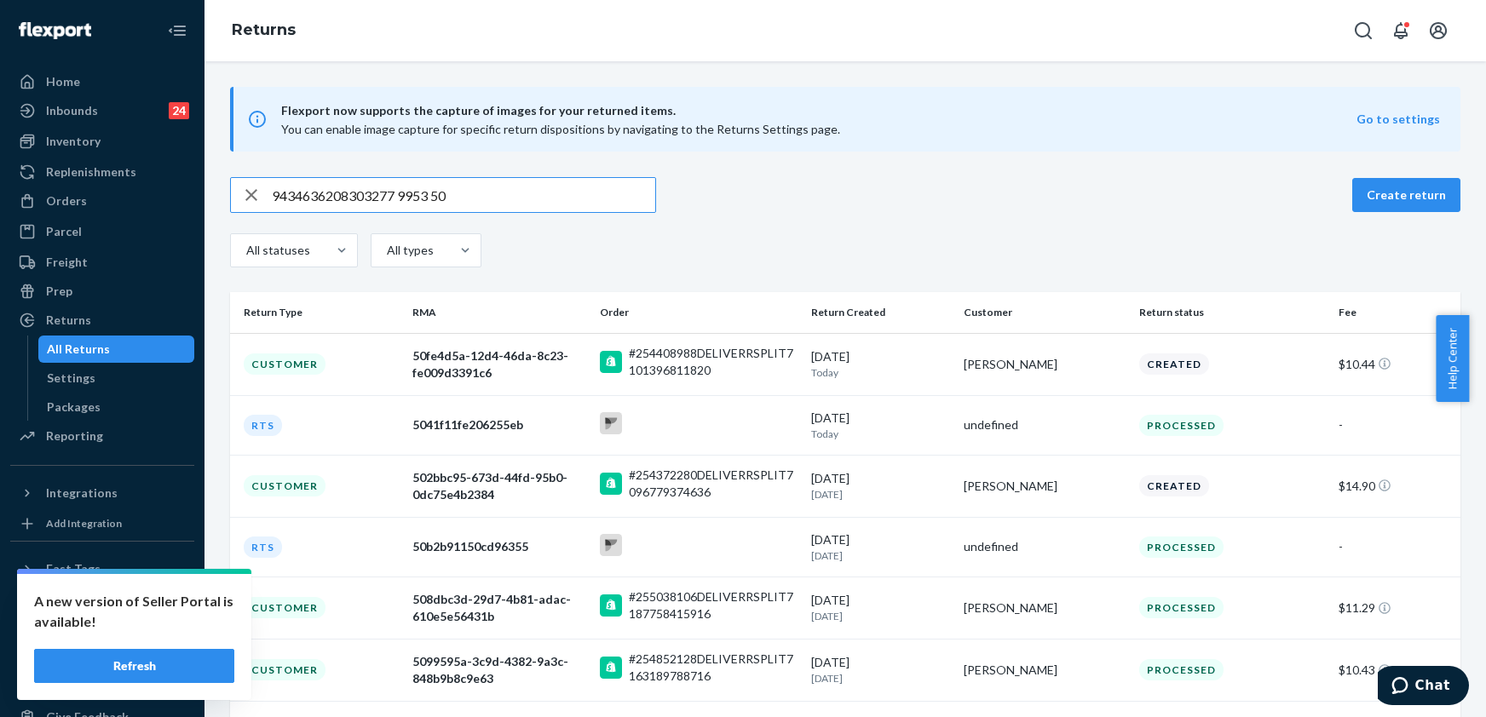
click at [403, 194] on input "9434636208303277 9953 50" at bounding box center [463, 195] width 383 height 34
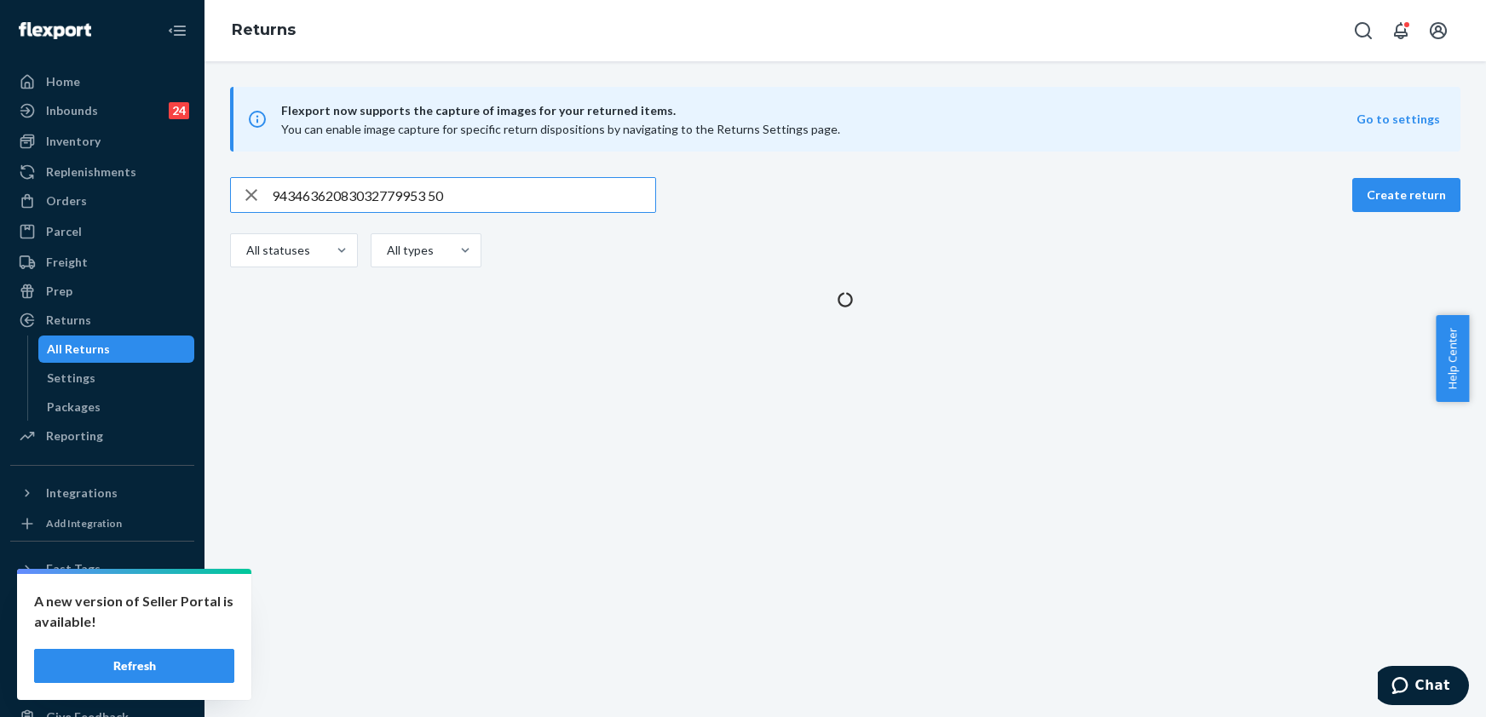
click at [429, 198] on input "94346362083032779953 50" at bounding box center [463, 195] width 383 height 34
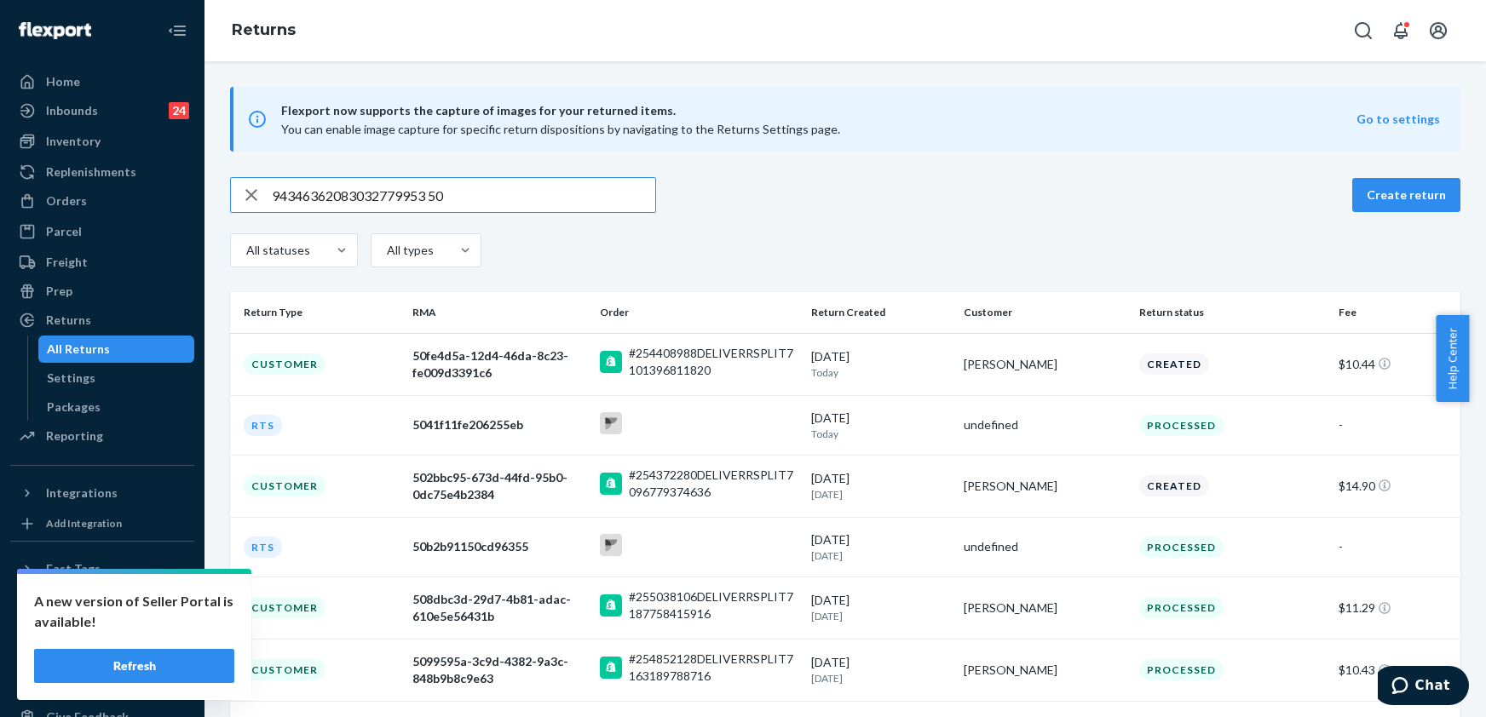
click at [433, 196] on input "94346362083032779953 50" at bounding box center [463, 195] width 383 height 34
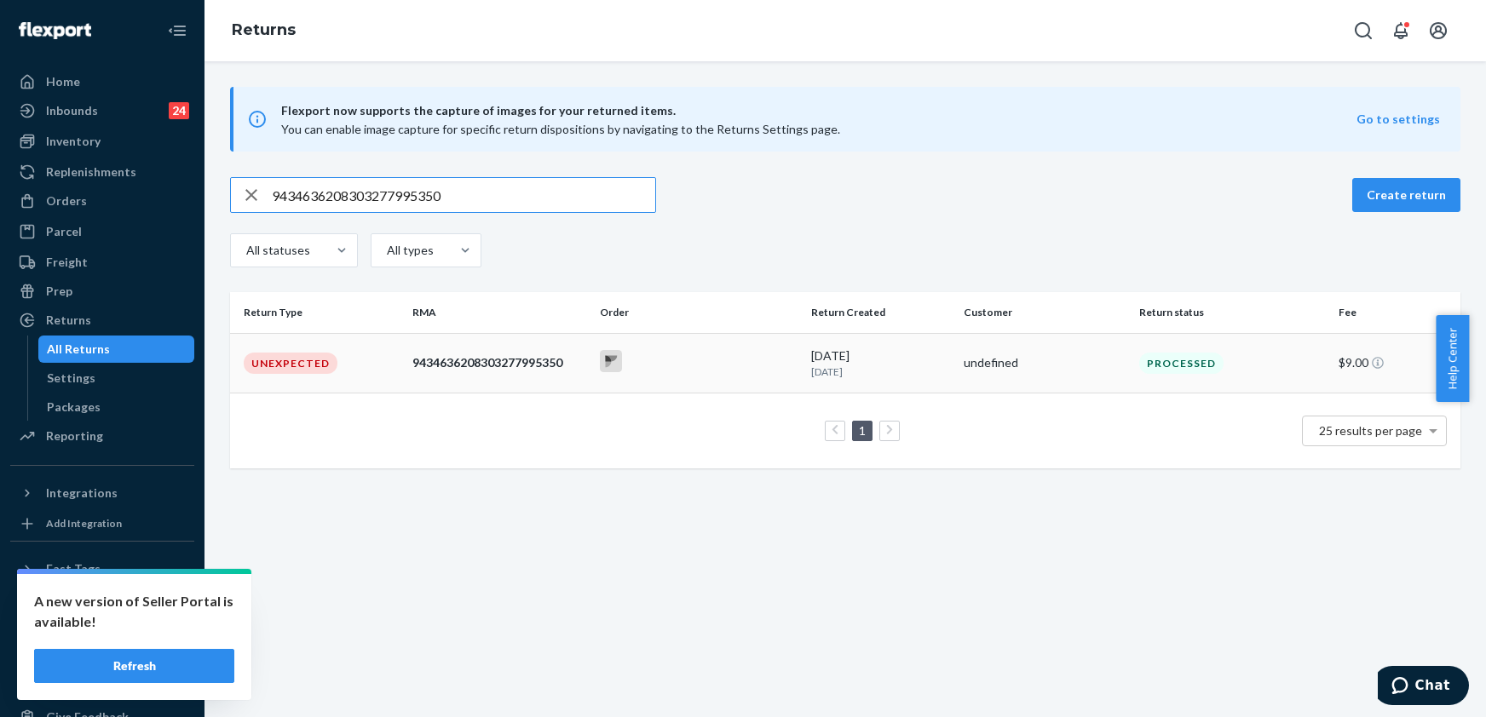
type input "9434636208303277995350"
click at [474, 359] on div "9434636208303277995350" at bounding box center [499, 362] width 174 height 17
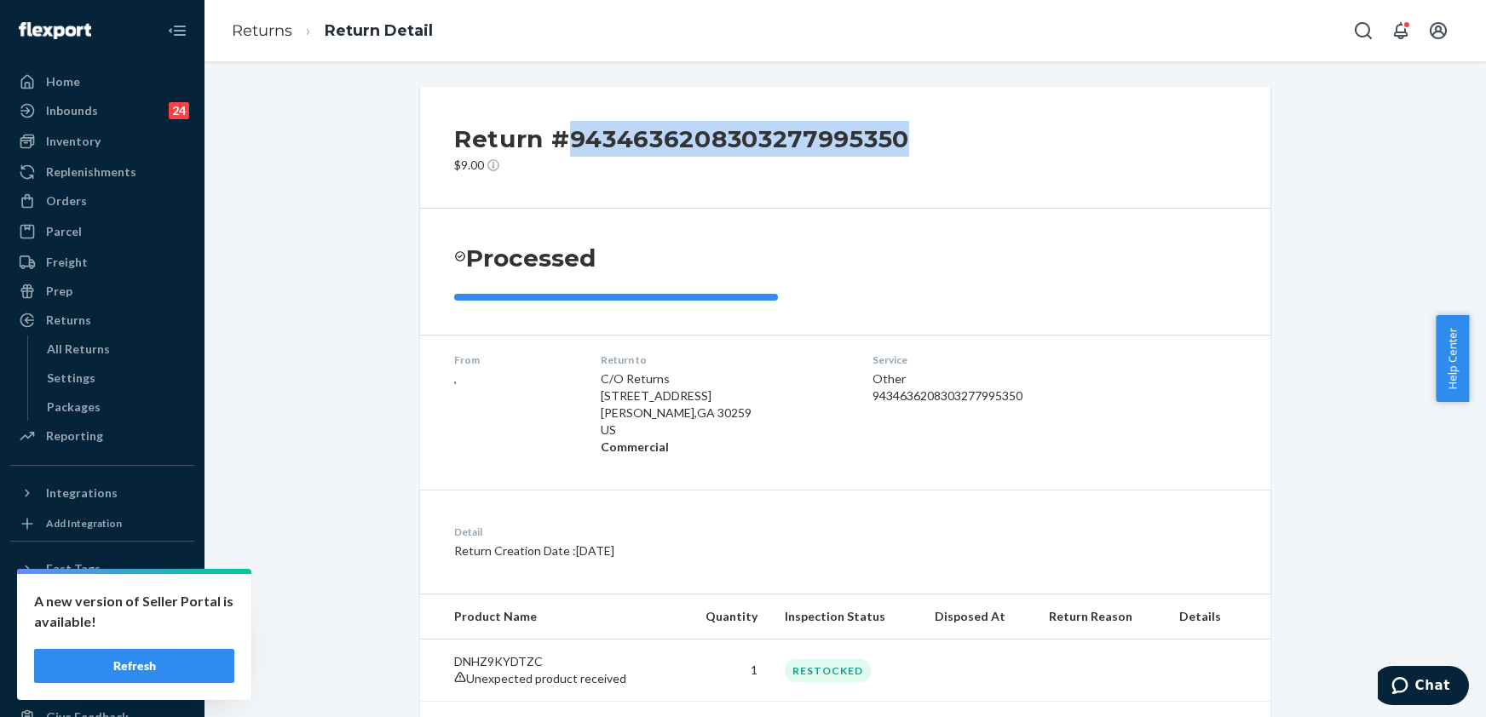
drag, startPoint x: 917, startPoint y: 130, endPoint x: 568, endPoint y: 138, distance: 349.5
click at [568, 138] on div "Return #9434636208303277995350 $9.00" at bounding box center [845, 148] width 850 height 122
copy h2 "9434636208303277995350"
click at [75, 194] on div "Orders" at bounding box center [66, 201] width 41 height 17
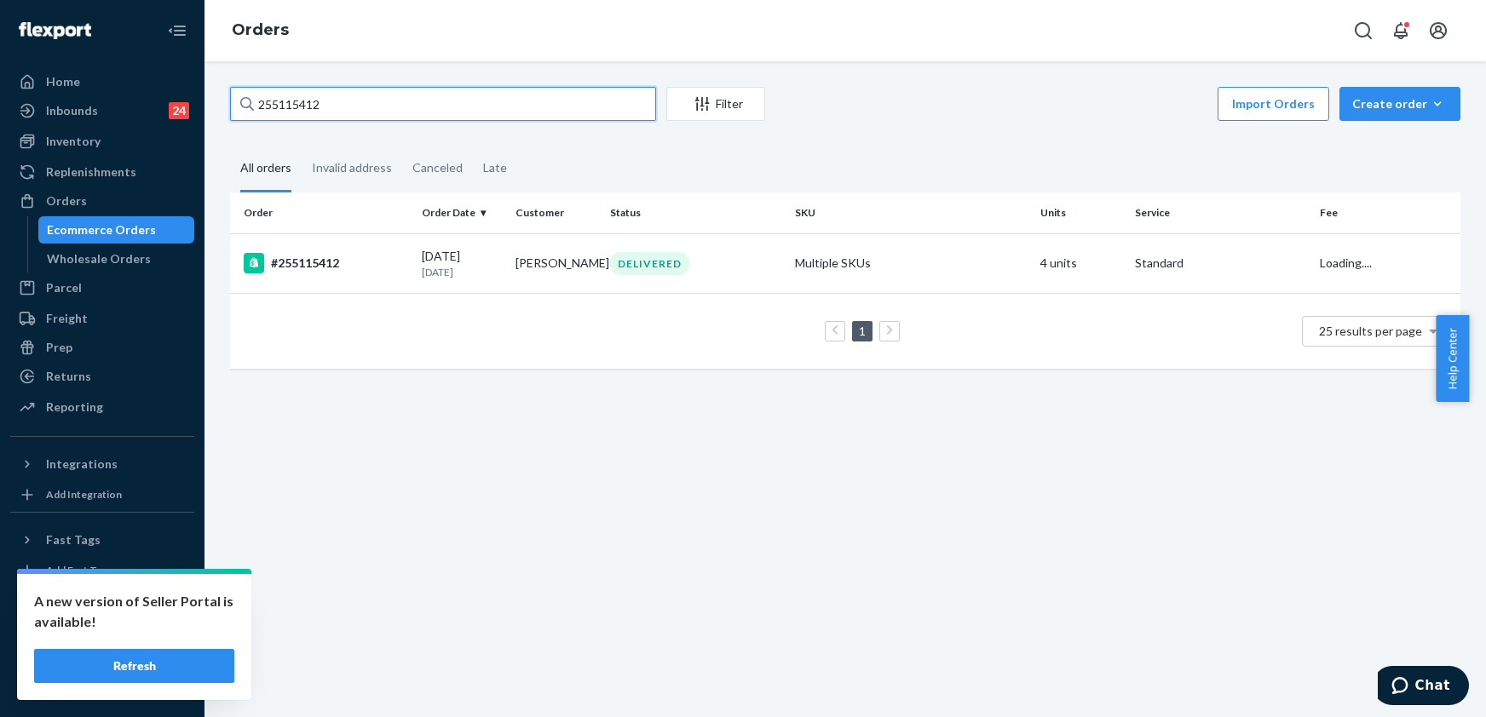
drag, startPoint x: 341, startPoint y: 103, endPoint x: 257, endPoint y: 107, distance: 83.6
click at [257, 107] on input "255115412" at bounding box center [443, 104] width 426 height 34
paste input "208457"
type input "255208457"
click at [332, 257] on div "#255208457" at bounding box center [326, 263] width 164 height 20
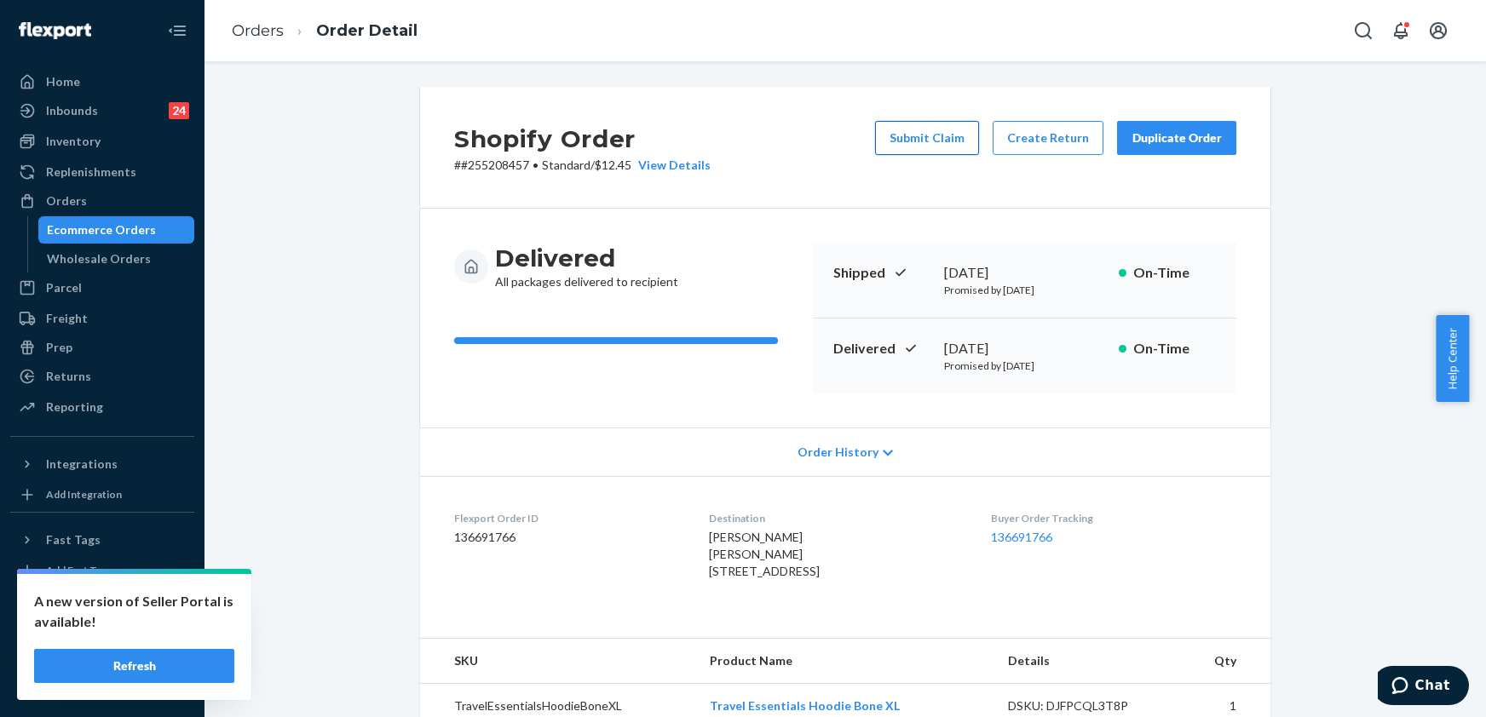
click at [925, 143] on button "Submit Claim" at bounding box center [927, 138] width 104 height 34
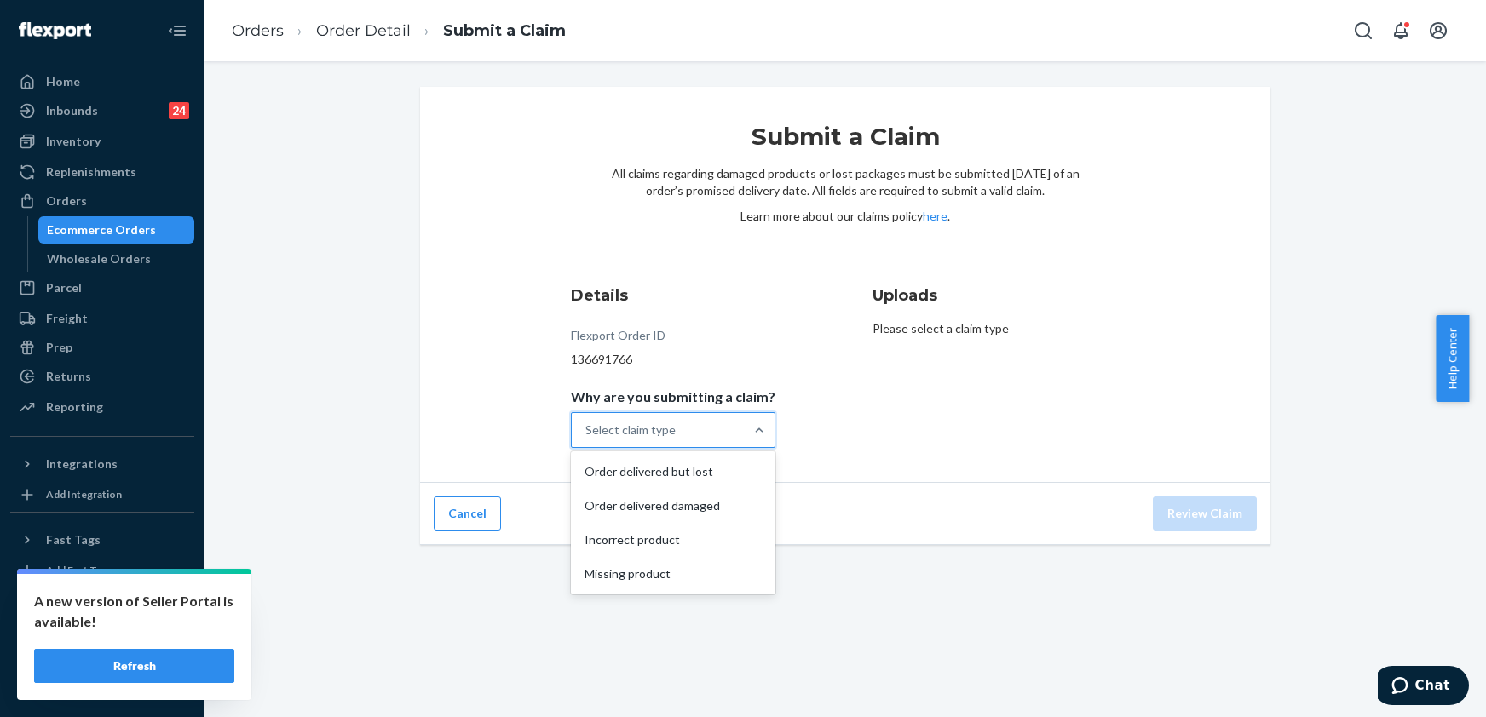
click at [663, 434] on div "Select claim type" at bounding box center [630, 430] width 90 height 17
click at [587, 434] on input "Why are you submitting a claim? option Order delivered but lost focused, 1 of 4…" at bounding box center [586, 430] width 2 height 17
click at [622, 535] on div "Incorrect product" at bounding box center [673, 540] width 198 height 34
click at [587, 439] on input "Why are you submitting a claim? option Incorrect product focused, 3 of 4. 4 res…" at bounding box center [586, 430] width 2 height 17
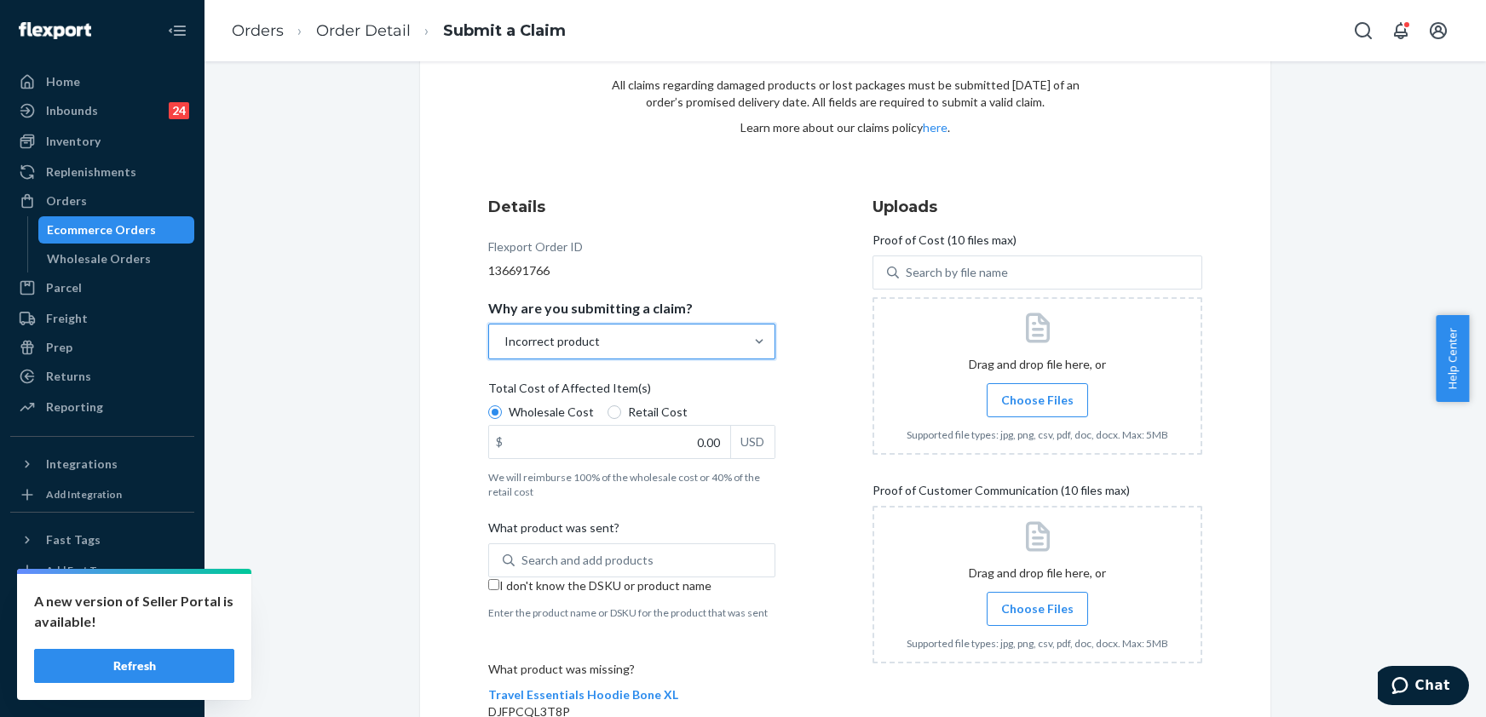
scroll to position [227, 0]
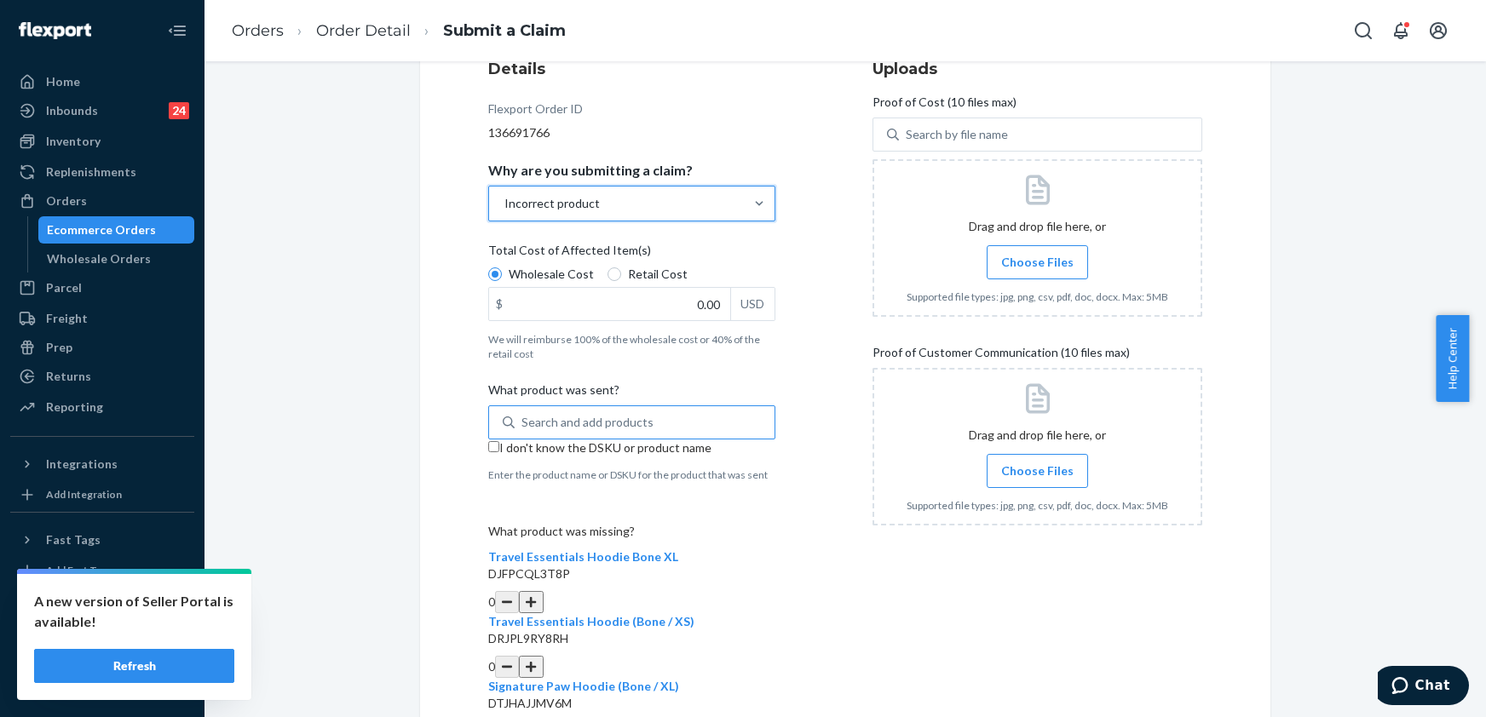
click at [488, 440] on div "Search and add products" at bounding box center [631, 423] width 287 height 34
click at [521, 431] on input "Search and add products" at bounding box center [522, 422] width 2 height 17
click at [488, 447] on input "I don't know the DSKU or product name" at bounding box center [493, 446] width 11 height 11
checkbox input "true"
click at [543, 591] on button "button" at bounding box center [531, 602] width 24 height 22
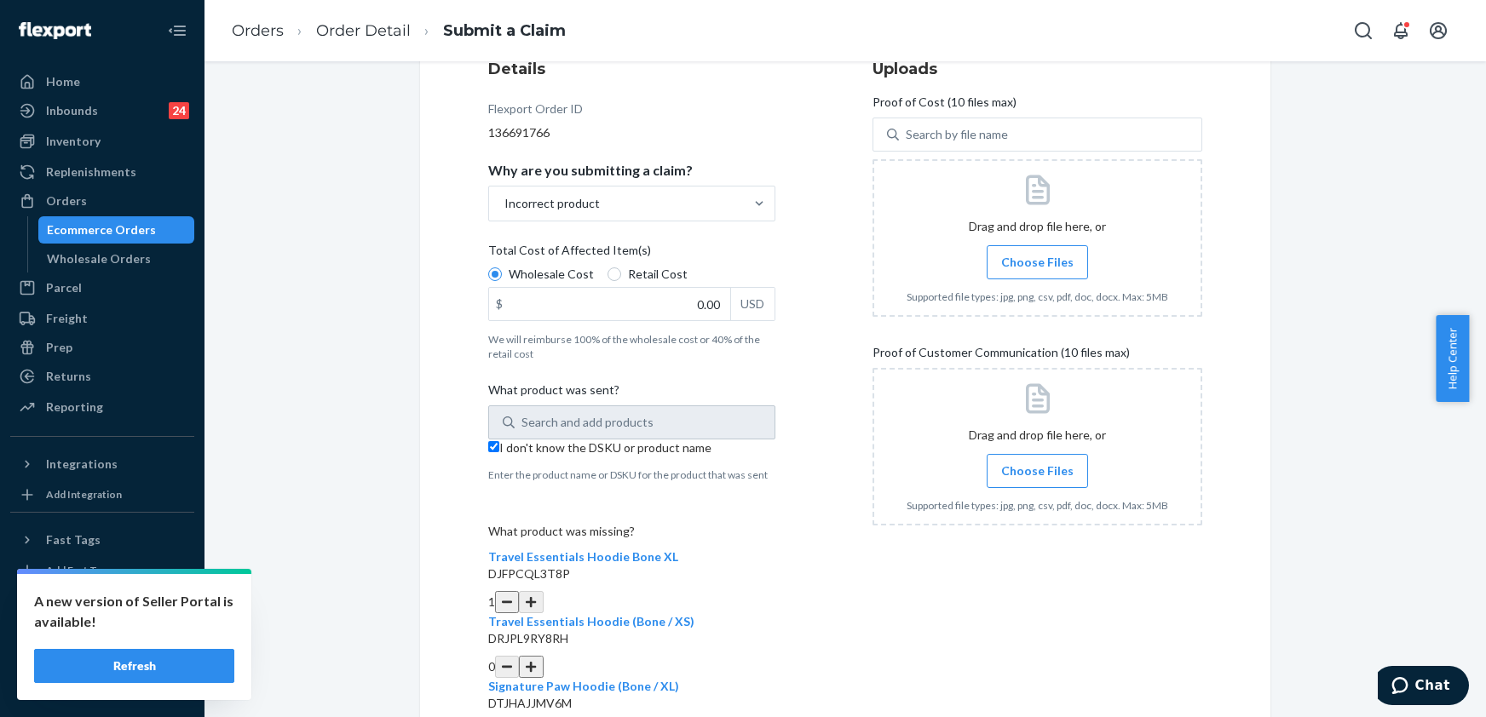
click at [543, 656] on button "button" at bounding box center [531, 667] width 24 height 22
click at [1031, 260] on span "Choose Files" at bounding box center [1037, 262] width 72 height 17
click at [1037, 260] on input "Choose Files" at bounding box center [1037, 262] width 1 height 19
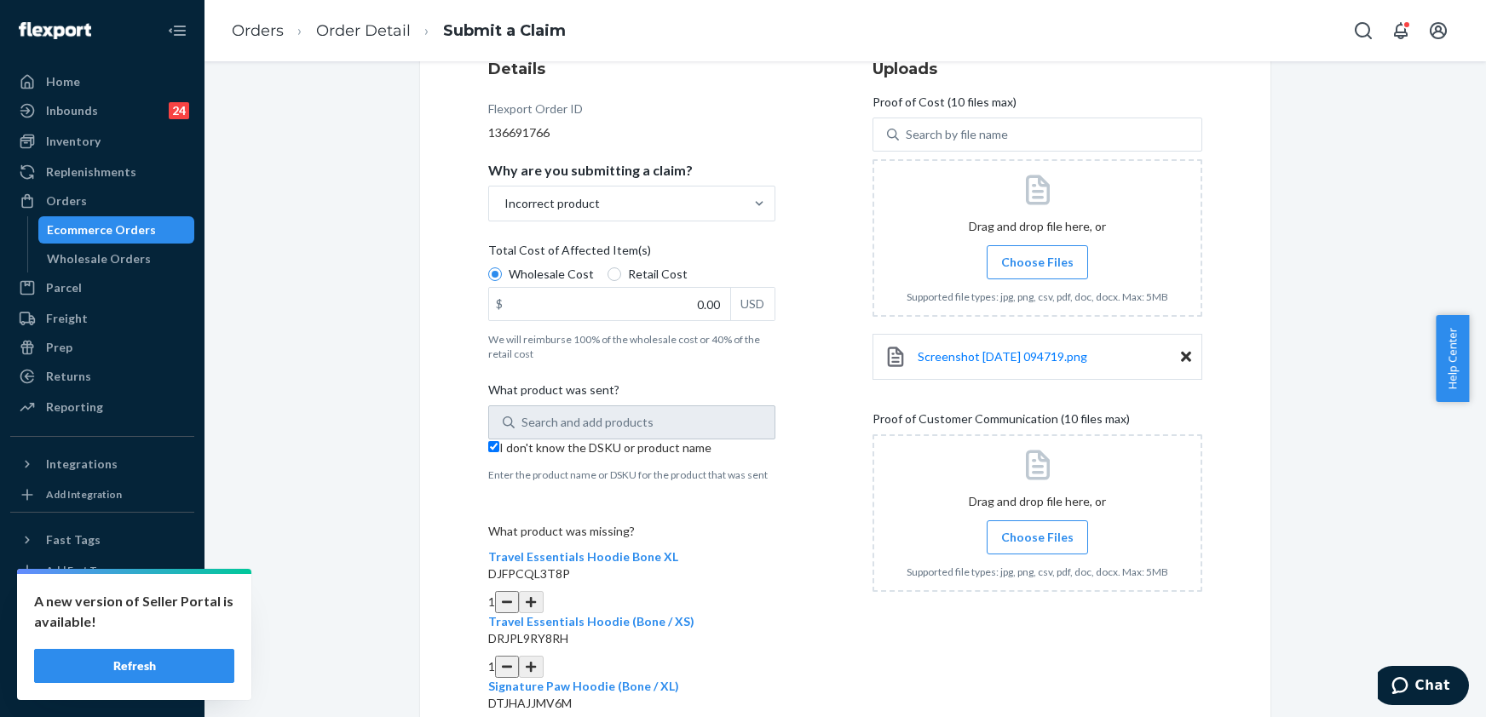
click at [1016, 260] on span "Choose Files" at bounding box center [1037, 262] width 72 height 17
click at [1037, 260] on input "Choose Files" at bounding box center [1037, 262] width 1 height 19
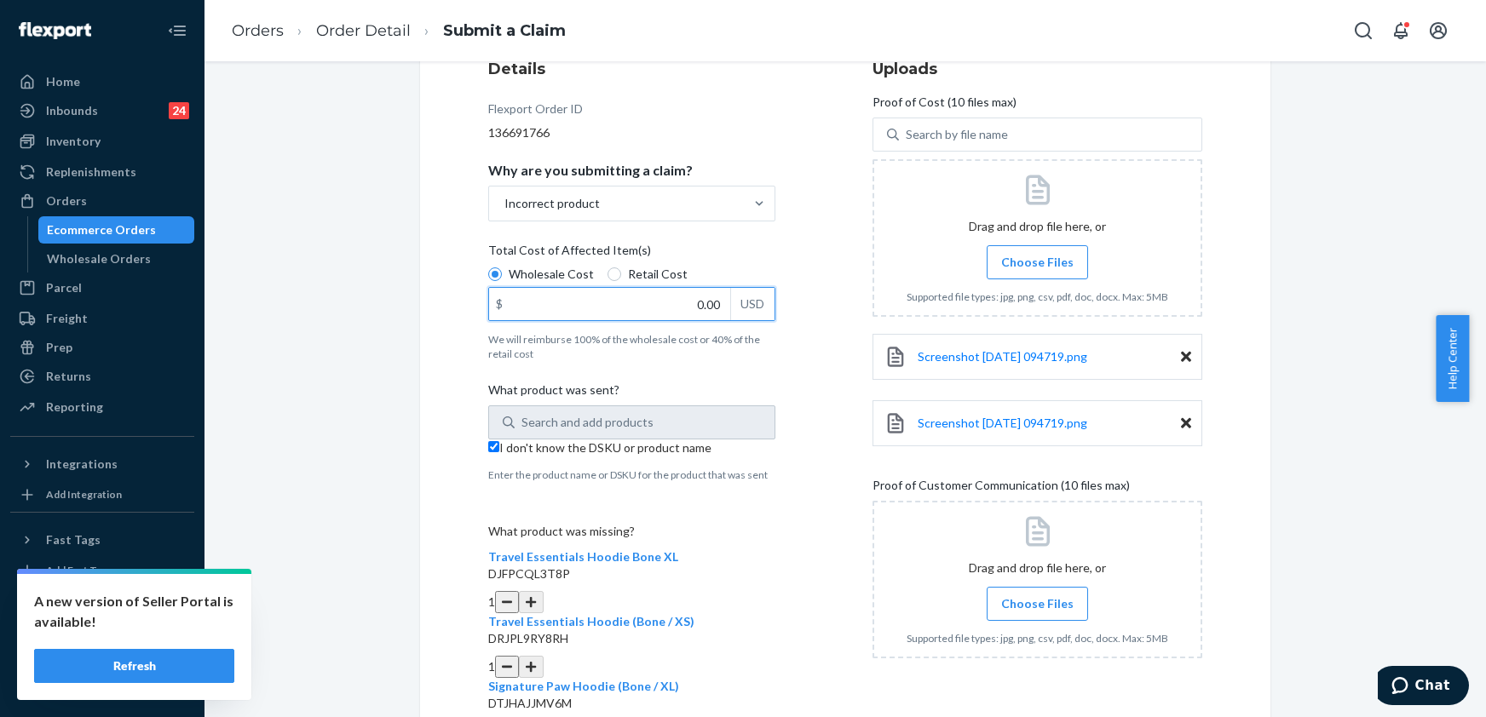
click at [685, 297] on input "0.00" at bounding box center [609, 304] width 241 height 32
type input "125.00"
click at [1016, 261] on span "Choose Files" at bounding box center [1037, 262] width 72 height 17
click at [1037, 261] on input "Choose Files" at bounding box center [1037, 262] width 1 height 19
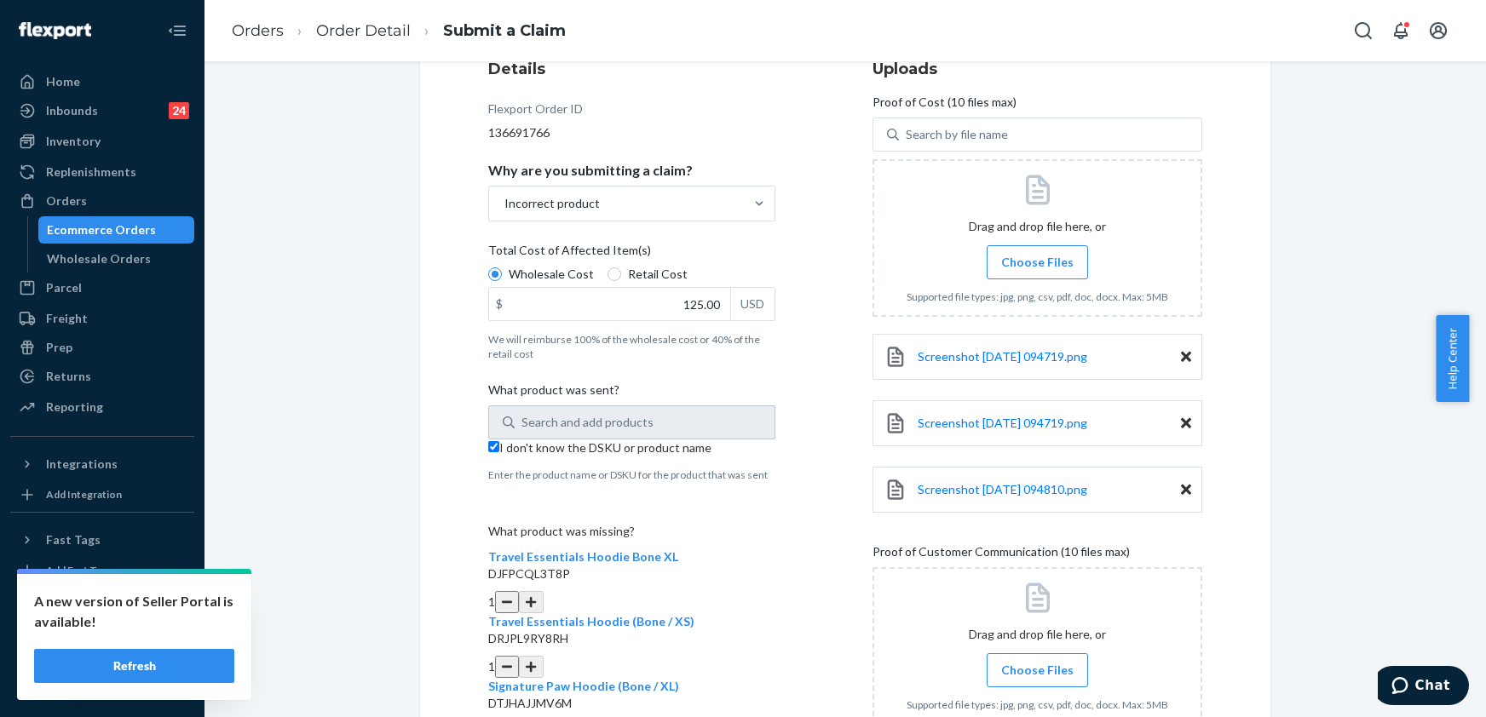
scroll to position [346, 0]
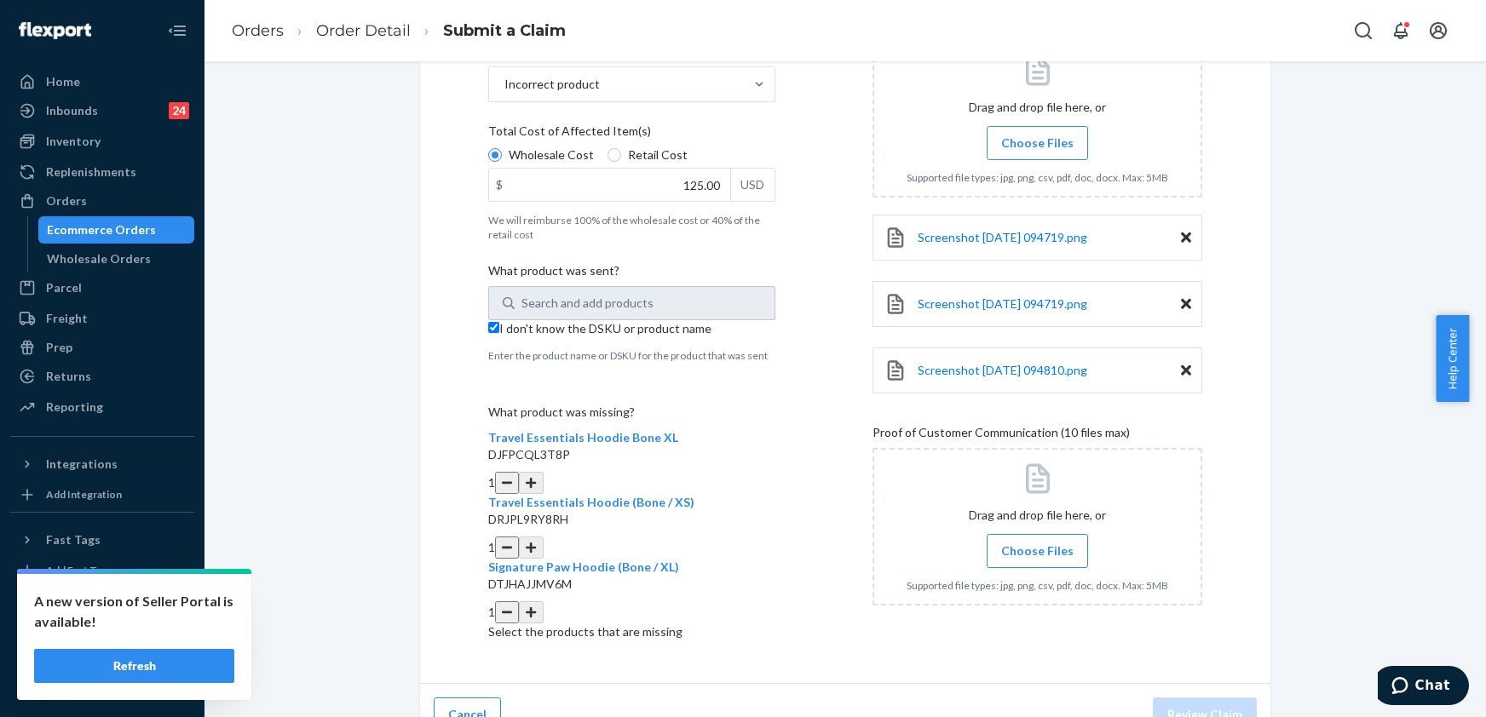
click at [1012, 567] on label "Choose Files" at bounding box center [1037, 551] width 101 height 34
click at [1037, 561] on input "Choose Files" at bounding box center [1037, 551] width 1 height 19
click at [1058, 556] on span "Choose Files" at bounding box center [1037, 551] width 72 height 17
click at [1038, 556] on input "Choose Files" at bounding box center [1037, 551] width 1 height 19
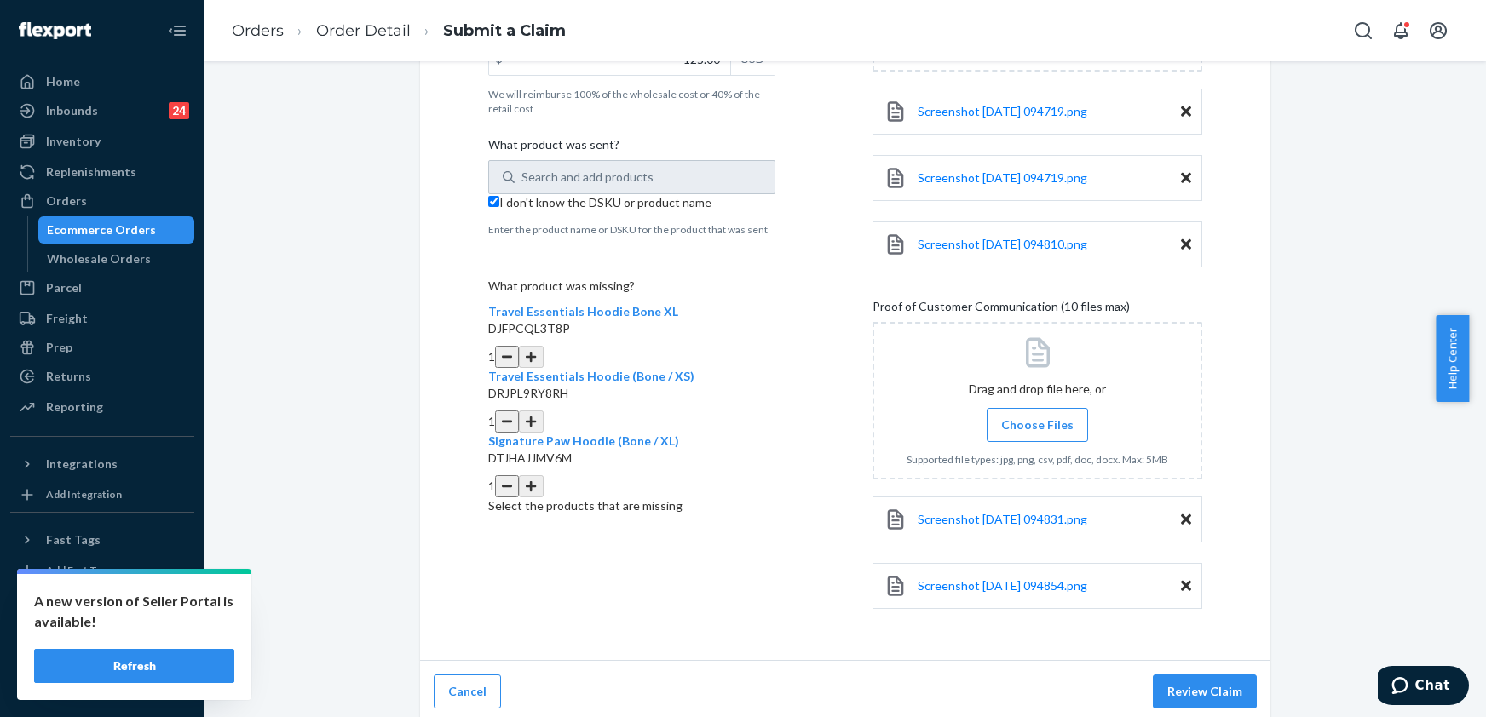
scroll to position [481, 0]
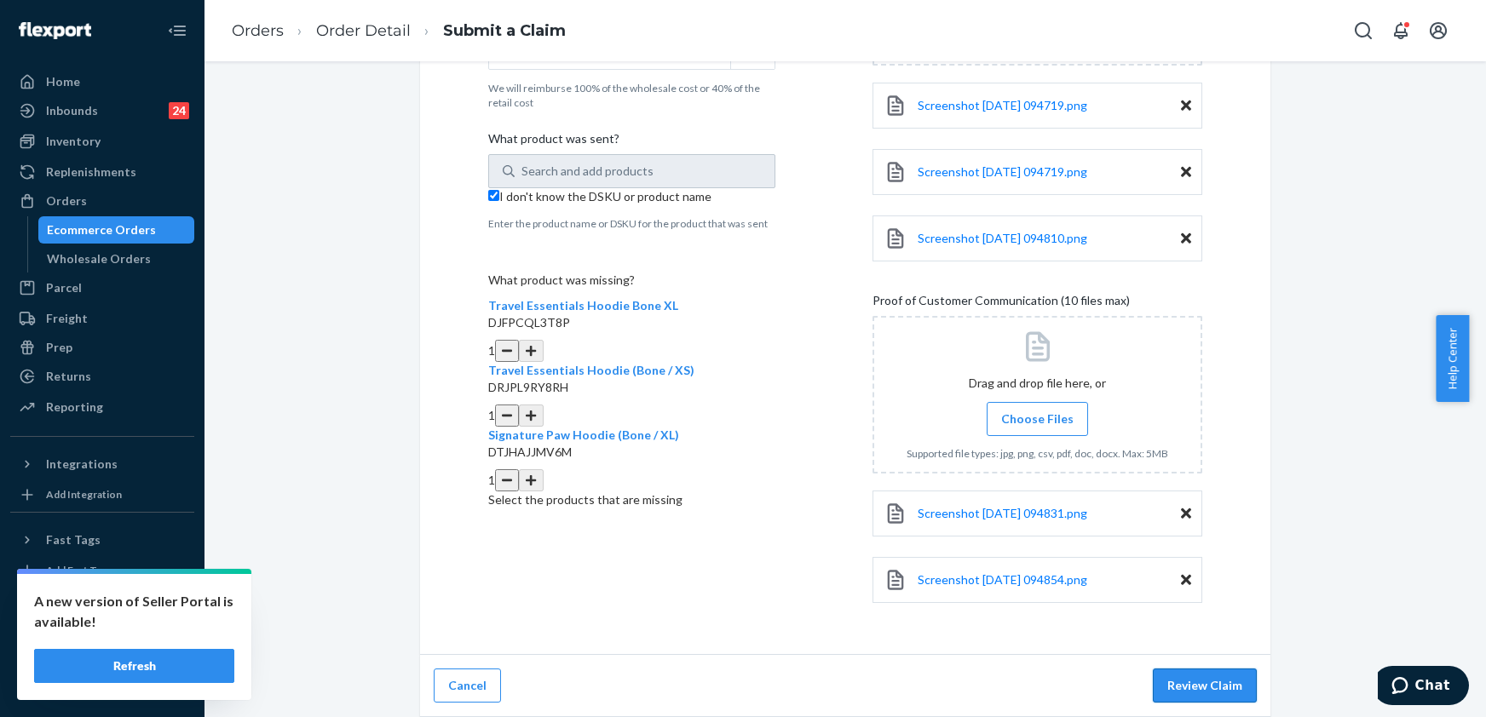
click at [1169, 676] on button "Review Claim" at bounding box center [1205, 686] width 104 height 34
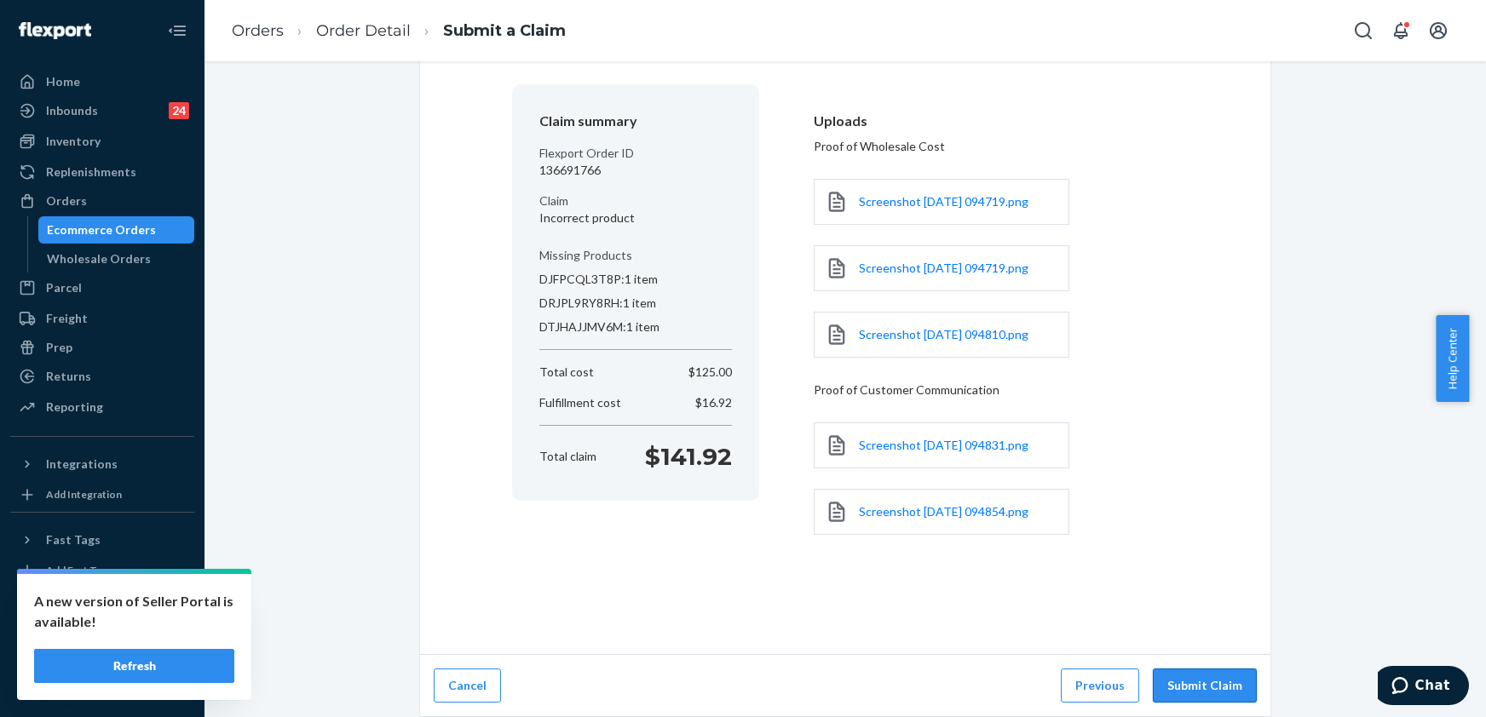
scroll to position [124, 0]
click at [1221, 687] on button "Submit Claim" at bounding box center [1205, 686] width 104 height 34
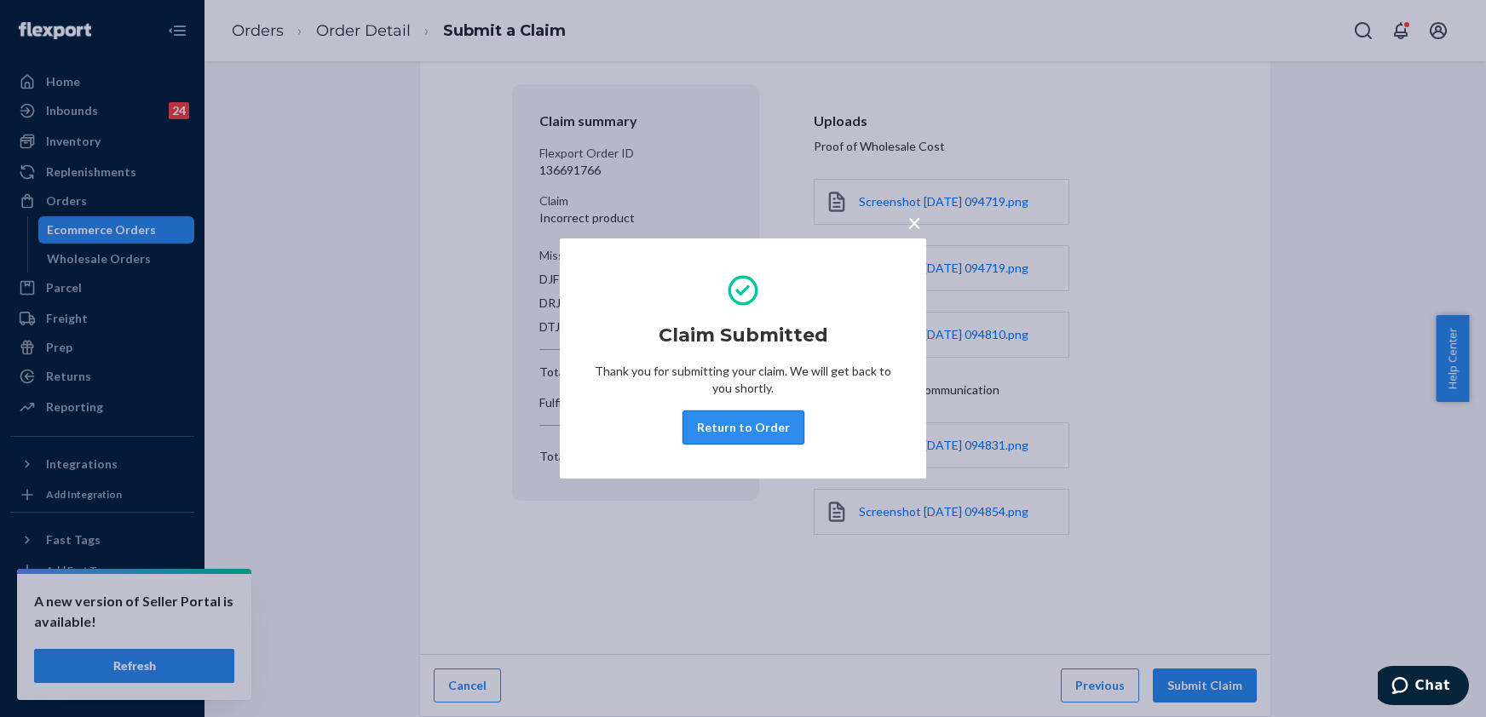
click at [711, 428] on button "Return to Order" at bounding box center [744, 428] width 122 height 34
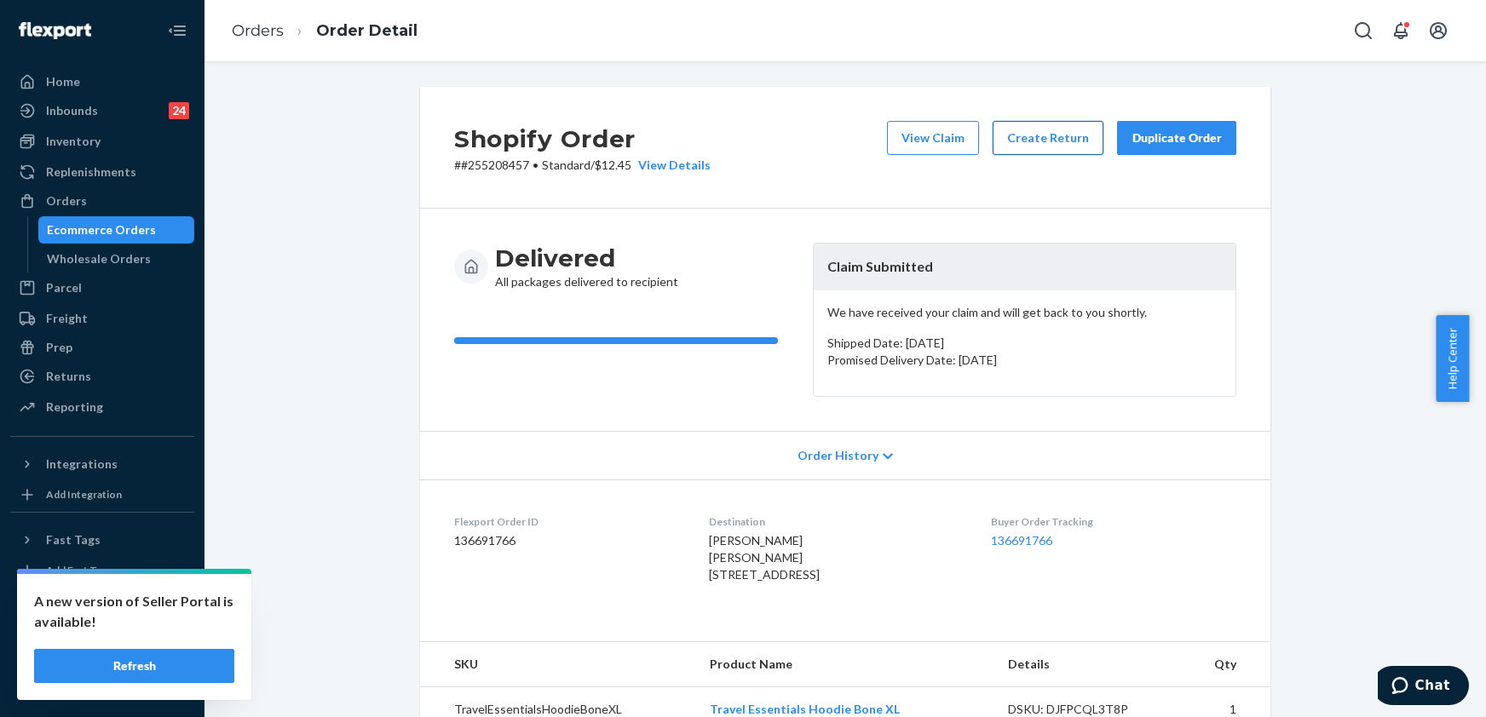
click at [1036, 152] on button "Create Return" at bounding box center [1048, 138] width 111 height 34
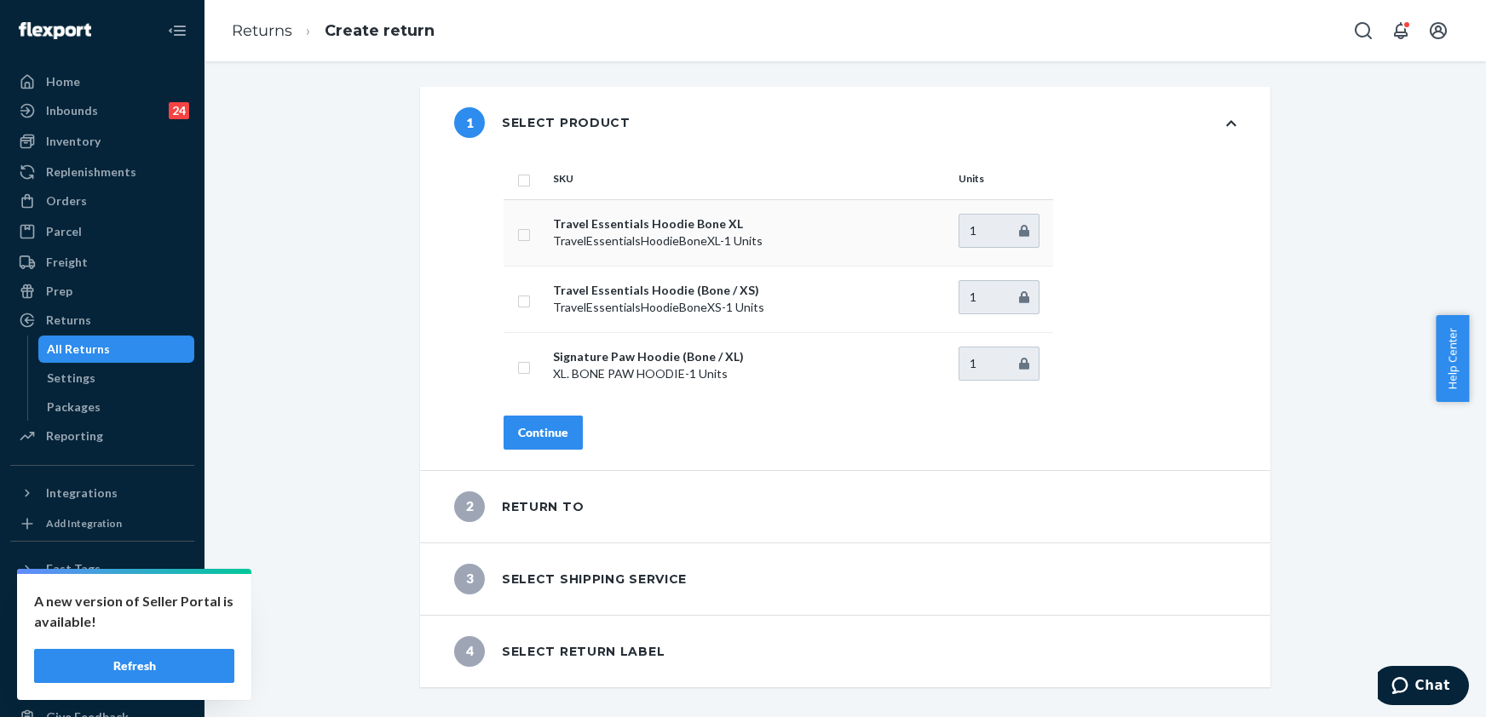
click at [517, 237] on input "checkbox" at bounding box center [524, 233] width 14 height 18
checkbox input "true"
click at [517, 302] on input "checkbox" at bounding box center [524, 300] width 14 height 18
checkbox input "true"
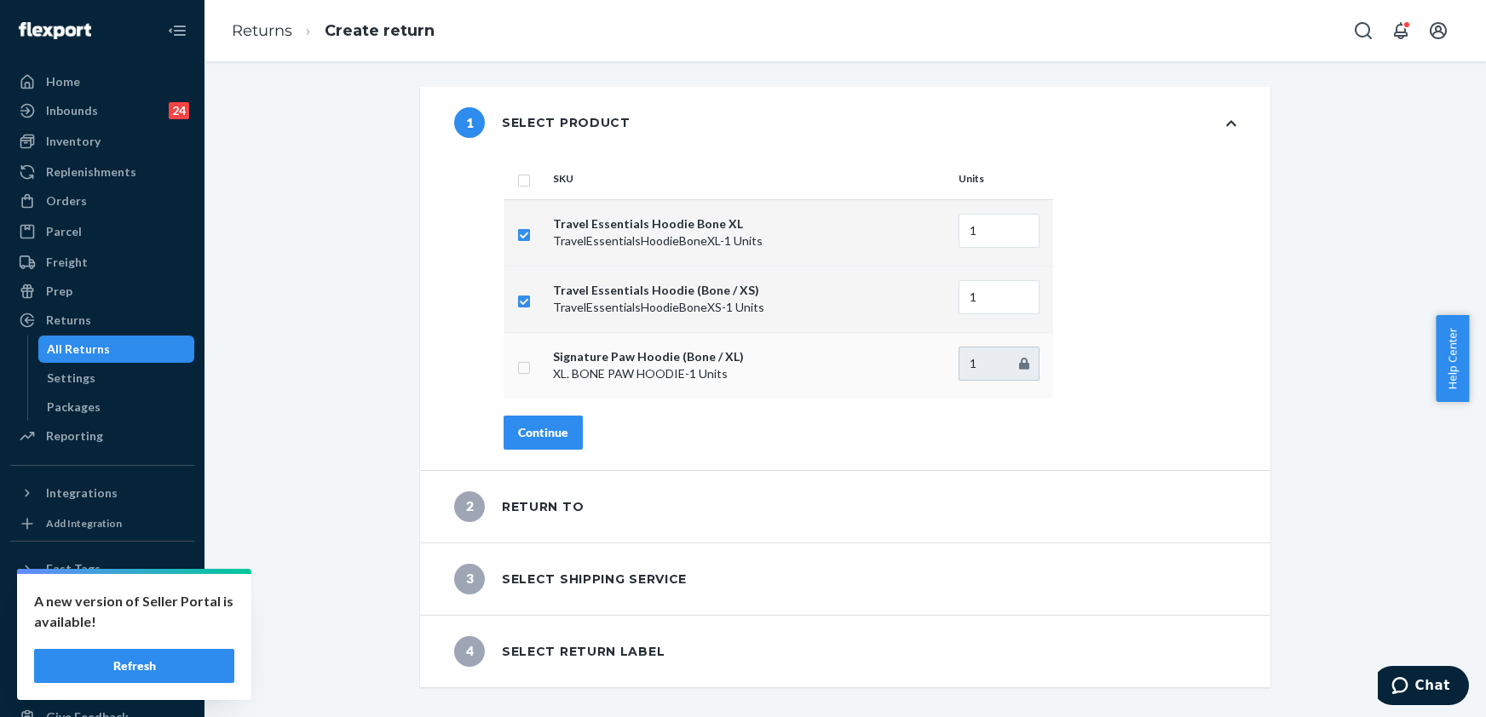
click at [517, 363] on input "checkbox" at bounding box center [524, 366] width 14 height 18
checkbox input "true"
click at [523, 430] on div "Continue" at bounding box center [543, 432] width 50 height 17
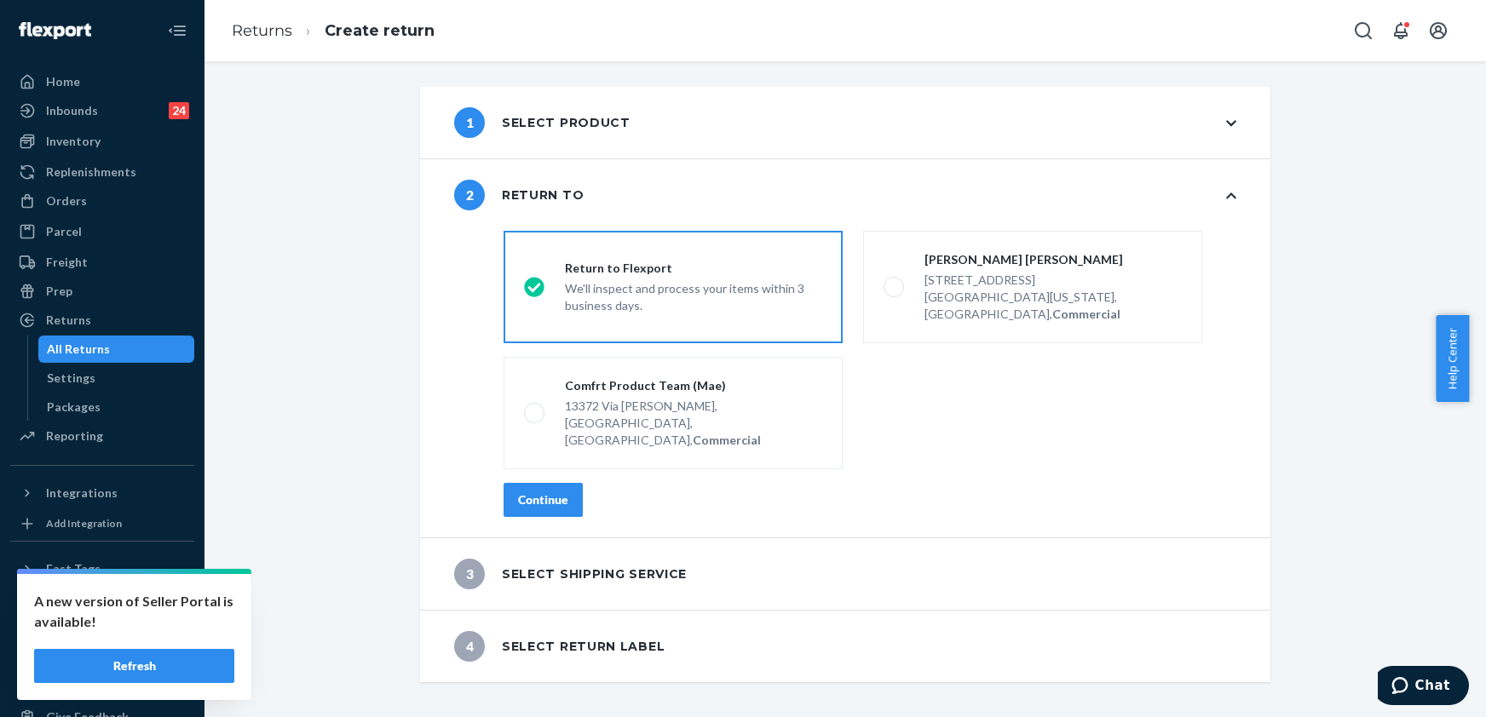
click at [525, 483] on button "Continue" at bounding box center [543, 500] width 79 height 34
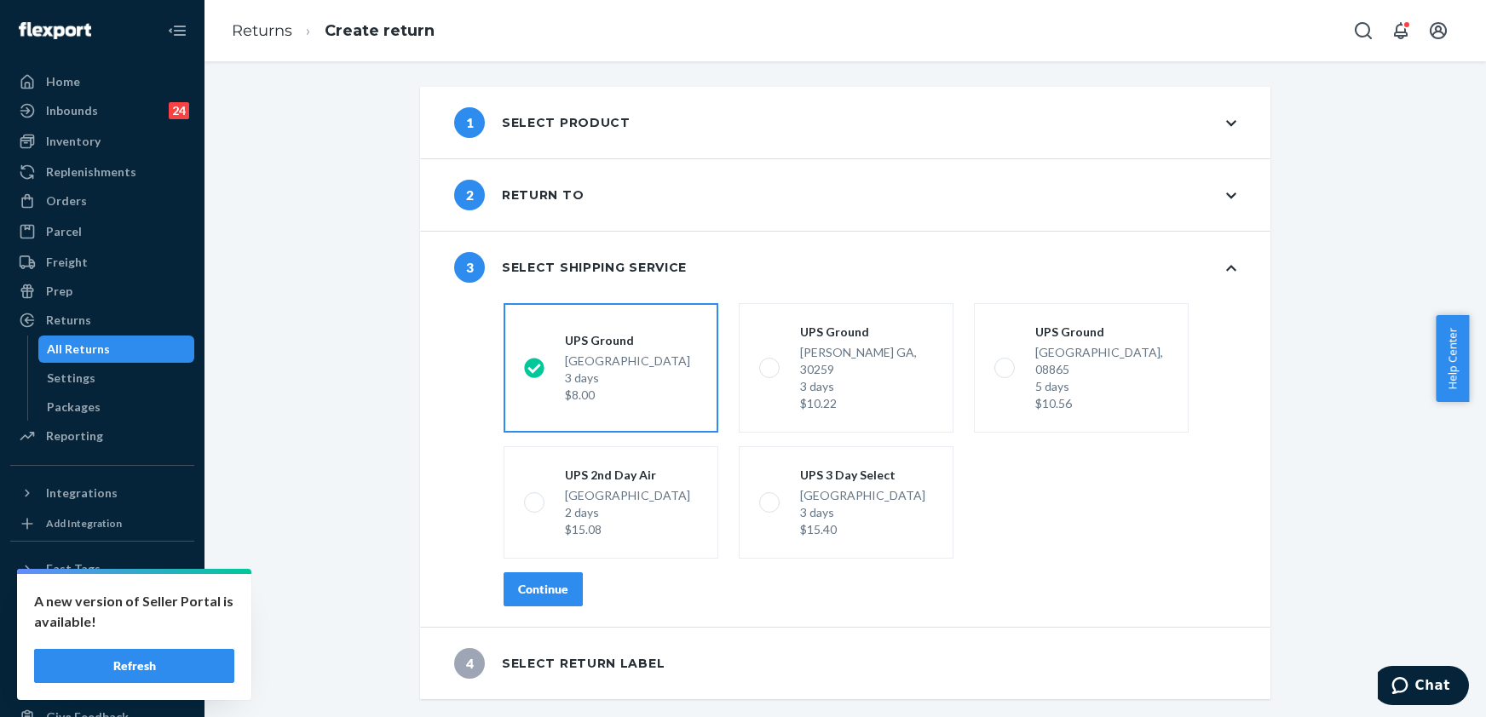
click at [539, 581] on div "Continue" at bounding box center [543, 589] width 50 height 17
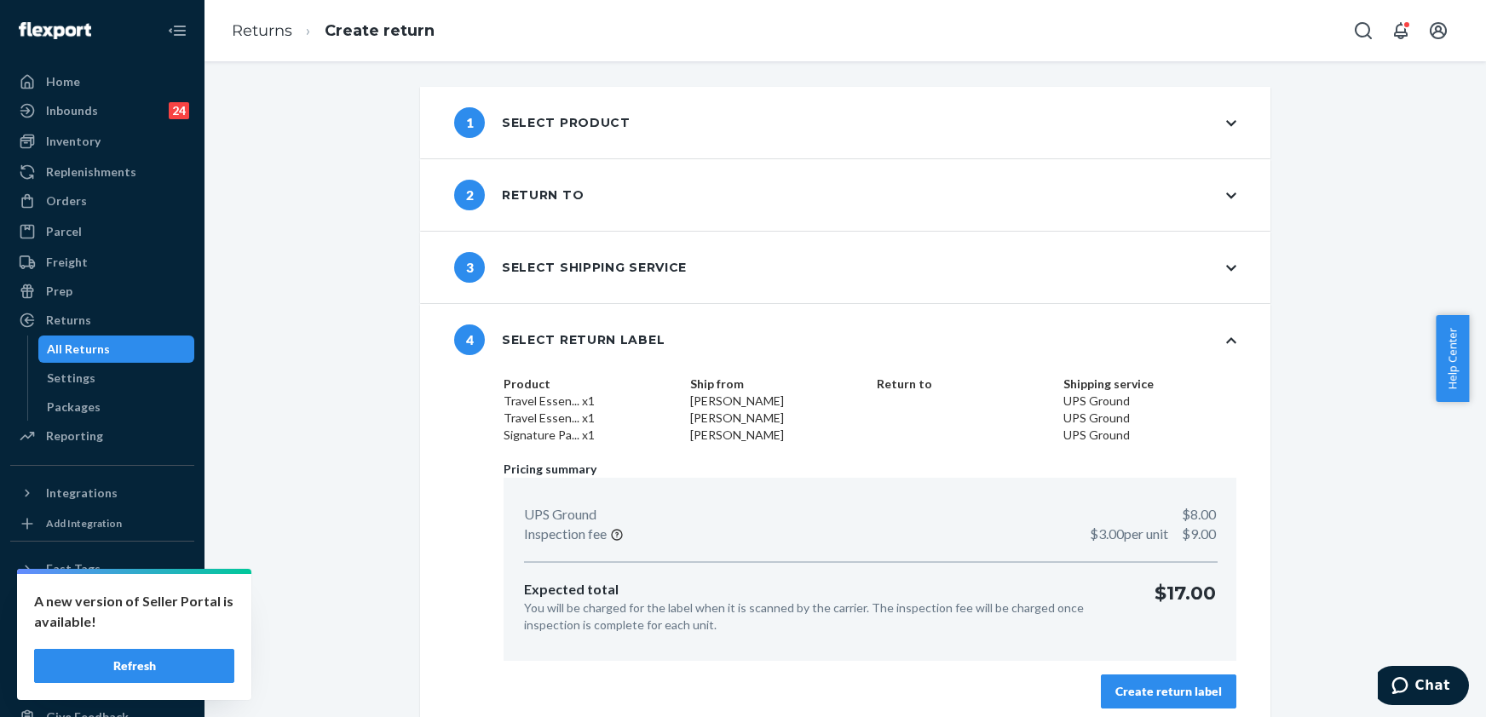
scroll to position [11, 0]
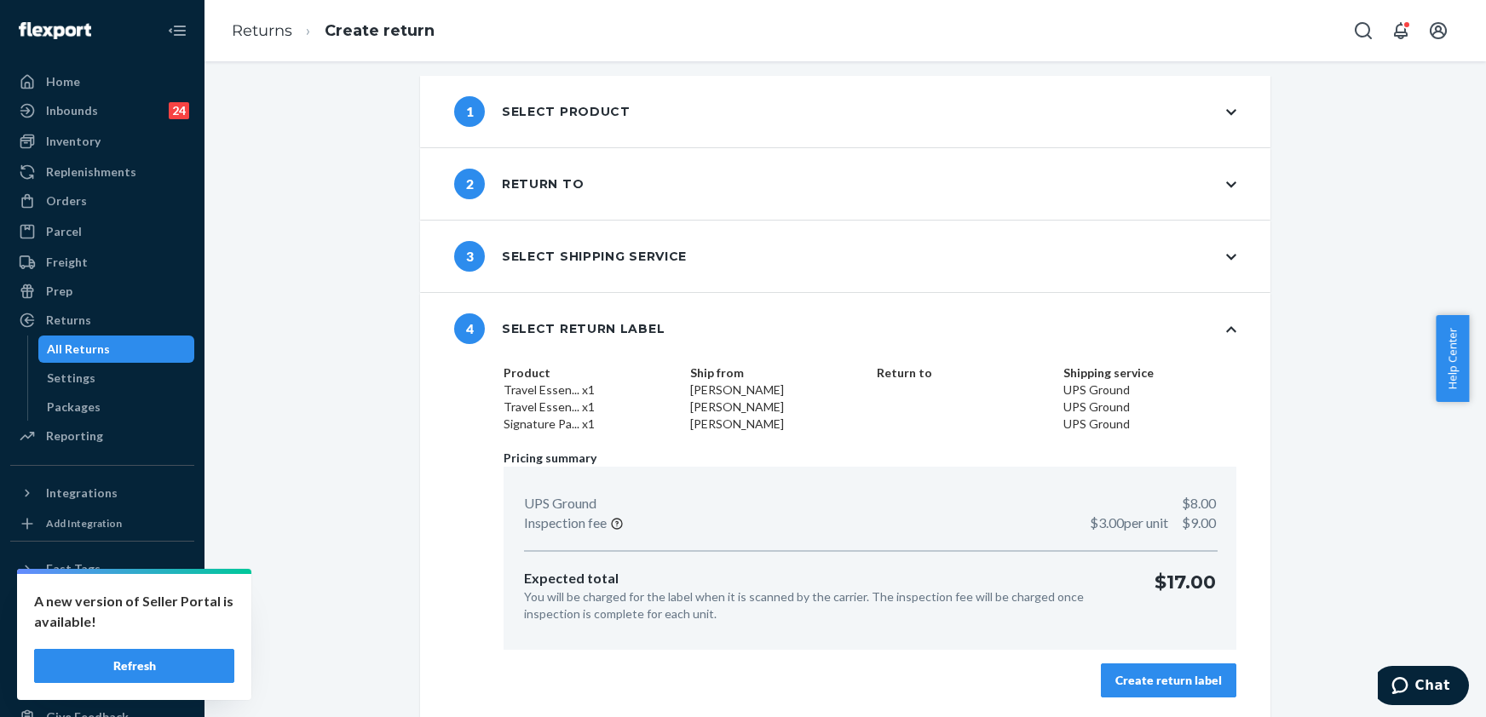
click at [1149, 686] on div "Create return label" at bounding box center [1168, 680] width 107 height 17
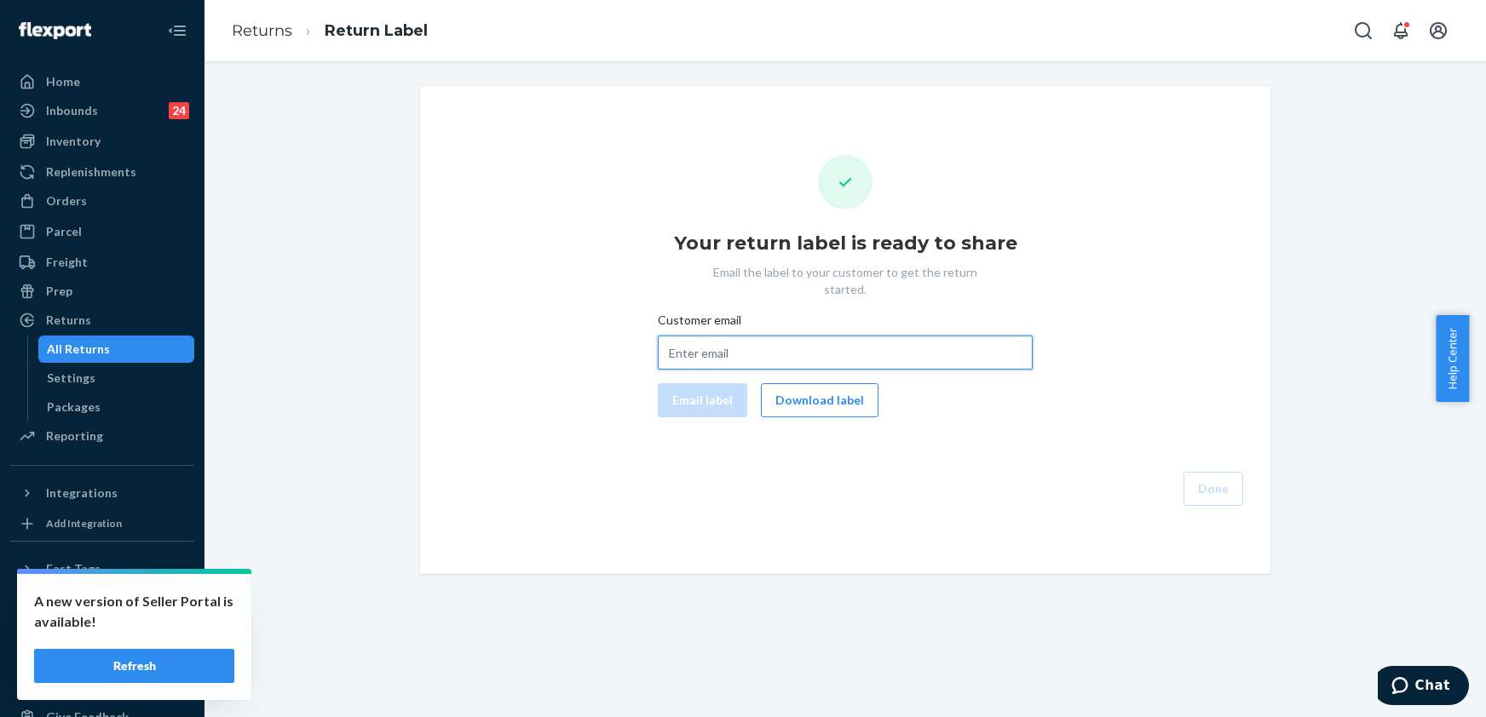
click at [706, 336] on input "Customer email" at bounding box center [845, 353] width 375 height 34
paste input "[EMAIL_ADDRESS][DOMAIN_NAME]"
type input "[EMAIL_ADDRESS][DOMAIN_NAME]"
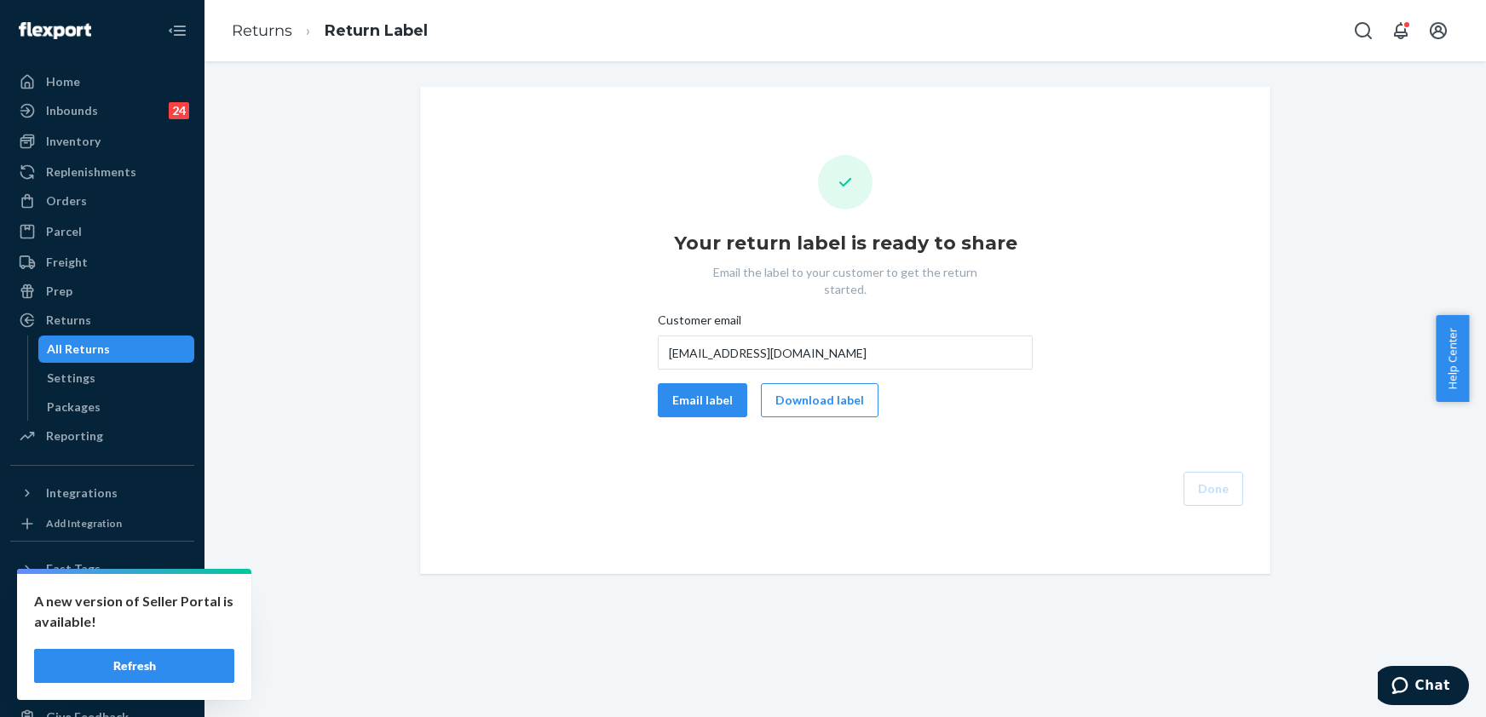
click at [686, 358] on div "Customer email [EMAIL_ADDRESS][DOMAIN_NAME] Email label Download label" at bounding box center [845, 365] width 375 height 106
click at [692, 383] on button "Email label" at bounding box center [702, 400] width 89 height 34
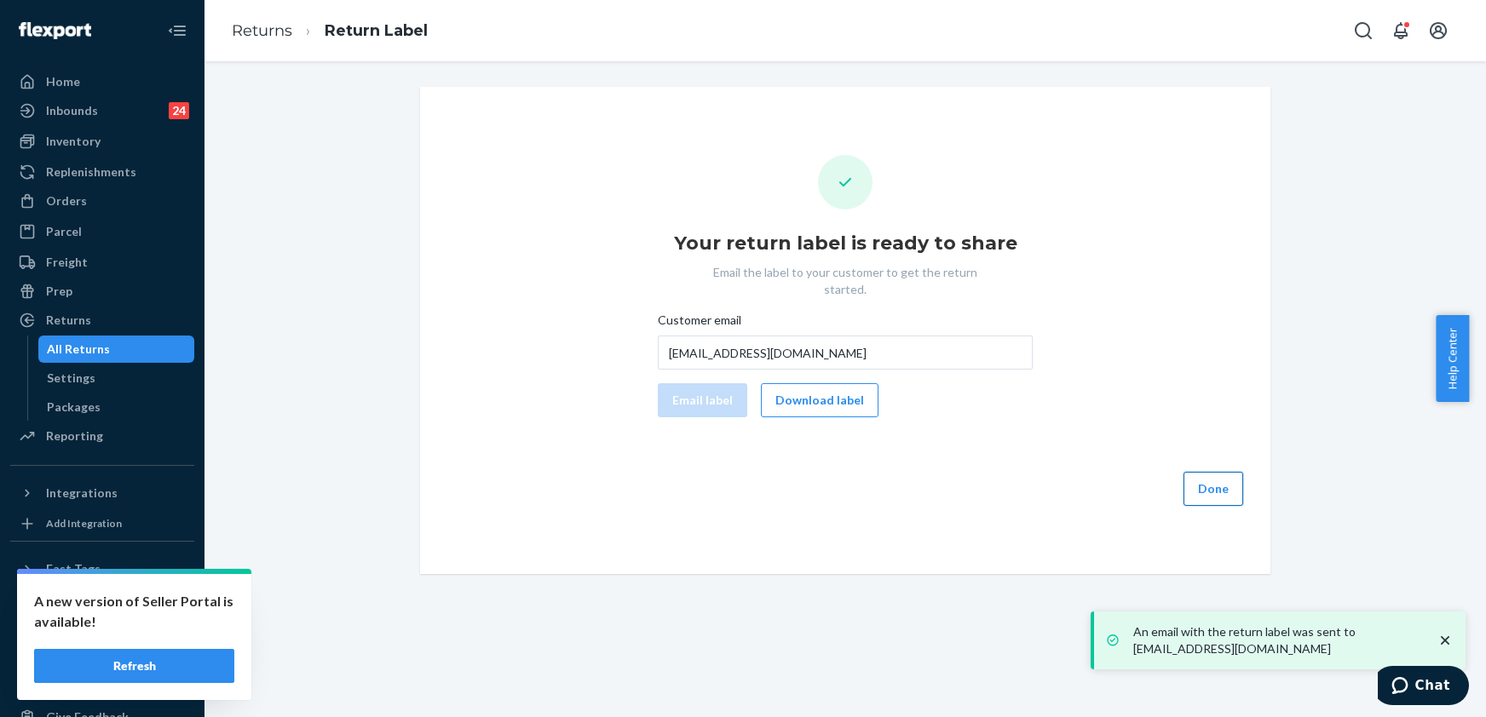
click at [1221, 479] on button "Done" at bounding box center [1214, 489] width 60 height 34
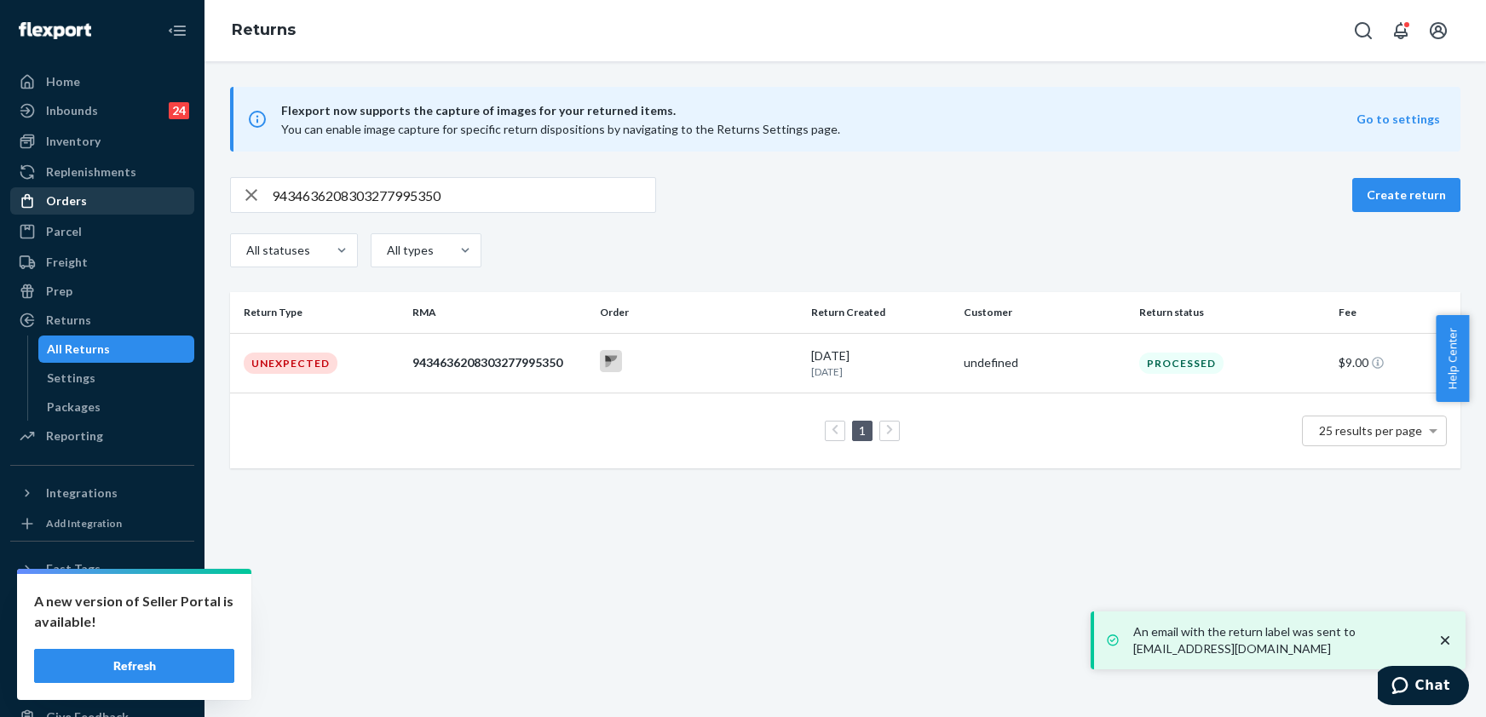
click at [69, 203] on div "Orders" at bounding box center [66, 201] width 41 height 17
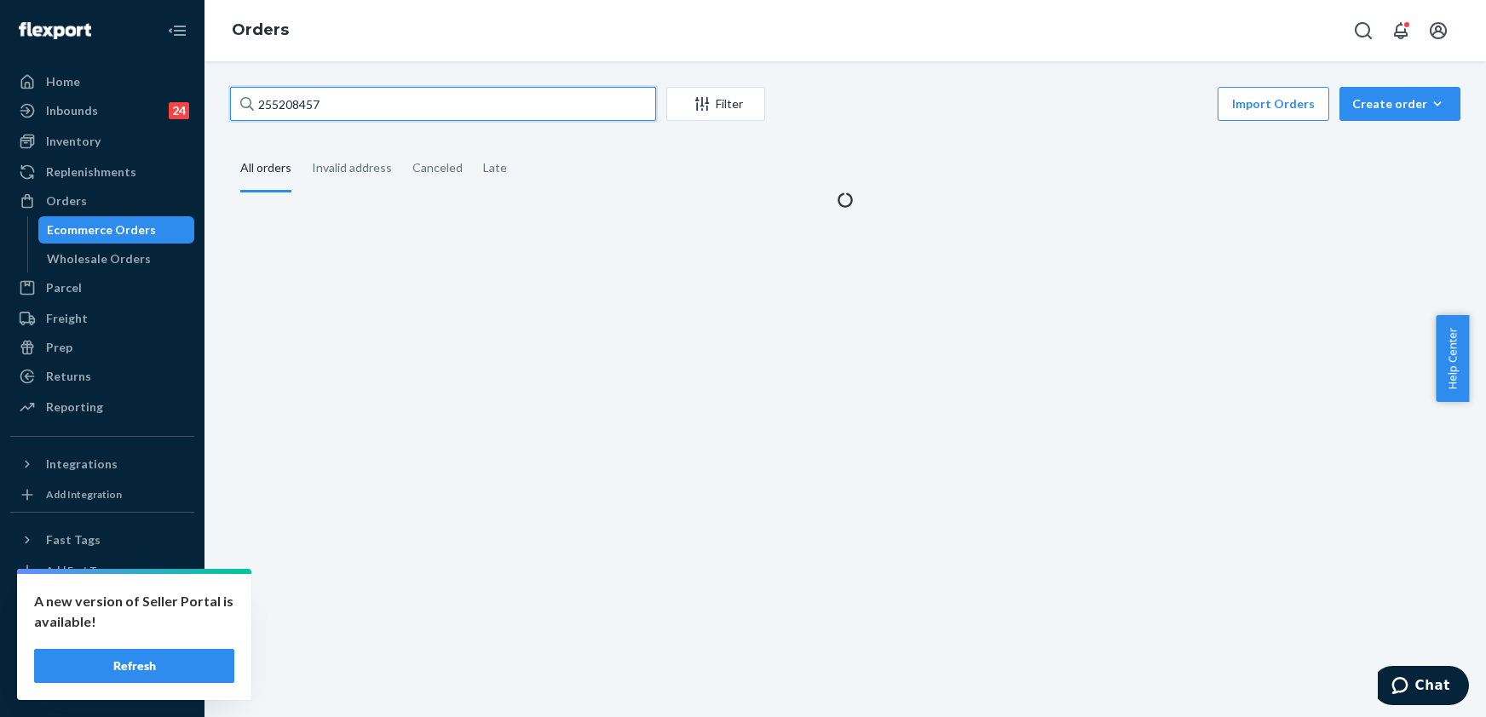
drag, startPoint x: 353, startPoint y: 104, endPoint x: 240, endPoint y: 113, distance: 112.9
click at [240, 113] on div "255208457" at bounding box center [443, 104] width 426 height 34
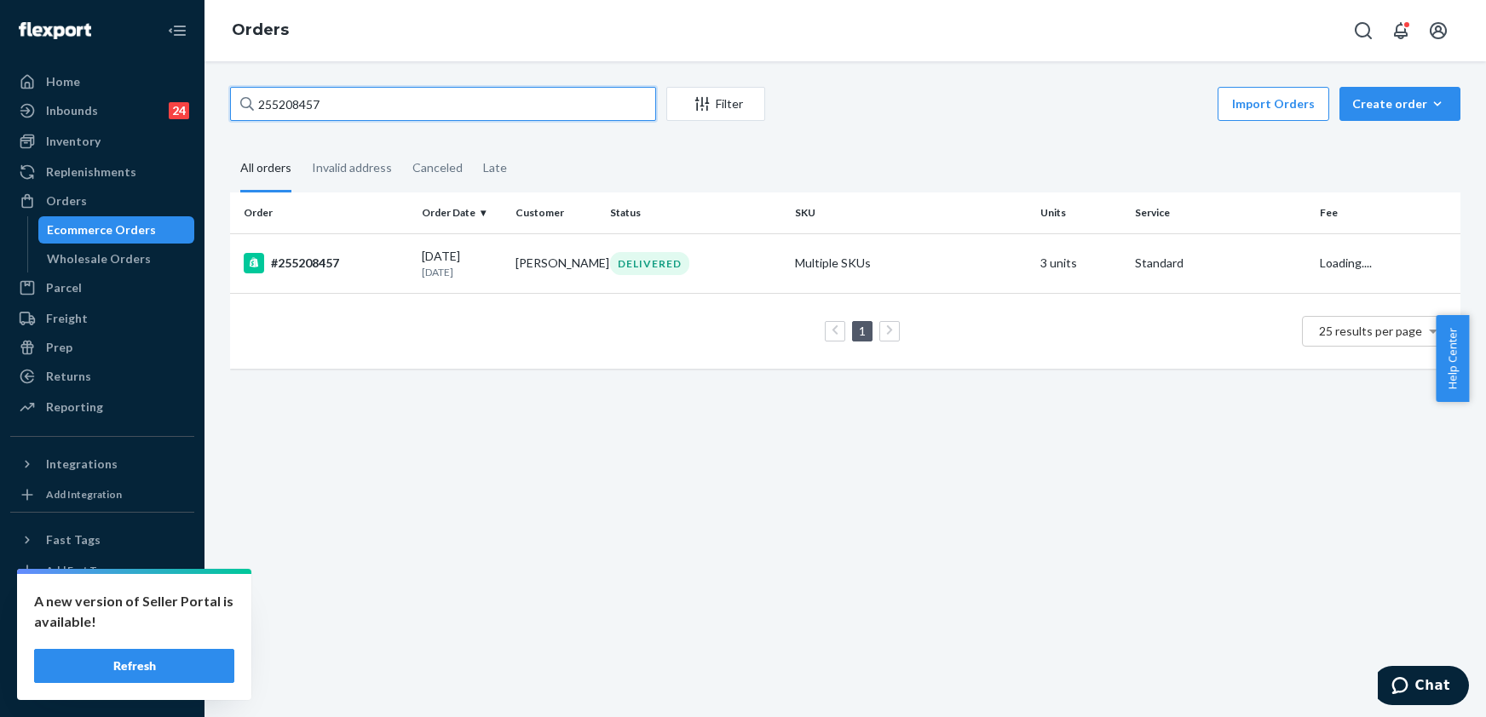
paste input "[PERSON_NAME]"
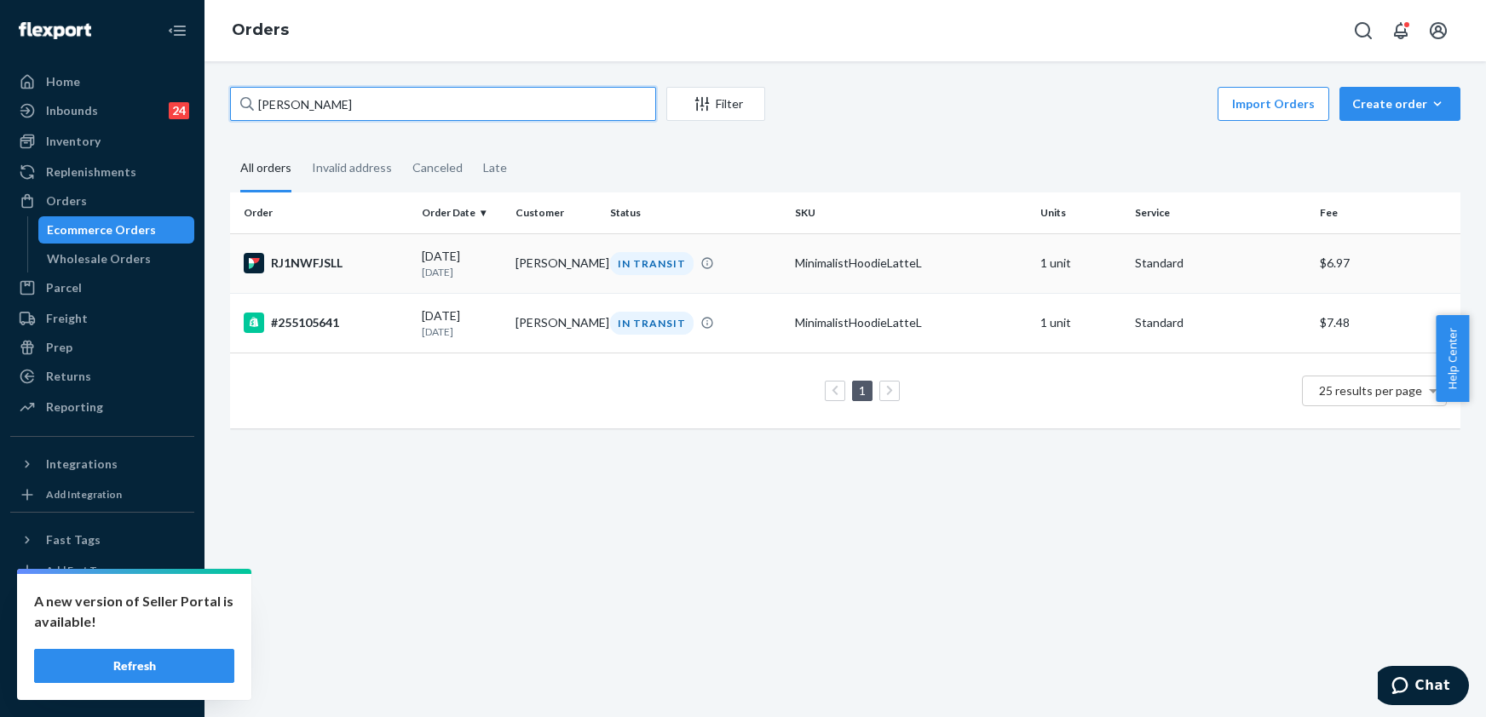
type input "[PERSON_NAME]"
click at [315, 256] on div "RJ1NWFJSLL" at bounding box center [326, 263] width 164 height 20
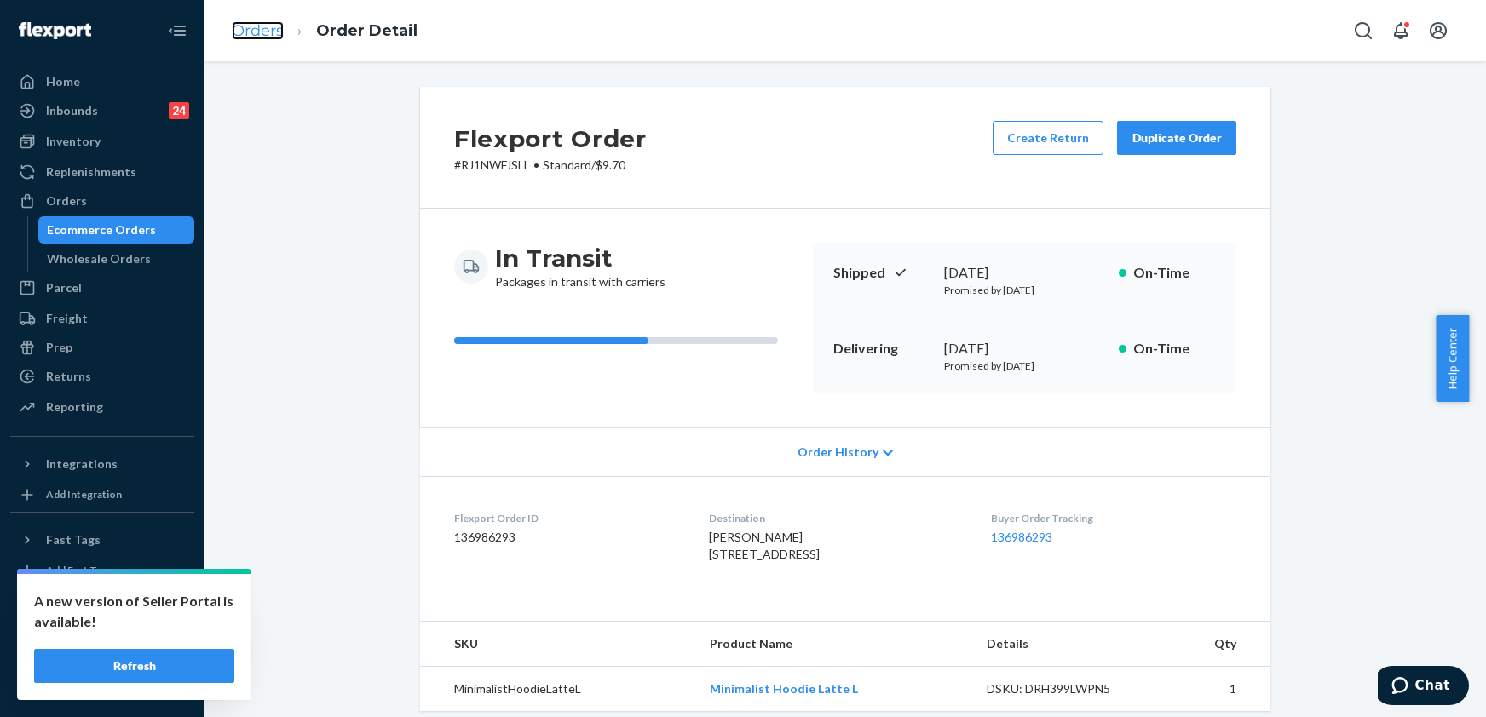
click at [268, 28] on link "Orders" at bounding box center [258, 30] width 52 height 19
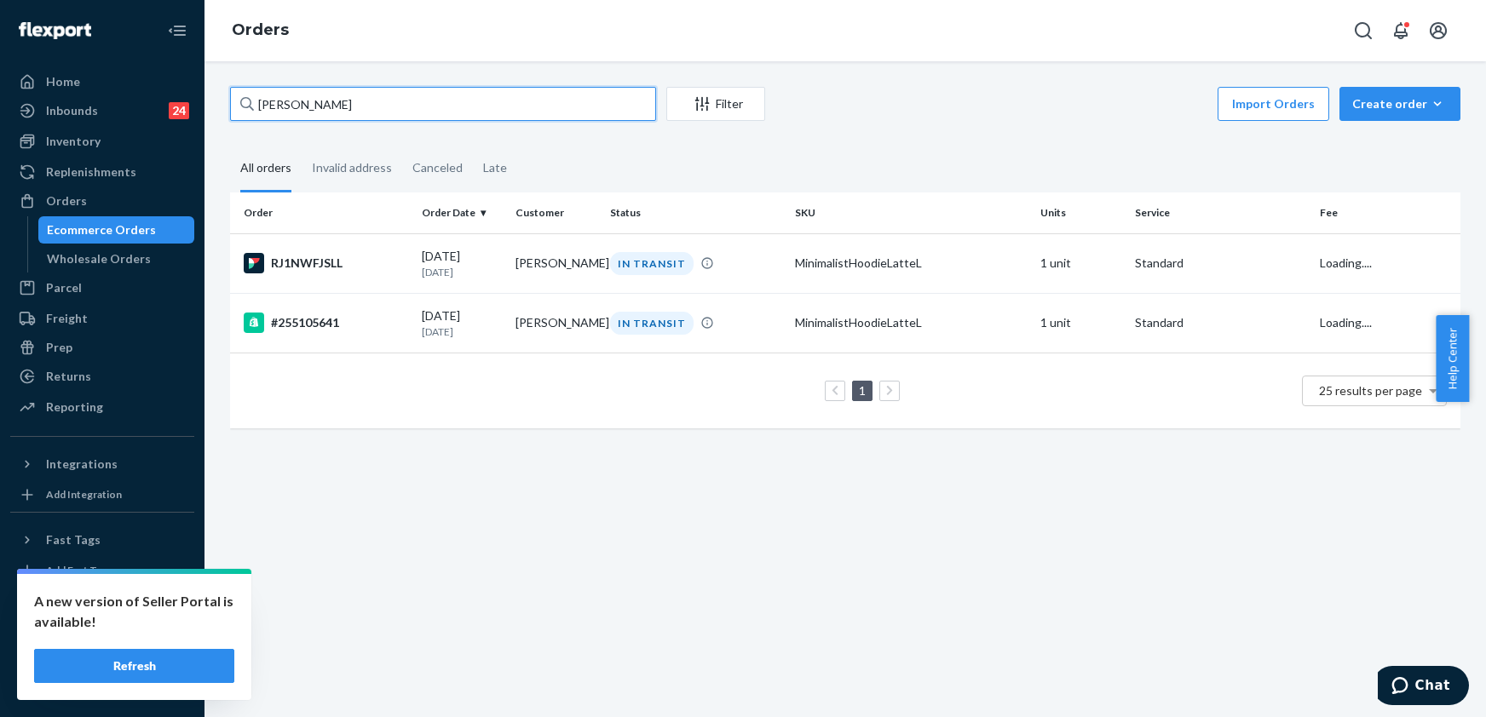
drag, startPoint x: 349, startPoint y: 107, endPoint x: 236, endPoint y: 120, distance: 113.2
click at [236, 120] on input "[PERSON_NAME]" at bounding box center [443, 104] width 426 height 34
paste input "254864544"
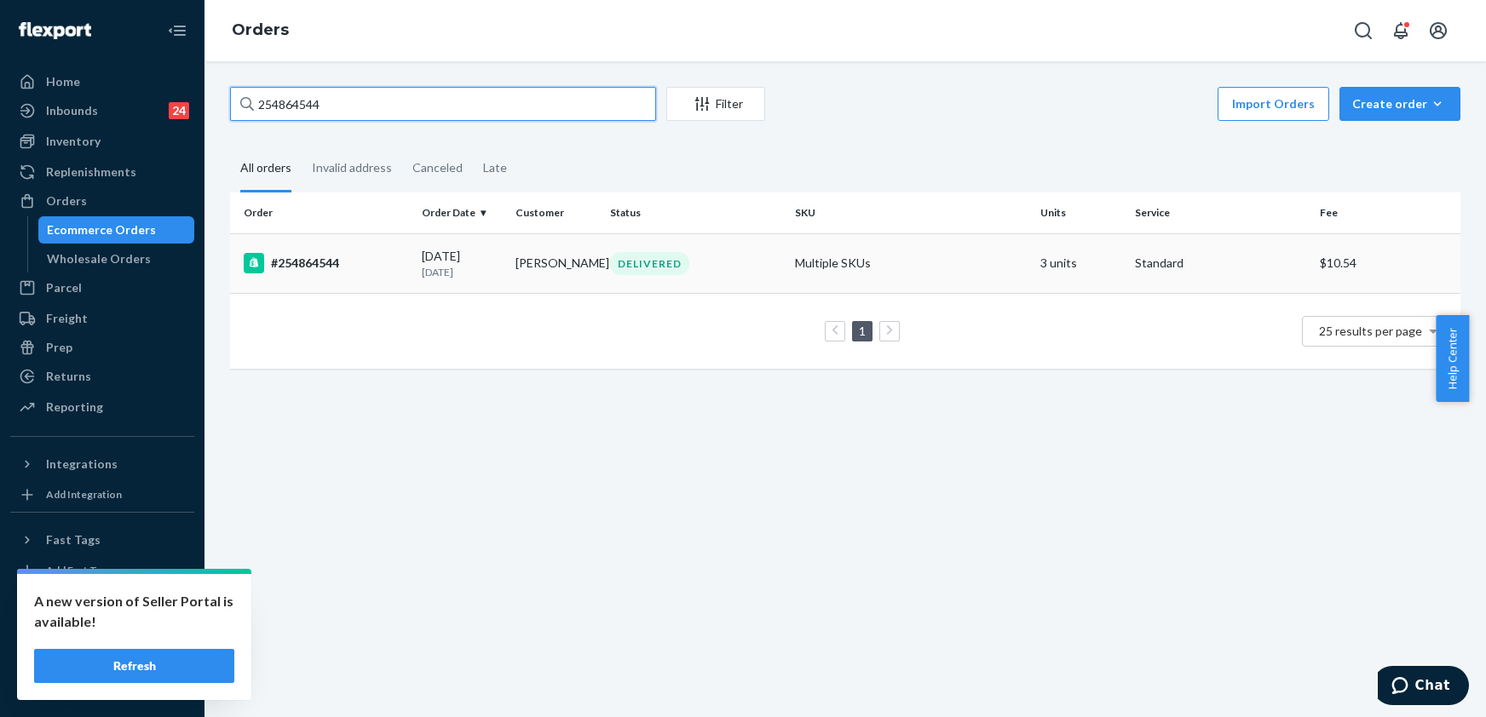
type input "254864544"
click at [335, 260] on div "#254864544" at bounding box center [326, 263] width 164 height 20
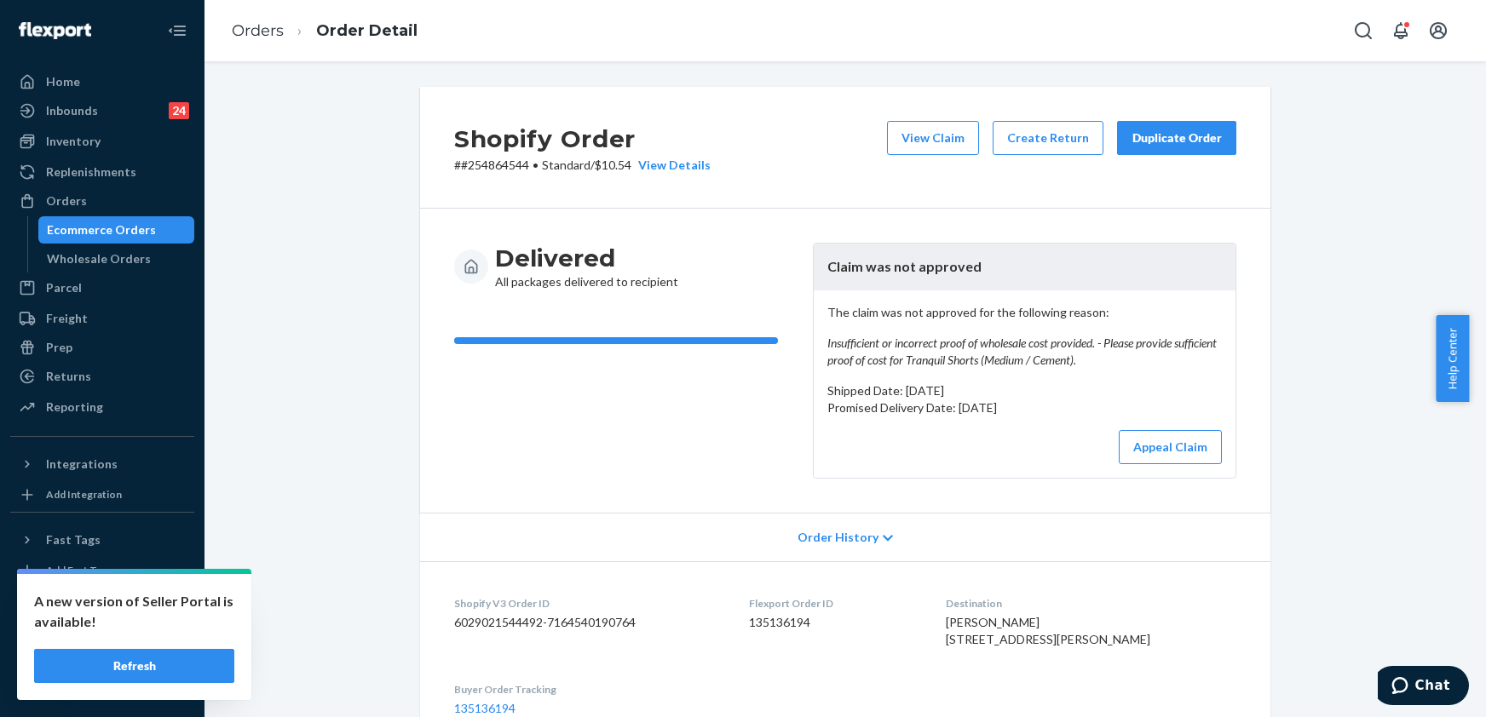
click at [1139, 126] on button "Duplicate Order" at bounding box center [1176, 138] width 119 height 34
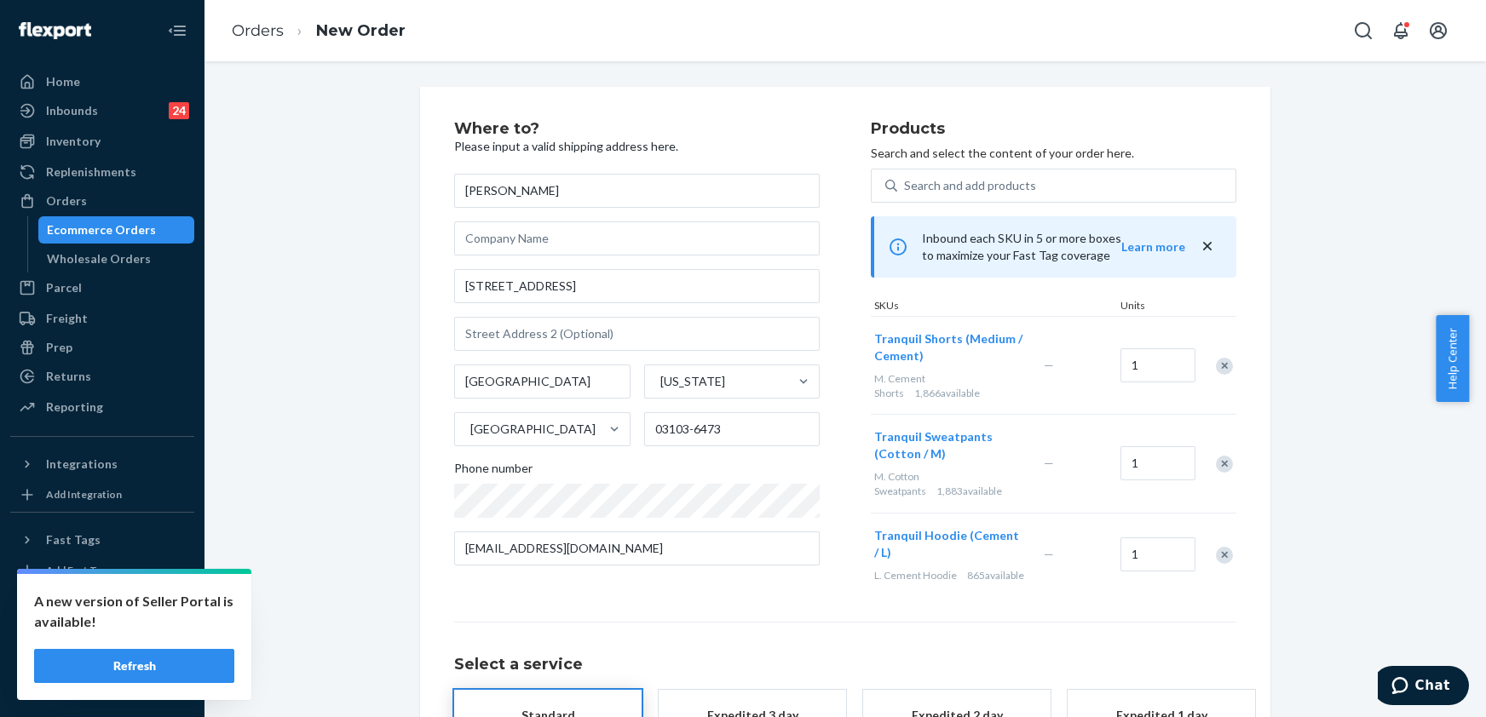
click at [1218, 460] on div "Remove Item" at bounding box center [1224, 464] width 17 height 17
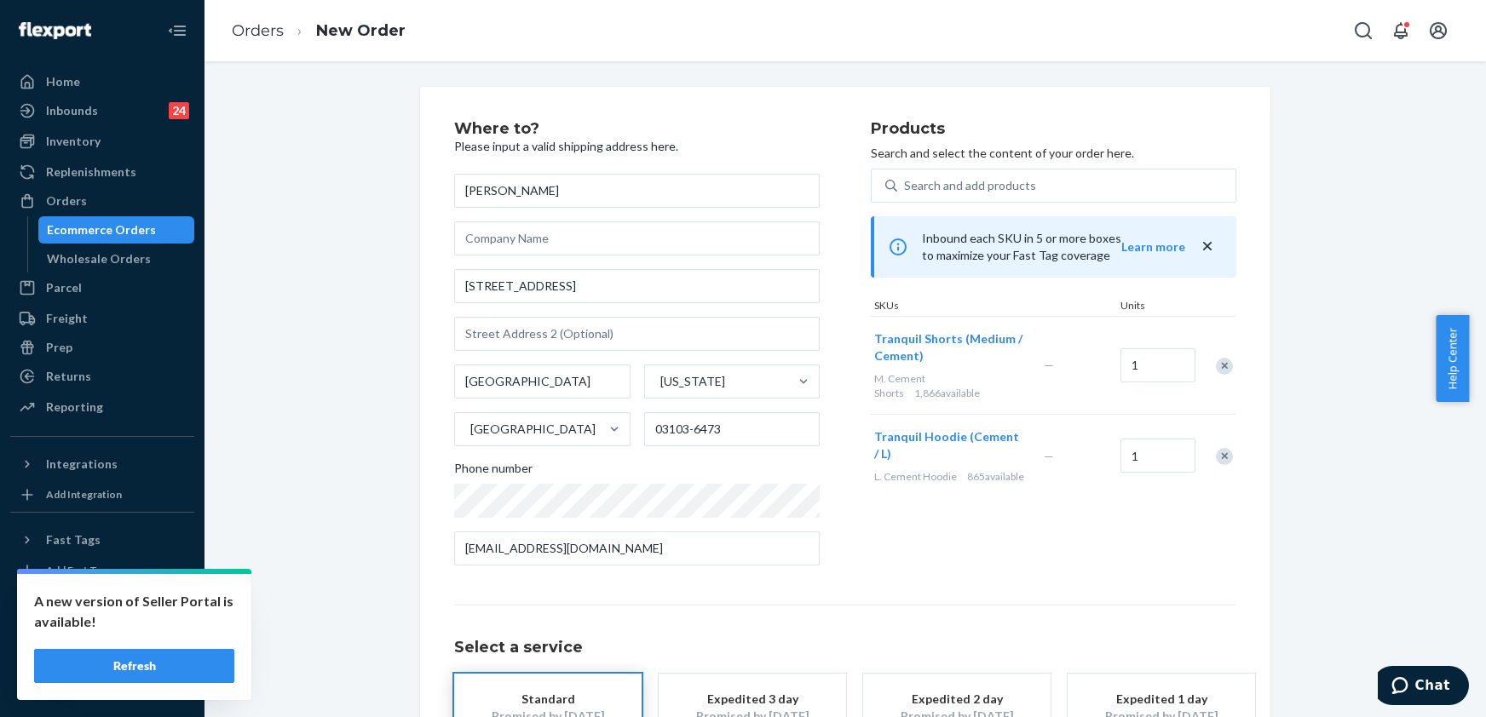
click at [1218, 460] on div "Remove Item" at bounding box center [1224, 456] width 17 height 17
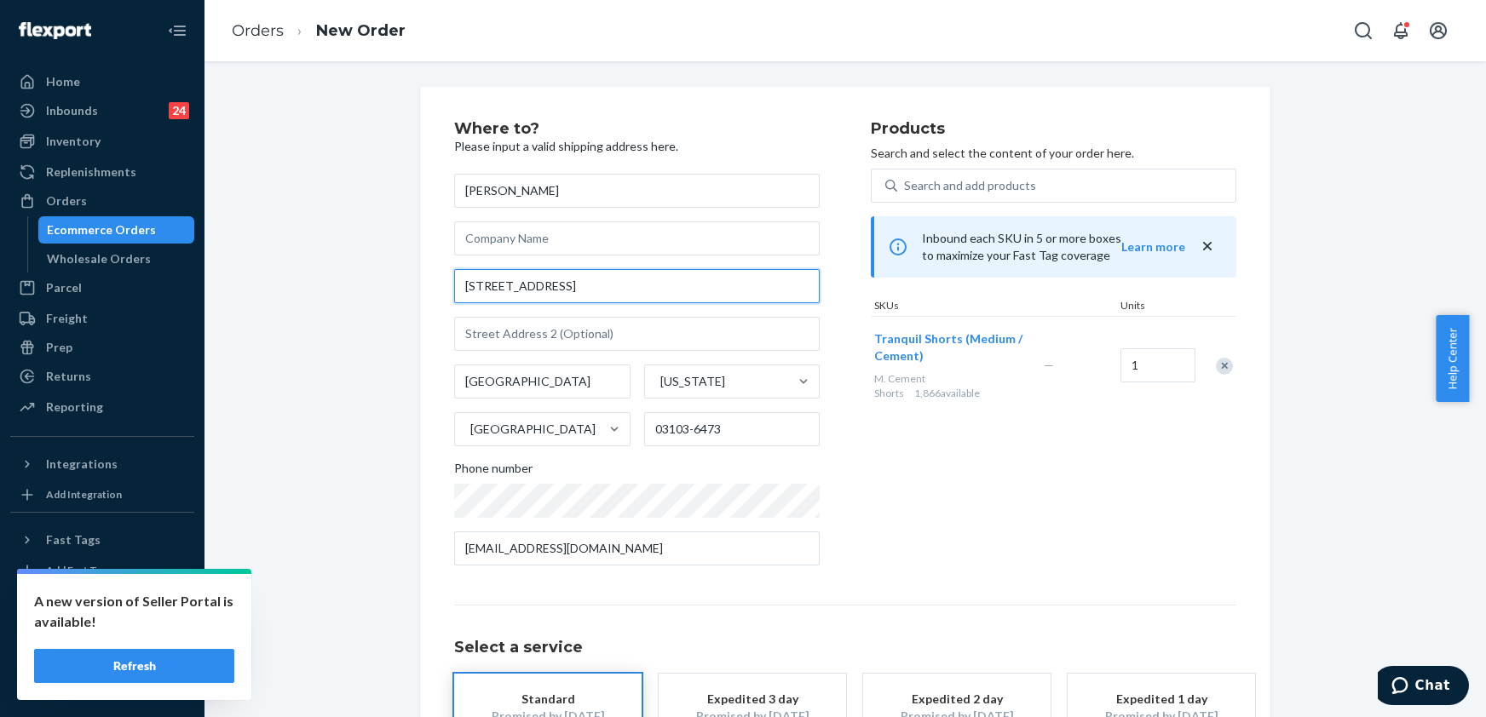
drag, startPoint x: 544, startPoint y: 288, endPoint x: 424, endPoint y: 301, distance: 120.0
click at [424, 301] on div "Where to? Please input a valid shipping address here. [PERSON_NAME] [STREET_ADD…" at bounding box center [845, 474] width 850 height 775
paste input "[STREET_ADDRESS]"
type input "[STREET_ADDRESS]"
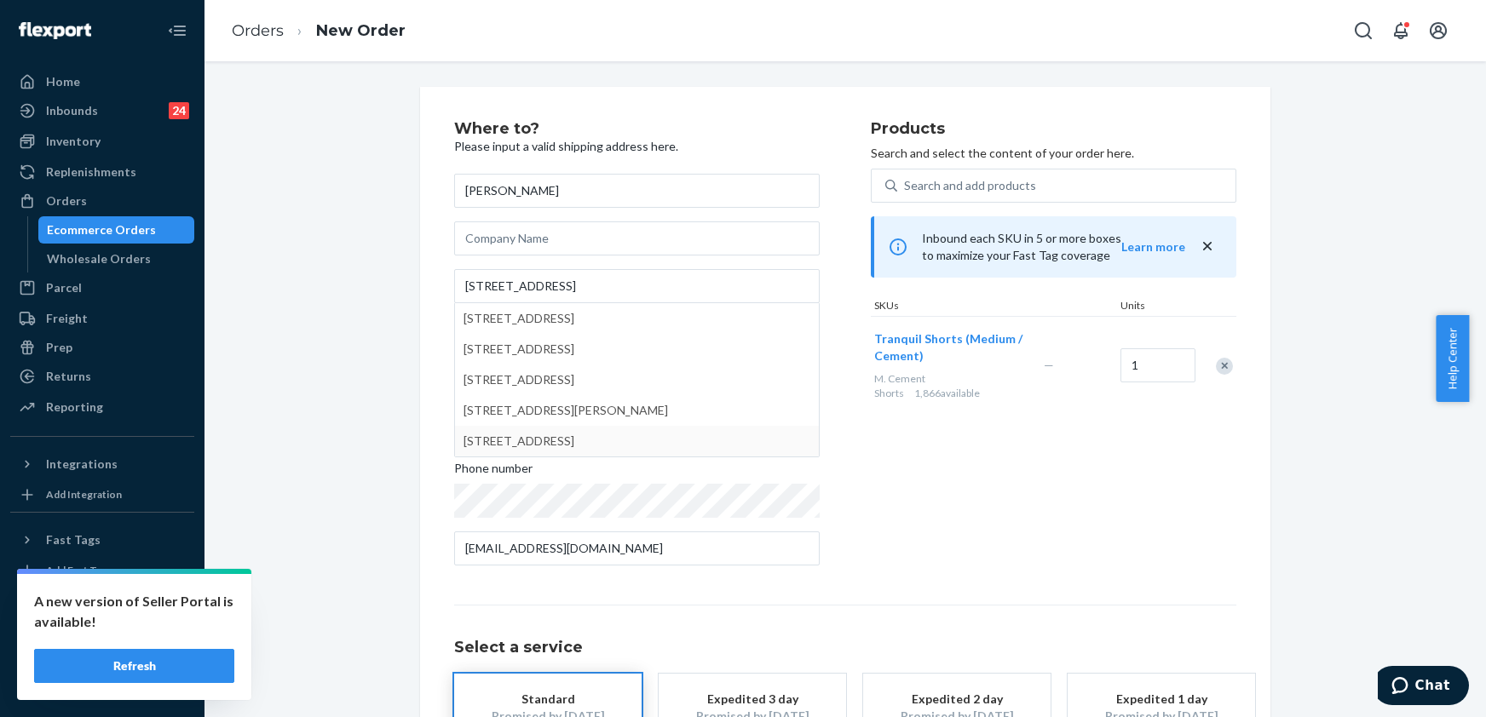
click at [420, 469] on div "Where to? Please input a valid shipping address here. [PERSON_NAME] [STREET_ADD…" at bounding box center [845, 474] width 850 height 775
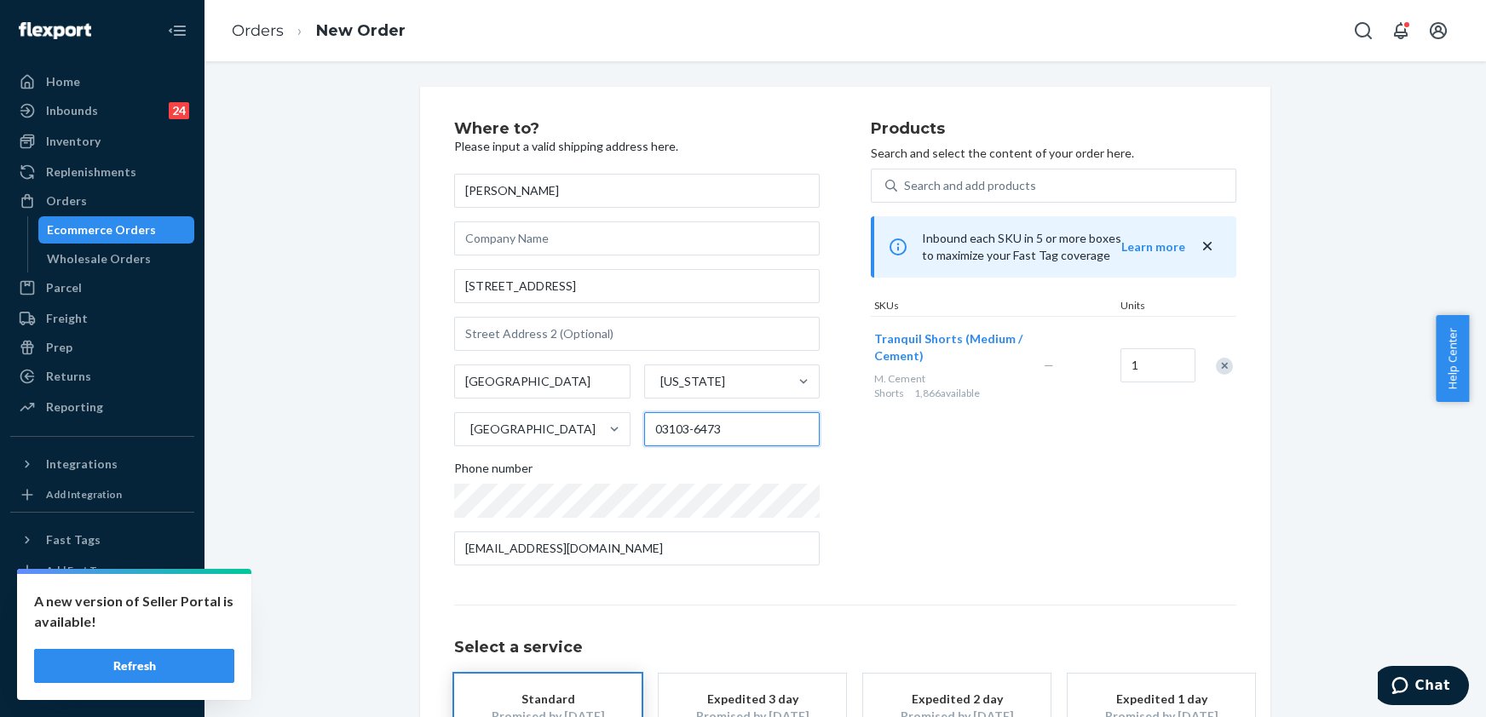
drag, startPoint x: 728, startPoint y: 427, endPoint x: 624, endPoint y: 428, distance: 104.0
click at [624, 428] on div "[GEOGRAPHIC_DATA] [US_STATE] [GEOGRAPHIC_DATA] 03103-6473" at bounding box center [637, 406] width 366 height 82
paste input "text"
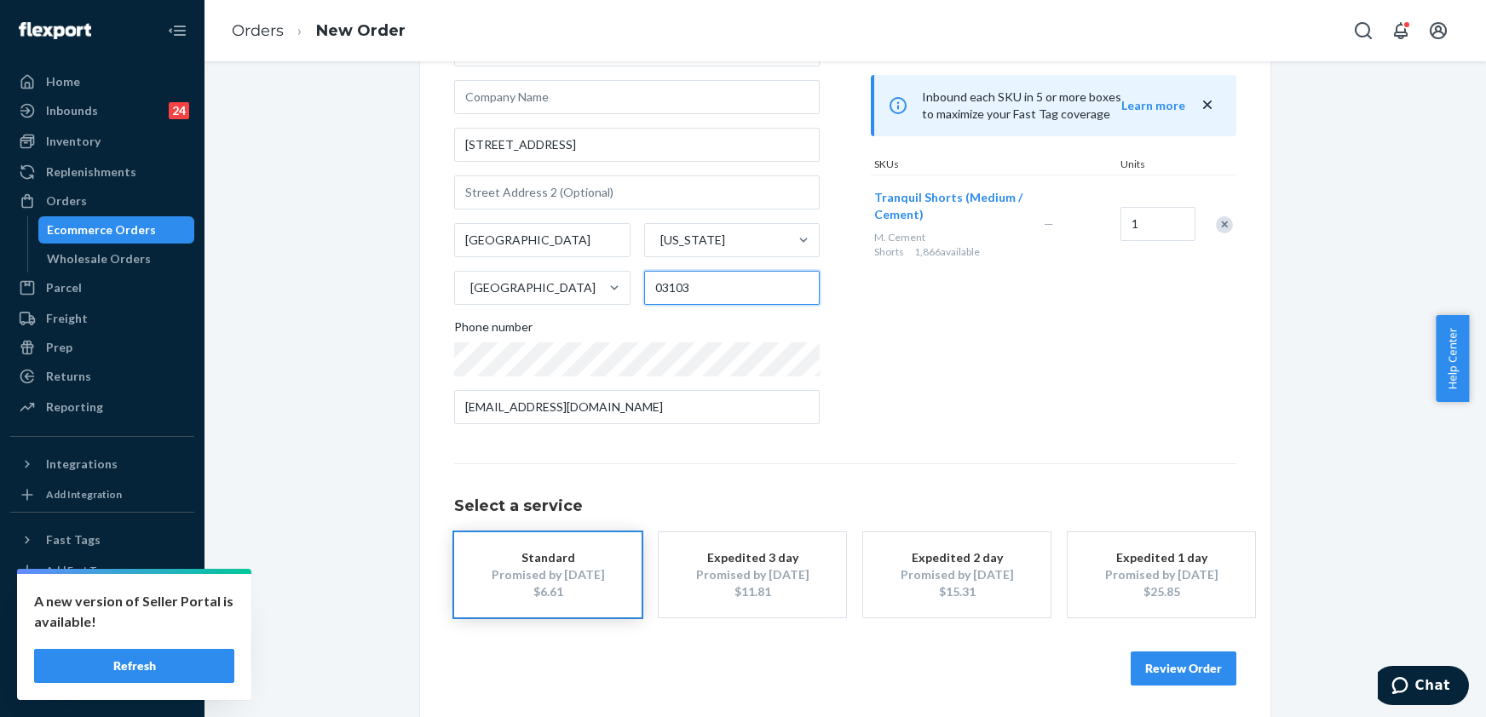
scroll to position [143, 0]
type input "03103"
click at [1156, 669] on button "Review Order" at bounding box center [1184, 667] width 106 height 34
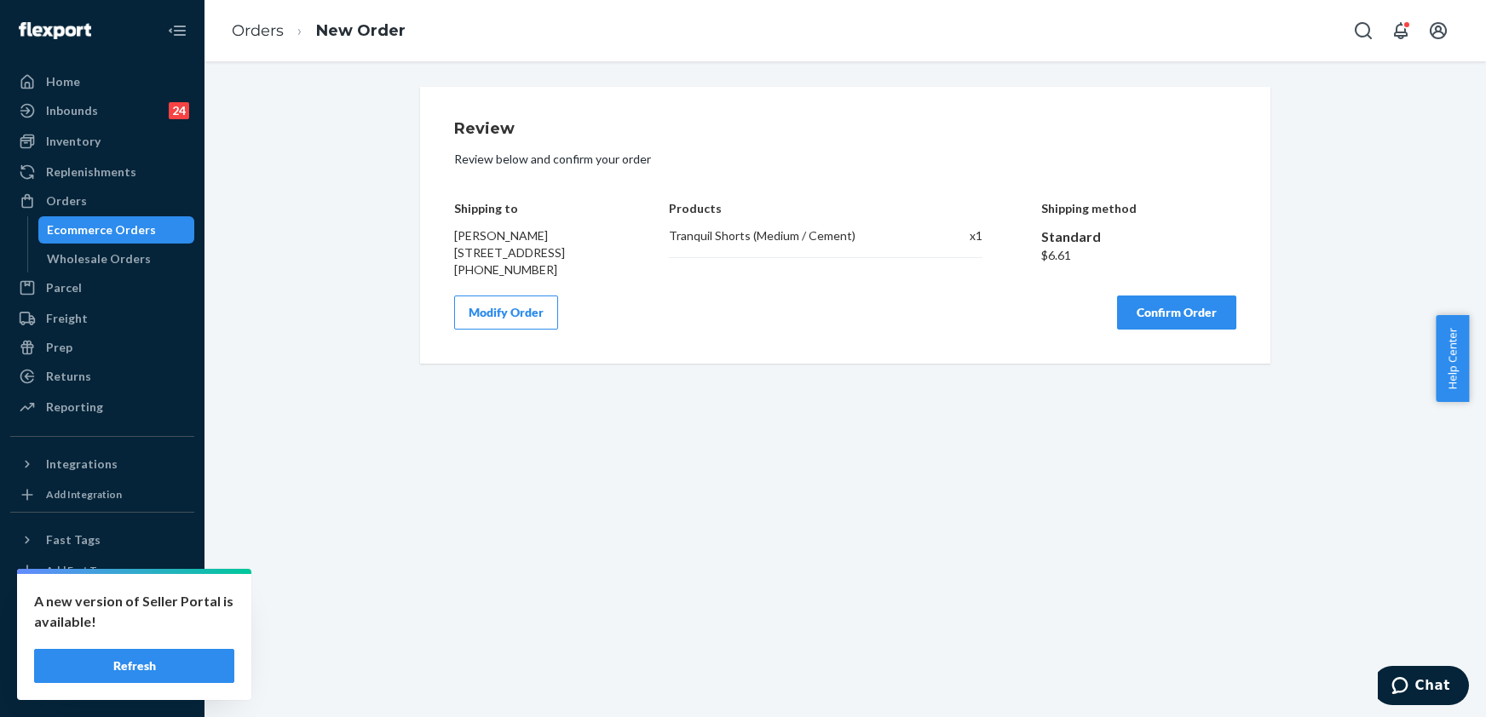
scroll to position [0, 0]
click at [1160, 328] on button "Confirm Order" at bounding box center [1176, 313] width 119 height 34
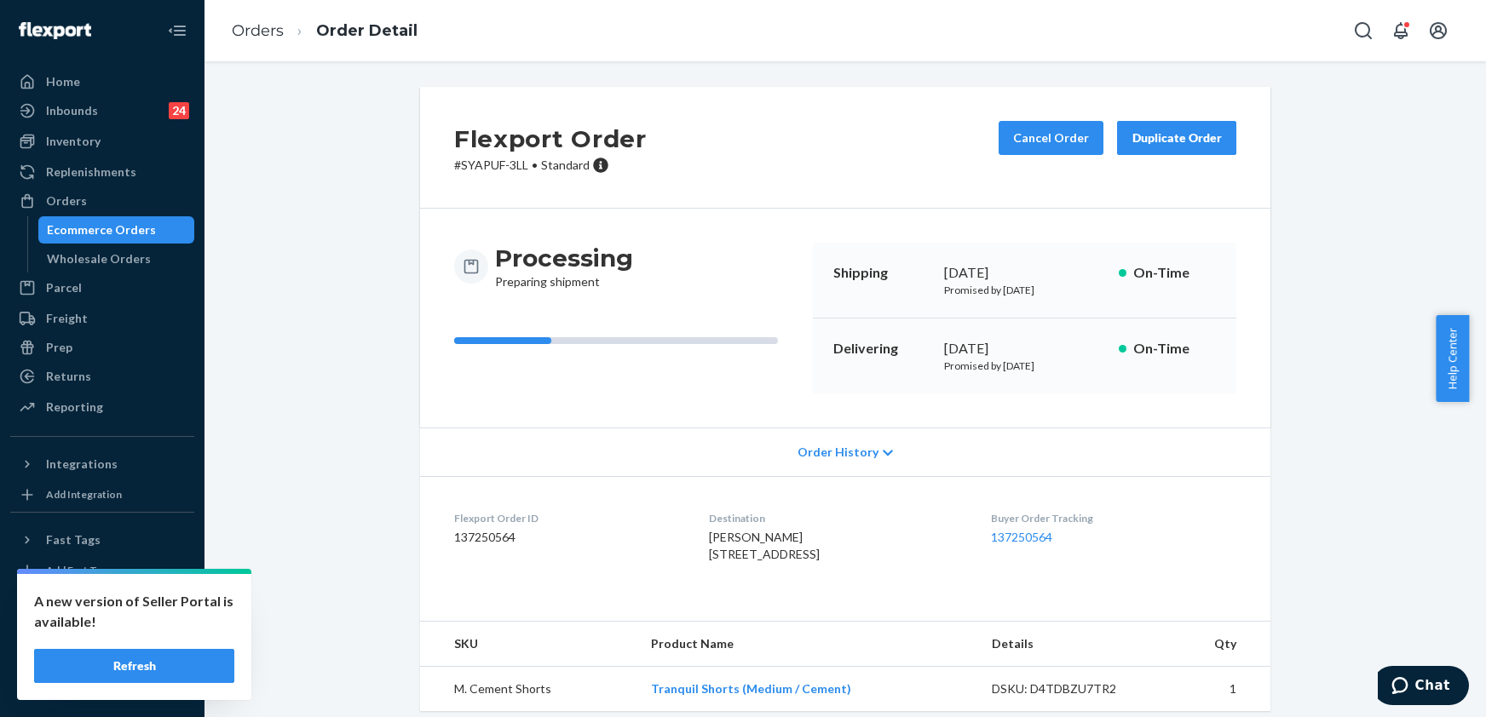
drag, startPoint x: 808, startPoint y: 570, endPoint x: 687, endPoint y: 556, distance: 121.8
click at [709, 556] on span "[PERSON_NAME] [STREET_ADDRESS]" at bounding box center [764, 546] width 111 height 32
copy span "[STREET_ADDRESS]"
click at [245, 27] on link "Orders" at bounding box center [258, 30] width 52 height 19
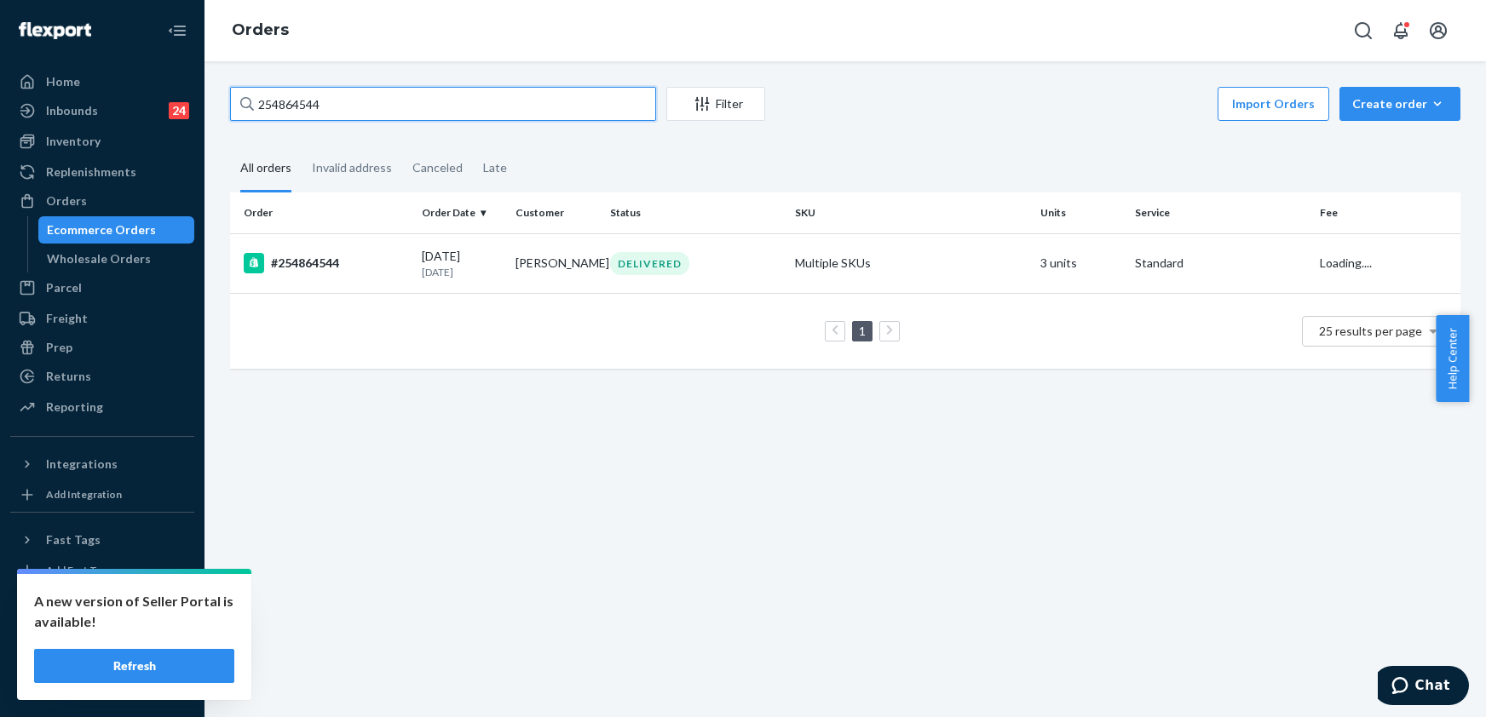
drag, startPoint x: 345, startPoint y: 99, endPoint x: 247, endPoint y: 107, distance: 98.3
click at [247, 107] on div "254864544" at bounding box center [443, 104] width 426 height 34
paste input "961792"
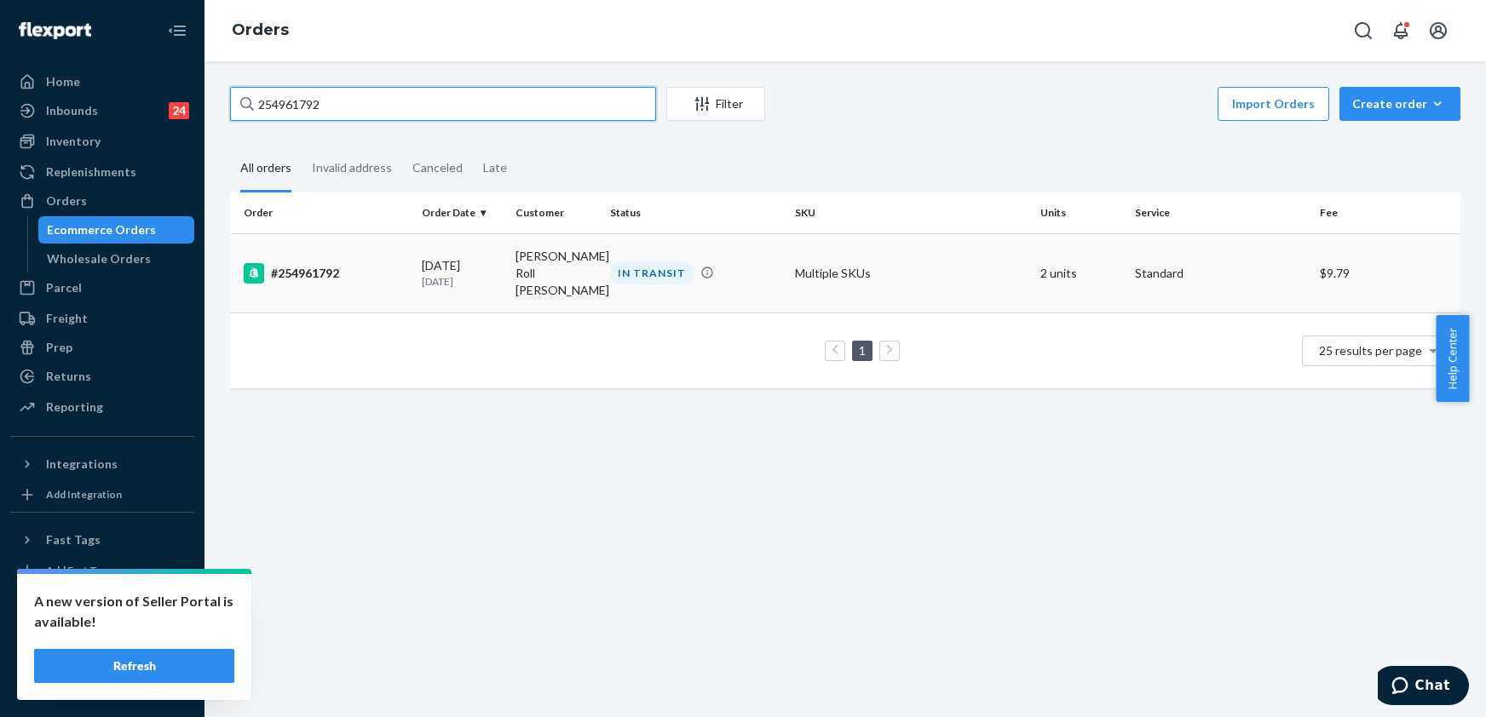
type input "254961792"
click at [324, 264] on div "#254961792" at bounding box center [326, 273] width 164 height 20
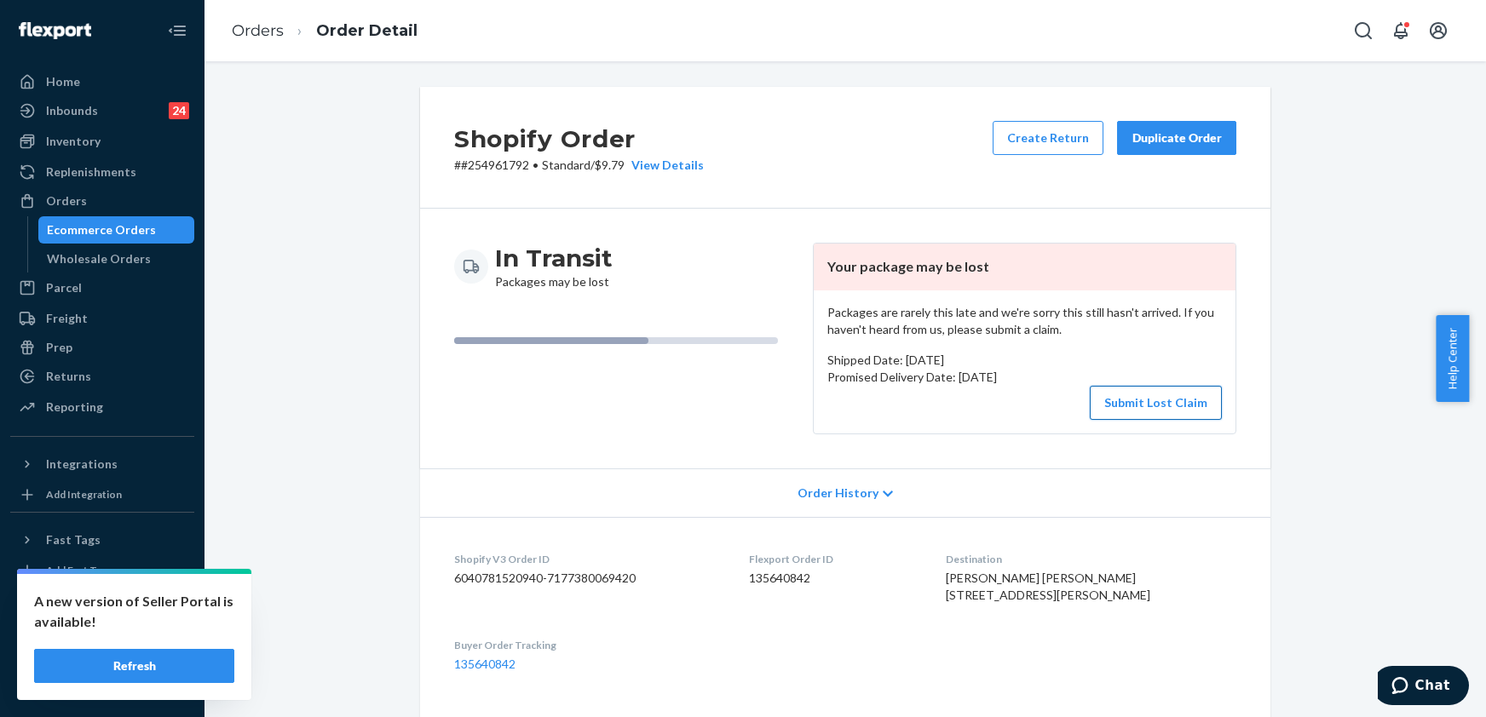
click at [1157, 420] on button "Submit Lost Claim" at bounding box center [1156, 403] width 132 height 34
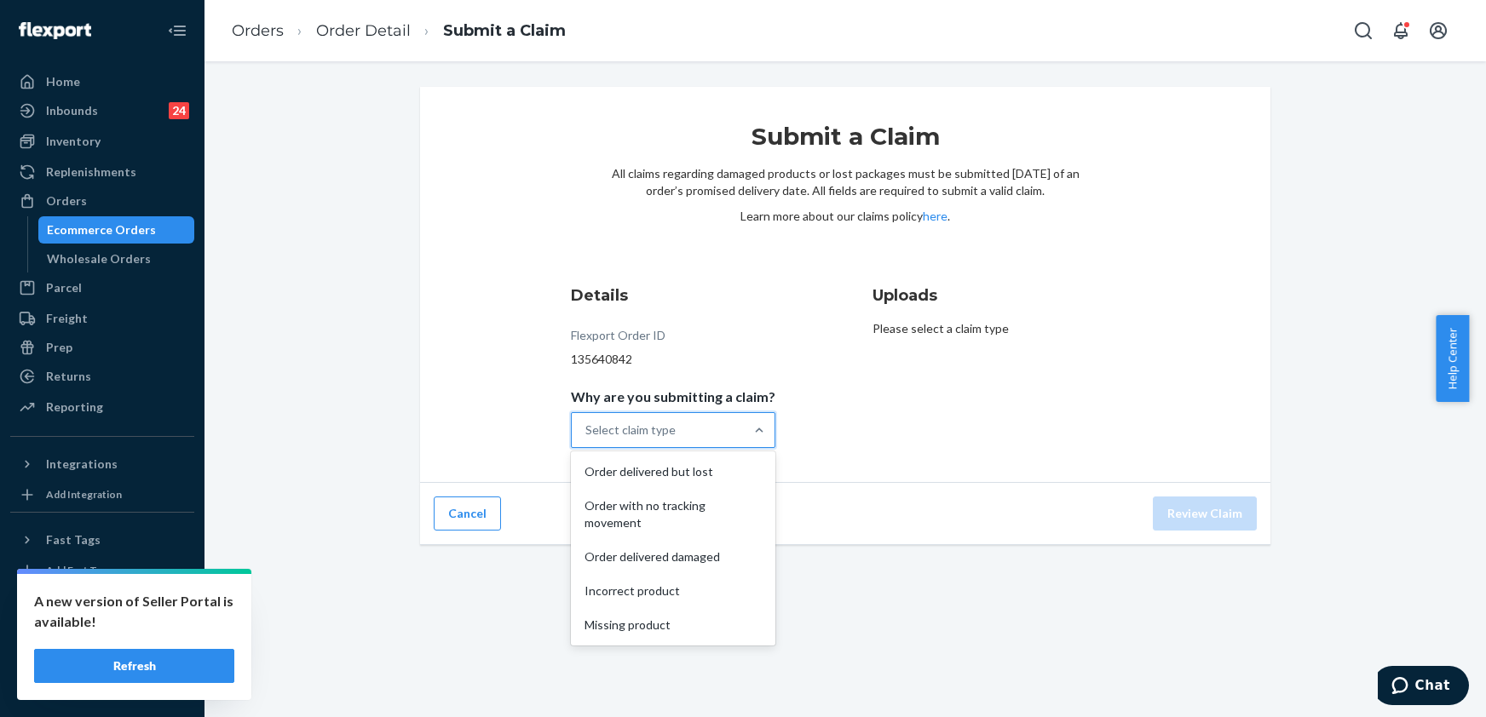
click at [723, 435] on div "Select claim type" at bounding box center [658, 430] width 172 height 34
click at [587, 435] on input "Why are you submitting a claim? option Order delivered but lost focused, 1 of 5…" at bounding box center [586, 430] width 2 height 17
click at [637, 503] on div "Order with no tracking movement" at bounding box center [673, 514] width 198 height 51
click at [587, 439] on input "Why are you submitting a claim? option Order with no tracking movement focused,…" at bounding box center [586, 430] width 2 height 17
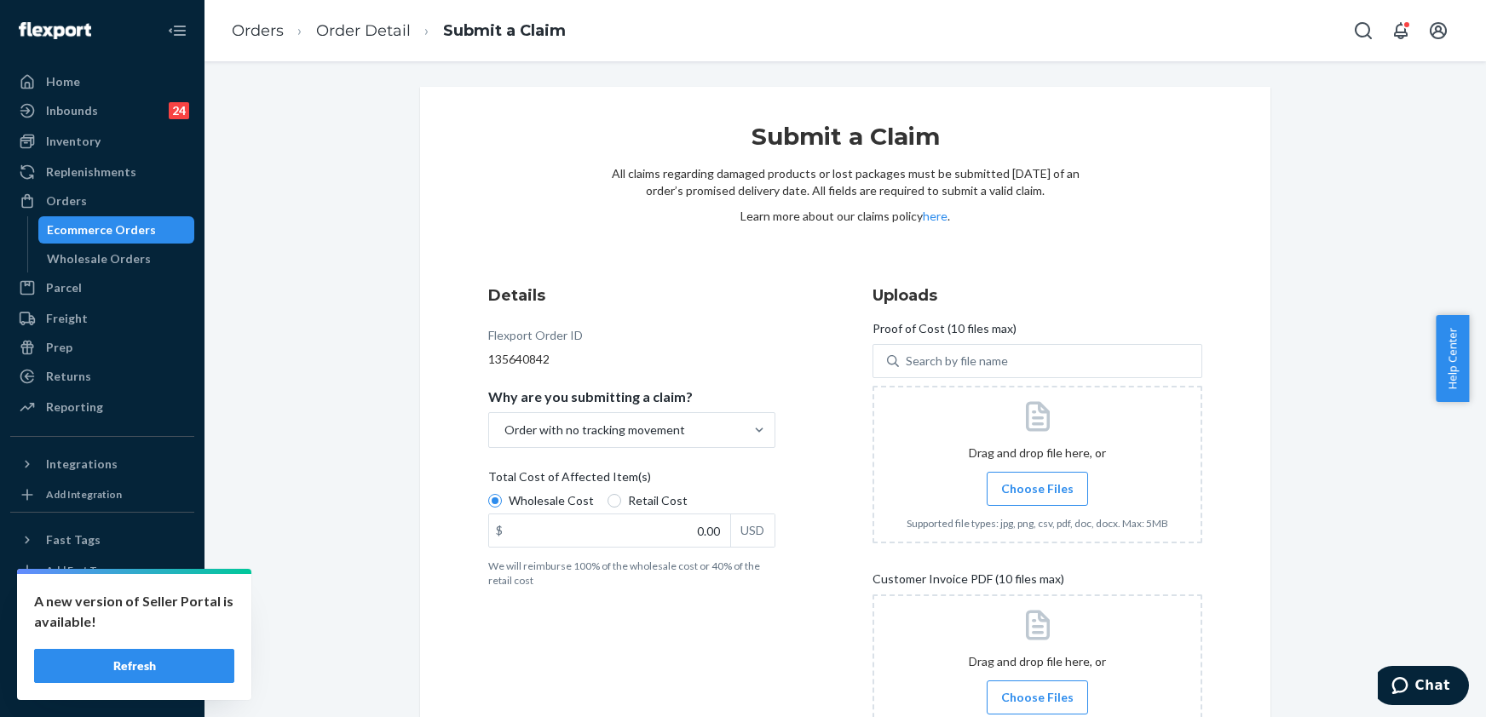
click at [1009, 485] on span "Choose Files" at bounding box center [1037, 489] width 72 height 17
click at [1037, 485] on input "Choose Files" at bounding box center [1037, 489] width 1 height 19
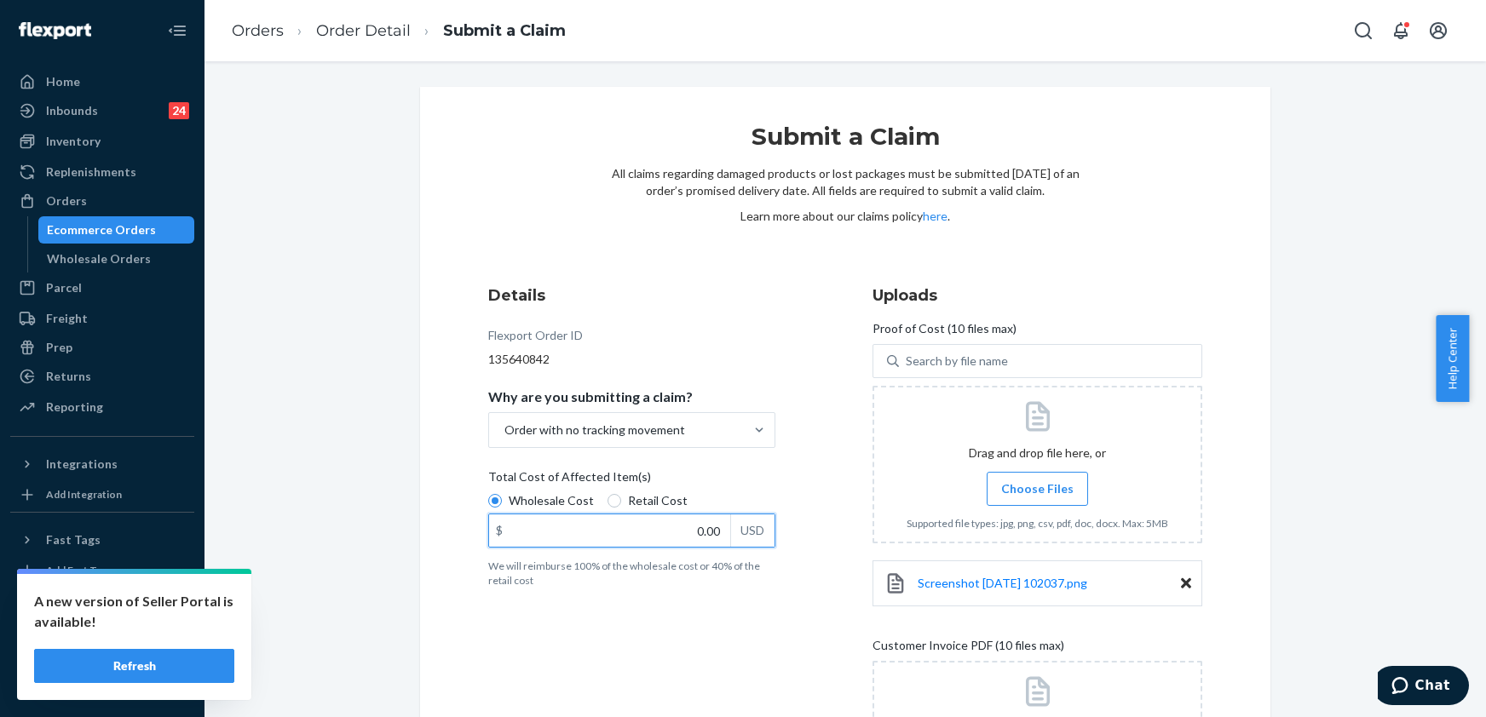
click at [675, 533] on input "0.00" at bounding box center [609, 531] width 241 height 32
type input "111.00"
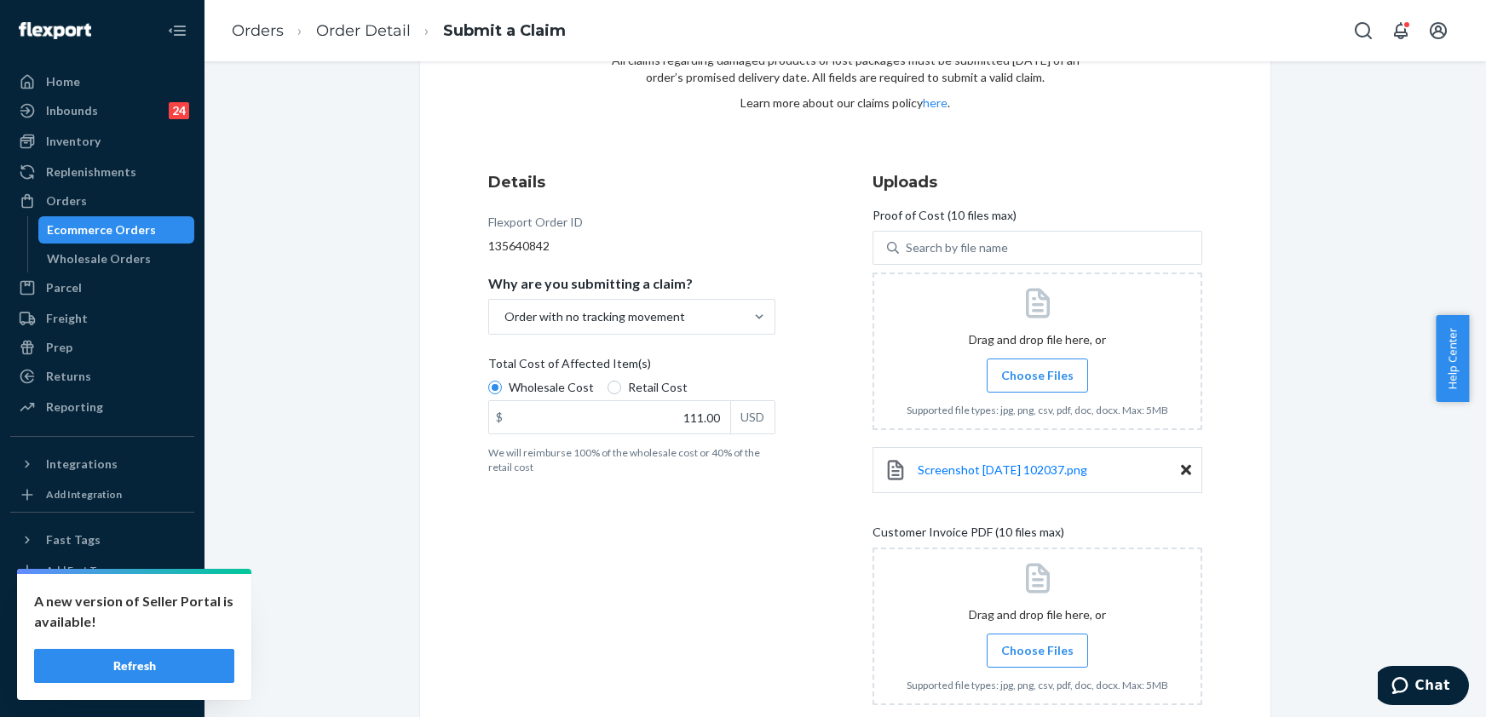
click at [1033, 375] on span "Choose Files" at bounding box center [1037, 375] width 72 height 17
click at [1037, 375] on input "Choose Files" at bounding box center [1037, 375] width 1 height 19
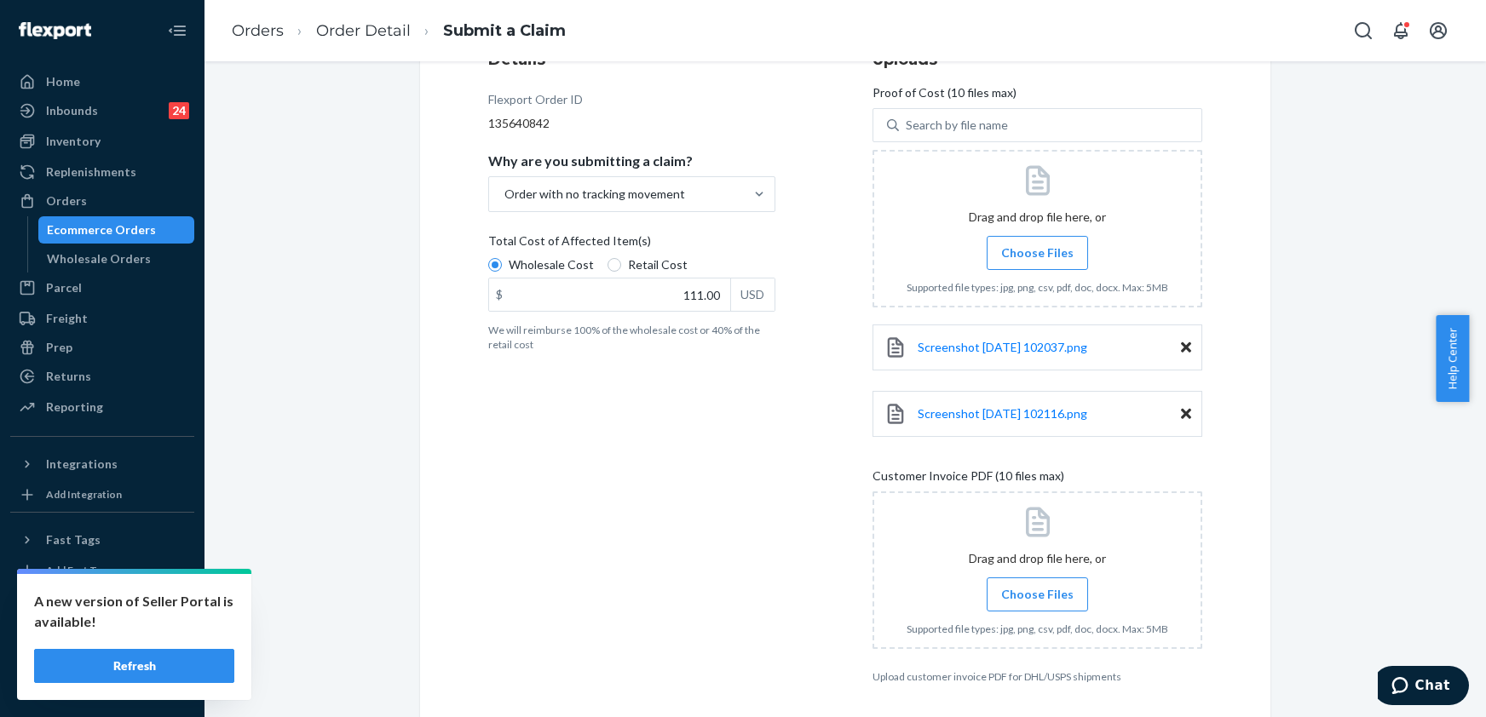
scroll to position [301, 0]
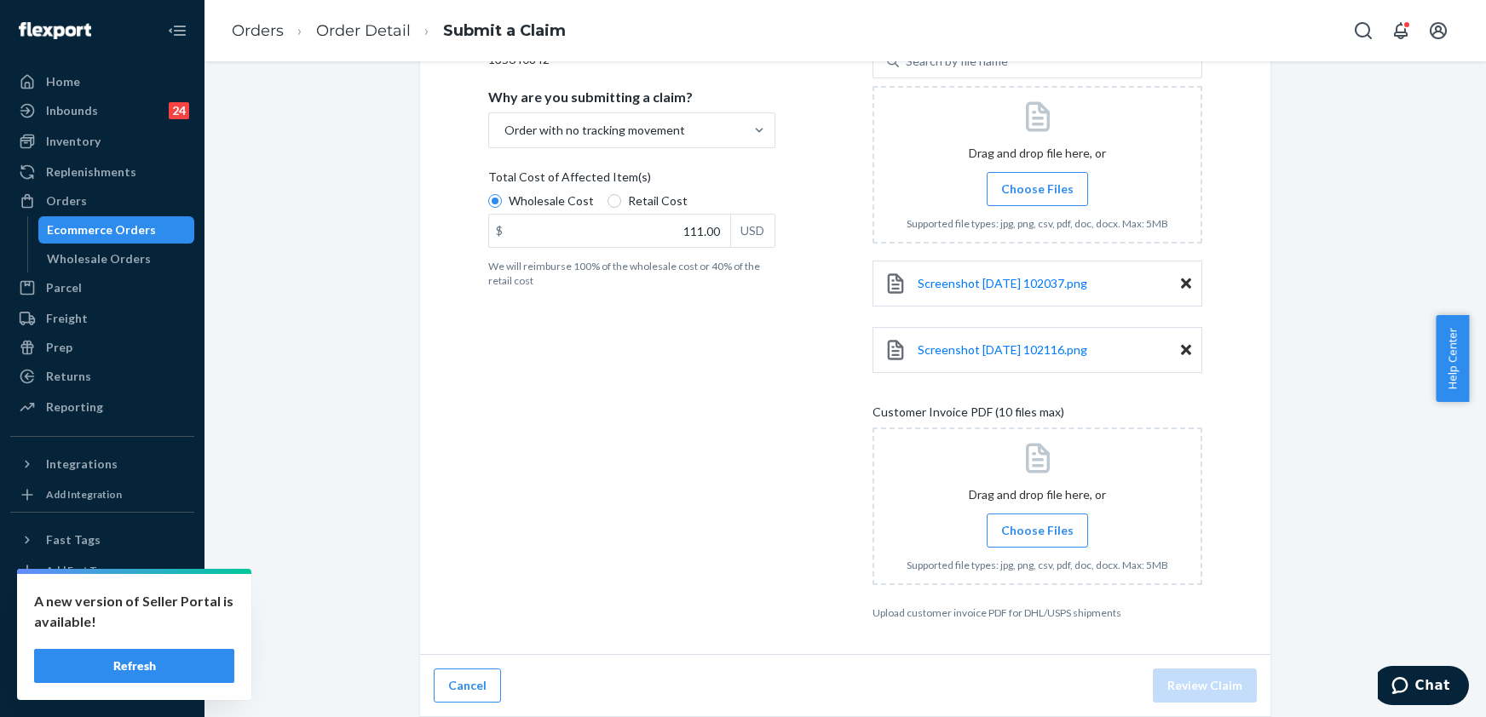
click at [1034, 533] on span "Choose Files" at bounding box center [1037, 530] width 72 height 17
click at [1037, 533] on input "Choose Files" at bounding box center [1037, 530] width 1 height 19
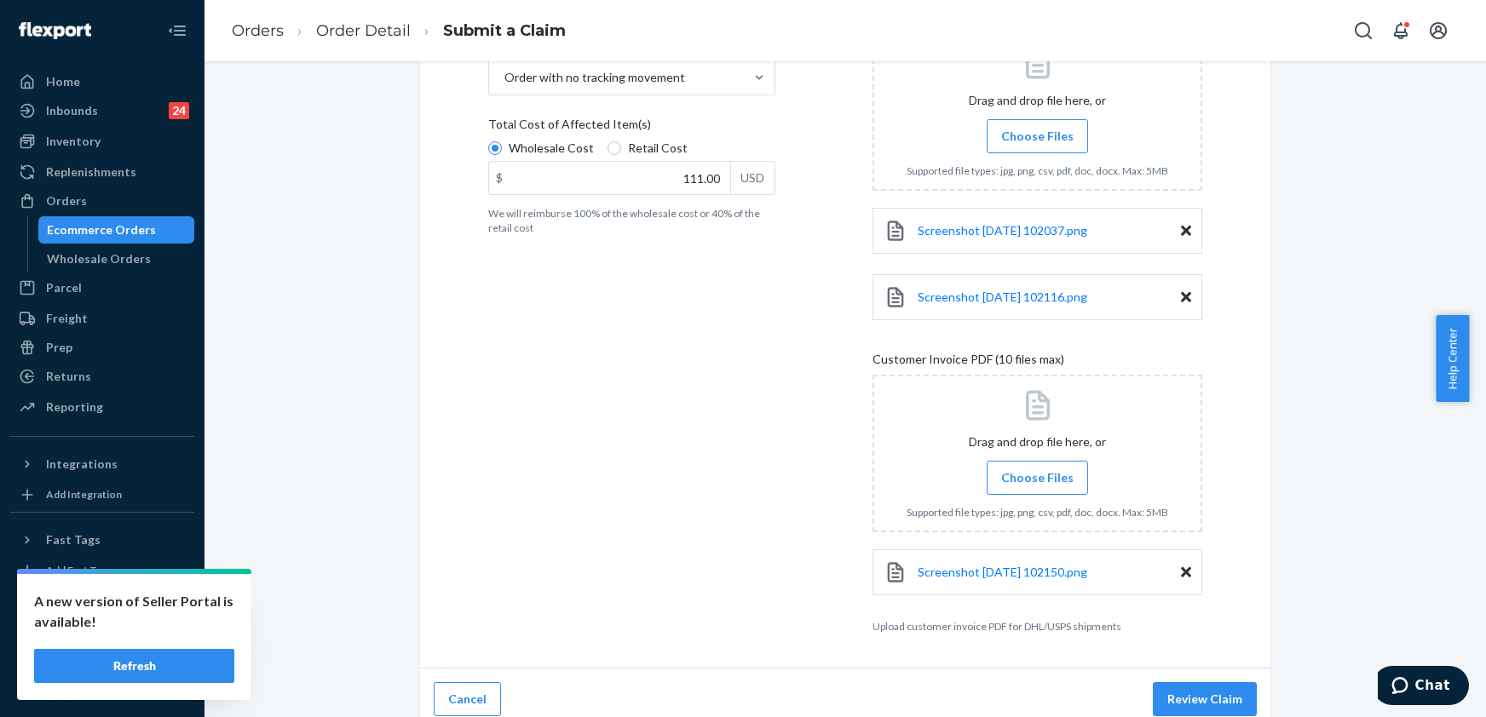
scroll to position [368, 0]
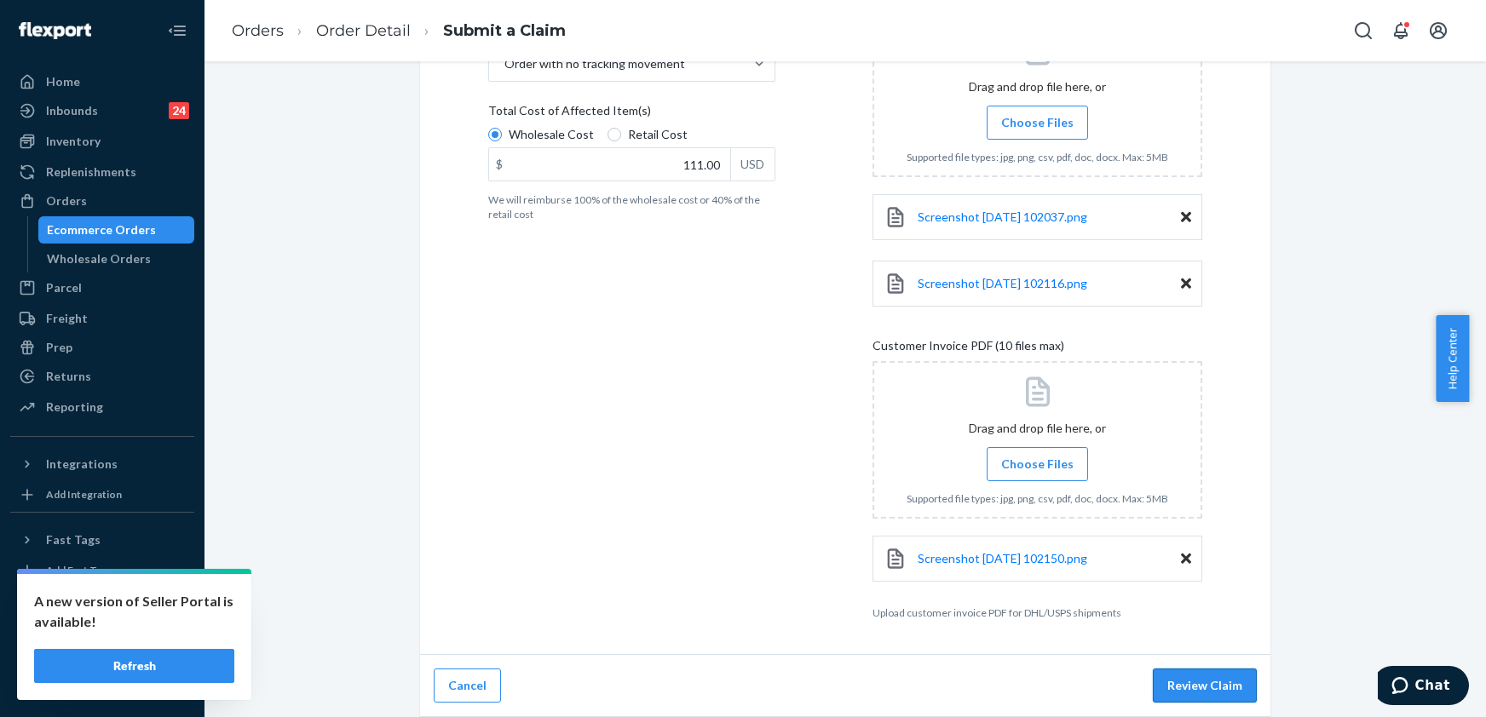
click at [1194, 689] on button "Review Claim" at bounding box center [1205, 686] width 104 height 34
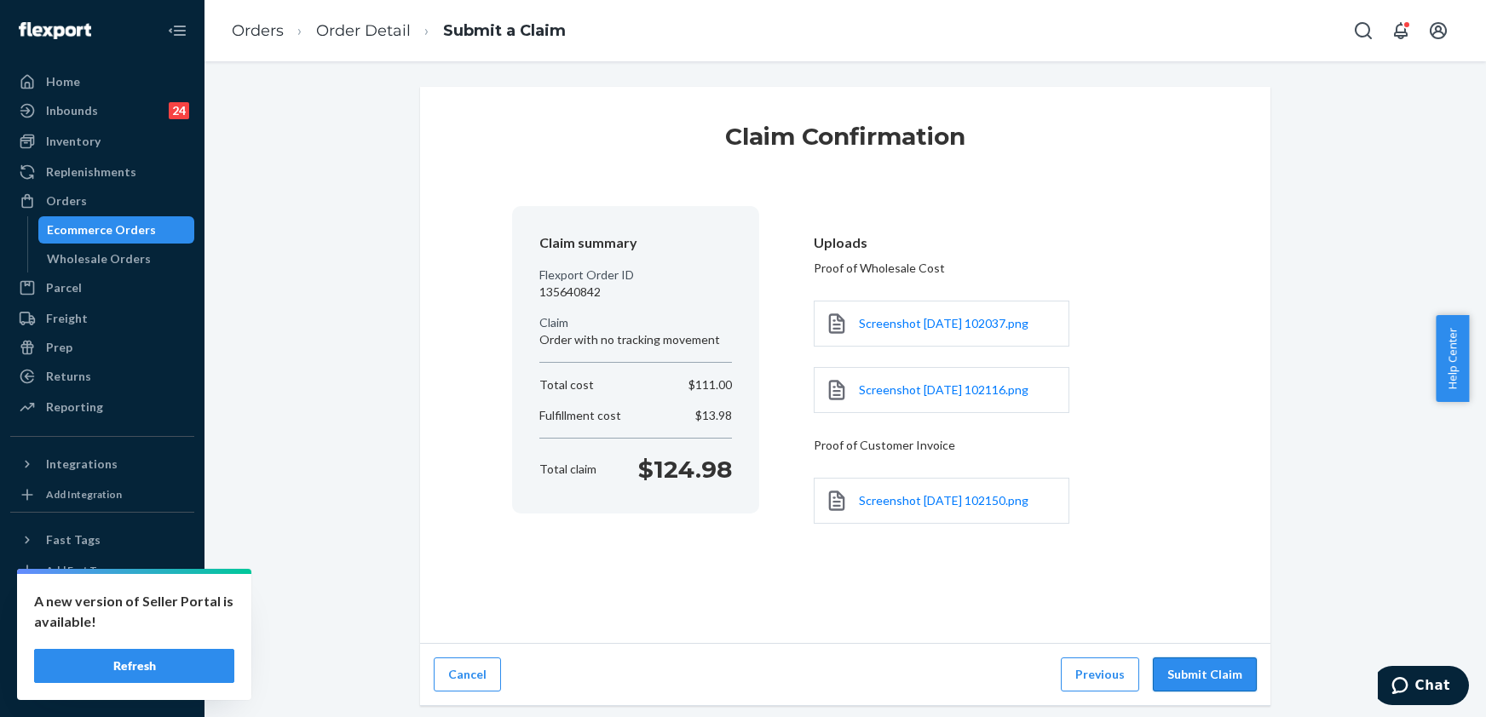
click at [1198, 683] on button "Submit Claim" at bounding box center [1205, 675] width 104 height 34
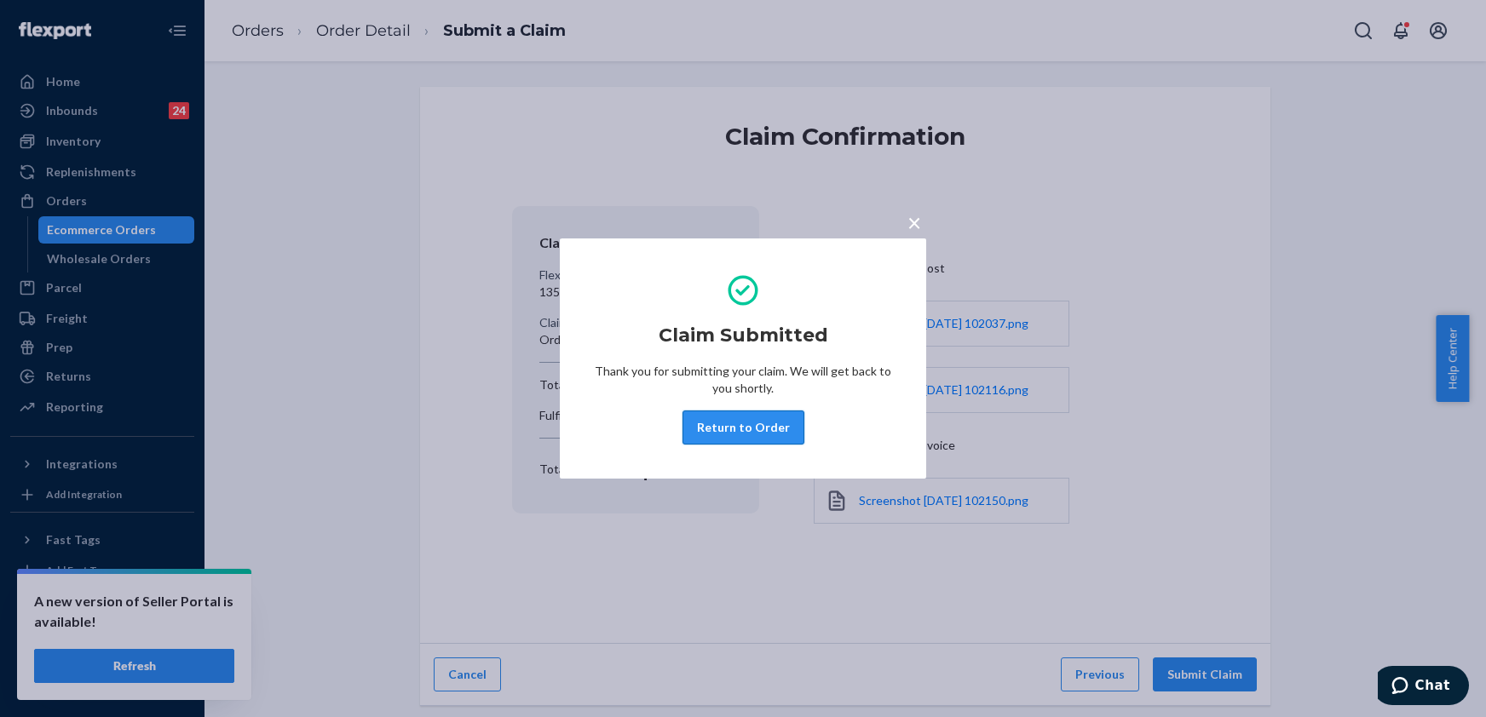
click at [723, 427] on button "Return to Order" at bounding box center [744, 428] width 122 height 34
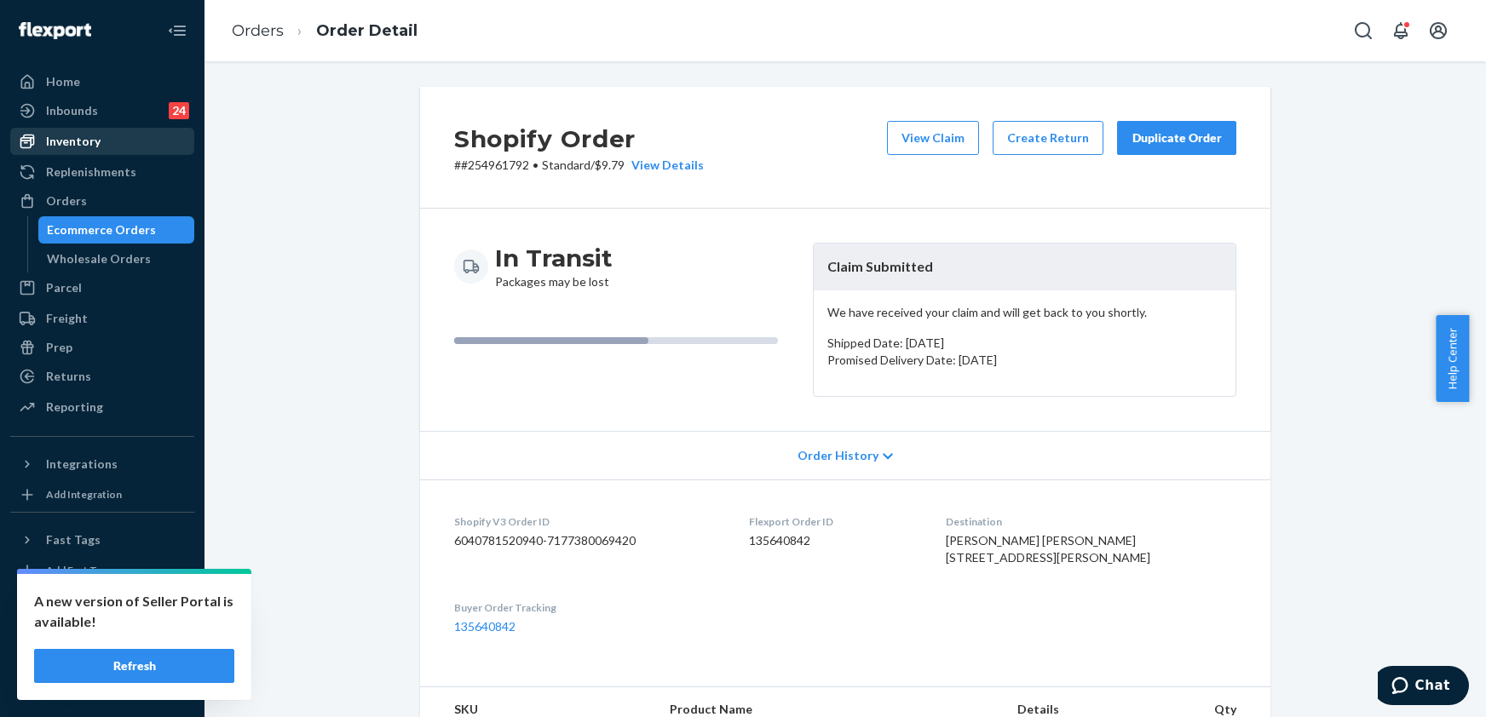
click at [85, 138] on div "Inventory" at bounding box center [73, 141] width 55 height 17
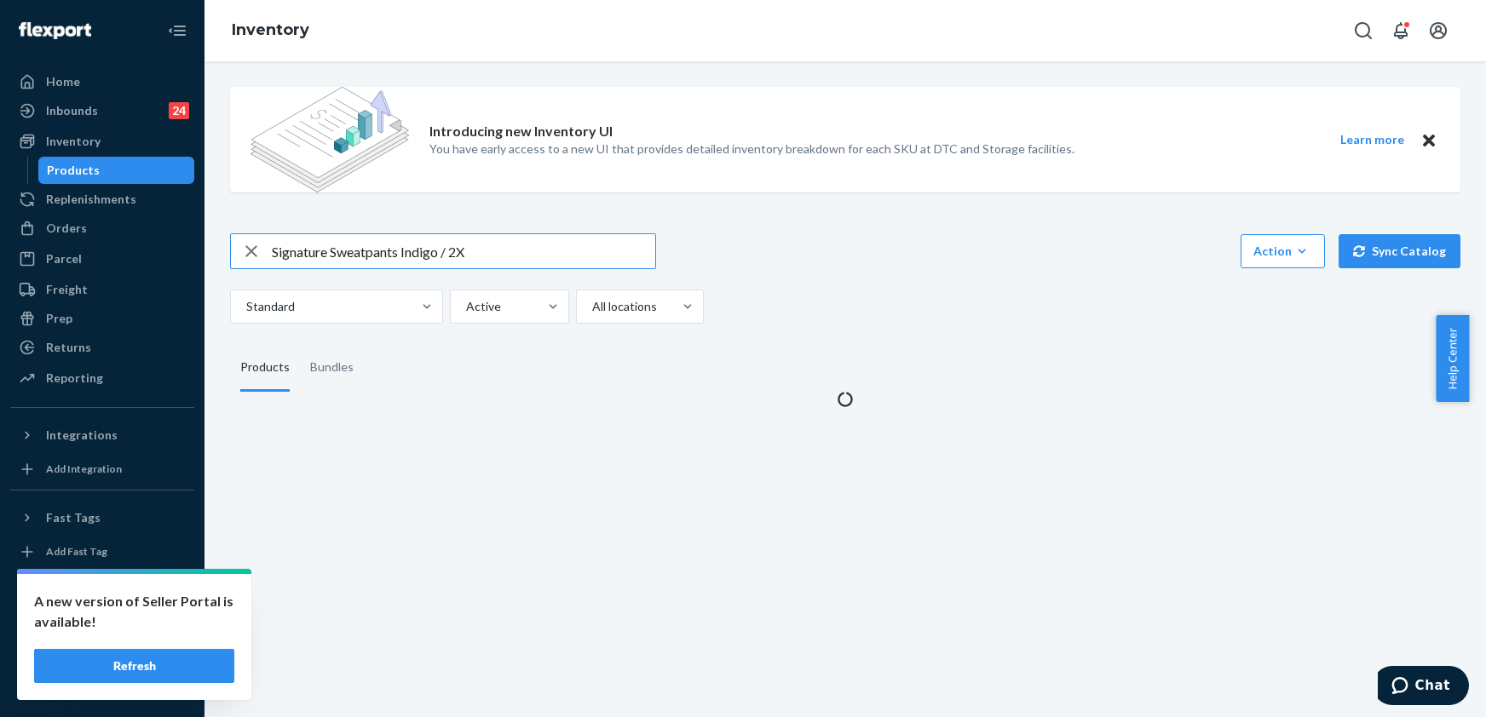
drag, startPoint x: 498, startPoint y: 254, endPoint x: 227, endPoint y: 249, distance: 271.9
click at [227, 249] on div "Introducing new Inventory UI You have early access to a new UI that provides de…" at bounding box center [845, 240] width 1256 height 335
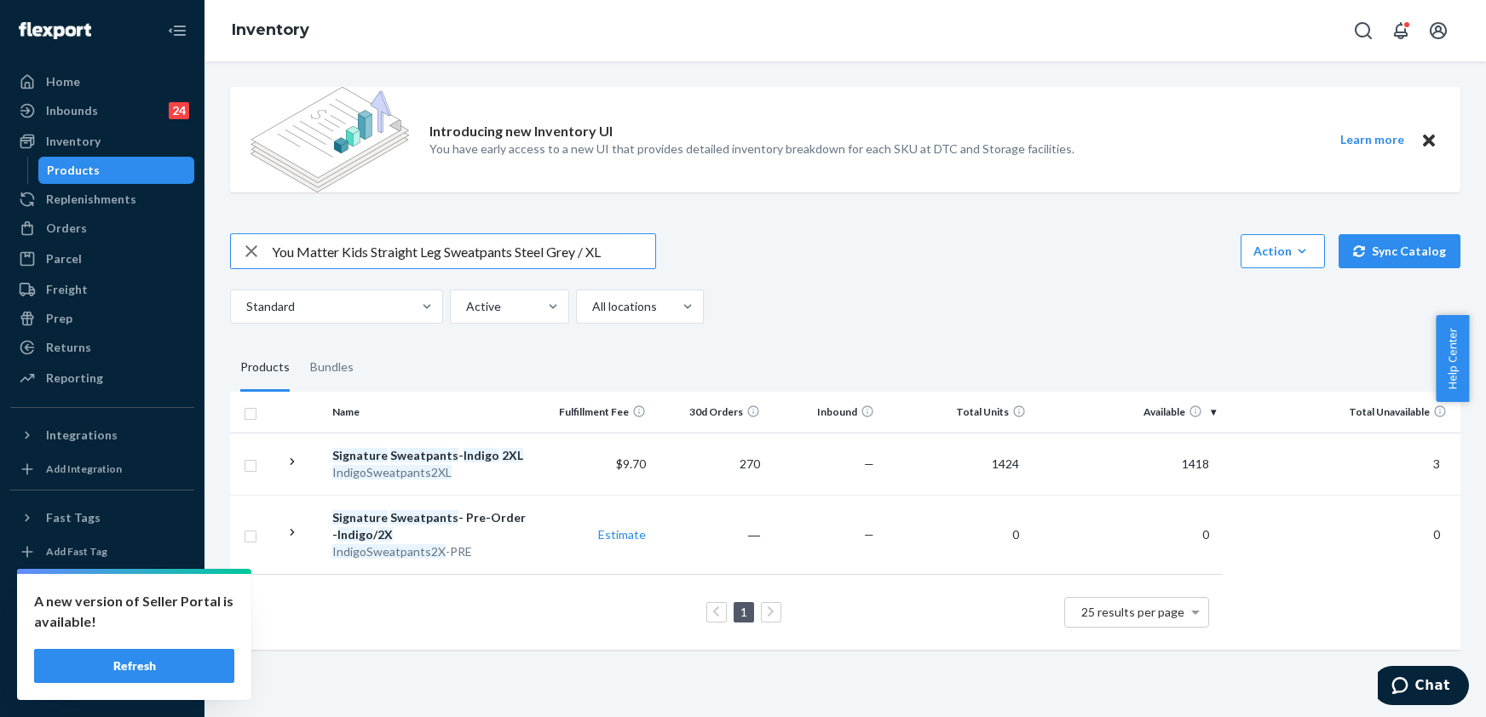
type input "You Matter Kids Straight Leg Sweatpants Steel Grey / XL"
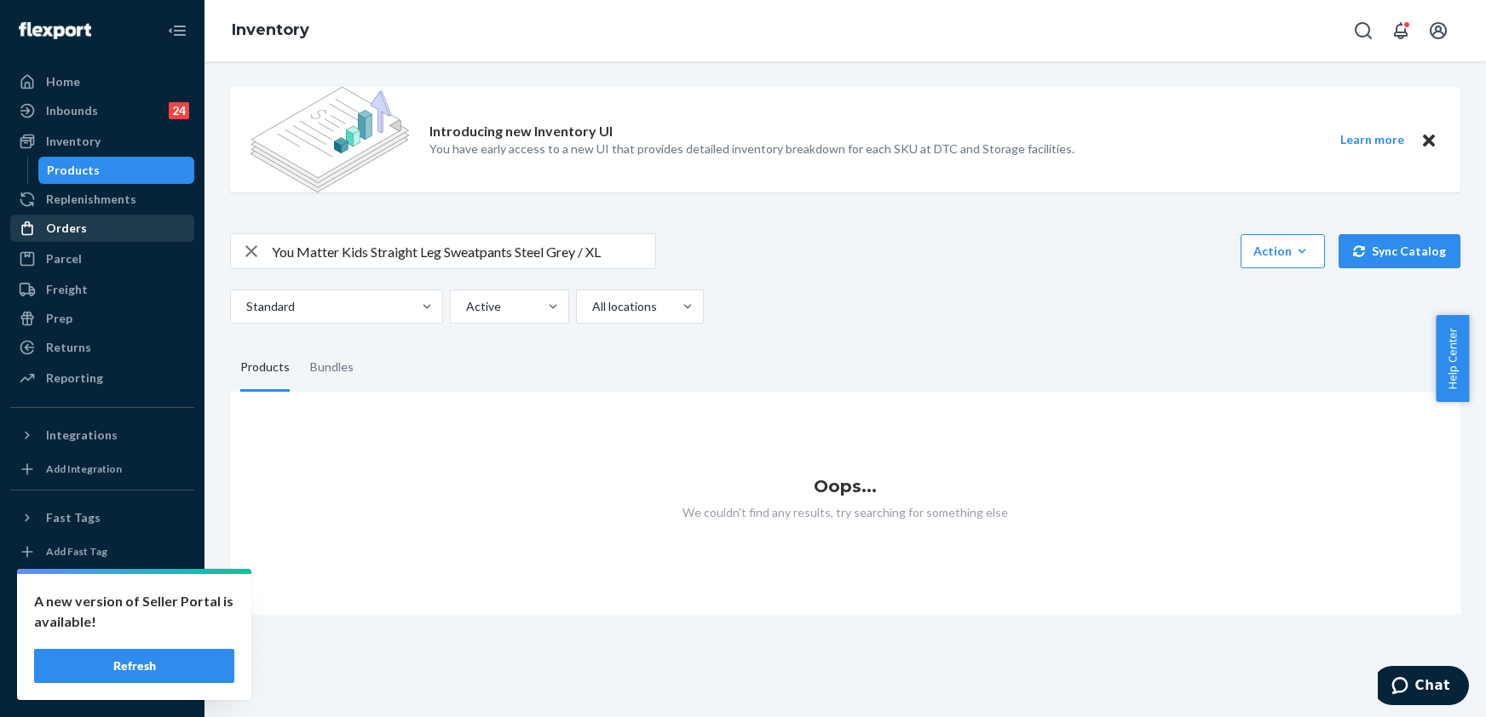
click at [82, 226] on div "Orders" at bounding box center [66, 228] width 41 height 17
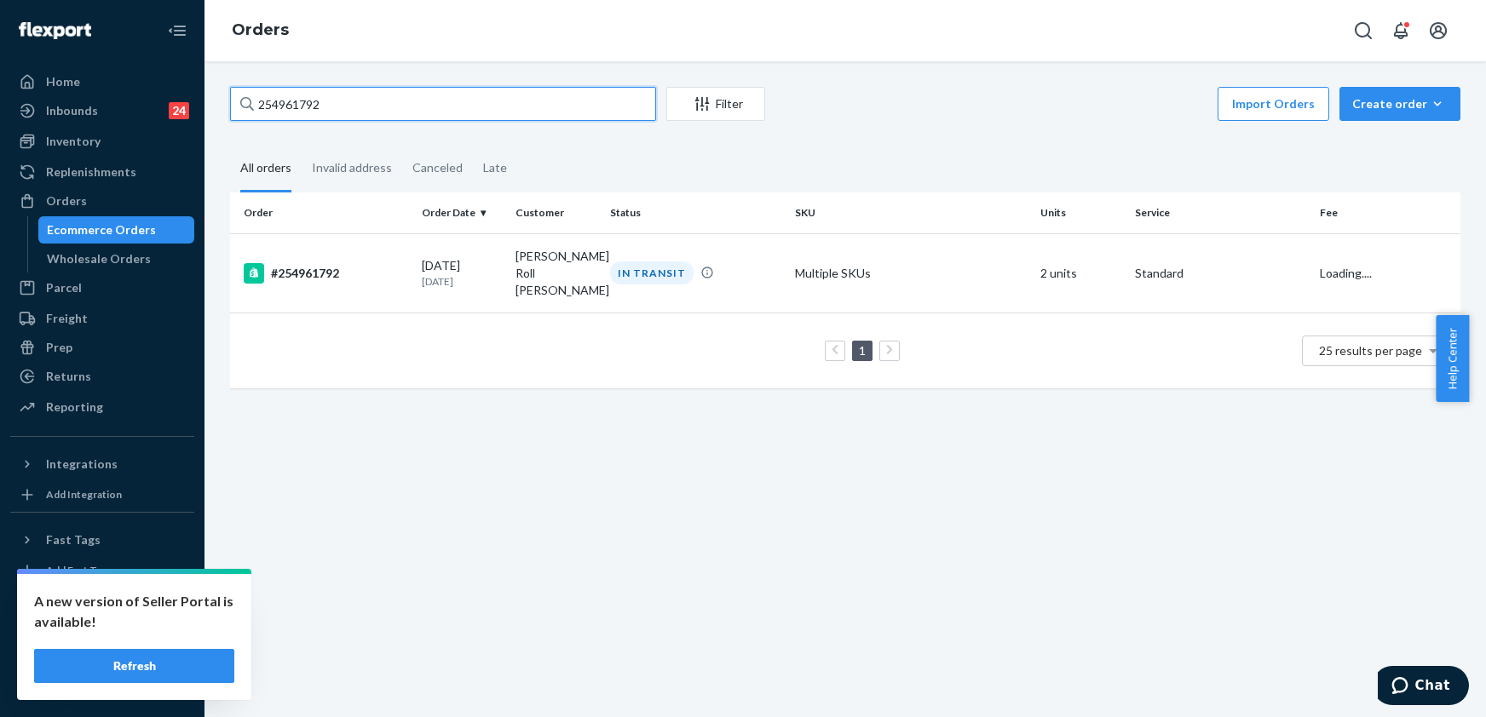
drag, startPoint x: 346, startPoint y: 106, endPoint x: 246, endPoint y: 128, distance: 102.1
click at [246, 128] on div "254961792 Filter Import Orders Create order Ecommerce order Removal order All o…" at bounding box center [845, 246] width 1256 height 319
paste input "5082613"
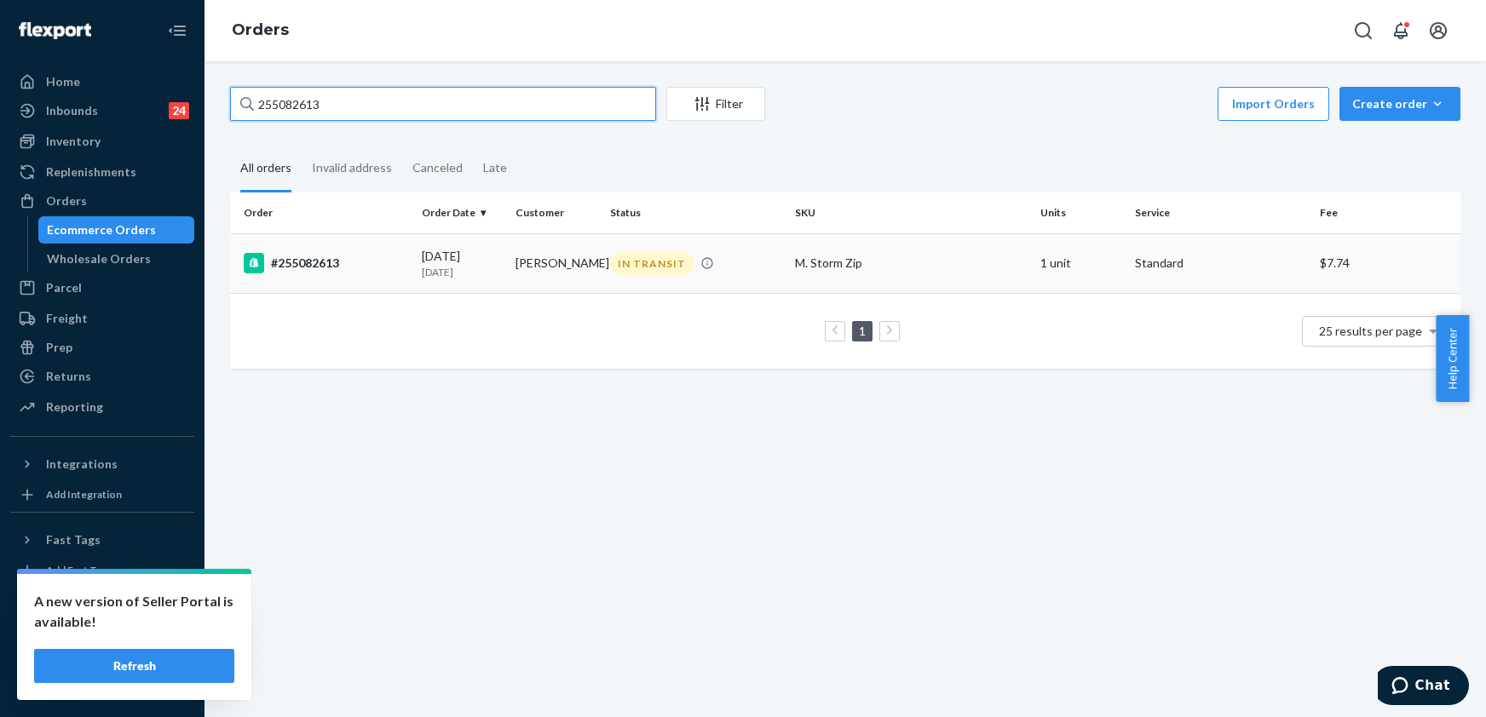
type input "255082613"
click at [327, 257] on div "#255082613" at bounding box center [326, 263] width 164 height 20
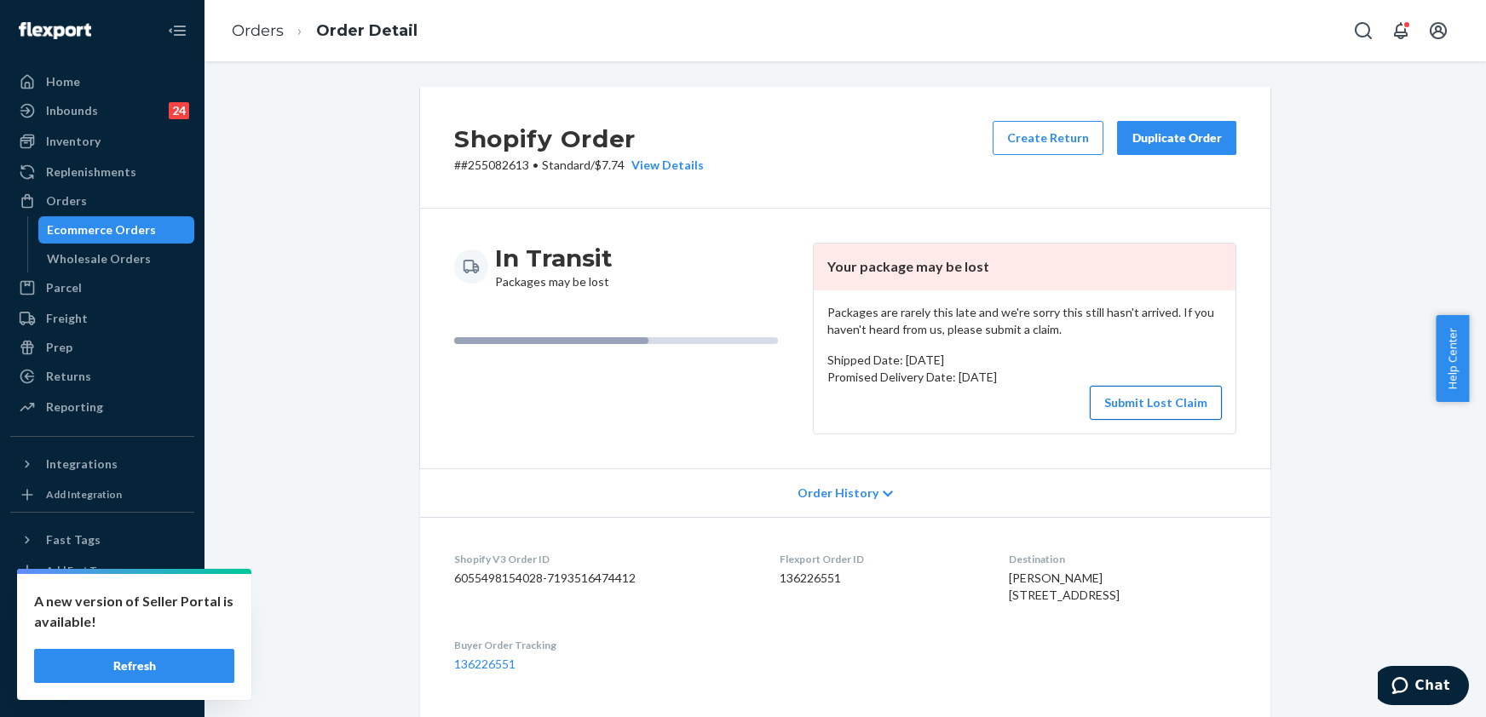
click at [1156, 416] on button "Submit Lost Claim" at bounding box center [1156, 403] width 132 height 34
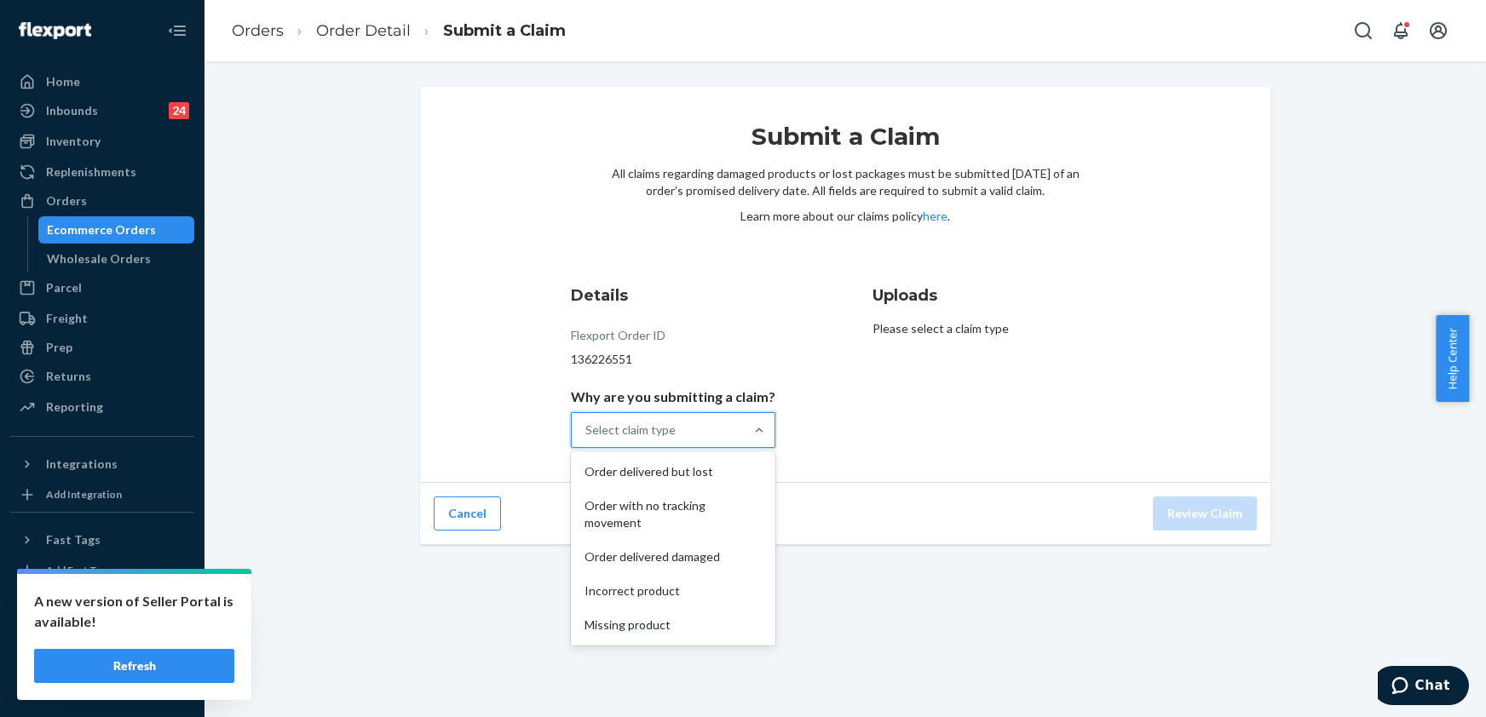
click at [679, 435] on div "Select claim type" at bounding box center [658, 430] width 172 height 34
click at [587, 435] on input "Why are you submitting a claim? option Order delivered but lost focused, 1 of 5…" at bounding box center [586, 430] width 2 height 17
click at [675, 506] on div "Order with no tracking movement" at bounding box center [673, 514] width 198 height 51
click at [587, 439] on input "Why are you submitting a claim? option Order with no tracking movement focused,…" at bounding box center [586, 430] width 2 height 17
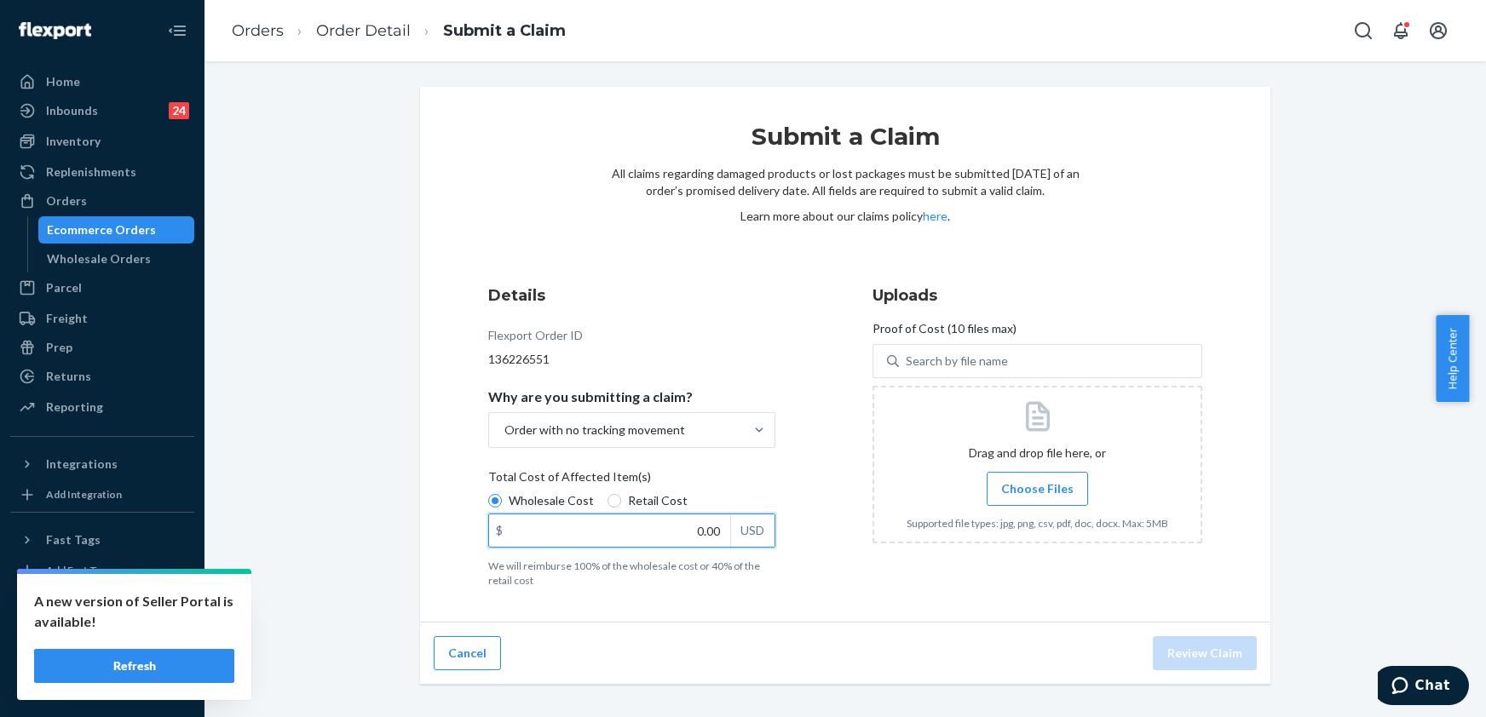
click at [700, 525] on input "0.00" at bounding box center [609, 531] width 241 height 32
type input "60.00"
click at [1030, 484] on span "Choose Files" at bounding box center [1037, 489] width 72 height 17
click at [1037, 484] on input "Choose Files" at bounding box center [1037, 489] width 1 height 19
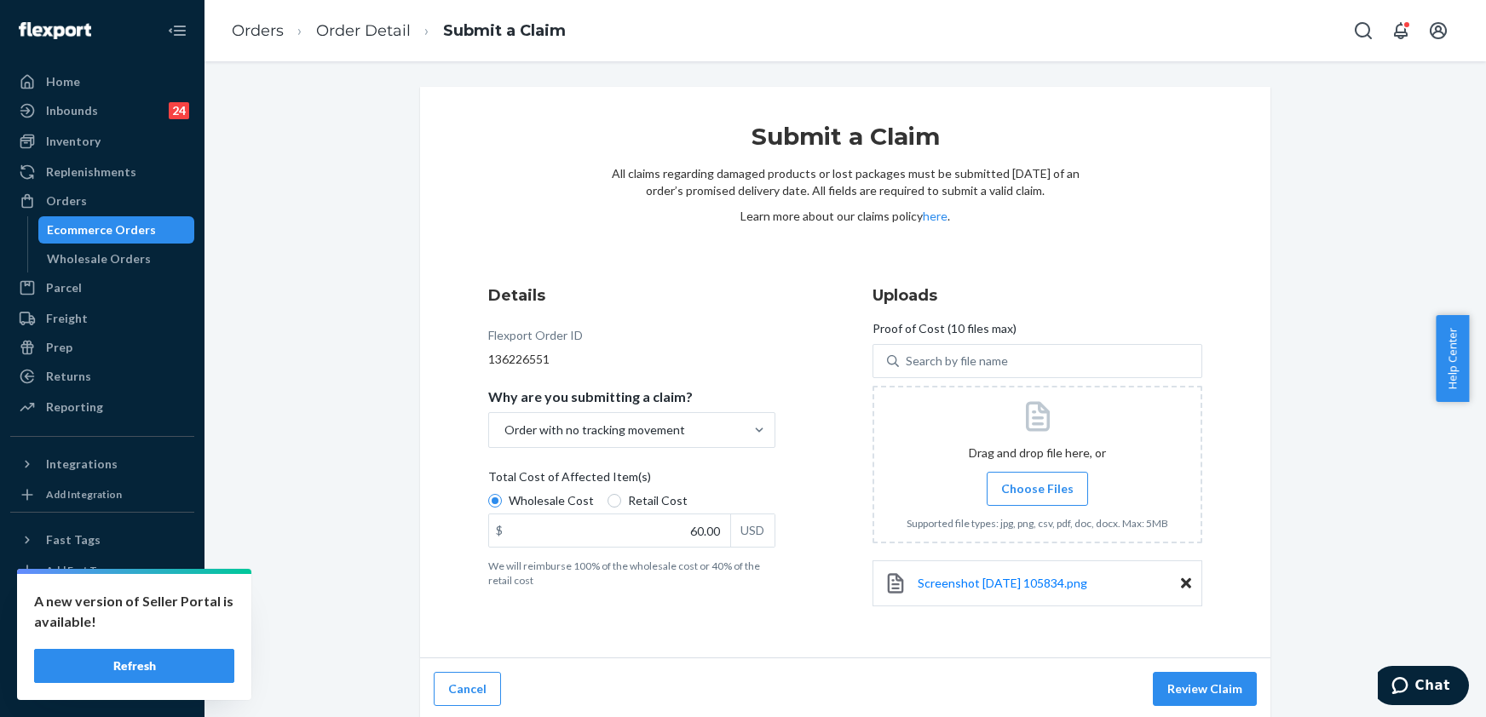
scroll to position [4, 0]
click at [1220, 683] on button "Review Claim" at bounding box center [1205, 686] width 104 height 34
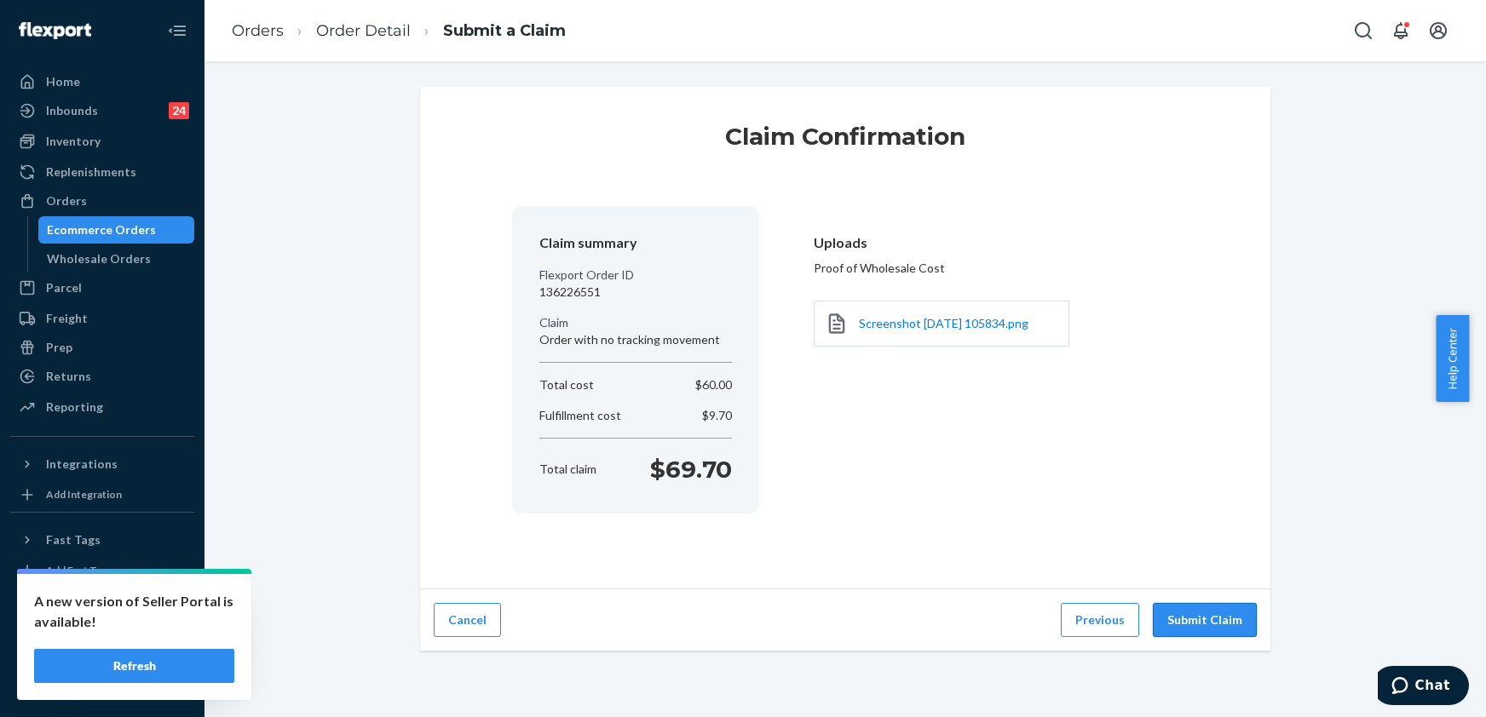
click at [1213, 621] on button "Submit Claim" at bounding box center [1205, 620] width 104 height 34
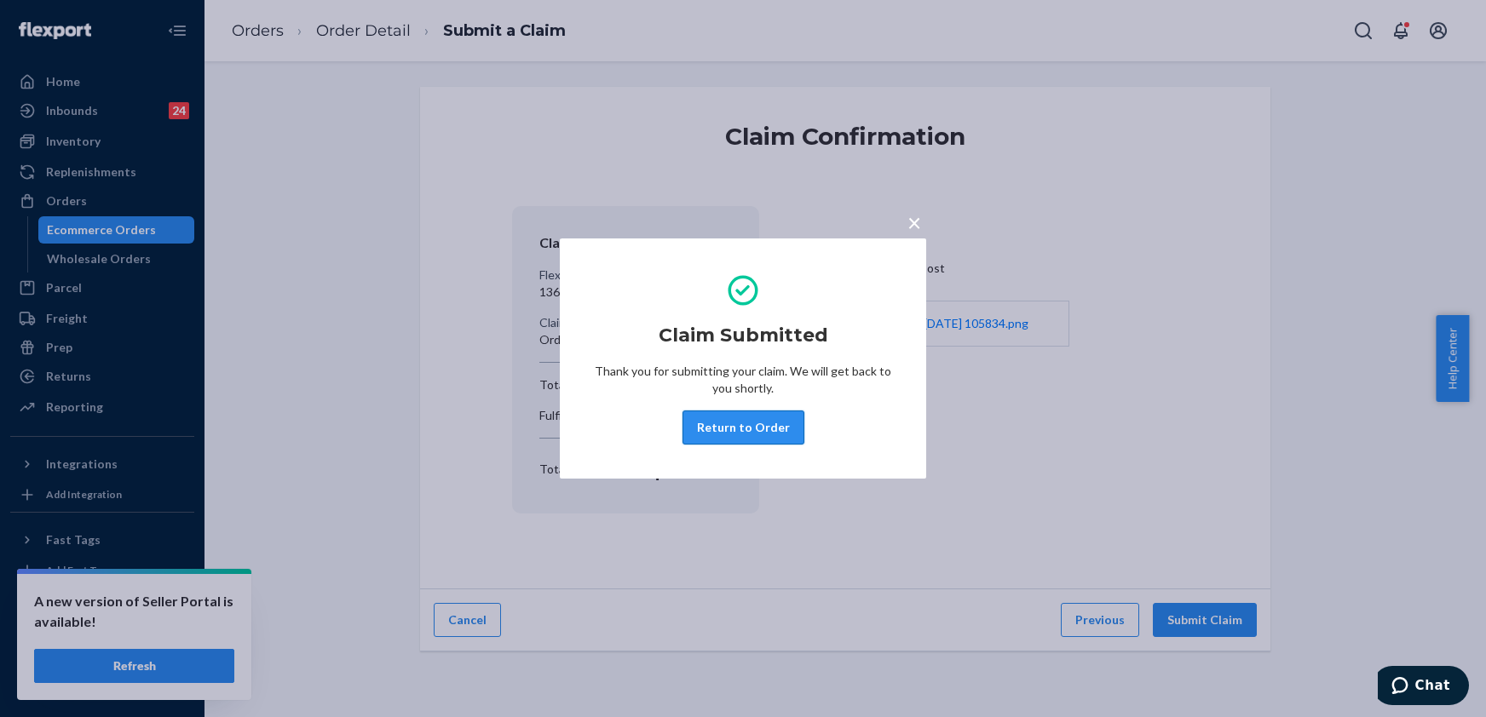
click at [757, 424] on button "Return to Order" at bounding box center [744, 428] width 122 height 34
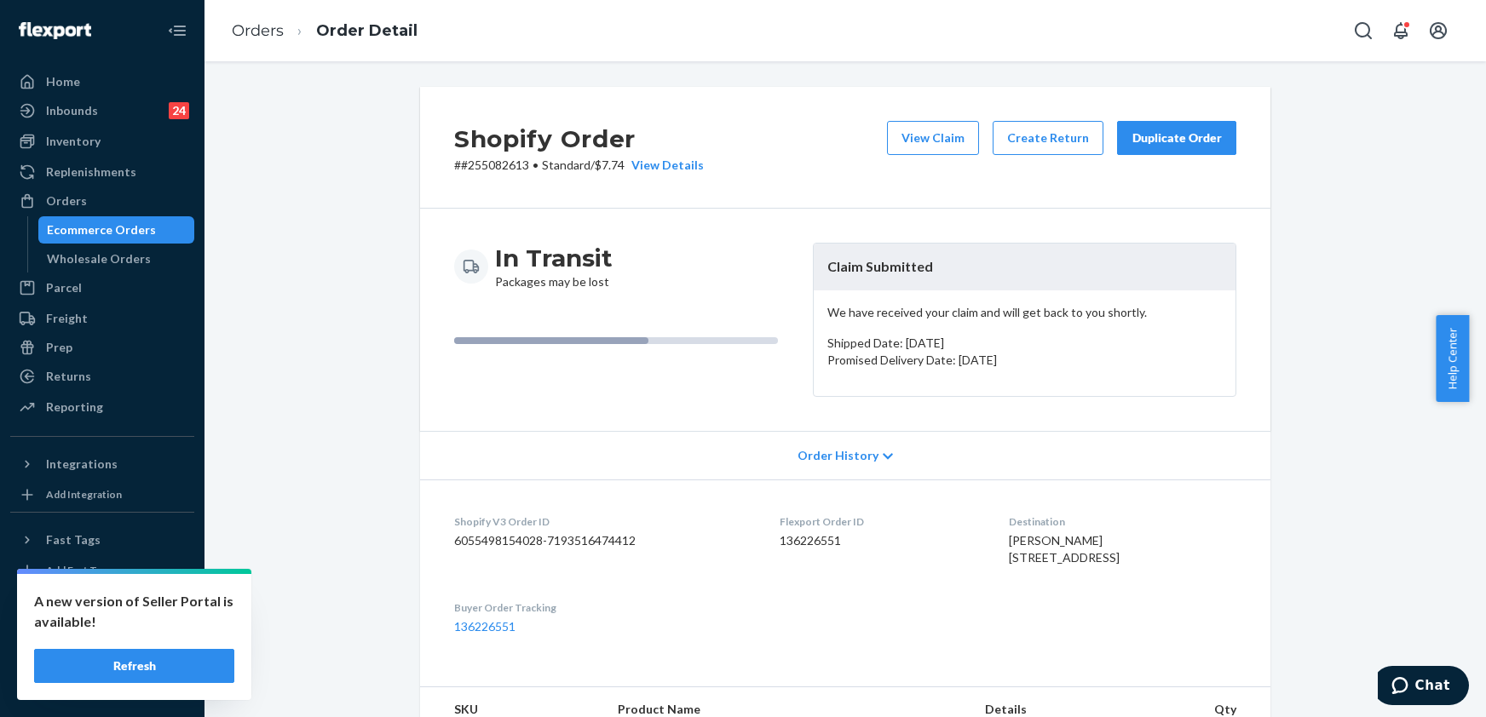
click at [1138, 137] on div "Duplicate Order" at bounding box center [1177, 138] width 90 height 17
